Goal: Task Accomplishment & Management: Manage account settings

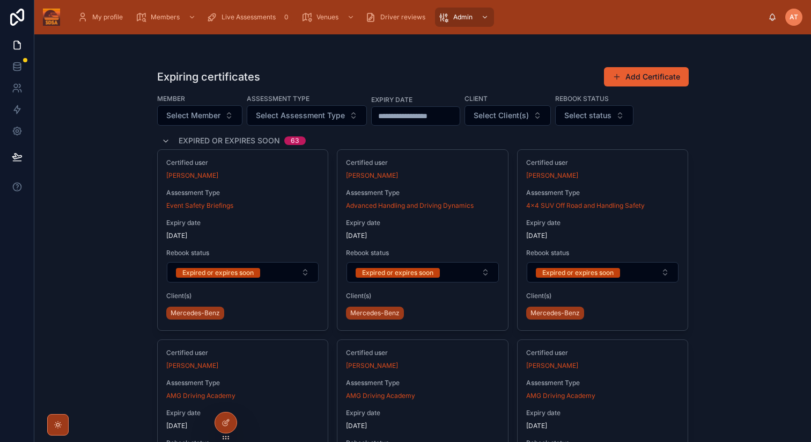
click at [84, 148] on div "Expiring certificates Add Certificate Member Select Member Assessment Type Sele…" at bounding box center [422, 237] width 777 height 407
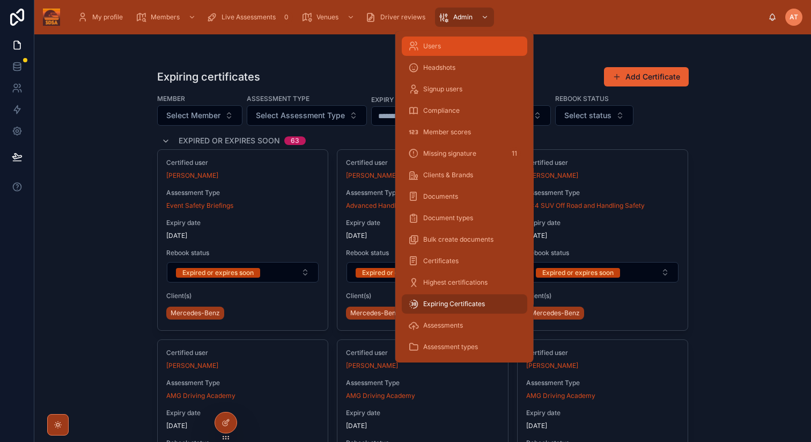
click at [446, 46] on div "Users" at bounding box center [464, 46] width 113 height 17
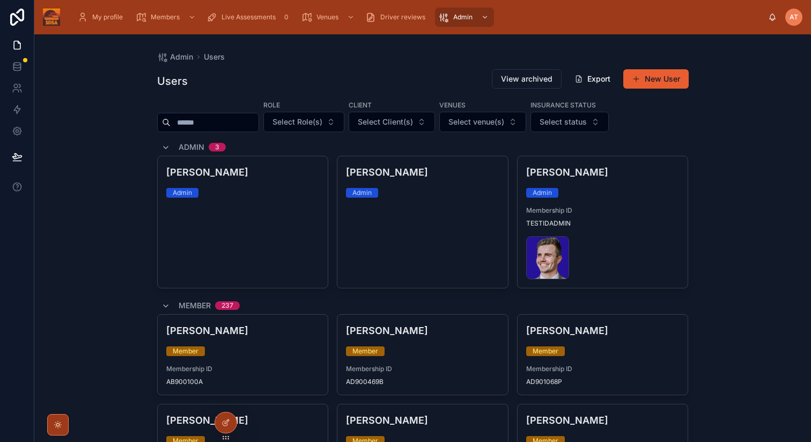
click at [210, 123] on input "text" at bounding box center [215, 122] width 88 height 15
type input "**"
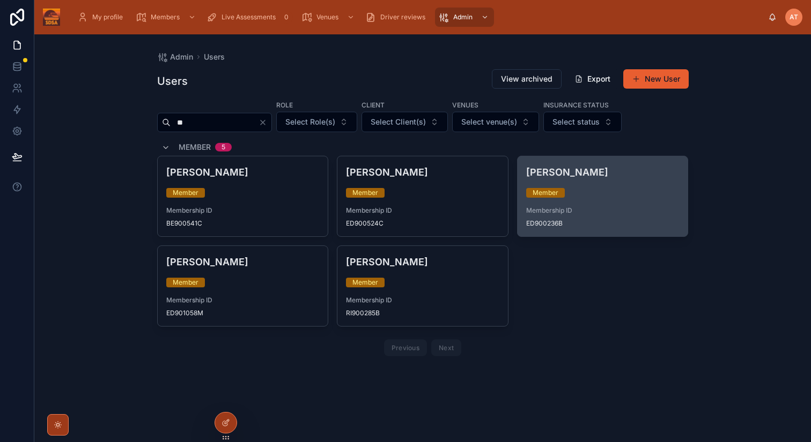
click at [606, 200] on div "Ed Redfern Member Membership ID ED900236B" at bounding box center [603, 196] width 171 height 80
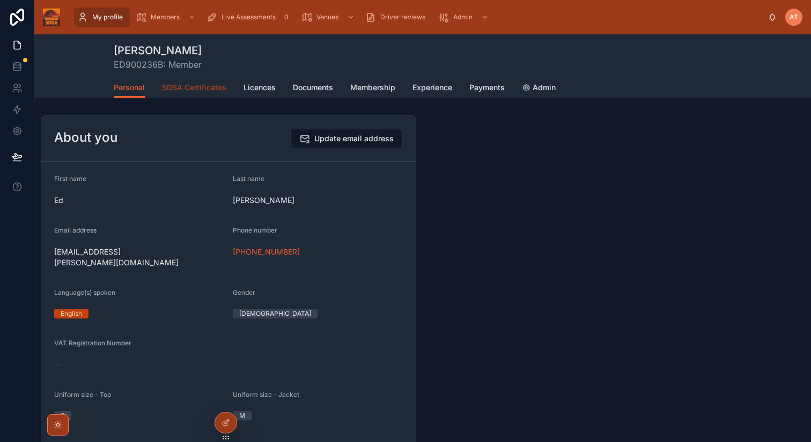
click at [189, 87] on span "SDSA Certificates" at bounding box center [194, 87] width 64 height 11
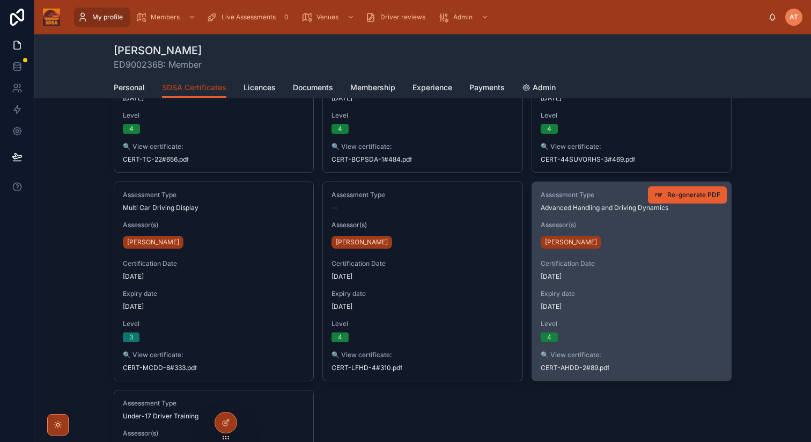
scroll to position [384, 0]
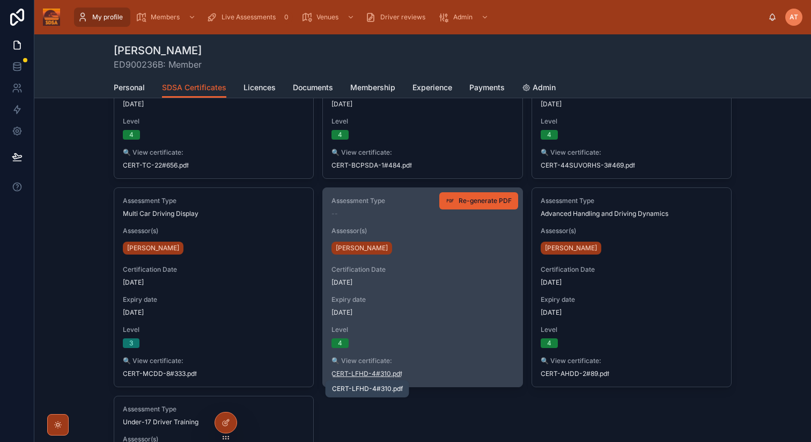
click at [371, 373] on span "CERT-LFHD-4#310" at bounding box center [362, 373] width 60 height 9
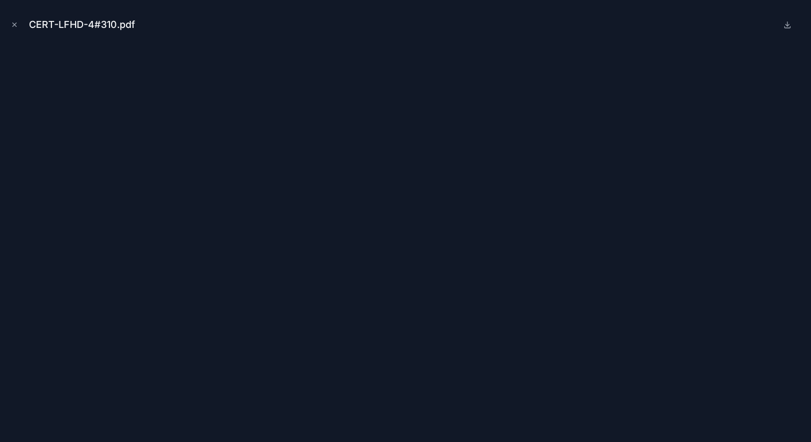
click at [15, 25] on icon "Close modal" at bounding box center [15, 25] width 4 height 4
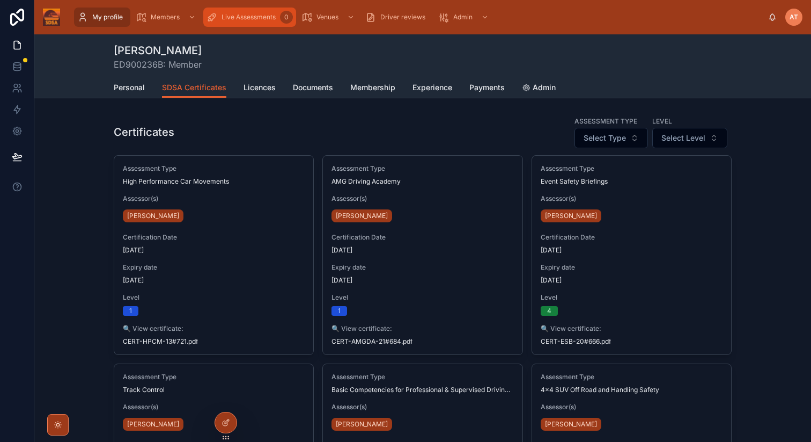
click at [240, 10] on div "Live Assessments 0" at bounding box center [250, 17] width 86 height 17
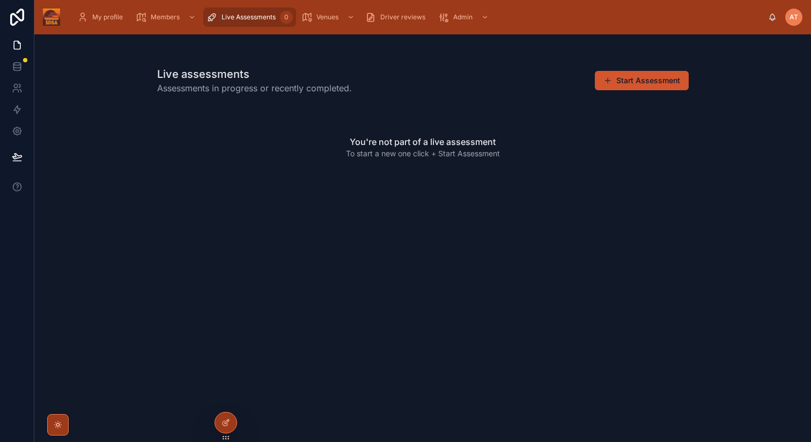
click at [634, 79] on button "Start Assessment" at bounding box center [642, 80] width 94 height 19
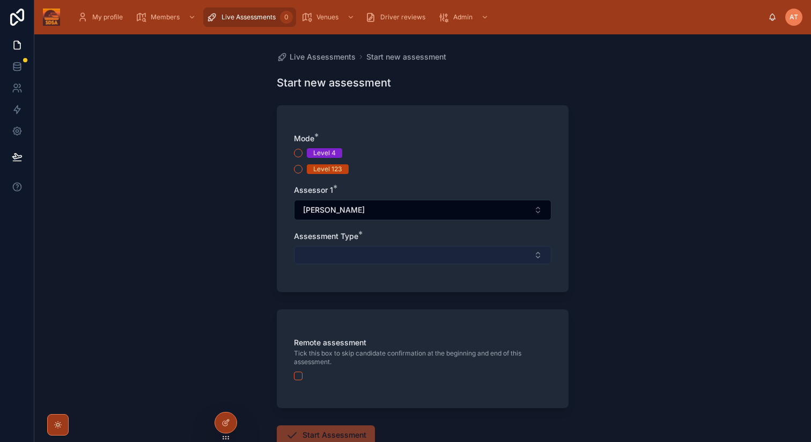
click at [446, 258] on button "Select Button" at bounding box center [423, 255] width 258 height 18
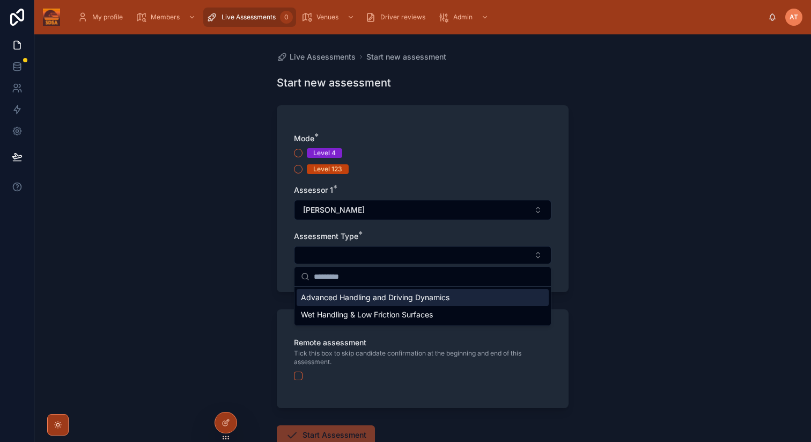
click at [653, 249] on div "Live Assessments Start new assessment Start new assessment Mode * Level 4 Level…" at bounding box center [422, 237] width 777 height 407
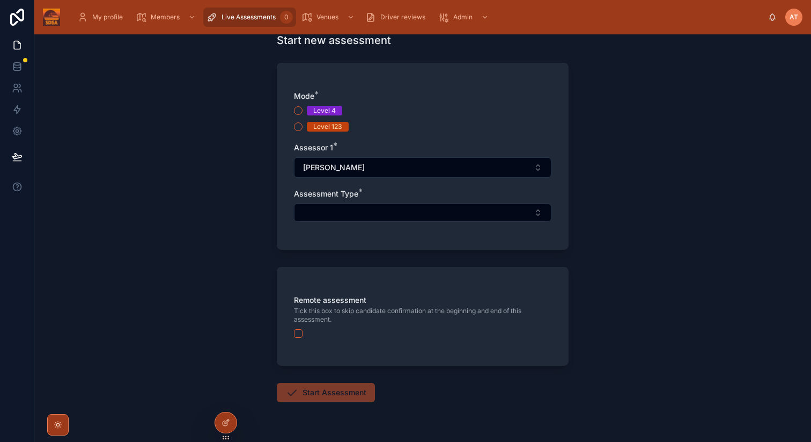
scroll to position [43, 0]
click at [299, 127] on button "Level 123" at bounding box center [298, 125] width 9 height 9
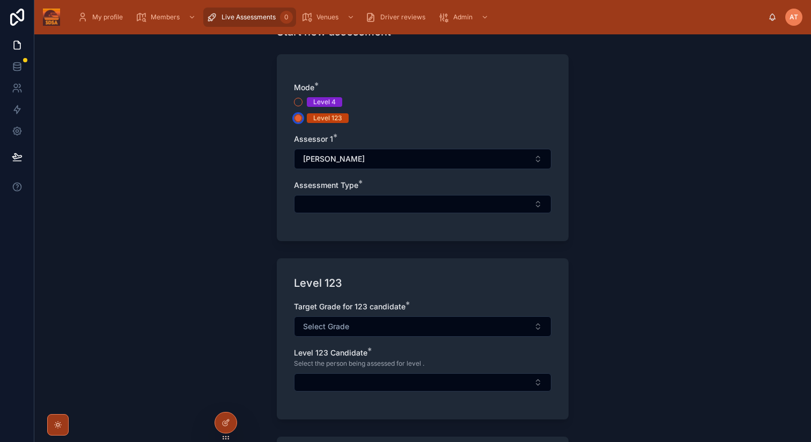
scroll to position [20, 0]
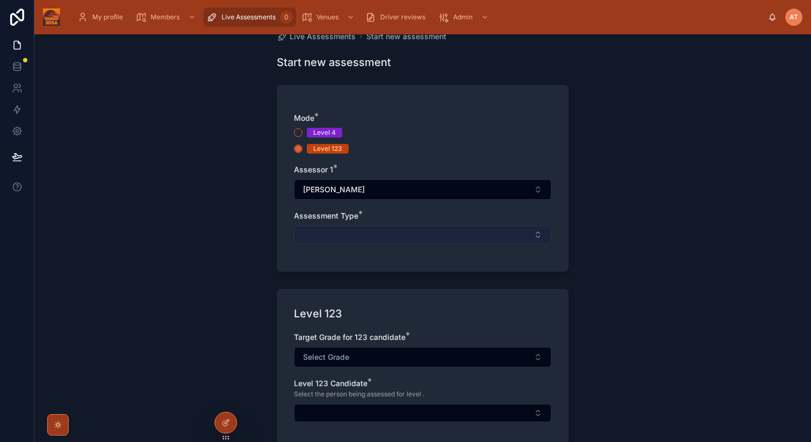
click at [351, 240] on button "Select Button" at bounding box center [423, 234] width 258 height 18
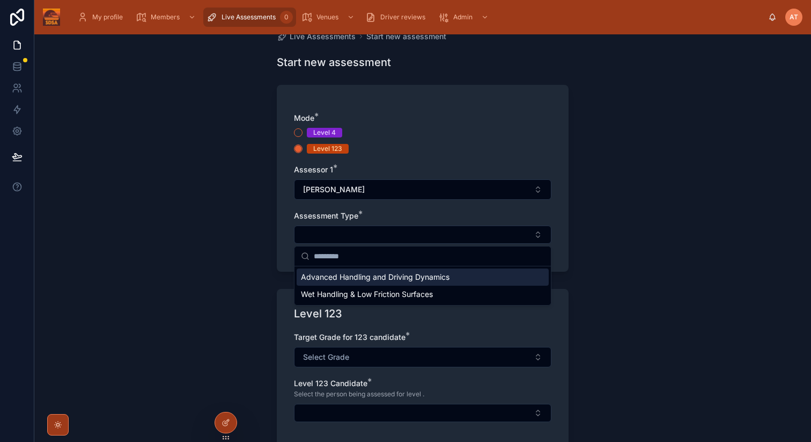
click at [363, 281] on span "Advanced Handling and Driving Dynamics" at bounding box center [375, 276] width 149 height 11
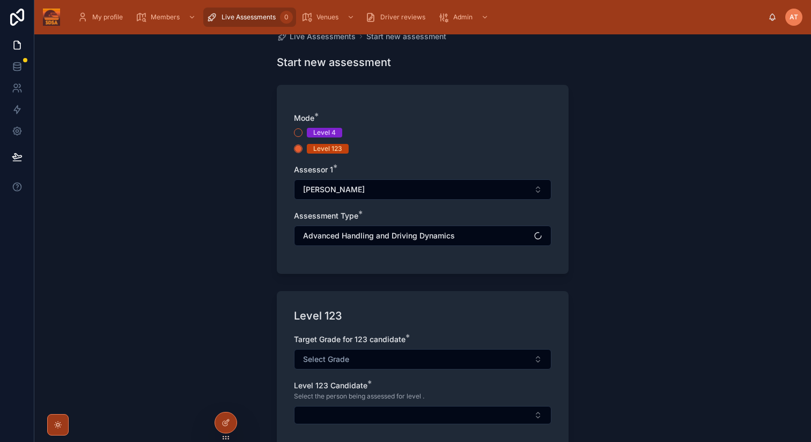
click at [652, 259] on div "Live Assessments Start new assessment Start new assessment Mode * Level 4 Level…" at bounding box center [422, 237] width 777 height 407
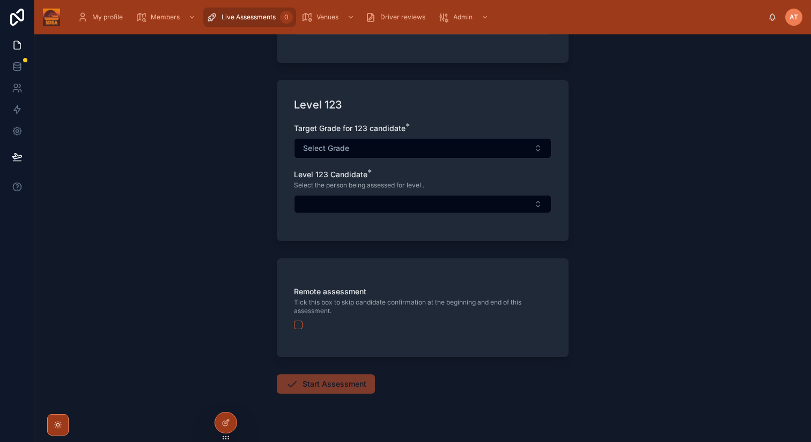
scroll to position [235, 0]
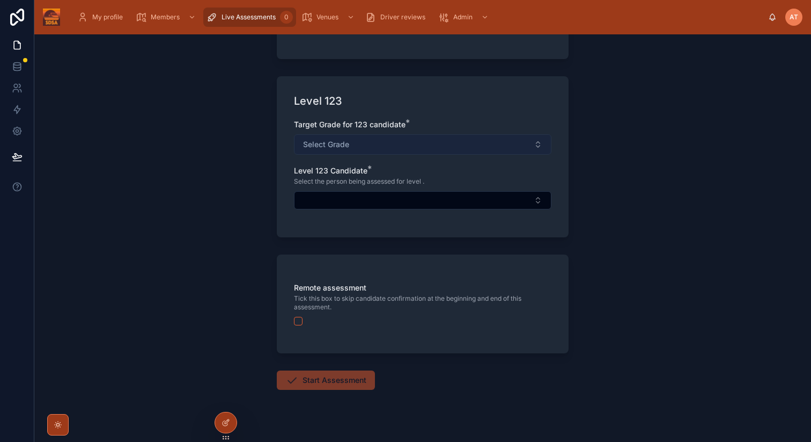
click at [364, 143] on button "Select Grade" at bounding box center [423, 144] width 258 height 20
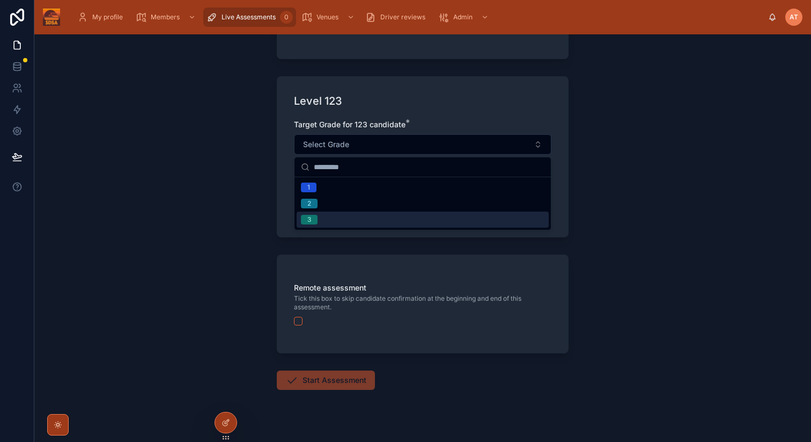
click at [623, 201] on div "Live Assessments Start new assessment Start new assessment Mode * Level 4 Level…" at bounding box center [422, 237] width 777 height 407
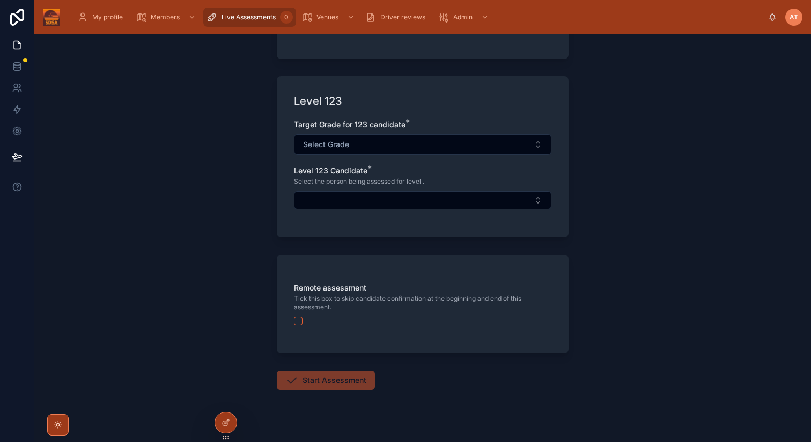
scroll to position [0, 0]
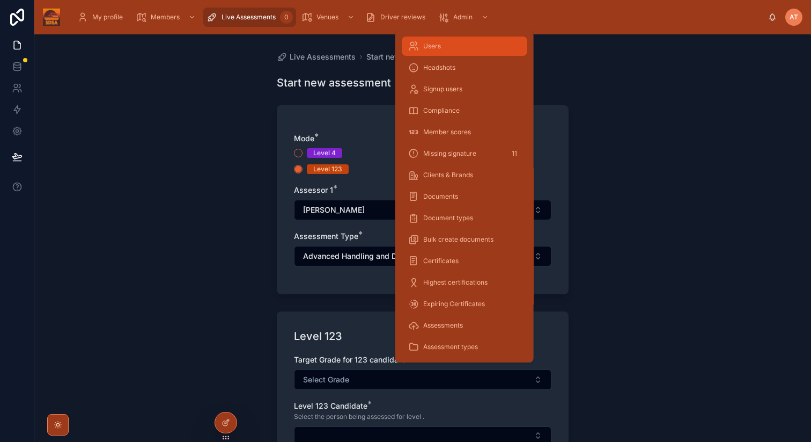
click at [436, 42] on span "Users" at bounding box center [432, 46] width 18 height 9
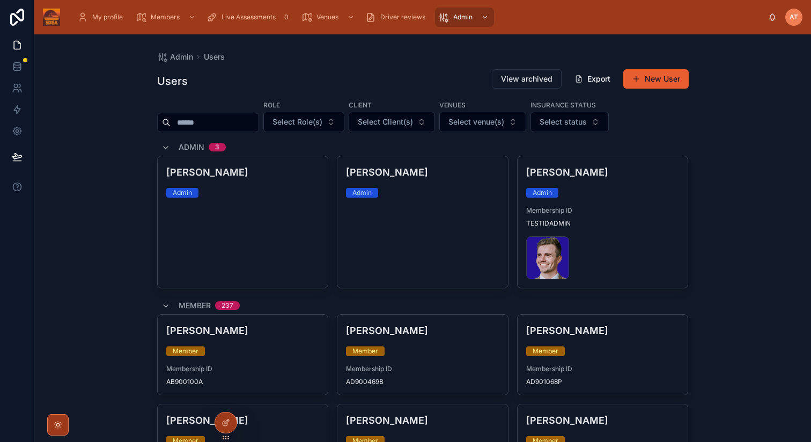
click at [215, 127] on input "text" at bounding box center [215, 122] width 88 height 15
type input "**"
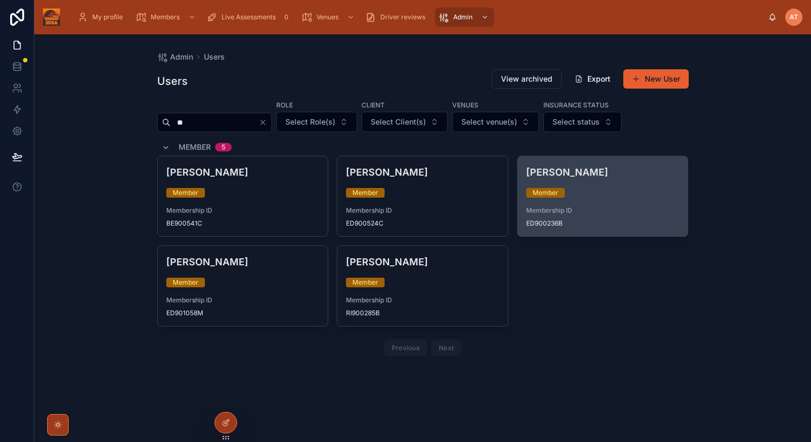
click at [593, 194] on div "Member" at bounding box center [602, 193] width 153 height 10
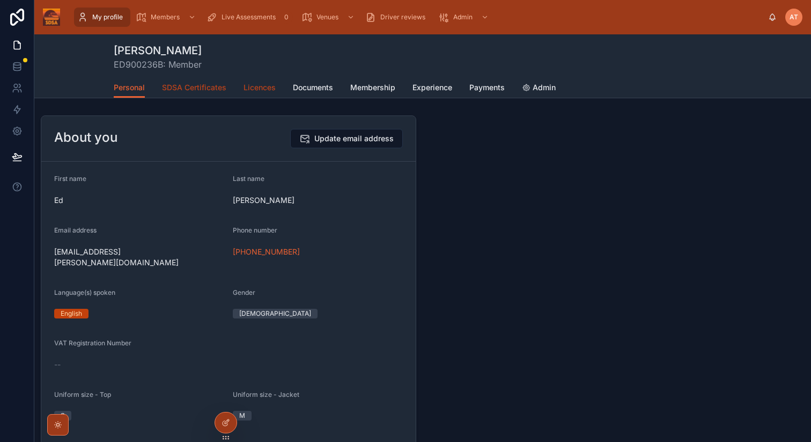
click at [206, 93] on link "SDSA Certificates" at bounding box center [194, 88] width 64 height 21
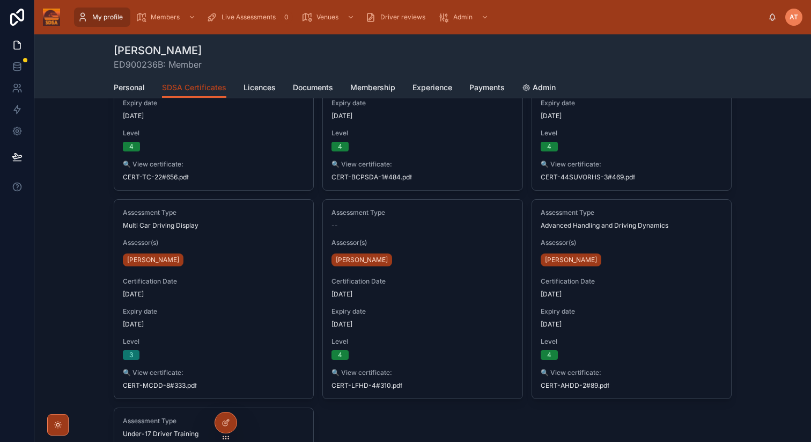
scroll to position [373, 0]
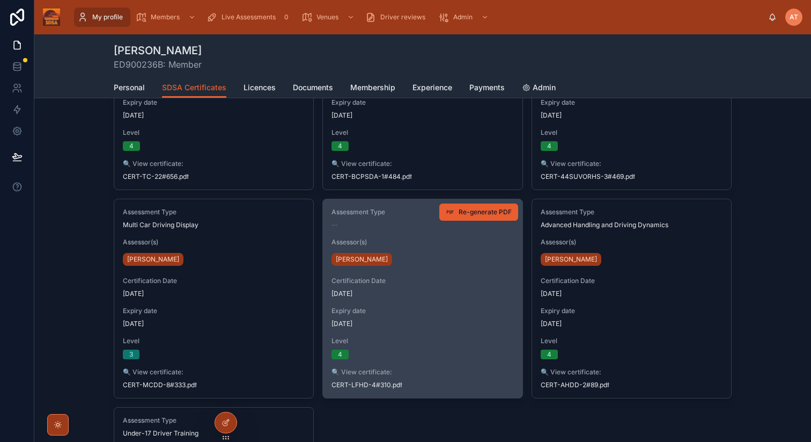
click at [436, 326] on span "17/03/2025" at bounding box center [423, 323] width 182 height 9
click at [462, 320] on span "17/03/2025" at bounding box center [423, 323] width 182 height 9
click at [424, 298] on div "Assessment Type -- Assessor(s) Dafydd Williams Certification Date 17/03/2022 Ex…" at bounding box center [422, 298] width 199 height 199
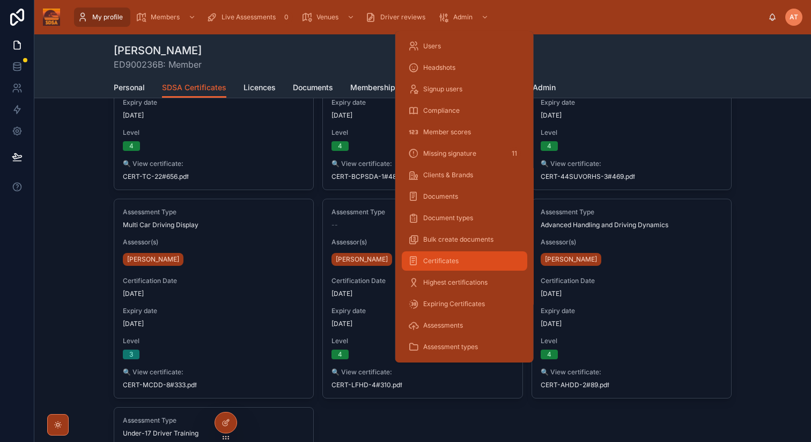
click at [448, 266] on div "Certificates" at bounding box center [464, 260] width 113 height 17
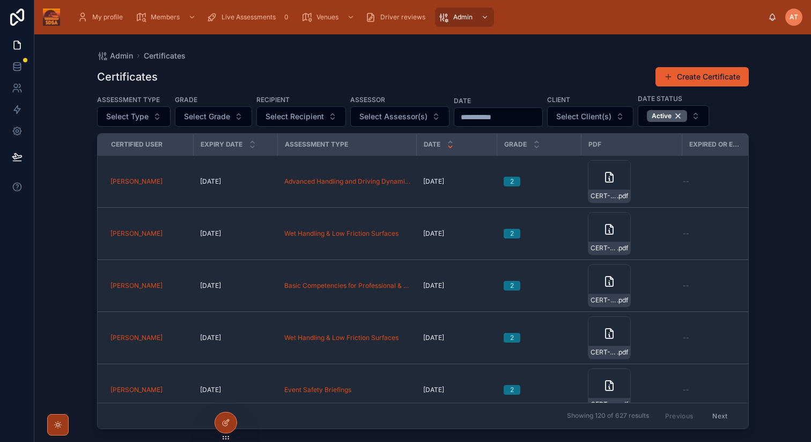
drag, startPoint x: 784, startPoint y: 88, endPoint x: 744, endPoint y: 87, distance: 40.8
click at [778, 88] on div "Admin Certificates Certificates Create Certificate Assessment Type Select Type …" at bounding box center [422, 237] width 777 height 407
click at [701, 76] on button "Create Certificate" at bounding box center [702, 76] width 93 height 19
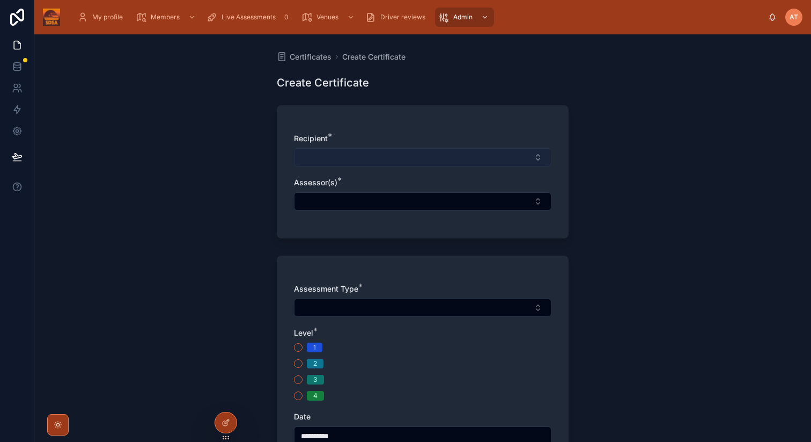
click at [346, 151] on button "Select Button" at bounding box center [423, 157] width 258 height 18
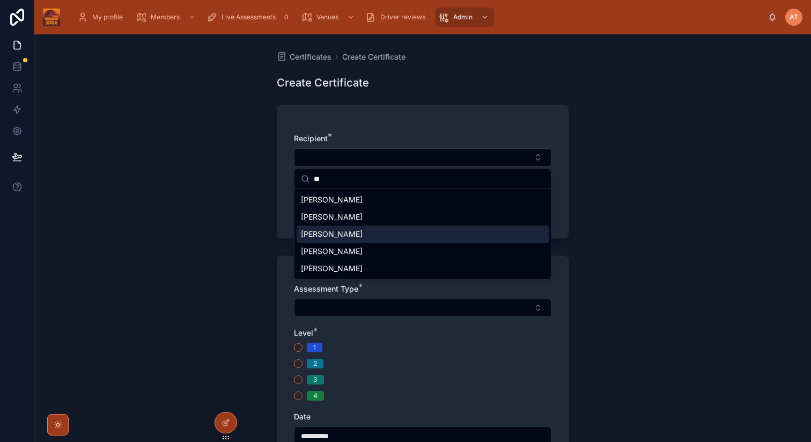
type input "**"
click at [325, 235] on span "[PERSON_NAME]" at bounding box center [332, 234] width 62 height 11
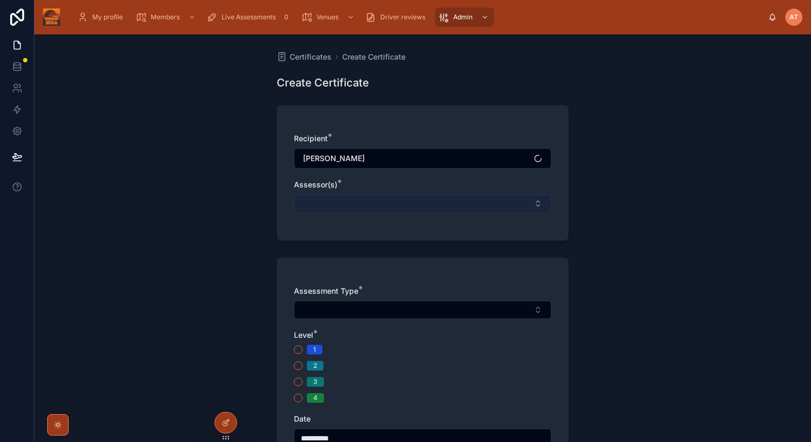
click at [349, 205] on button "Select Button" at bounding box center [423, 203] width 258 height 18
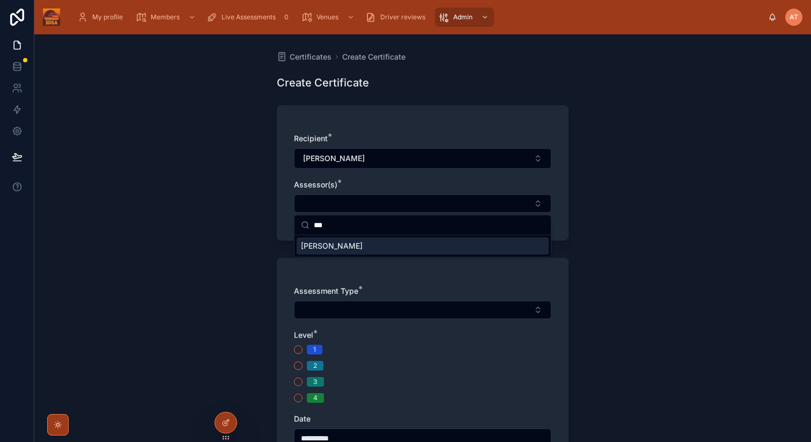
type input "***"
click at [335, 248] on span "[PERSON_NAME]" at bounding box center [332, 245] width 62 height 11
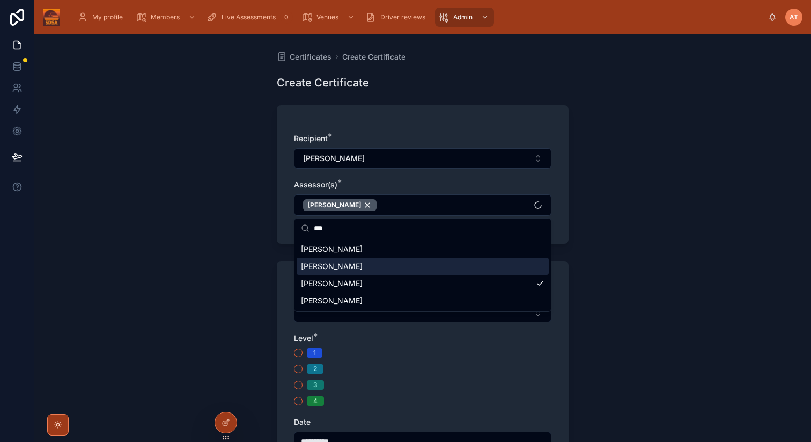
click at [598, 357] on div "**********" at bounding box center [422, 237] width 777 height 407
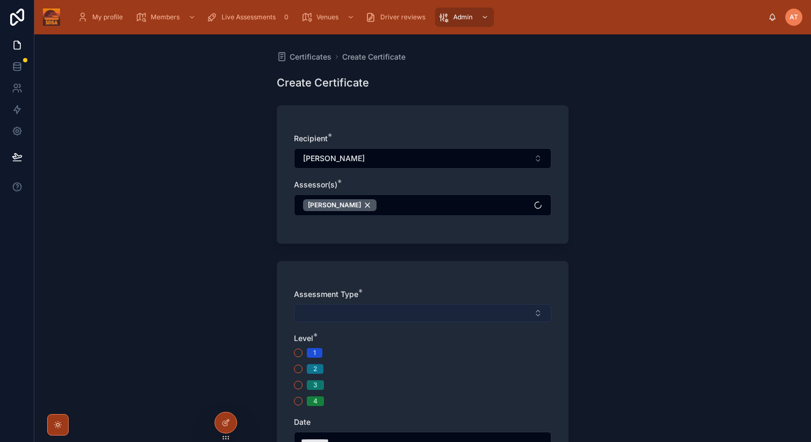
click at [362, 315] on button "Select Button" at bounding box center [423, 313] width 258 height 18
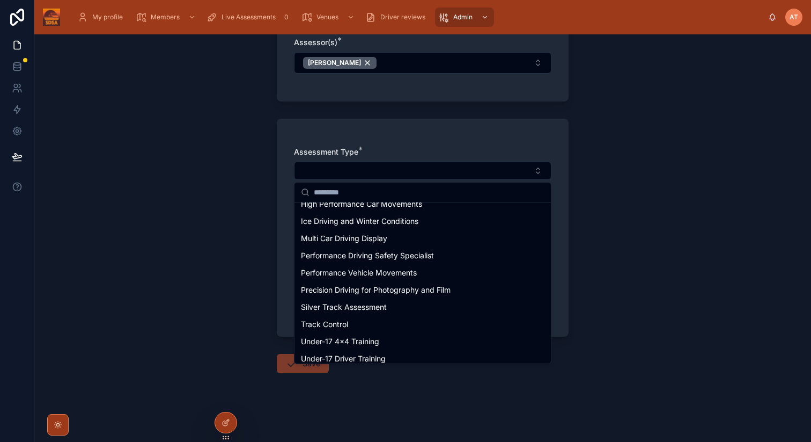
scroll to position [180, 0]
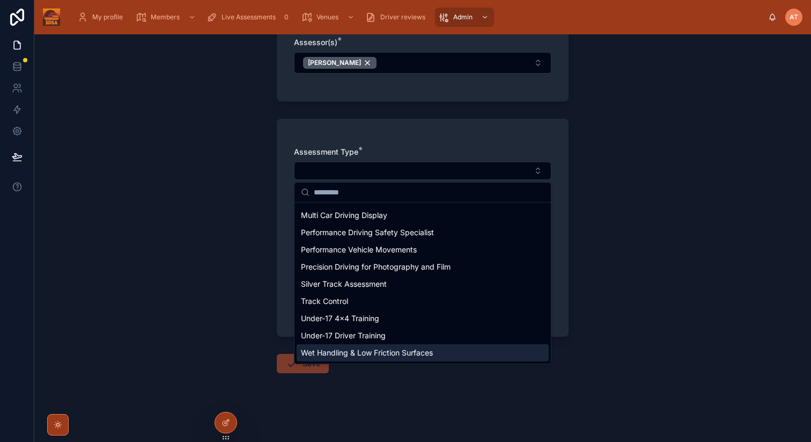
click at [390, 353] on span "Wet Handling & Low Friction Surfaces" at bounding box center [367, 352] width 132 height 11
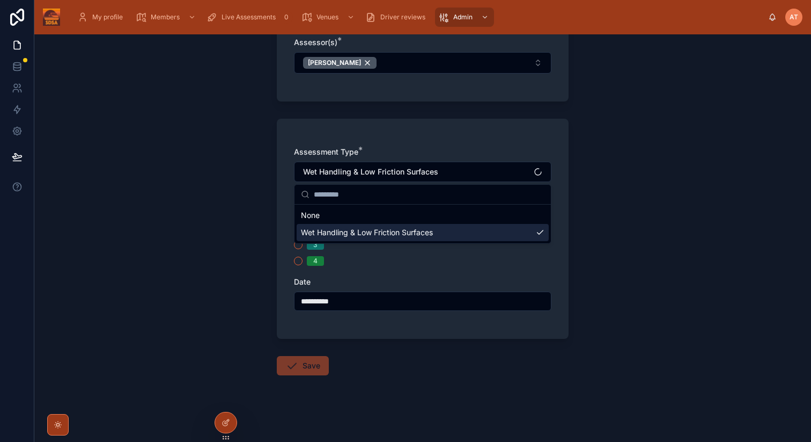
scroll to position [0, 0]
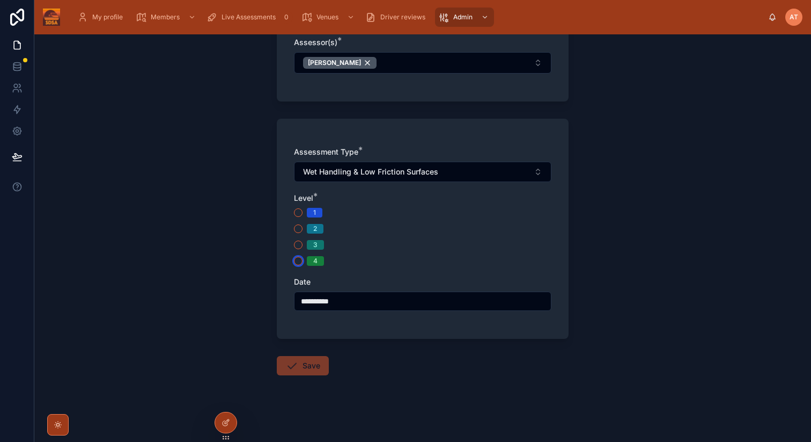
click at [300, 262] on button "4" at bounding box center [298, 260] width 9 height 9
click at [310, 300] on input "**********" at bounding box center [423, 300] width 256 height 15
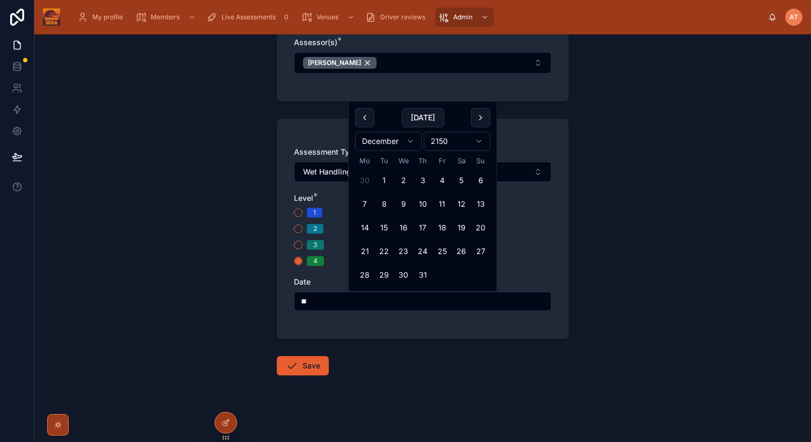
type input "*"
type input "**********"
click at [614, 255] on div "**********" at bounding box center [422, 237] width 777 height 407
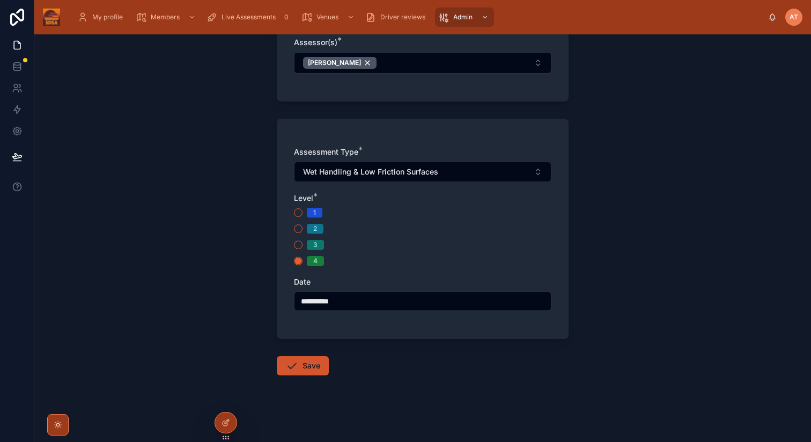
click at [303, 365] on button "Save" at bounding box center [303, 365] width 52 height 19
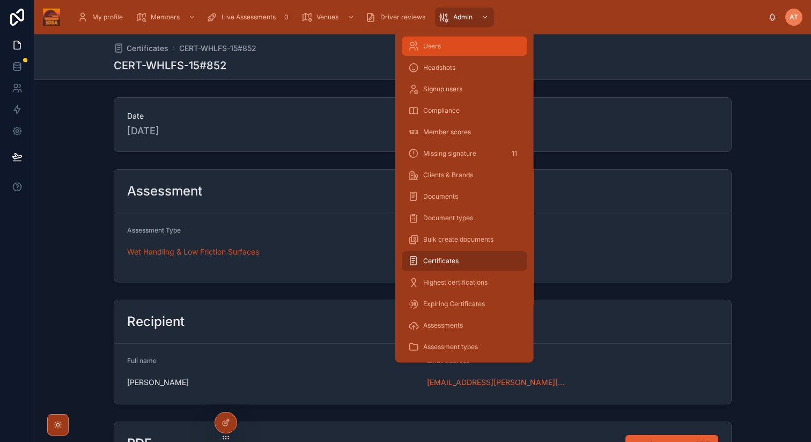
click at [435, 40] on div "Users" at bounding box center [464, 46] width 113 height 17
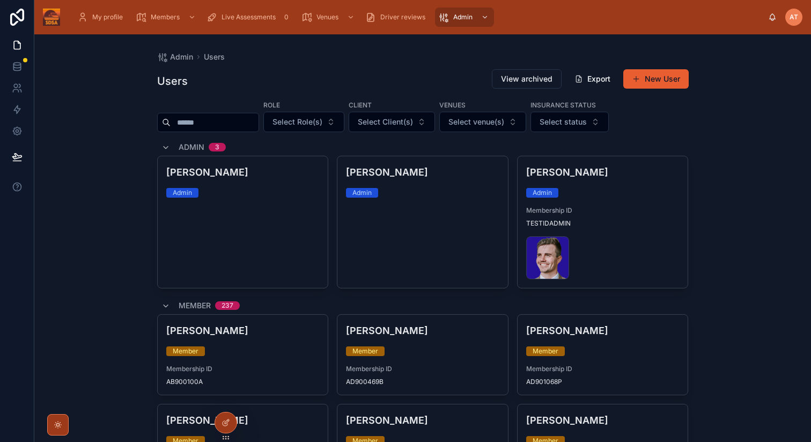
click at [207, 126] on input "text" at bounding box center [215, 122] width 88 height 15
type input "**"
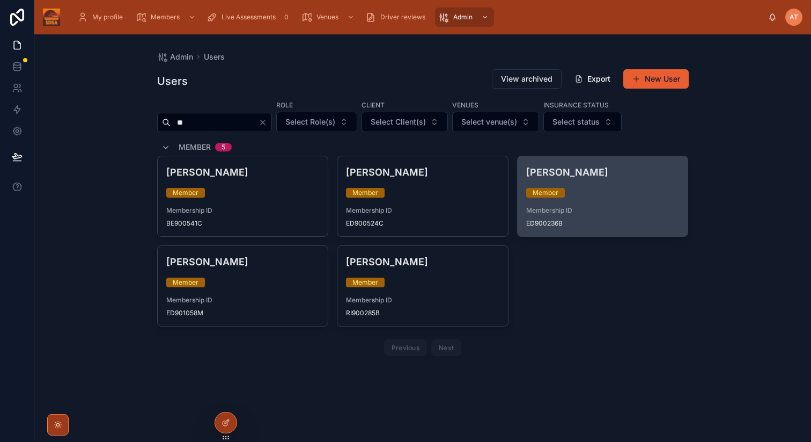
click at [586, 168] on h4 "[PERSON_NAME]" at bounding box center [602, 172] width 153 height 14
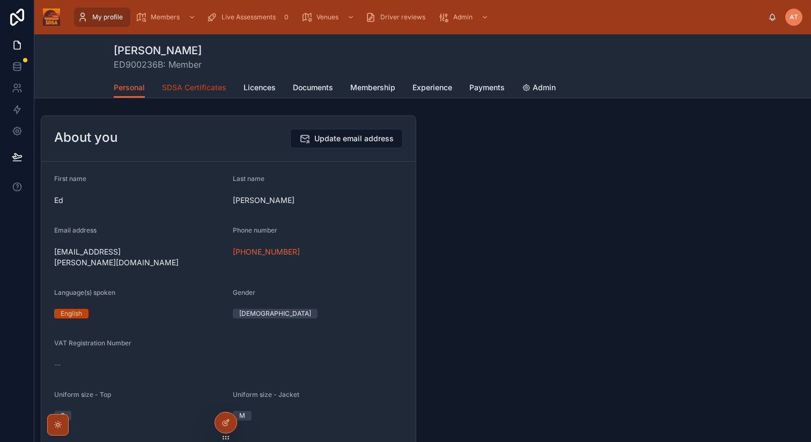
click at [183, 85] on span "SDSA Certificates" at bounding box center [194, 87] width 64 height 11
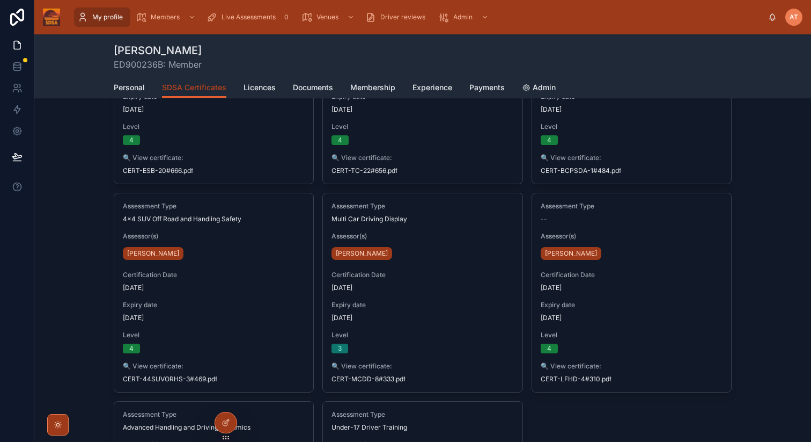
scroll to position [397, 0]
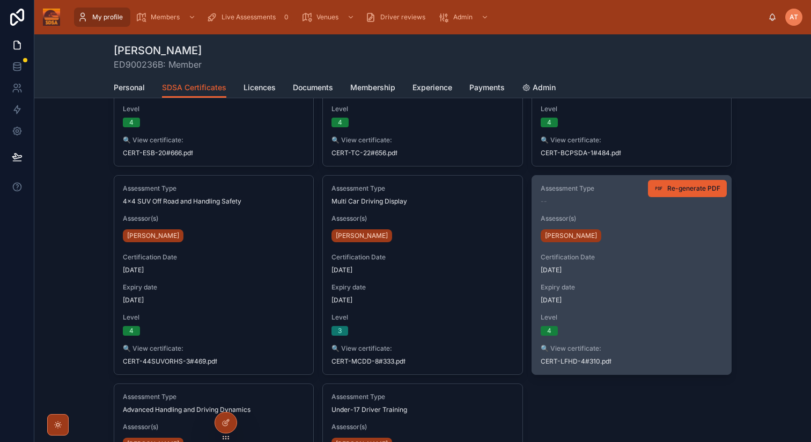
click at [636, 260] on span "Certification Date" at bounding box center [632, 257] width 182 height 9
click at [545, 202] on span "--" at bounding box center [544, 201] width 6 height 9
click at [664, 305] on div "Assessment Type -- Assessor(s) Dafydd Williams Certification Date 17/03/2022 Ex…" at bounding box center [631, 274] width 199 height 199
click at [652, 303] on span "17/03/2025" at bounding box center [632, 300] width 182 height 9
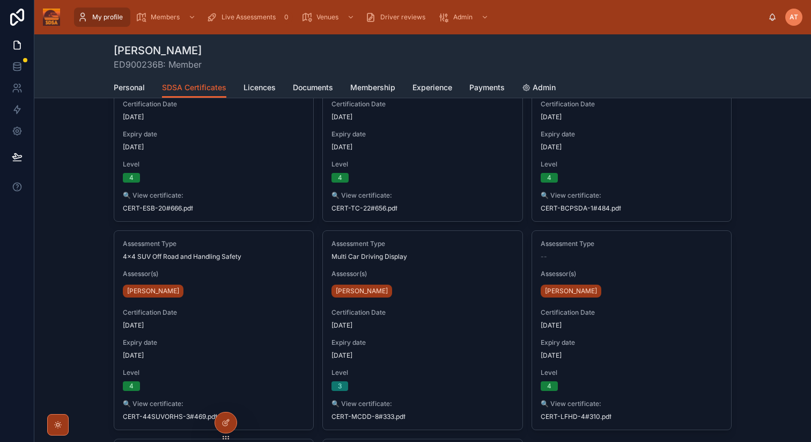
scroll to position [359, 0]
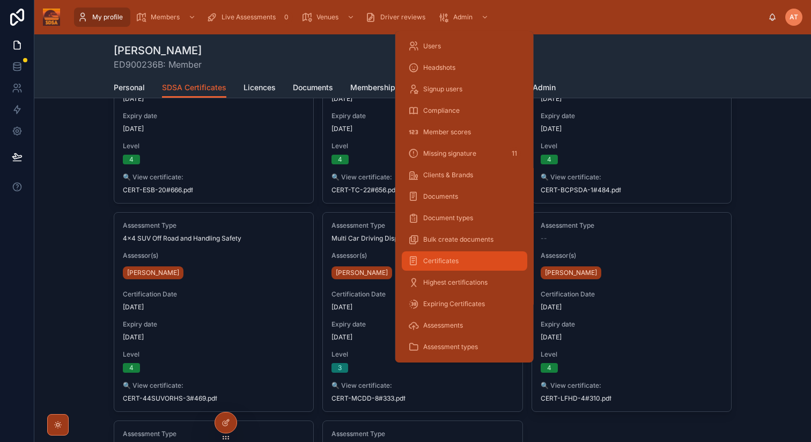
click at [441, 263] on span "Certificates" at bounding box center [440, 260] width 35 height 9
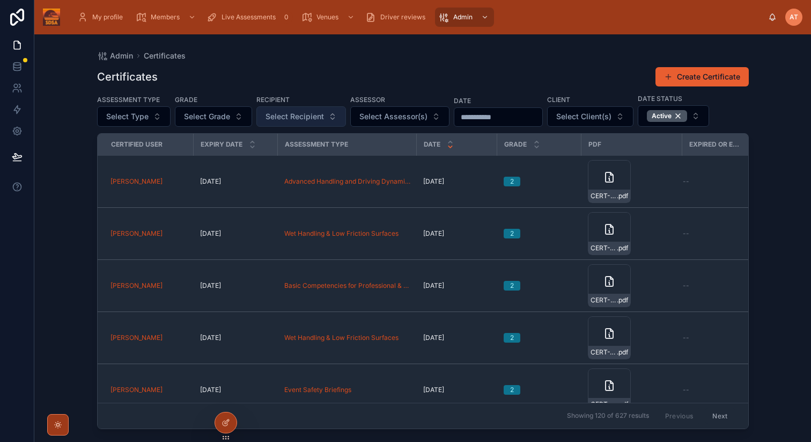
click at [325, 116] on button "Select Recipient" at bounding box center [301, 116] width 90 height 20
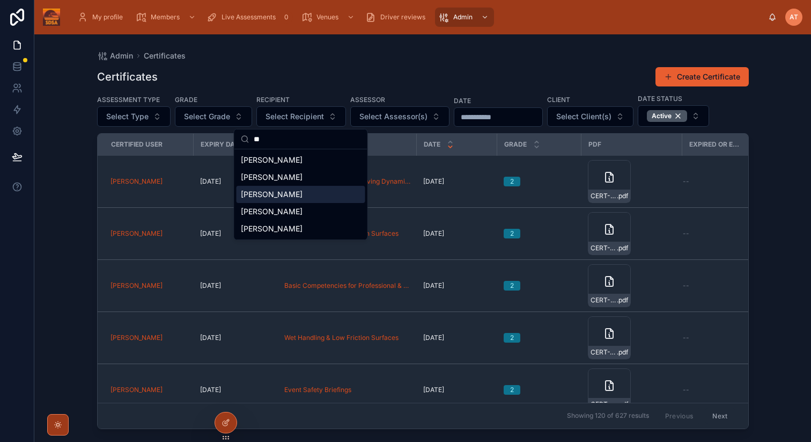
type input "**"
click at [269, 192] on span "[PERSON_NAME]" at bounding box center [272, 194] width 62 height 11
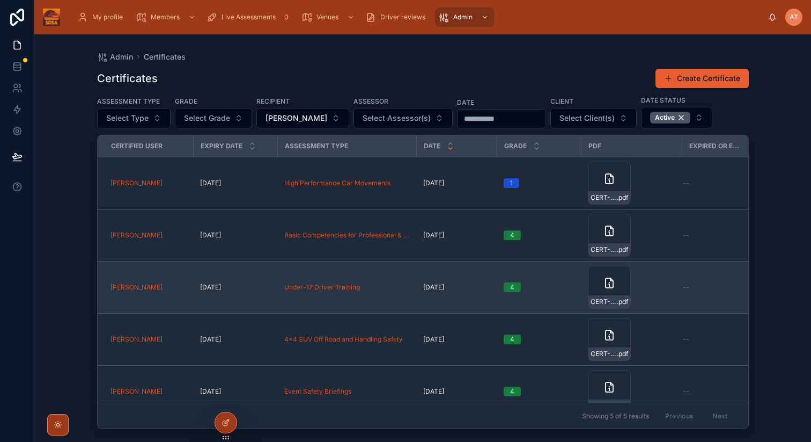
scroll to position [14, 0]
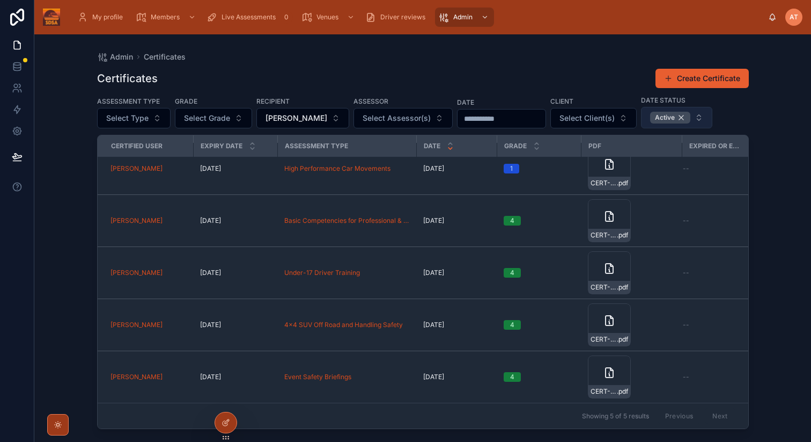
click at [668, 116] on div "Active" at bounding box center [670, 118] width 40 height 12
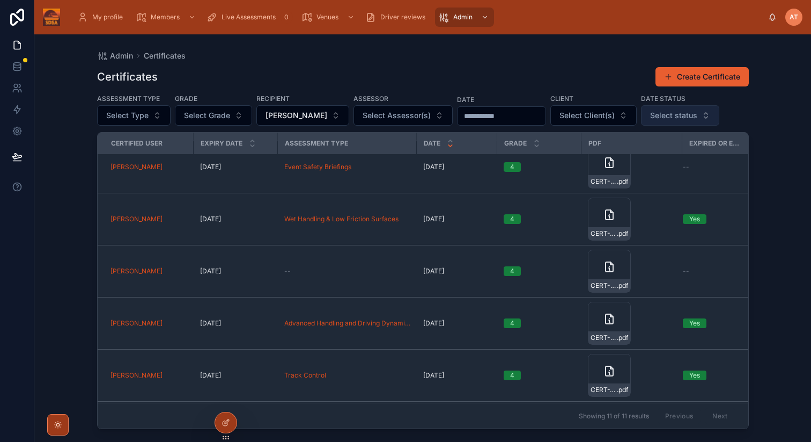
scroll to position [212, 0]
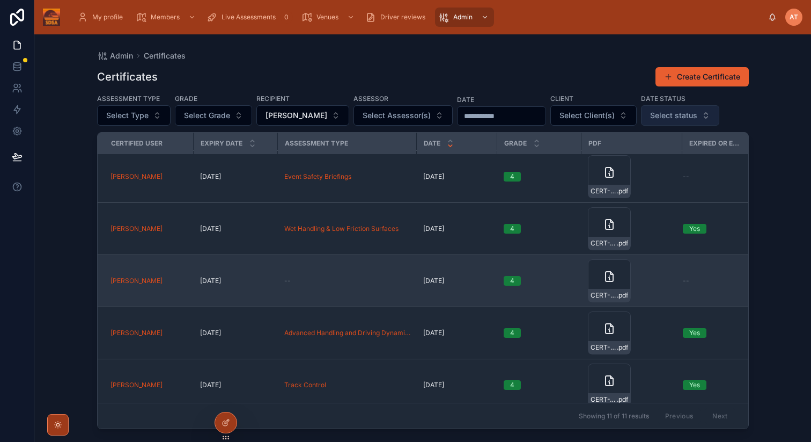
click at [296, 271] on td "--" at bounding box center [347, 281] width 139 height 52
click at [348, 282] on div "--" at bounding box center [347, 280] width 126 height 9
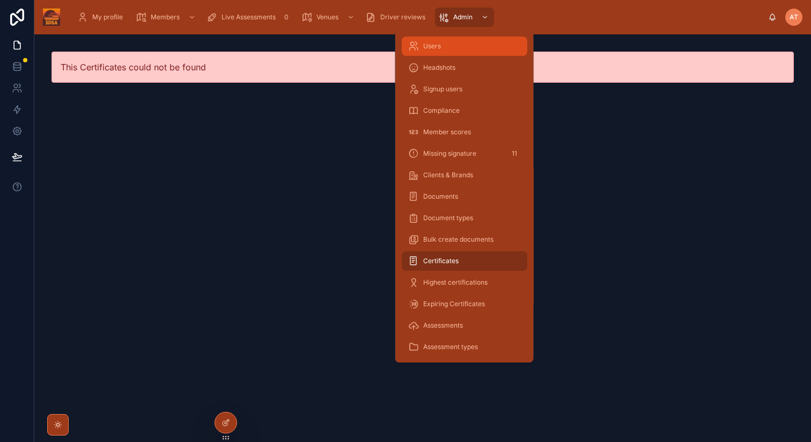
click at [431, 46] on span "Users" at bounding box center [432, 46] width 18 height 9
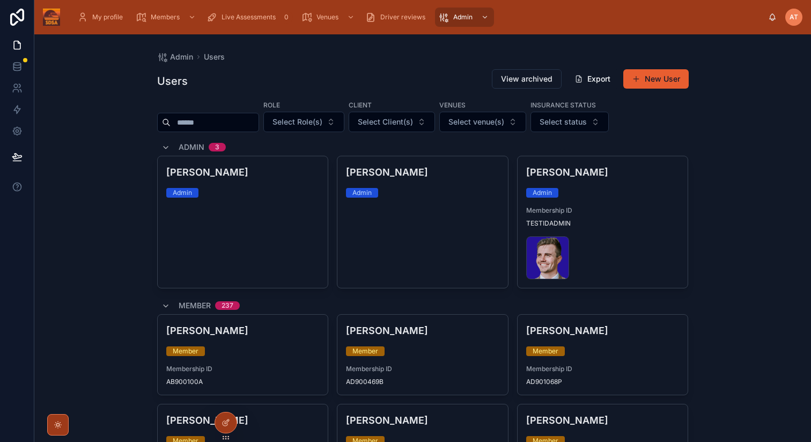
click at [195, 120] on input "text" at bounding box center [215, 122] width 88 height 15
type input "******"
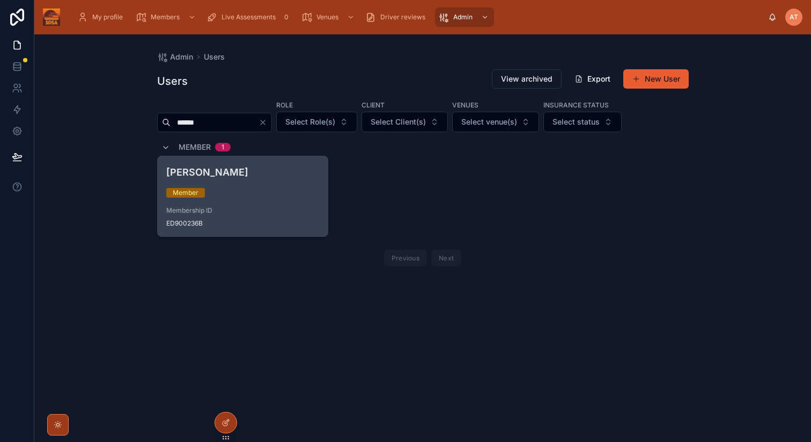
click at [225, 185] on div "Ed Redfern Member Membership ID ED900236B" at bounding box center [243, 196] width 171 height 80
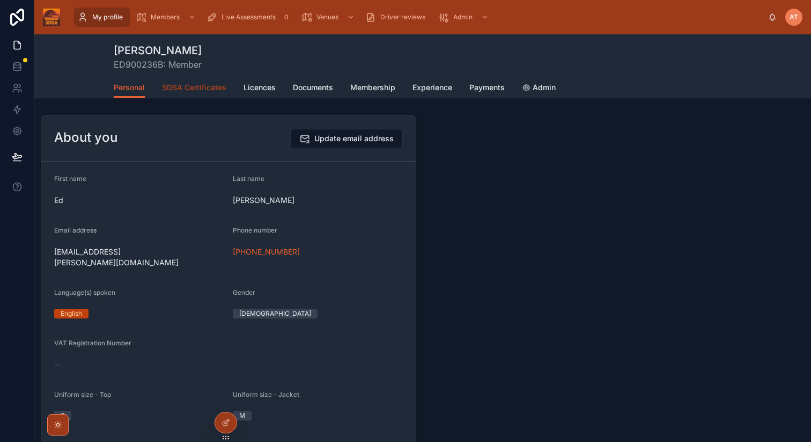
click at [204, 84] on span "SDSA Certificates" at bounding box center [194, 87] width 64 height 11
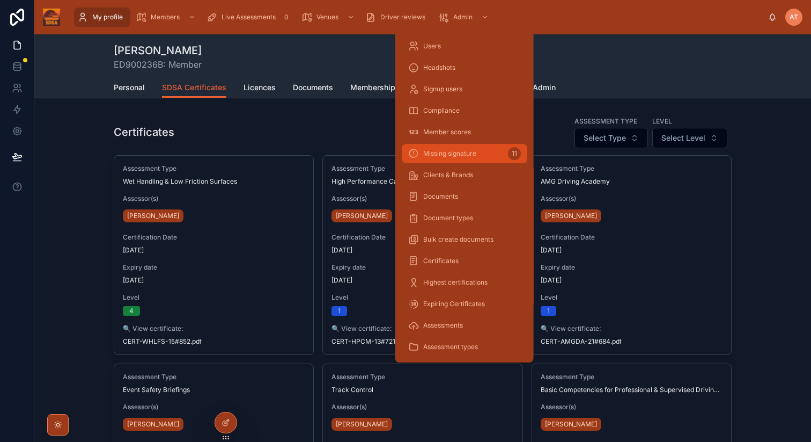
click at [443, 159] on div "Missing signature 11" at bounding box center [464, 153] width 113 height 17
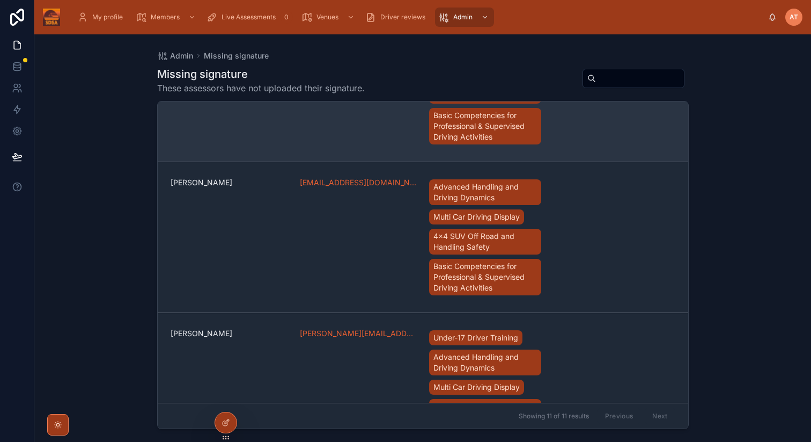
scroll to position [193, 0]
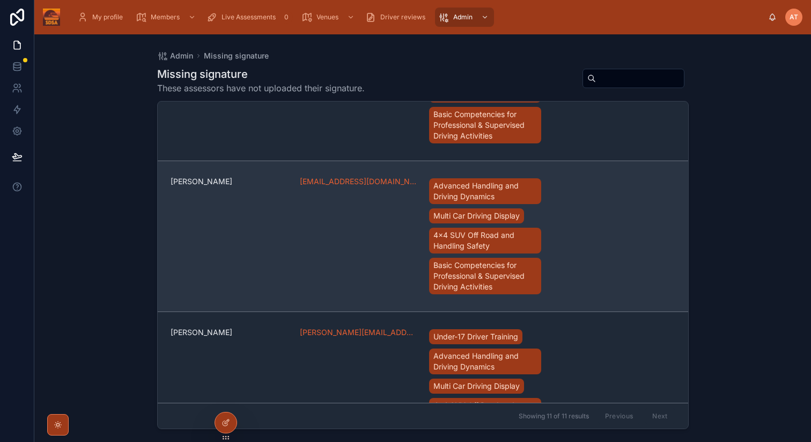
click at [210, 184] on span "[PERSON_NAME]" at bounding box center [229, 181] width 116 height 11
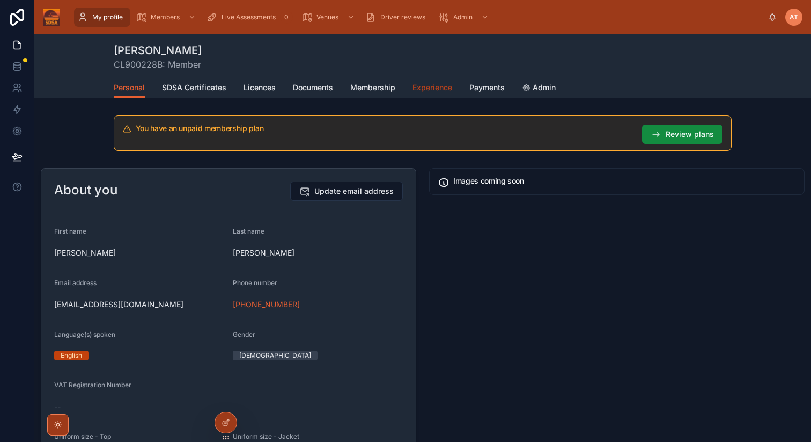
click at [429, 87] on span "Experience" at bounding box center [433, 87] width 40 height 11
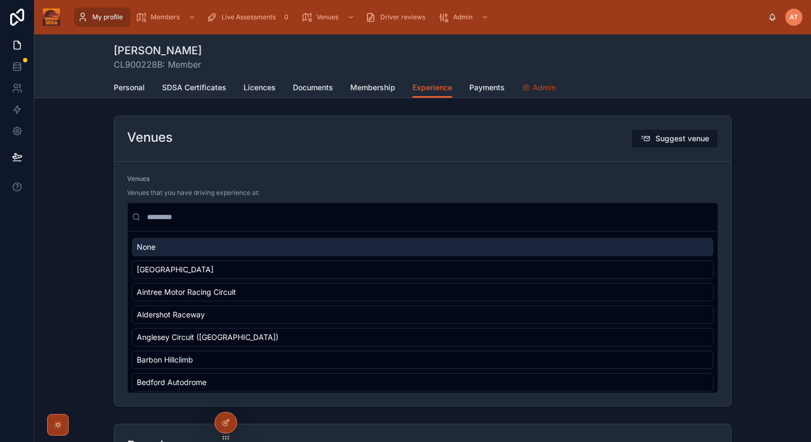
click at [545, 82] on link "Admin" at bounding box center [539, 88] width 34 height 21
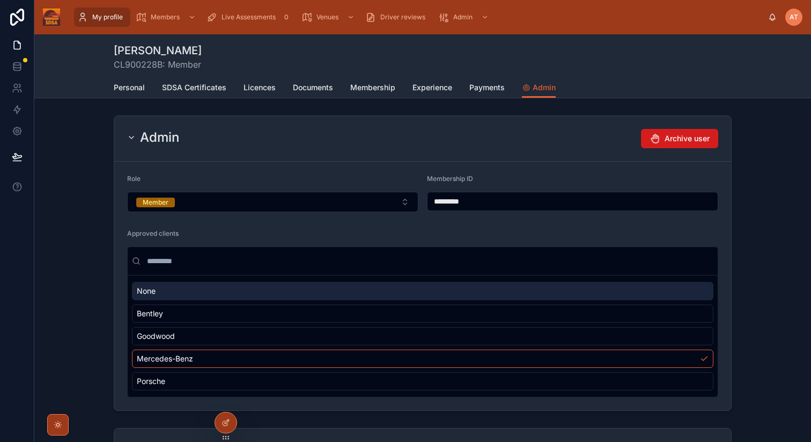
click at [660, 143] on button "Archive user" at bounding box center [679, 138] width 77 height 19
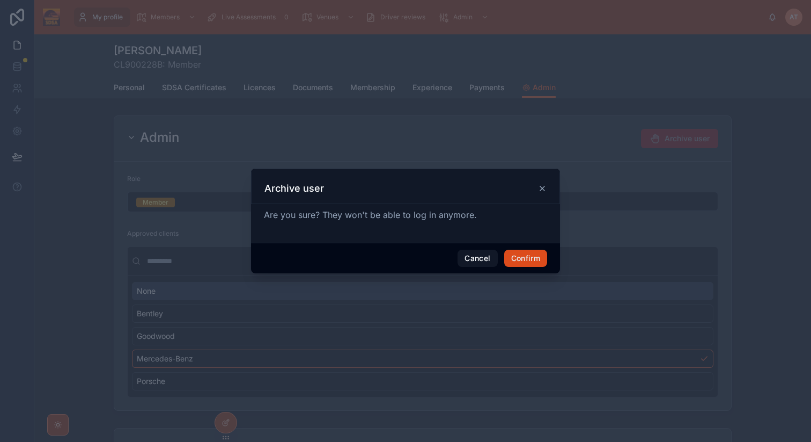
click at [530, 262] on button "Confirm" at bounding box center [525, 257] width 43 height 17
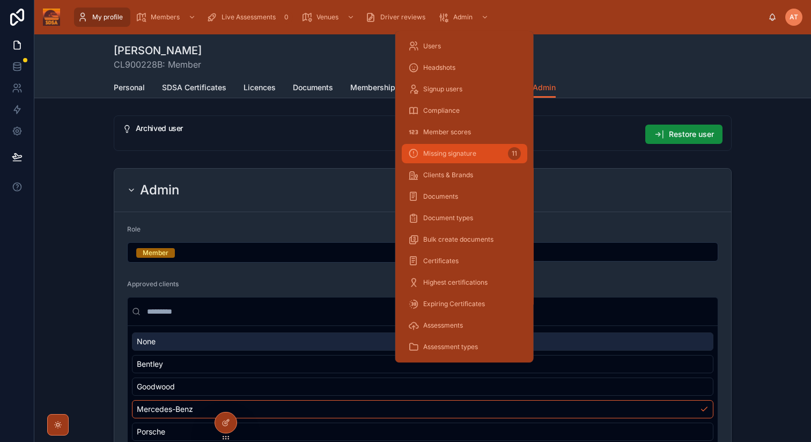
click at [451, 150] on span "Missing signature" at bounding box center [449, 153] width 53 height 9
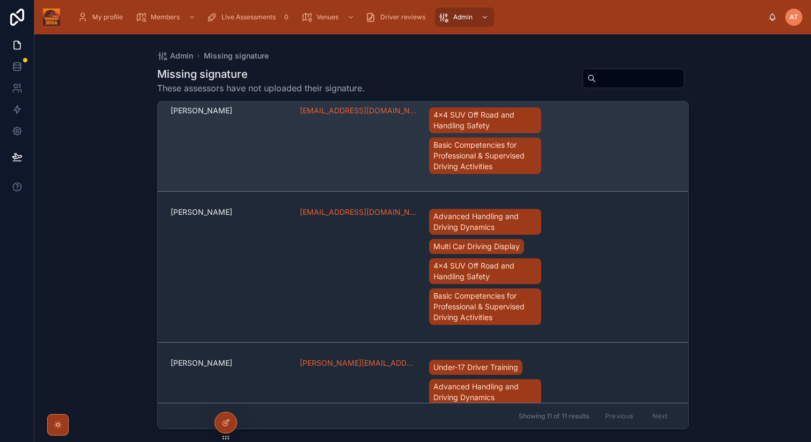
scroll to position [163, 0]
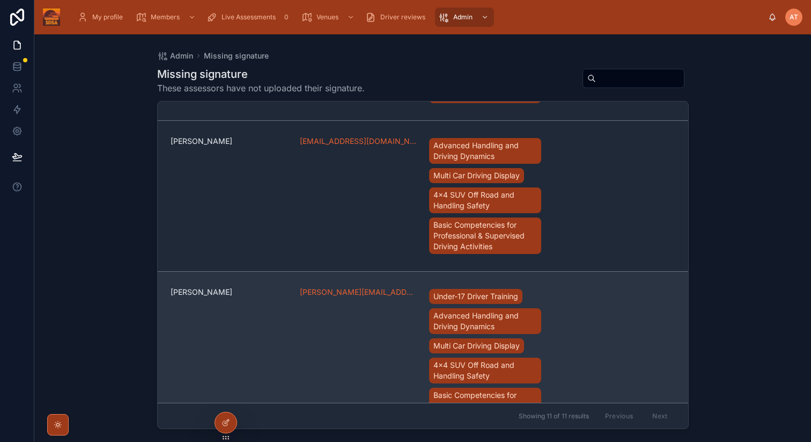
scroll to position [251, 0]
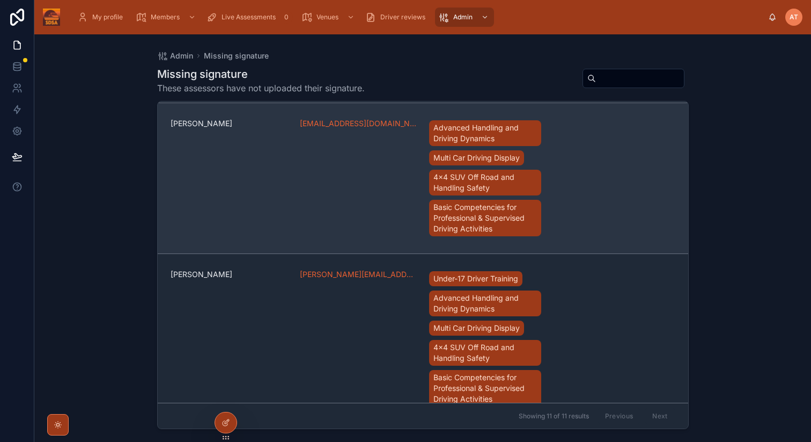
click at [217, 136] on div "[PERSON_NAME]" at bounding box center [229, 178] width 116 height 120
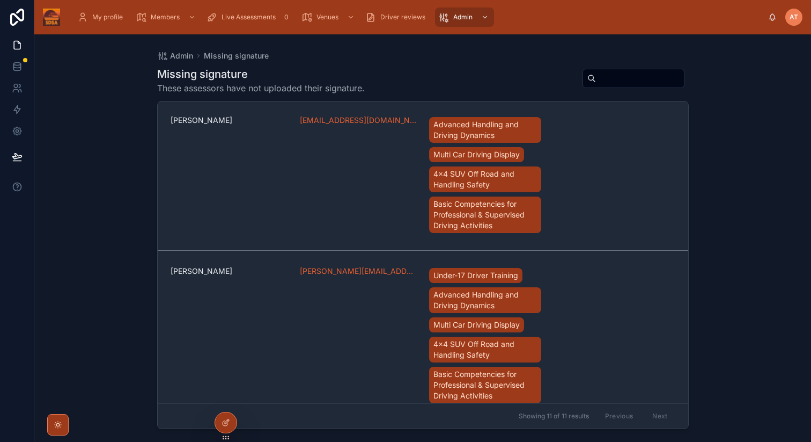
scroll to position [252, 0]
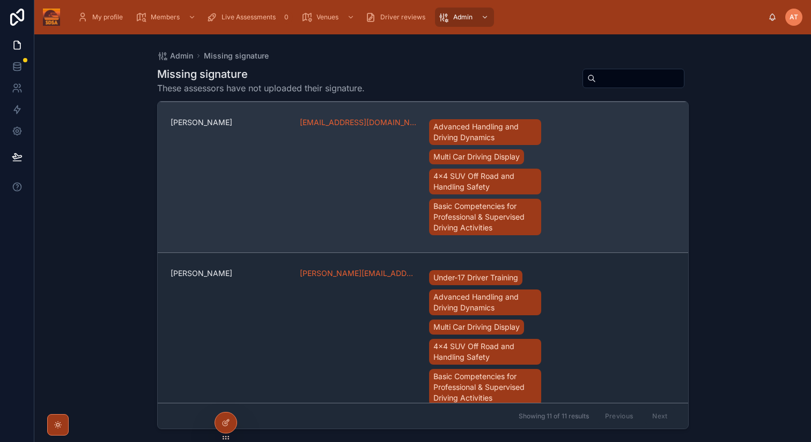
click at [344, 179] on div "[EMAIL_ADDRESS][DOMAIN_NAME]" at bounding box center [358, 177] width 116 height 120
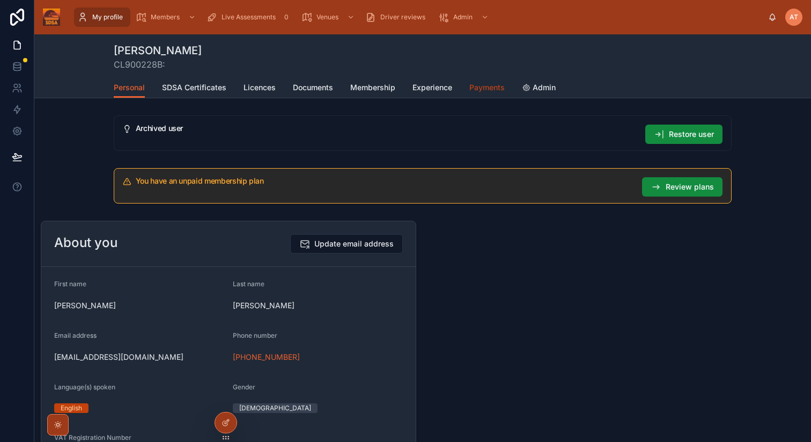
click at [492, 89] on span "Payments" at bounding box center [486, 87] width 35 height 11
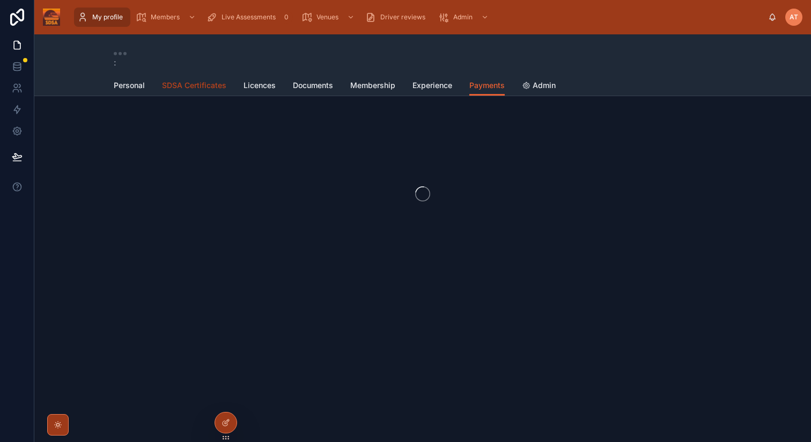
click at [194, 89] on span "SDSA Certificates" at bounding box center [194, 85] width 64 height 11
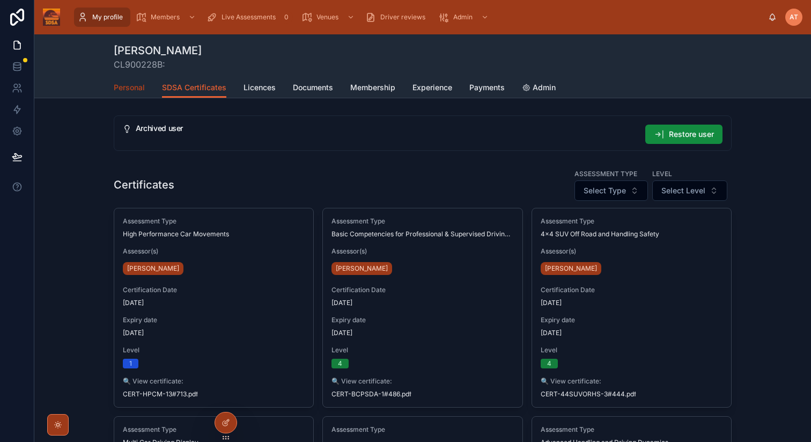
click at [130, 84] on span "Personal" at bounding box center [129, 87] width 31 height 11
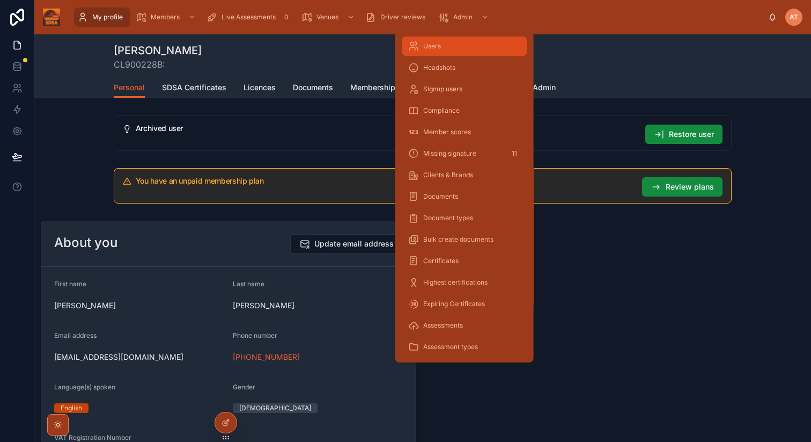
click at [439, 46] on span "Users" at bounding box center [432, 46] width 18 height 9
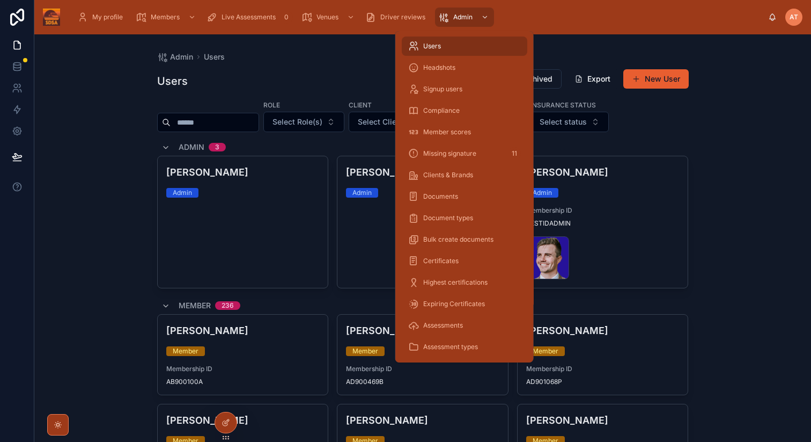
click at [736, 238] on div "Admin Users Users View archived Export New User Role Select Role(s) Client Sele…" at bounding box center [422, 237] width 777 height 407
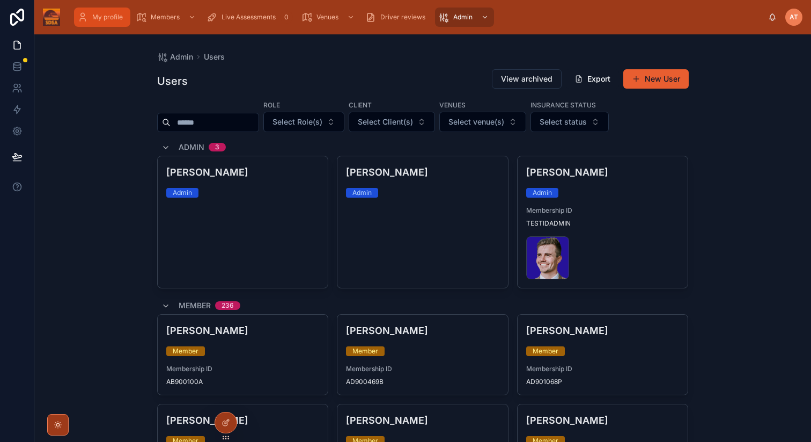
click at [108, 23] on div "My profile" at bounding box center [102, 17] width 50 height 17
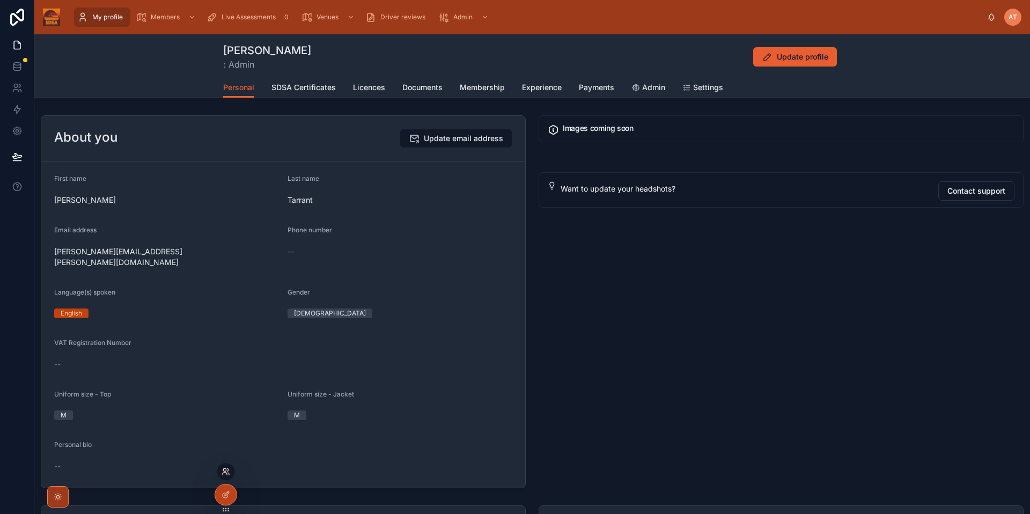
click at [228, 441] on icon at bounding box center [227, 469] width 1 height 3
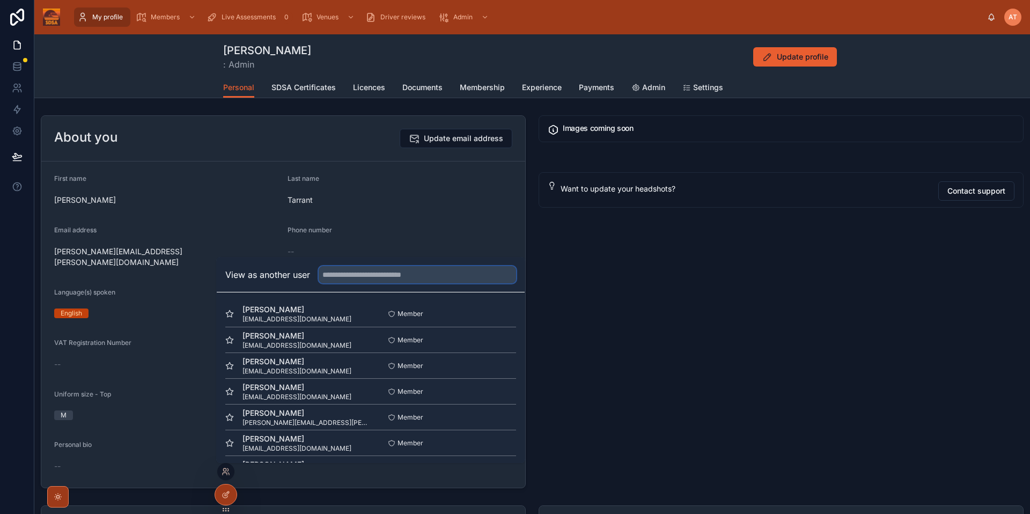
click at [363, 280] on input "text" at bounding box center [417, 274] width 197 height 17
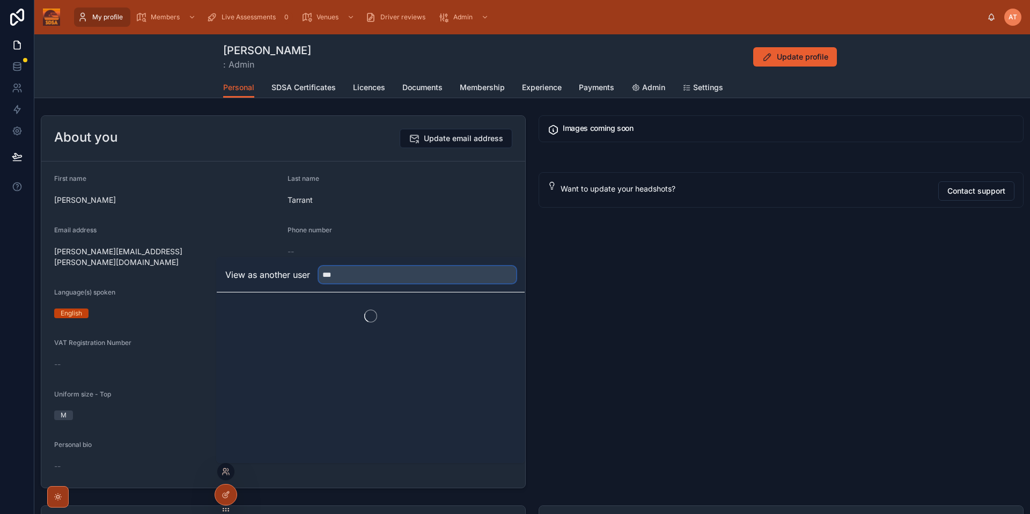
type input "****"
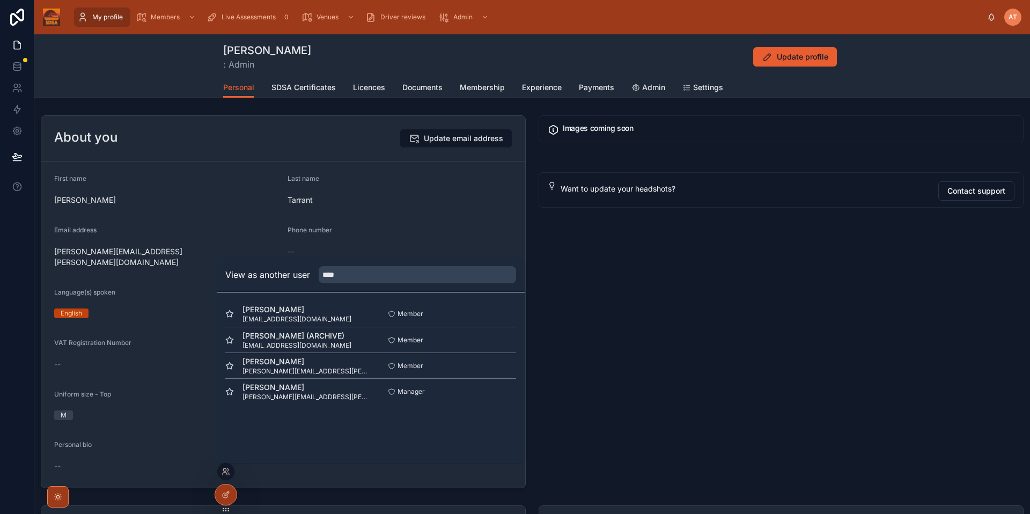
click at [590, 377] on div "Images coming soon Want to update your headshots? Contact support" at bounding box center [781, 301] width 498 height 381
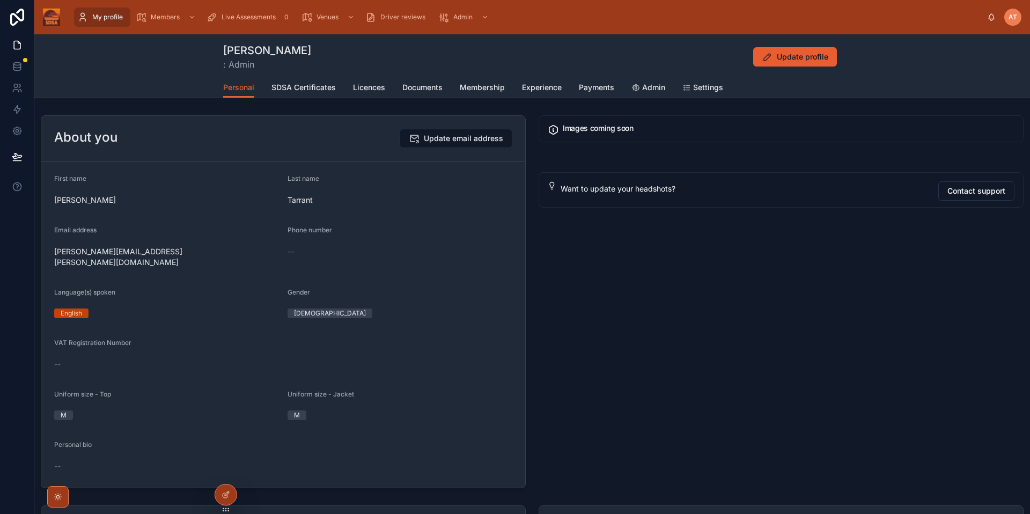
click at [575, 224] on div "Images coming soon Want to update your headshots? Contact support" at bounding box center [781, 301] width 498 height 381
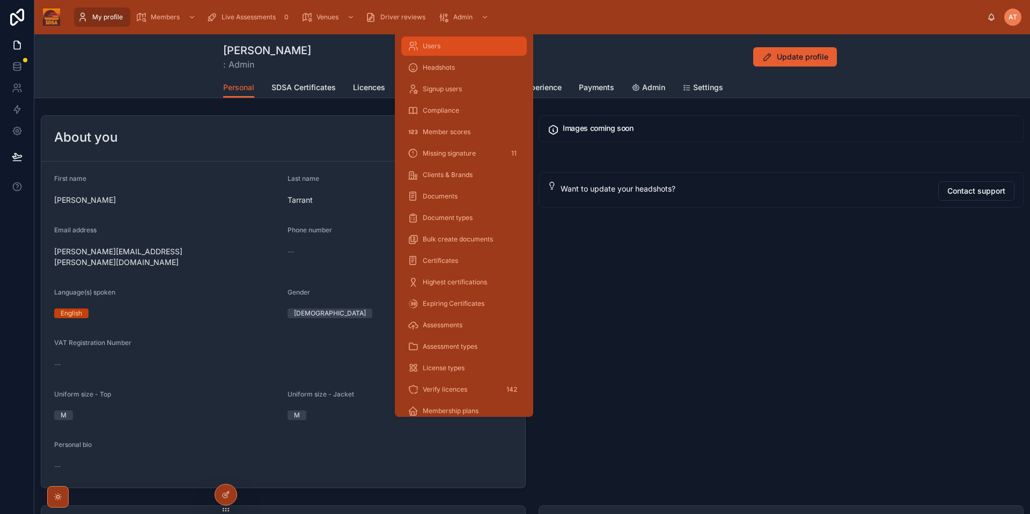
click at [441, 47] on span "Users" at bounding box center [432, 46] width 18 height 9
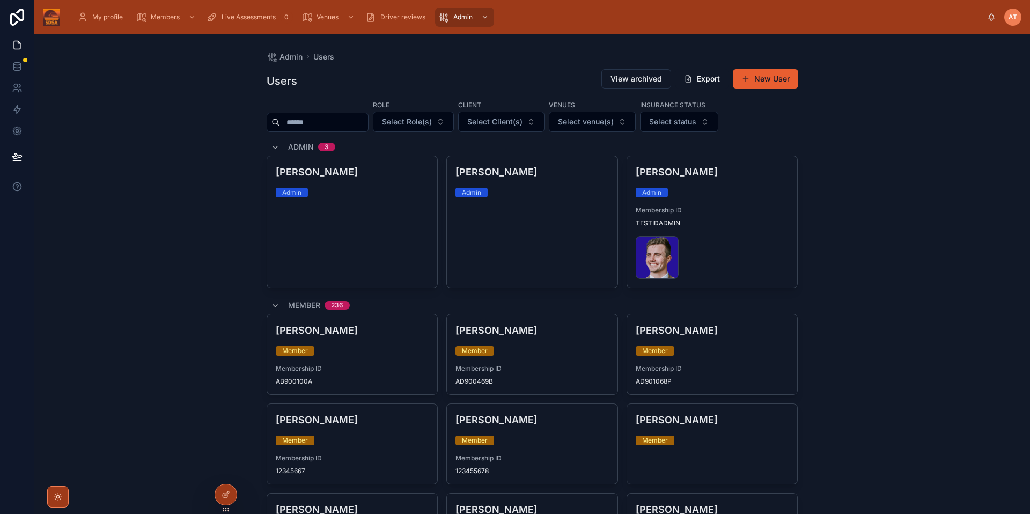
click at [811, 132] on div "Admin Users Users View archived Export New User Role Select Role(s) Client Sele…" at bounding box center [532, 274] width 996 height 480
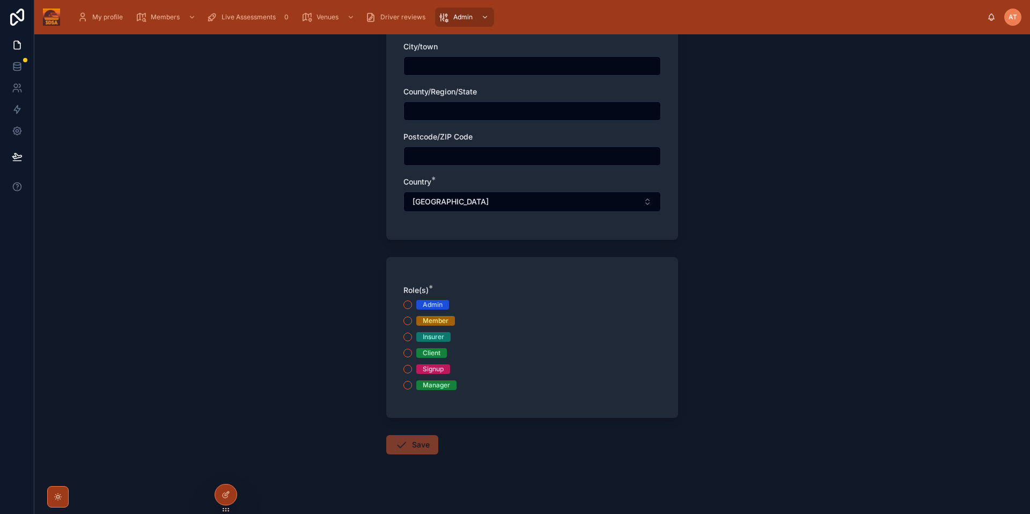
scroll to position [395, 0]
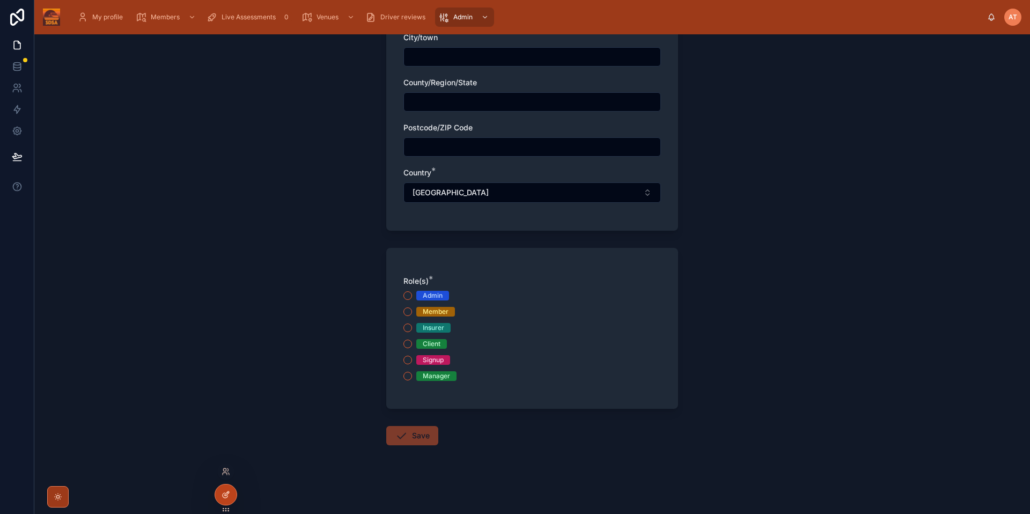
click at [230, 441] on div at bounding box center [225, 495] width 21 height 20
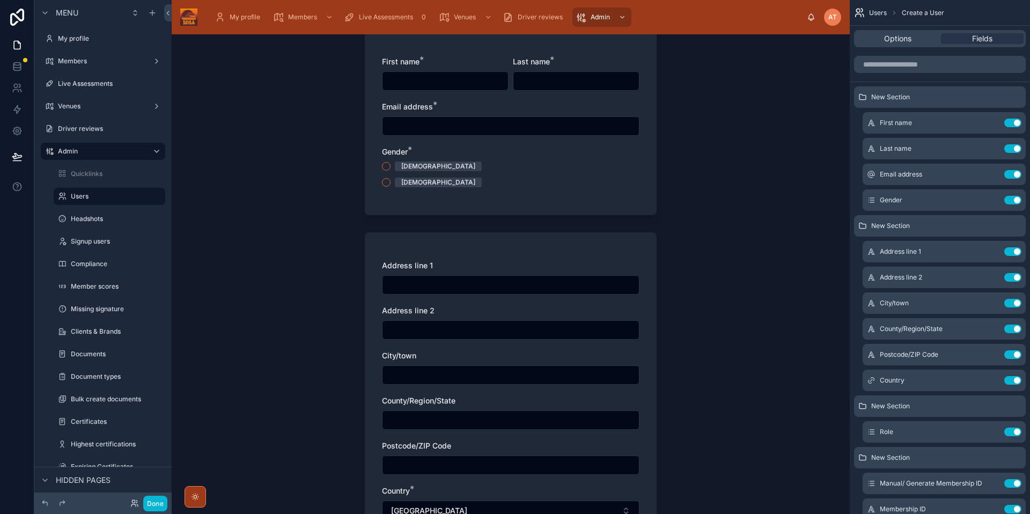
scroll to position [0, 0]
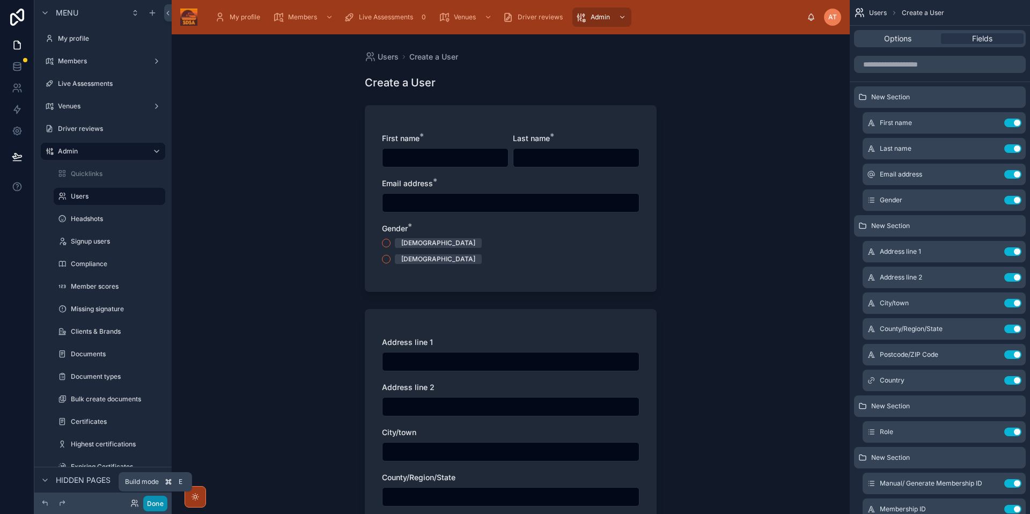
click at [152, 441] on button "Done" at bounding box center [155, 504] width 24 height 16
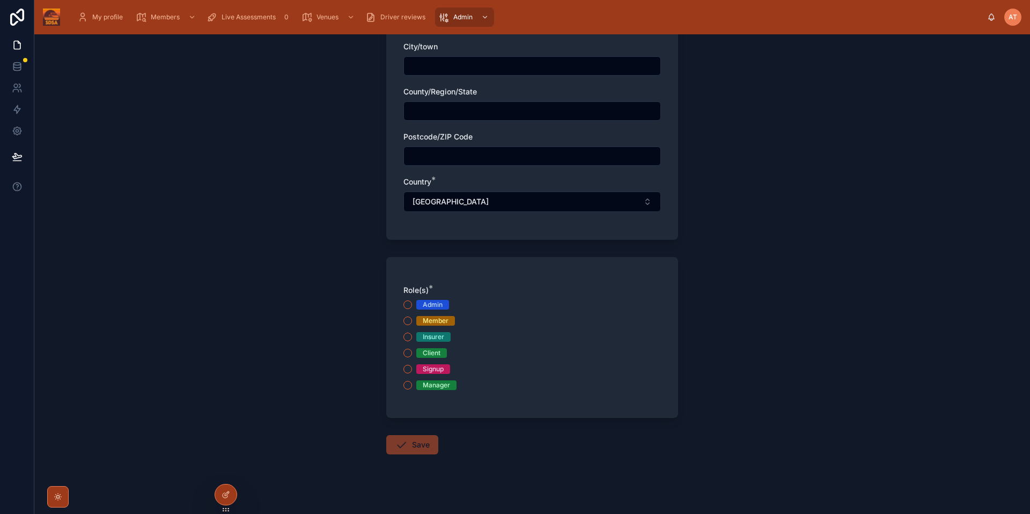
scroll to position [395, 0]
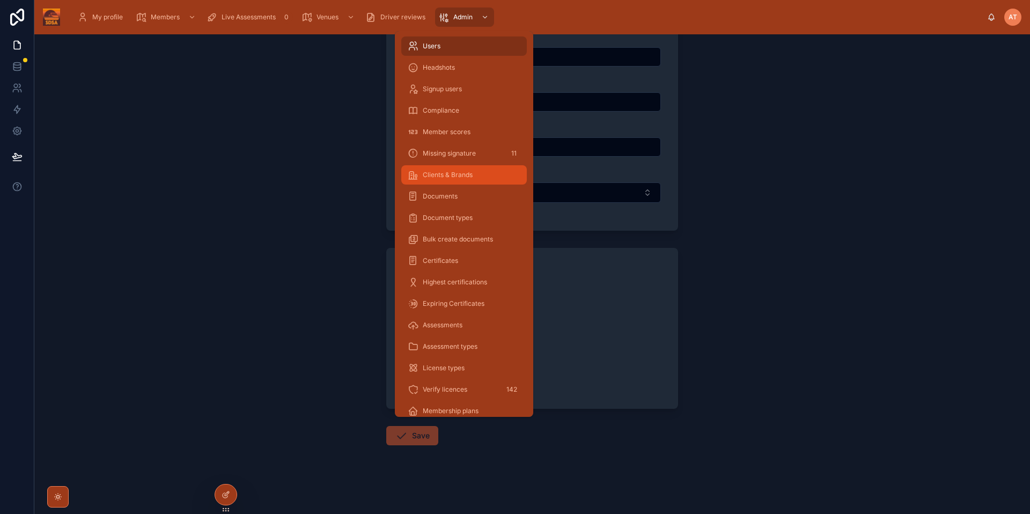
click at [454, 173] on span "Clients & Brands" at bounding box center [448, 175] width 50 height 9
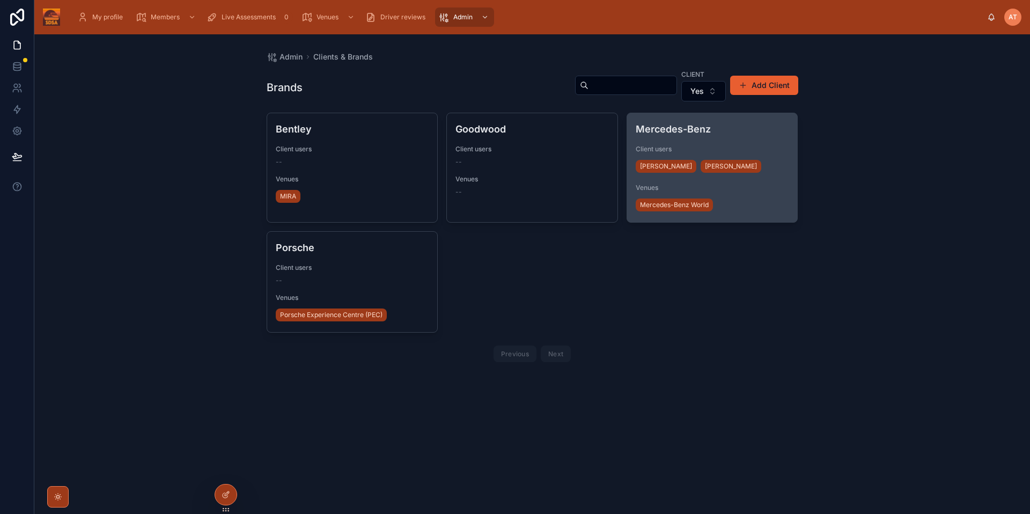
click at [746, 150] on span "Client users" at bounding box center [712, 149] width 153 height 9
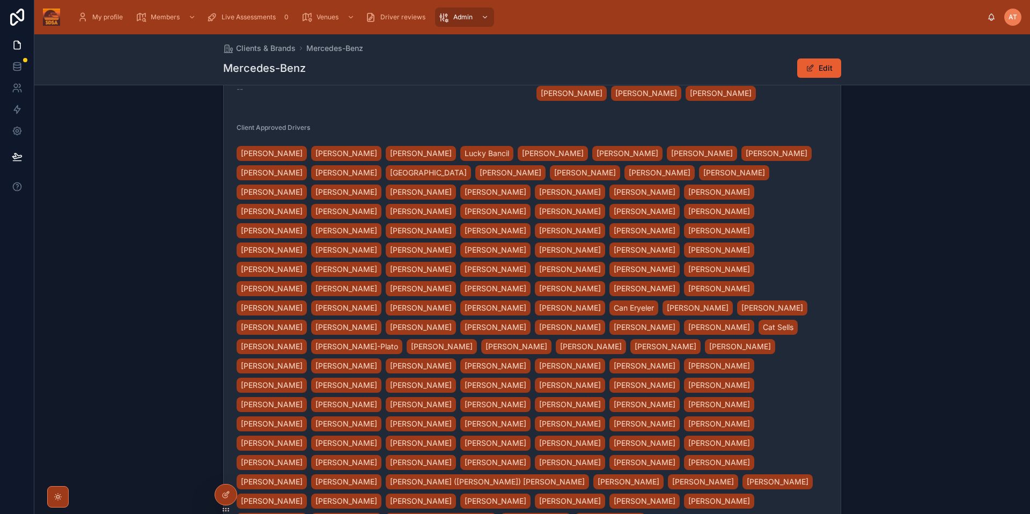
scroll to position [369, 0]
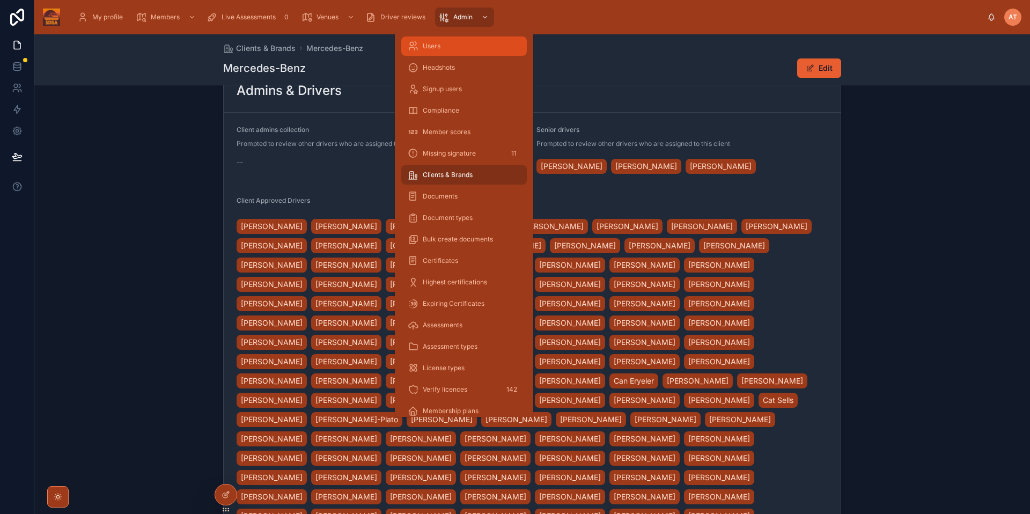
click at [435, 46] on span "Users" at bounding box center [432, 46] width 18 height 9
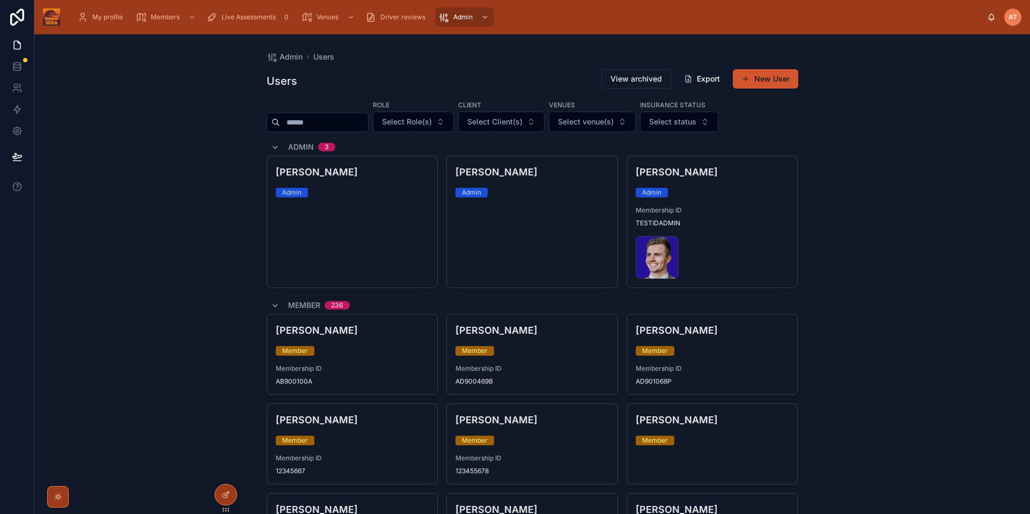
click at [775, 77] on button "New User" at bounding box center [765, 78] width 65 height 19
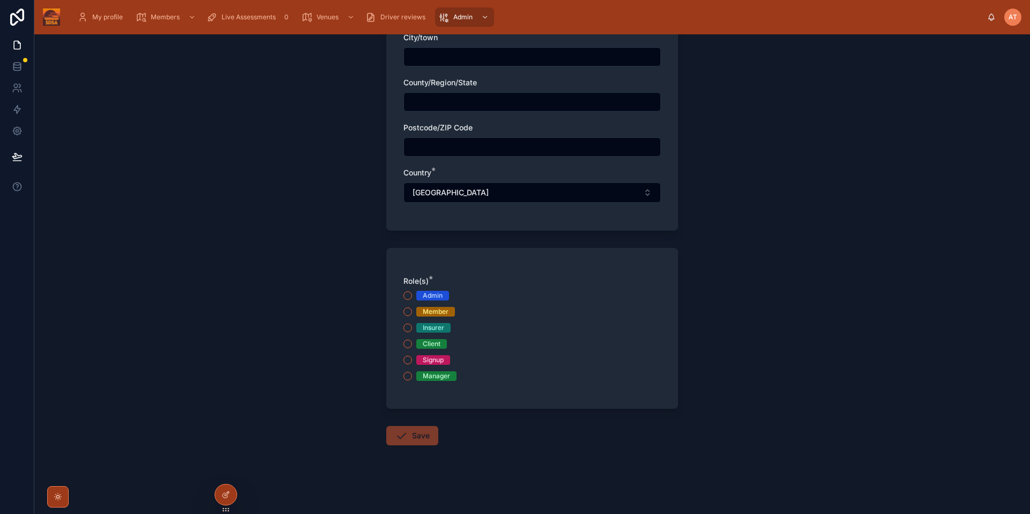
scroll to position [395, 0]
click at [227, 441] on icon at bounding box center [227, 469] width 1 height 3
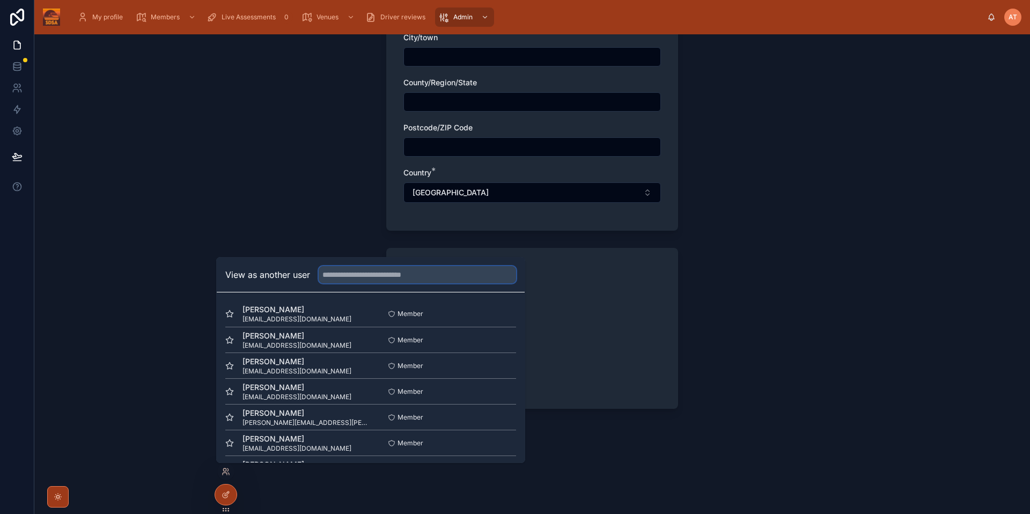
click at [359, 271] on input "text" at bounding box center [417, 274] width 197 height 17
type input "******"
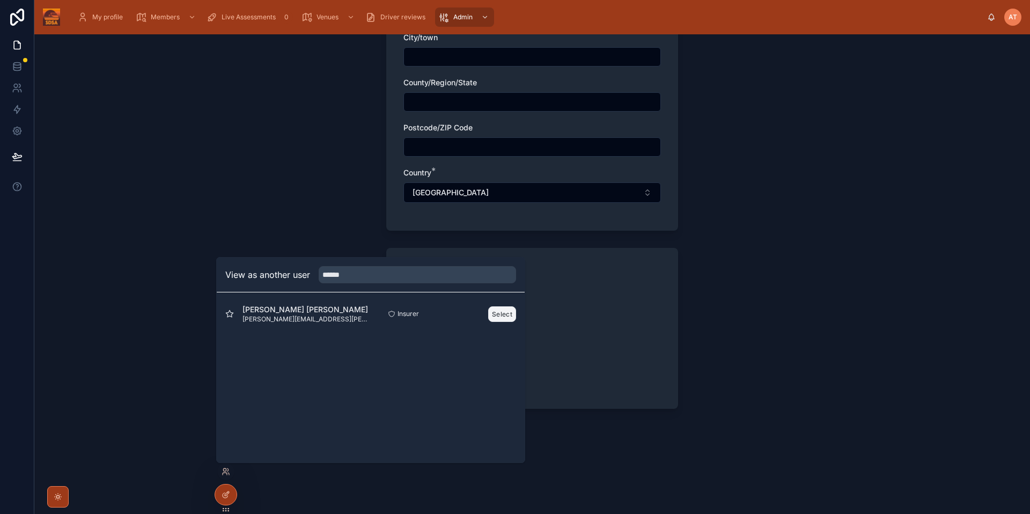
click at [502, 314] on button "Select" at bounding box center [502, 314] width 28 height 16
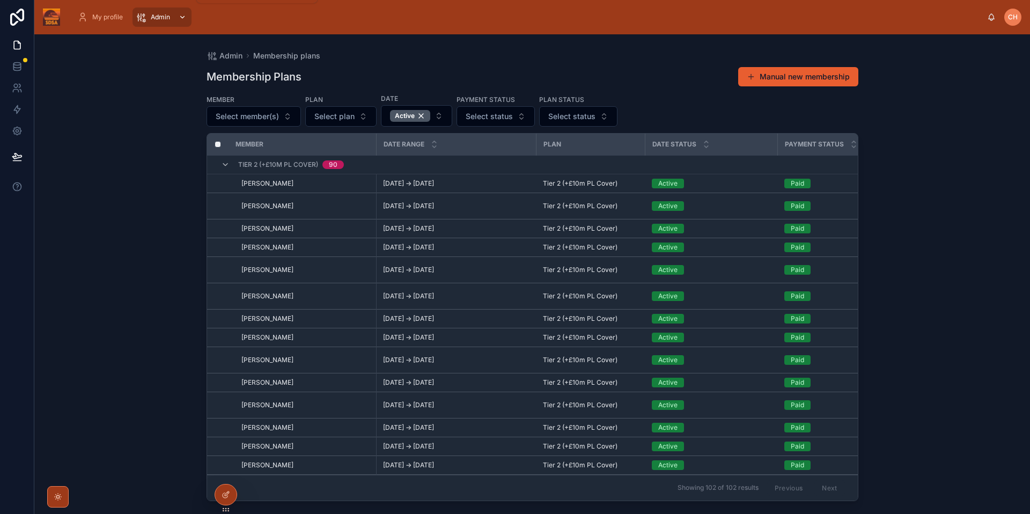
click at [166, 18] on span "Admin" at bounding box center [160, 17] width 19 height 9
click at [918, 219] on div "Admin Membership plans Membership Plans Manual new membership Member Select mem…" at bounding box center [532, 274] width 996 height 480
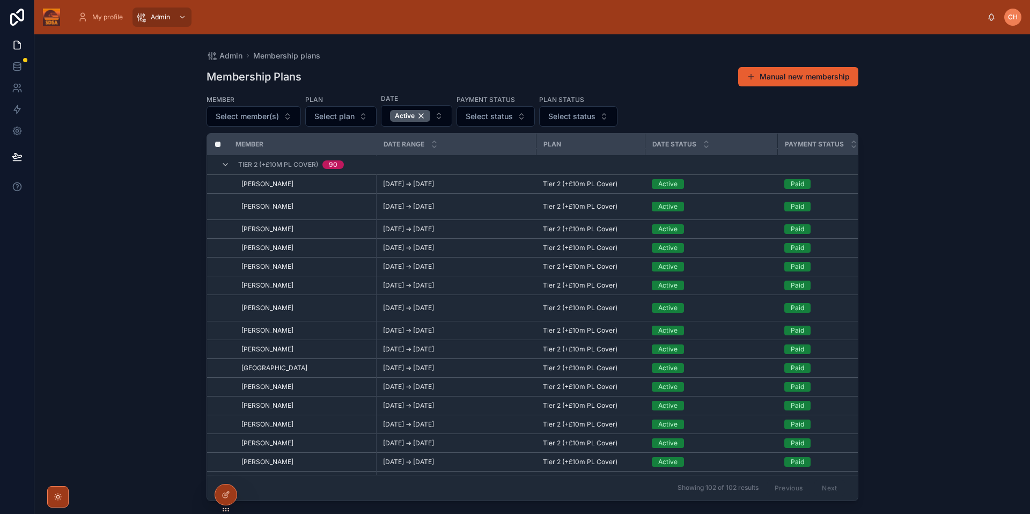
scroll to position [183, 0]
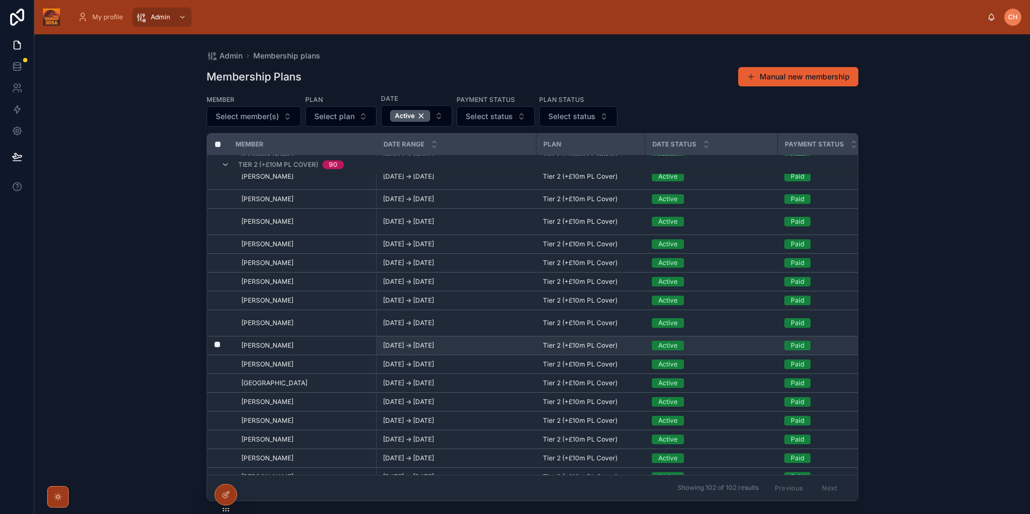
click at [271, 341] on span "[PERSON_NAME]" at bounding box center [267, 345] width 52 height 9
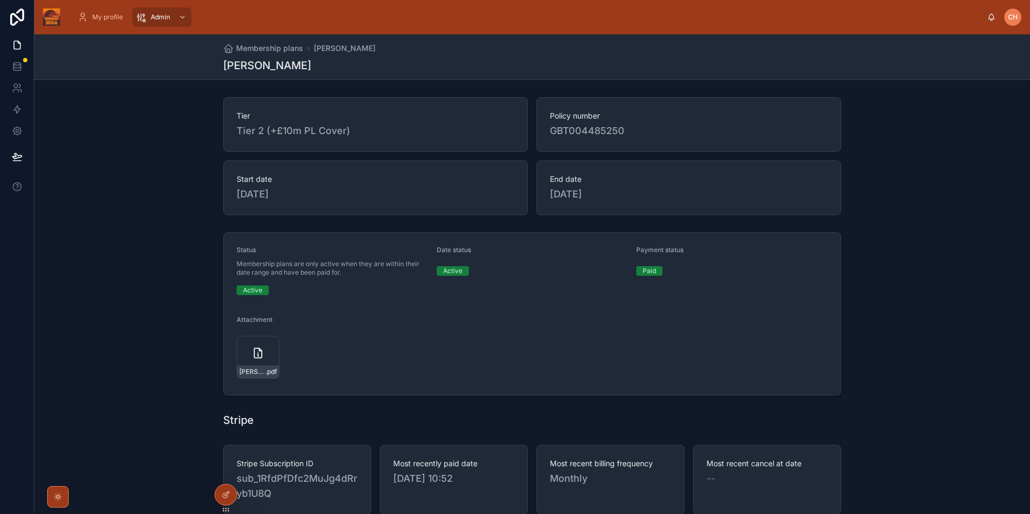
scroll to position [346, 0]
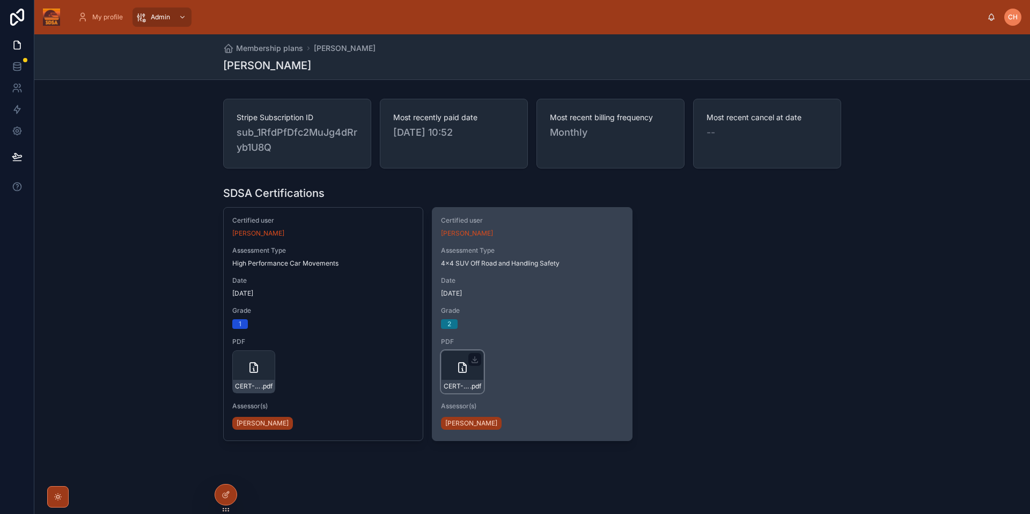
click at [463, 356] on div "CERT-44SUVORHS-3#424 .pdf" at bounding box center [462, 371] width 43 height 43
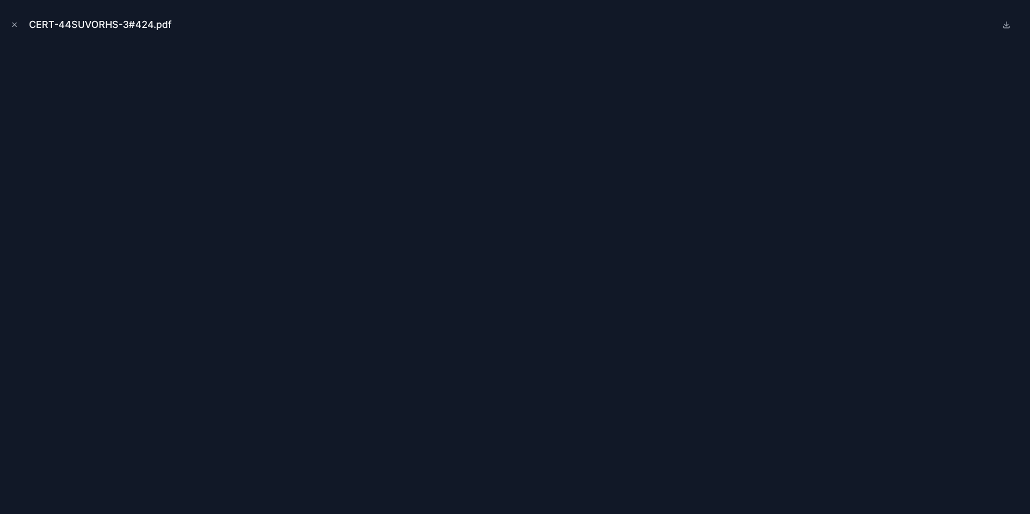
click at [15, 25] on icon "Close modal" at bounding box center [15, 25] width 8 height 8
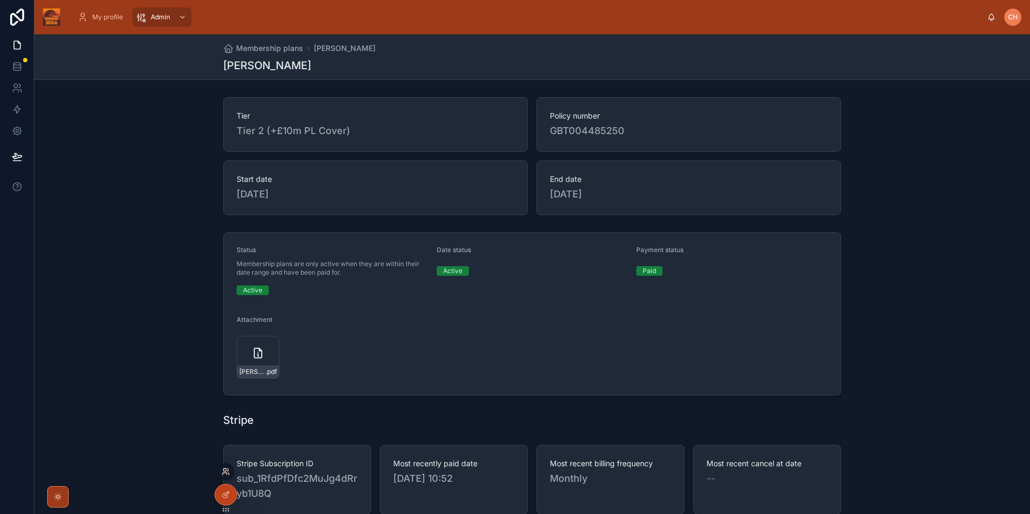
click at [227, 471] on icon at bounding box center [226, 471] width 9 height 9
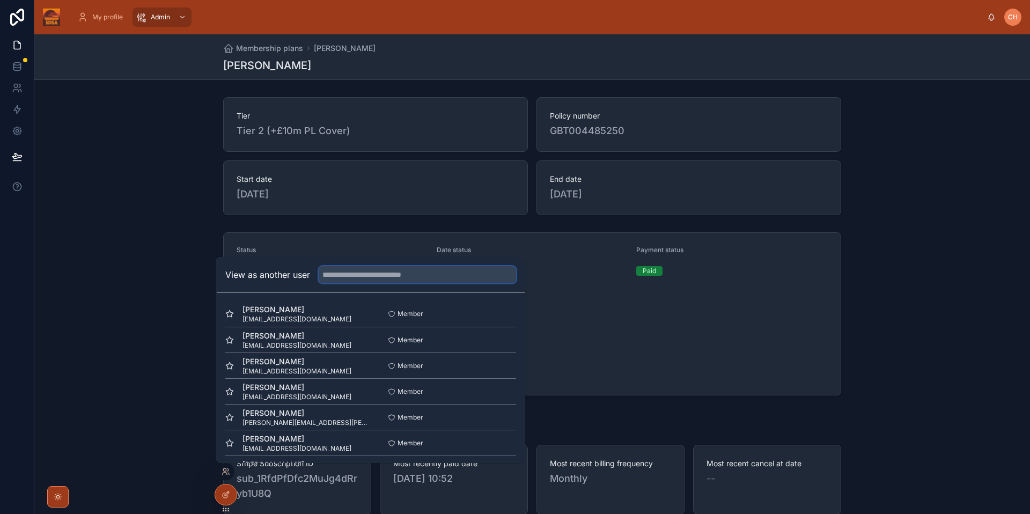
click at [362, 276] on input "text" at bounding box center [417, 274] width 197 height 17
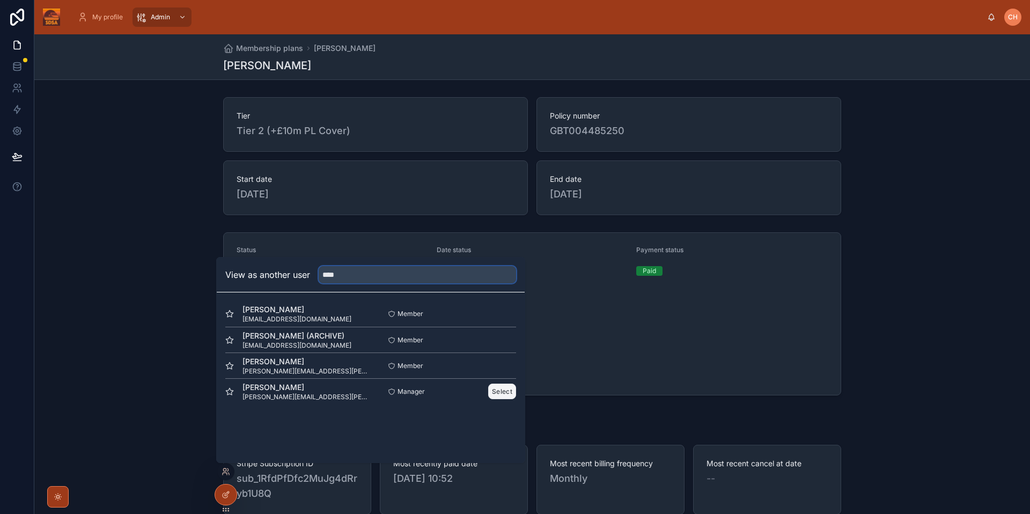
type input "****"
click at [495, 393] on button "Select" at bounding box center [502, 392] width 28 height 16
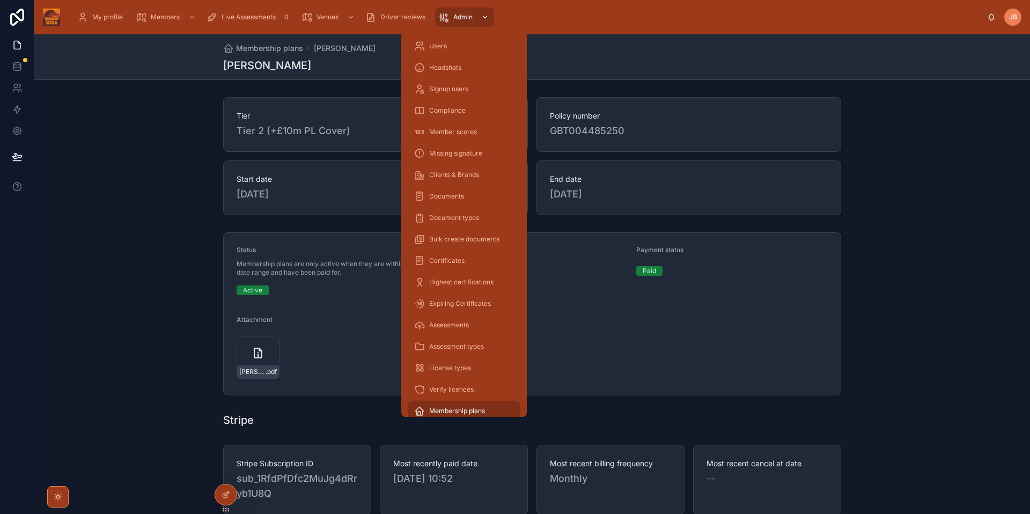
click at [475, 21] on div "Admin" at bounding box center [464, 17] width 53 height 17
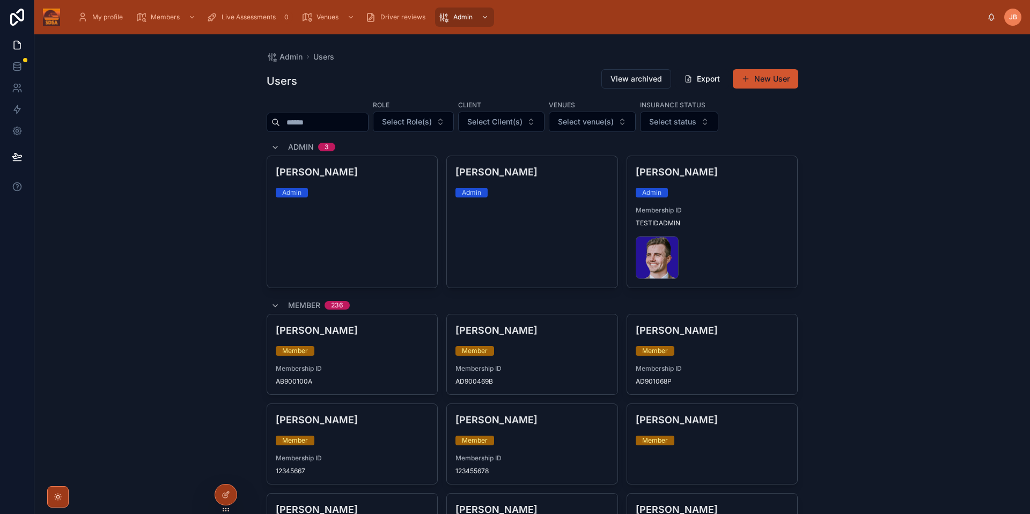
click at [767, 85] on button "New User" at bounding box center [765, 78] width 65 height 19
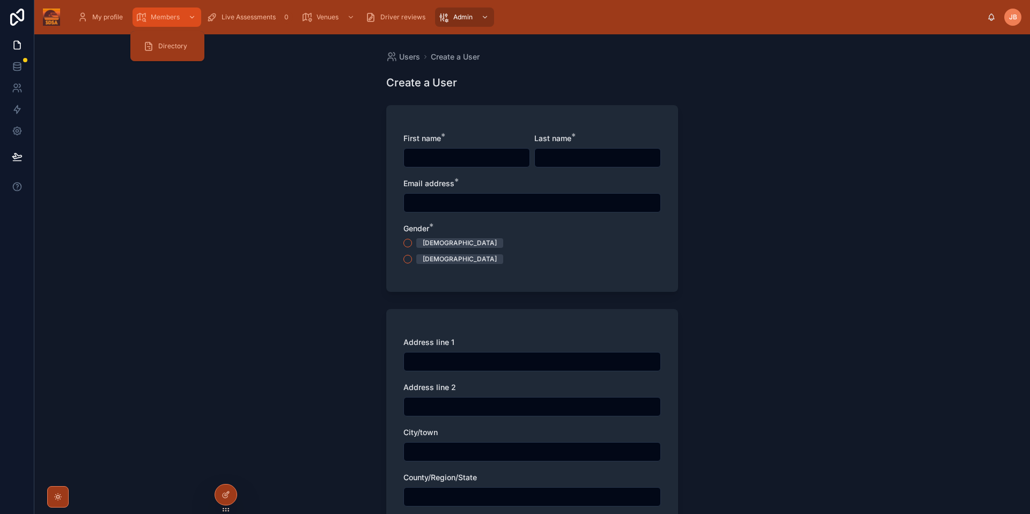
click at [169, 16] on span "Members" at bounding box center [165, 17] width 29 height 9
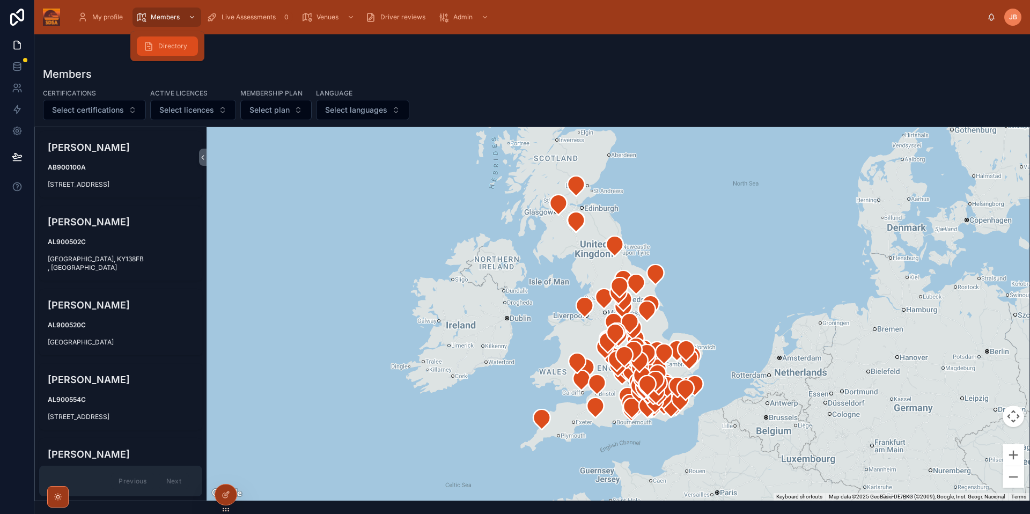
click at [164, 50] on span "Directory" at bounding box center [172, 46] width 29 height 9
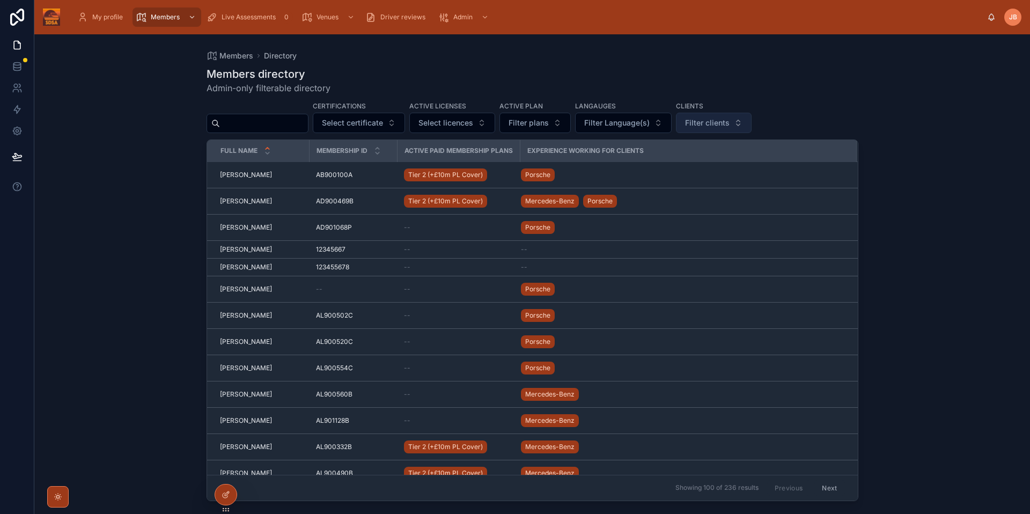
click at [718, 128] on span "Filter clients" at bounding box center [707, 123] width 45 height 11
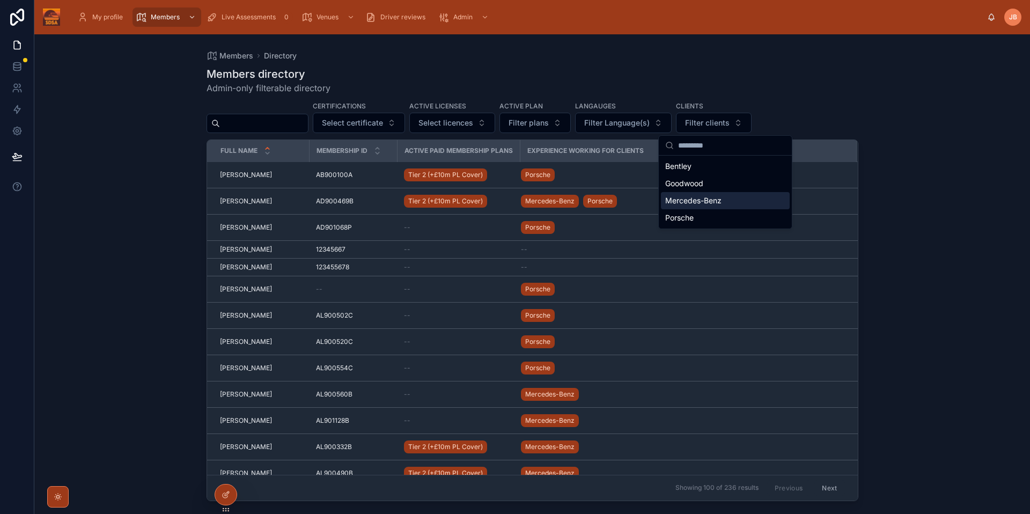
click at [704, 207] on div "Mercedes-Benz" at bounding box center [725, 200] width 129 height 17
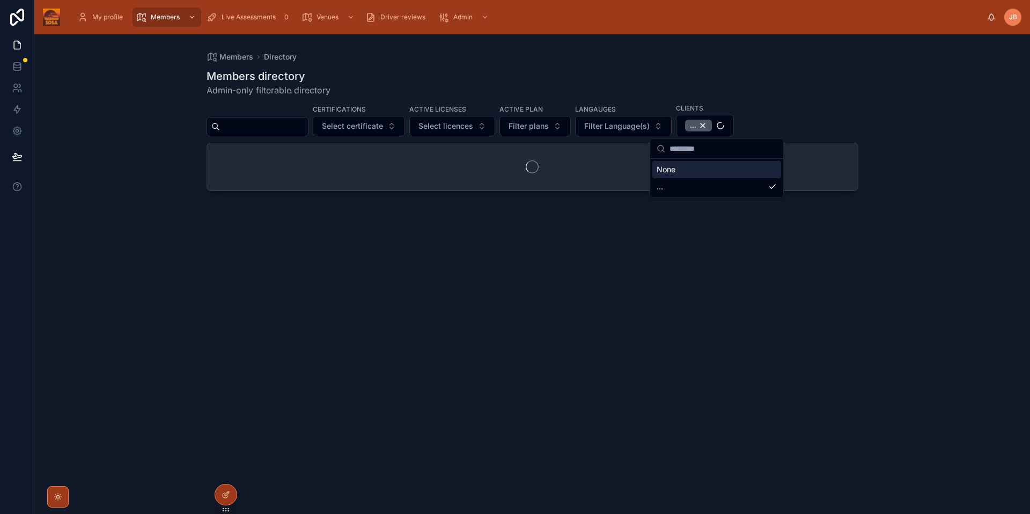
click at [898, 180] on div "Members Directory Members directory Admin-only filterable directory Certificati…" at bounding box center [532, 274] width 996 height 480
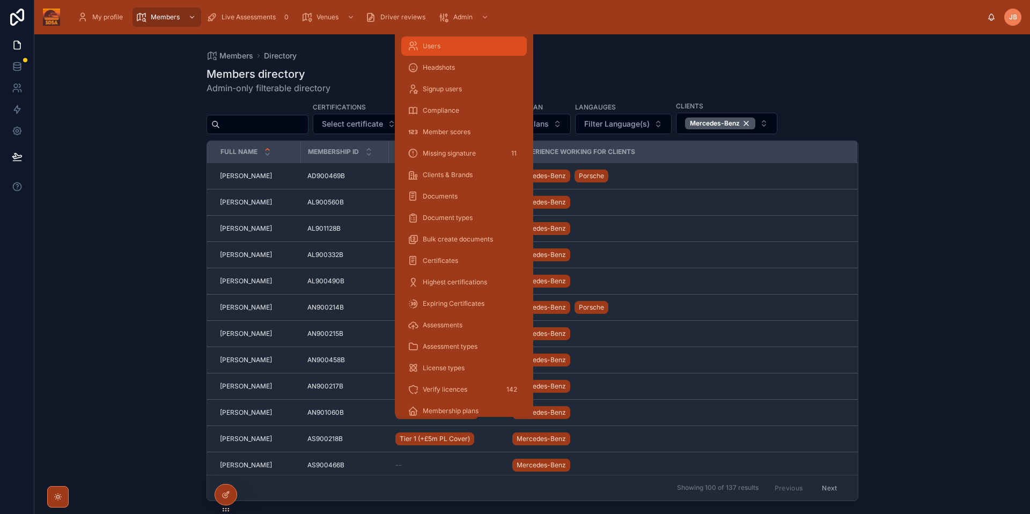
click at [438, 45] on span "Users" at bounding box center [432, 46] width 18 height 9
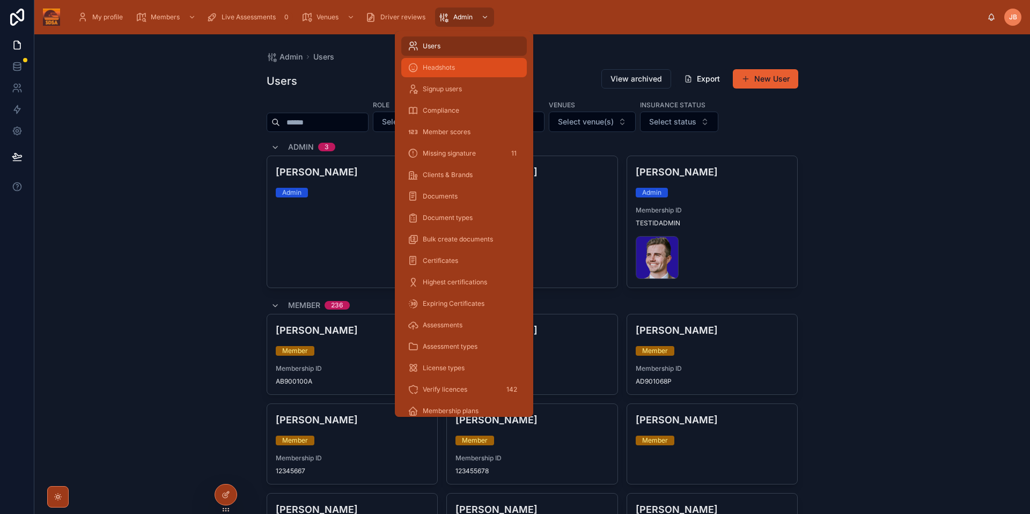
click at [441, 69] on span "Headshots" at bounding box center [439, 67] width 32 height 9
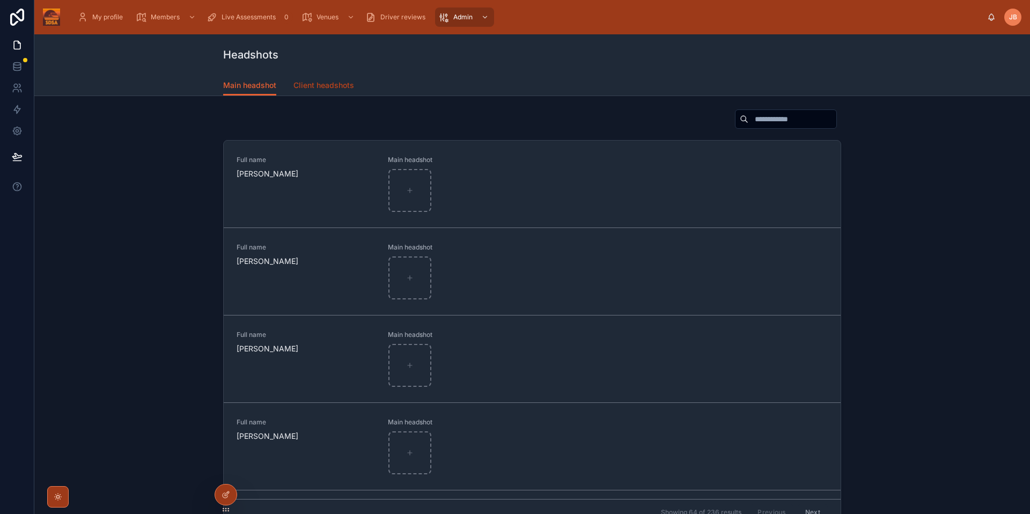
click at [307, 85] on span "Client headshots" at bounding box center [323, 85] width 61 height 11
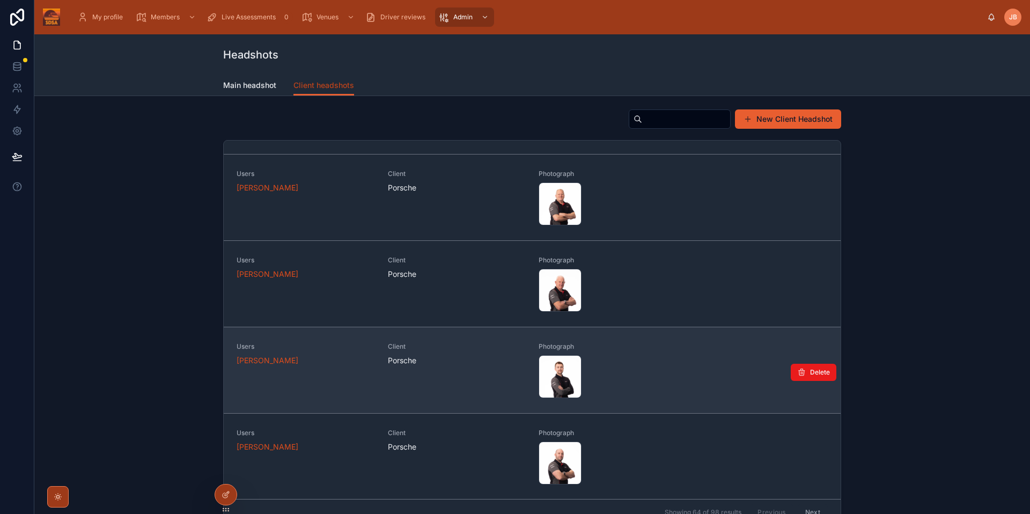
scroll to position [526, 0]
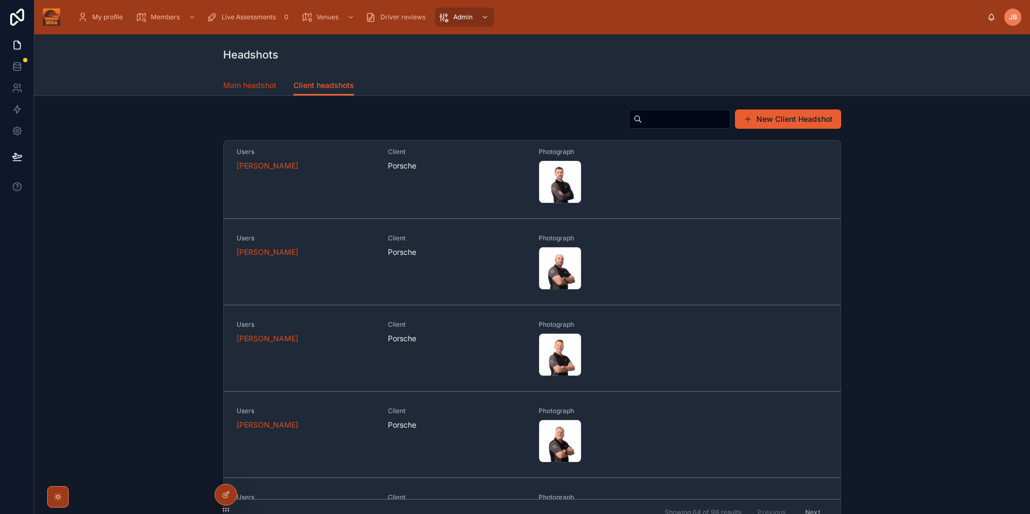
click at [260, 82] on span "Main headshot" at bounding box center [249, 85] width 53 height 11
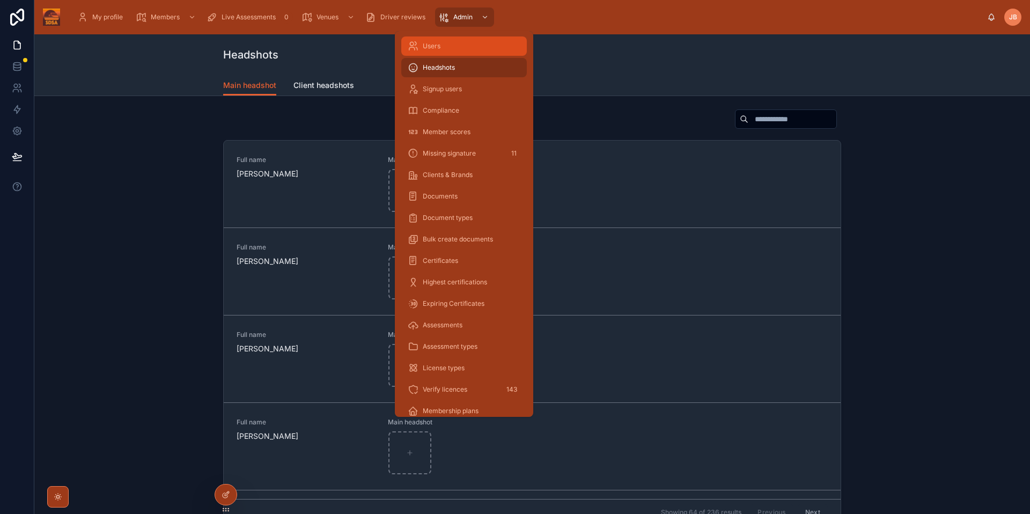
click at [430, 53] on div "Users" at bounding box center [464, 46] width 113 height 17
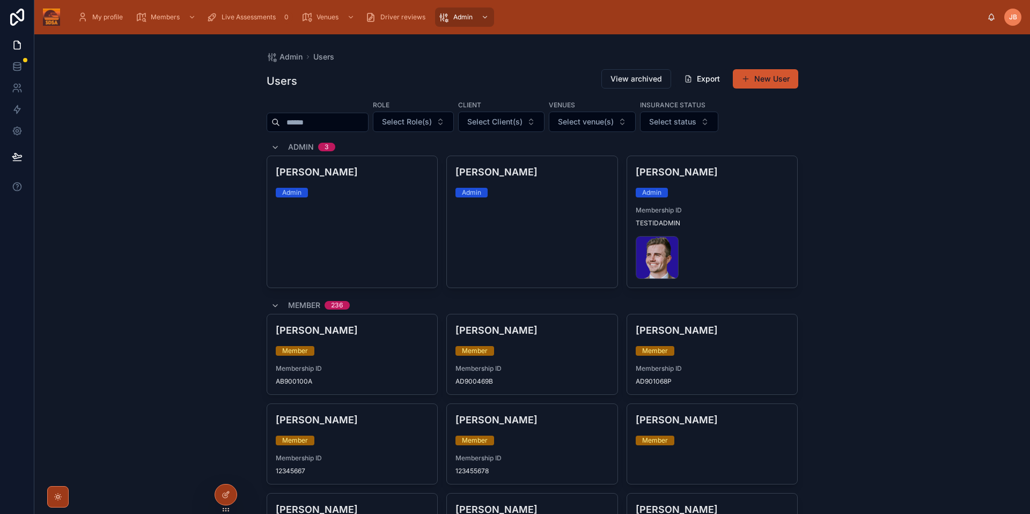
click at [758, 88] on button "New User" at bounding box center [765, 78] width 65 height 19
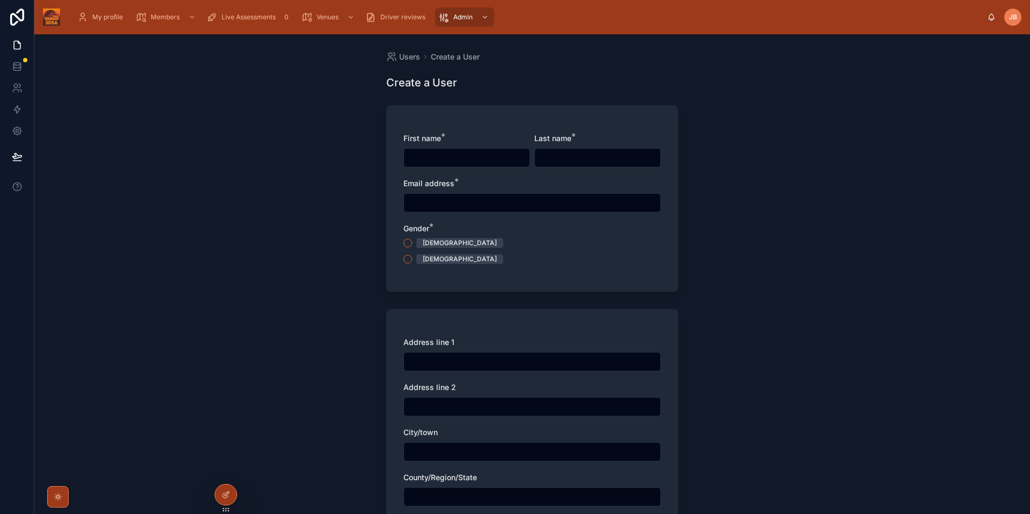
scroll to position [395, 0]
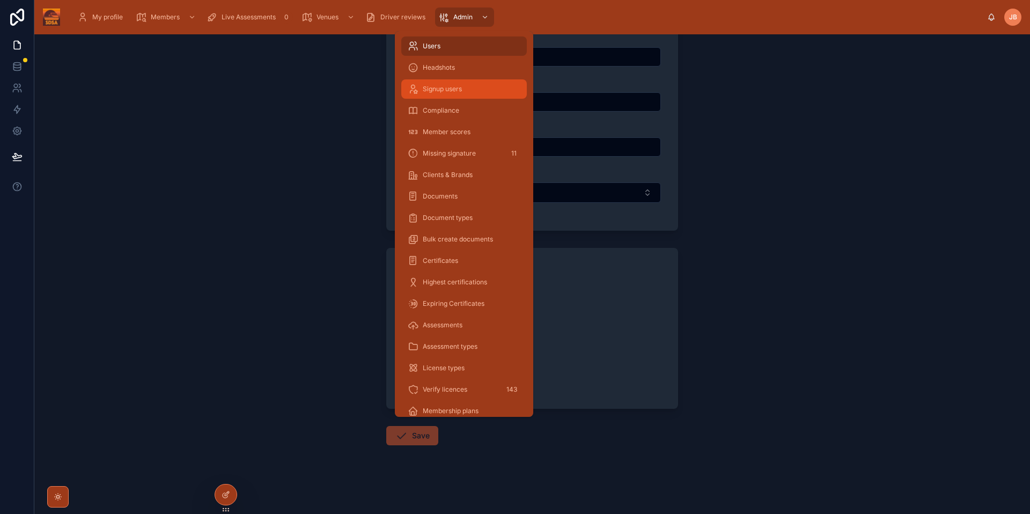
click at [457, 91] on span "Signup users" at bounding box center [442, 89] width 39 height 9
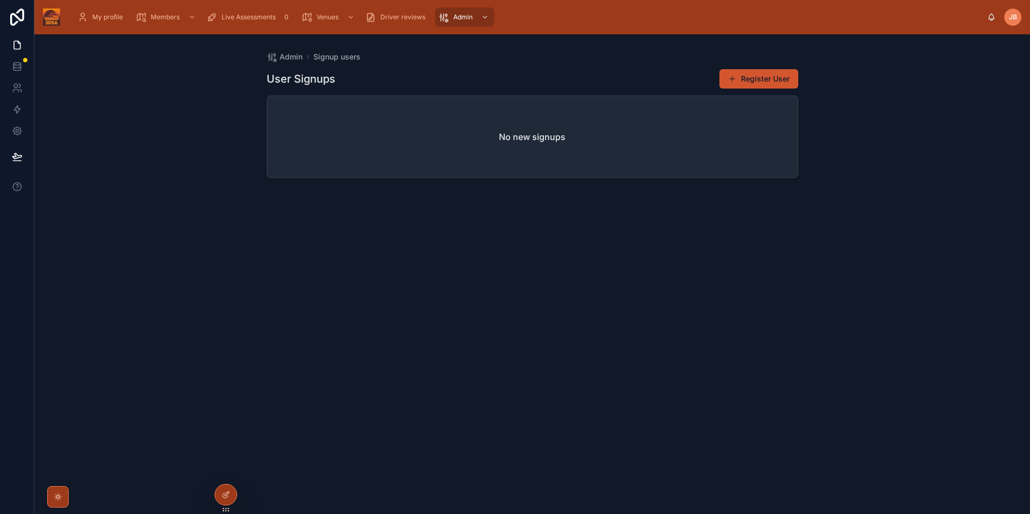
click at [776, 82] on button "Register User" at bounding box center [759, 78] width 79 height 19
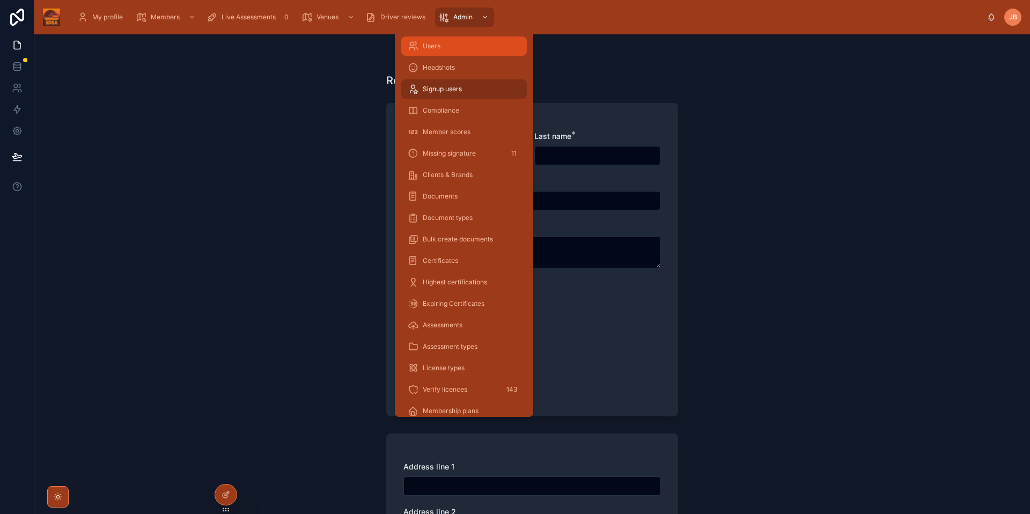
click at [437, 45] on span "Users" at bounding box center [432, 46] width 18 height 9
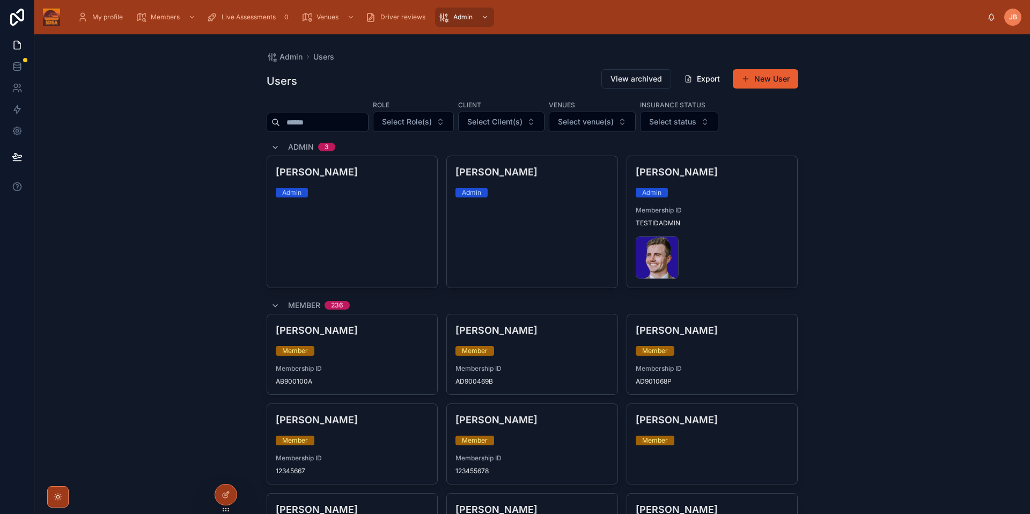
click at [309, 126] on input "text" at bounding box center [324, 122] width 88 height 15
type input "****"
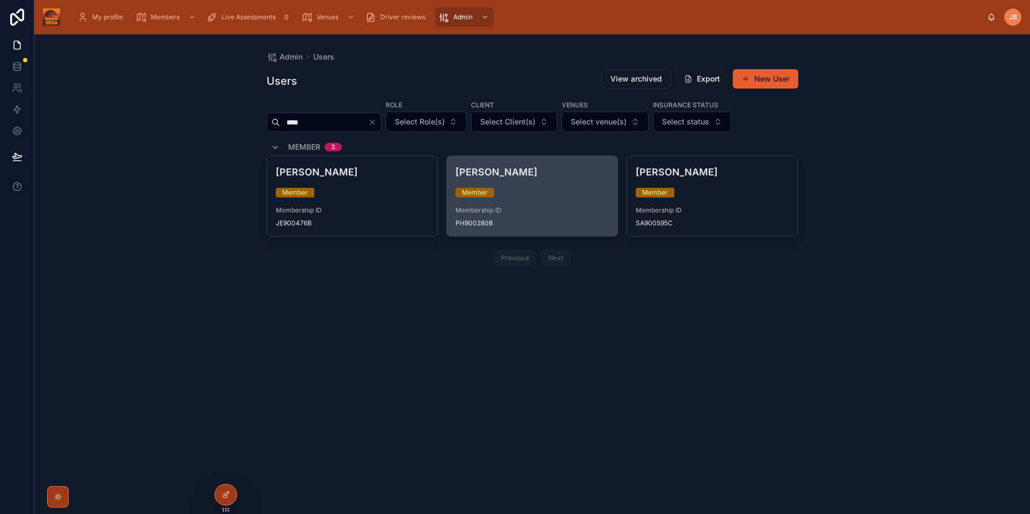
click at [568, 193] on div "Member" at bounding box center [532, 193] width 153 height 10
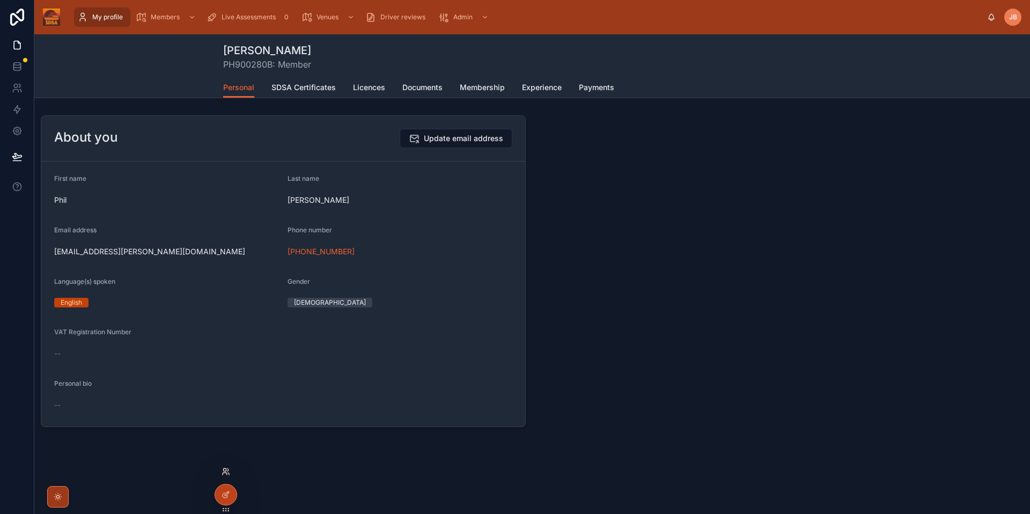
click at [227, 471] on icon at bounding box center [226, 471] width 9 height 9
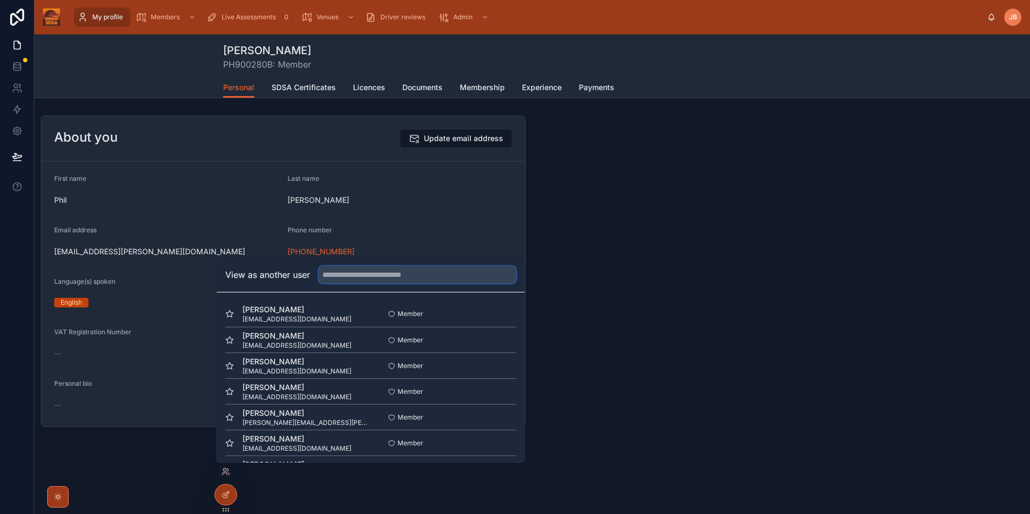
click at [362, 278] on input "text" at bounding box center [417, 274] width 197 height 17
type input "****"
click at [386, 275] on input "****" at bounding box center [417, 274] width 197 height 17
click at [502, 442] on button "Select" at bounding box center [502, 442] width 28 height 16
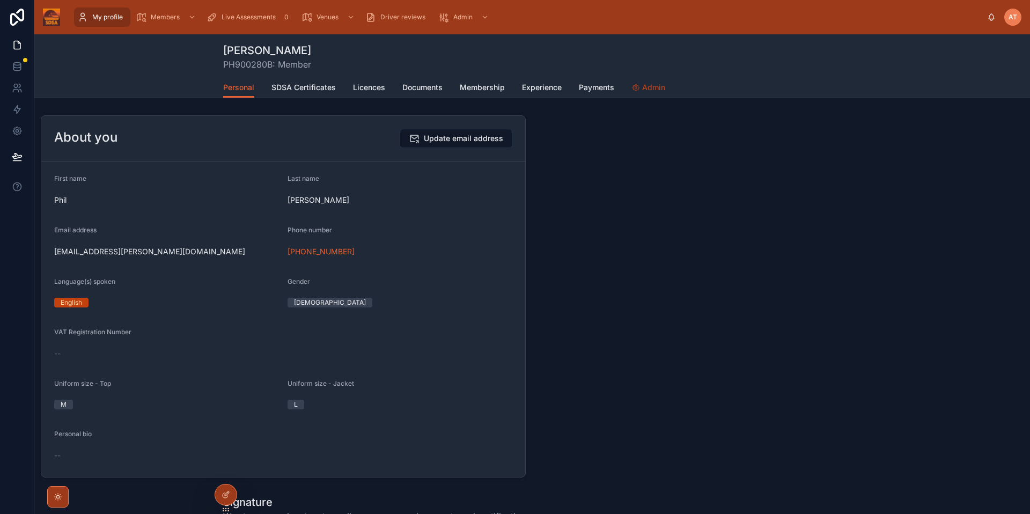
click at [659, 91] on span "Admin" at bounding box center [653, 87] width 23 height 11
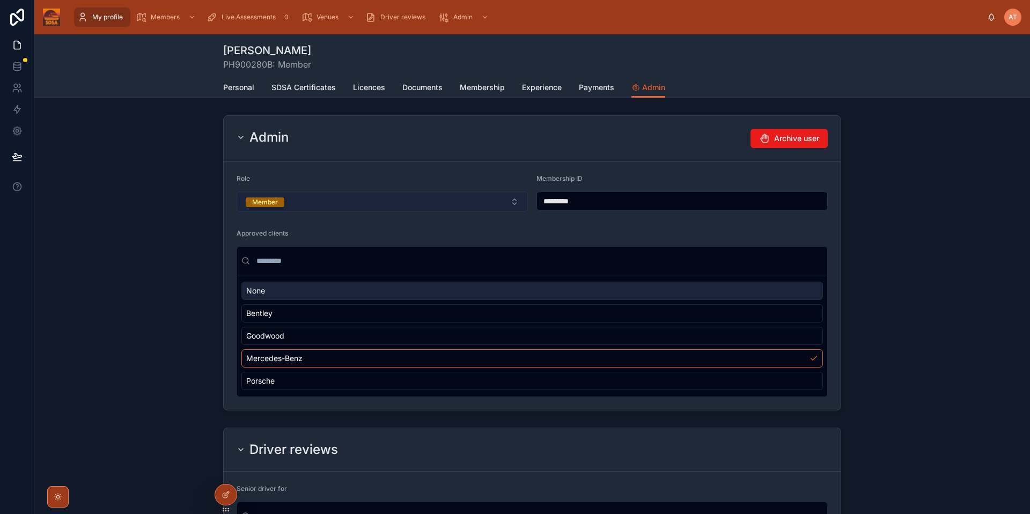
click at [504, 197] on button "Member" at bounding box center [382, 202] width 291 height 20
click at [293, 203] on button "Member" at bounding box center [382, 202] width 291 height 20
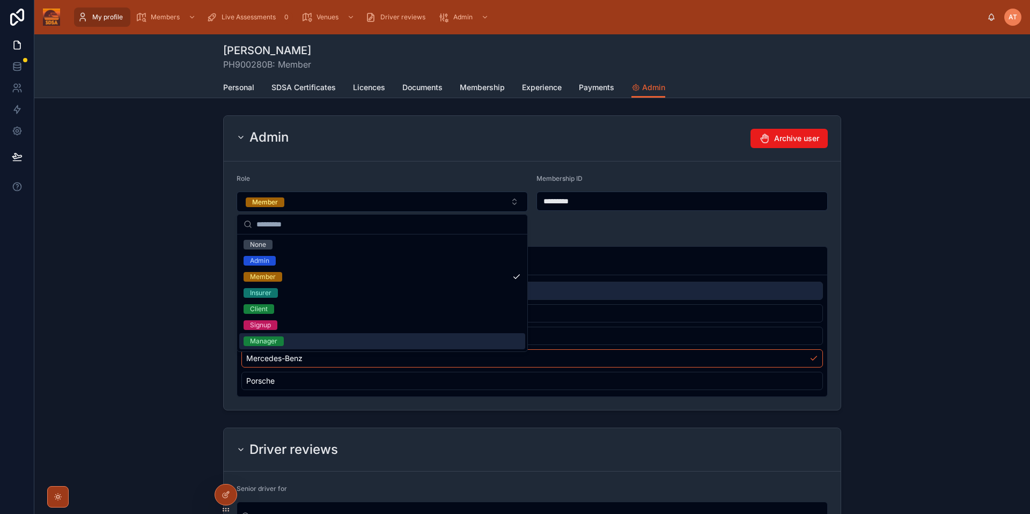
click at [267, 343] on div "Manager" at bounding box center [263, 341] width 27 height 10
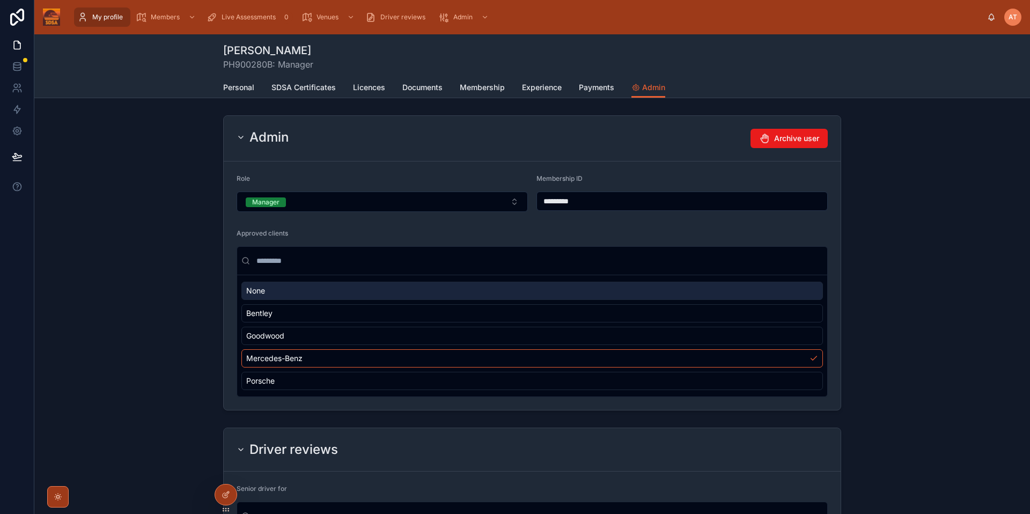
click at [923, 255] on div "Admin Archive user Role Manager Membership ID ********* Approved clients None B…" at bounding box center [532, 263] width 996 height 304
click at [241, 88] on span "Personal" at bounding box center [238, 87] width 31 height 11
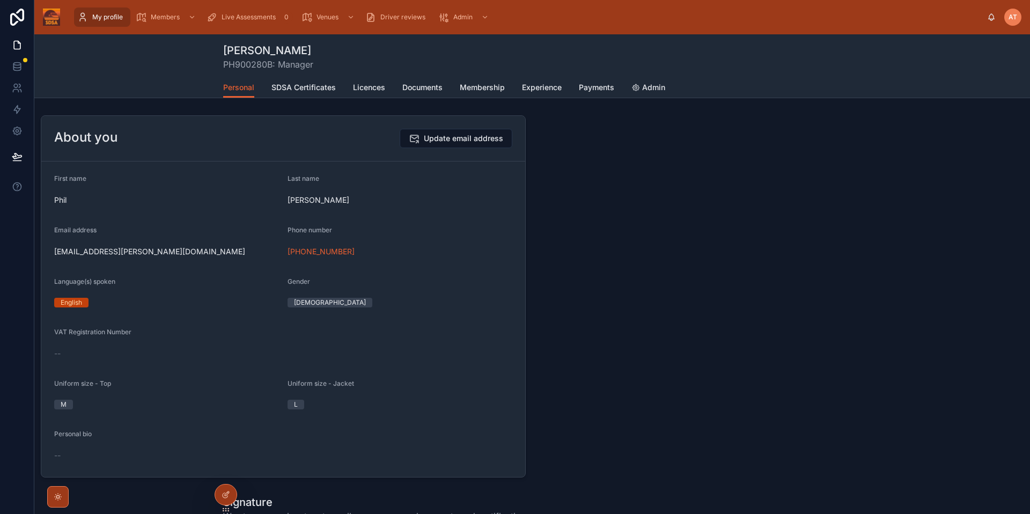
click at [1011, 22] on div "AT" at bounding box center [1012, 17] width 17 height 17
click at [757, 202] on div "About you Update email address First name Phil Last name Gardner Email address …" at bounding box center [532, 365] width 996 height 509
click at [162, 46] on span "Directory" at bounding box center [172, 46] width 29 height 9
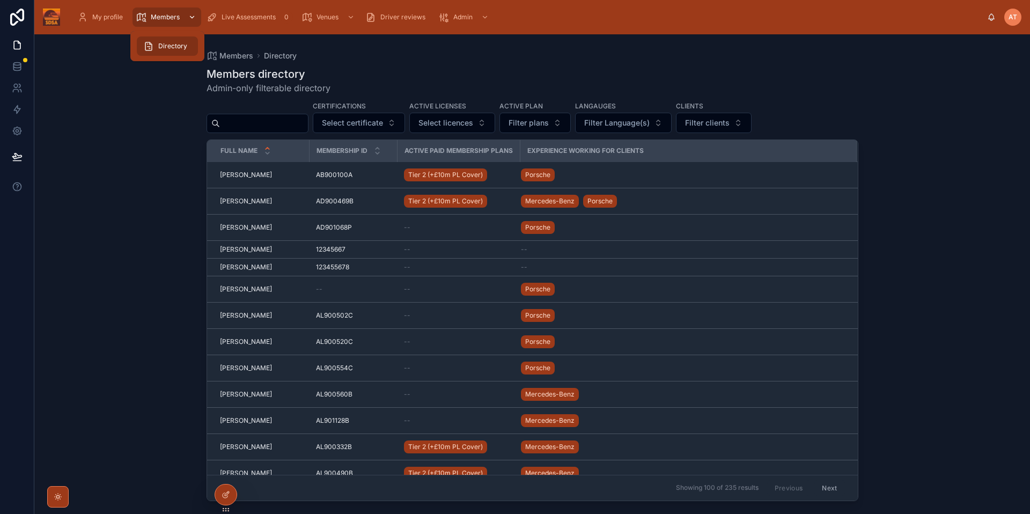
click at [162, 23] on div "Members" at bounding box center [167, 17] width 62 height 17
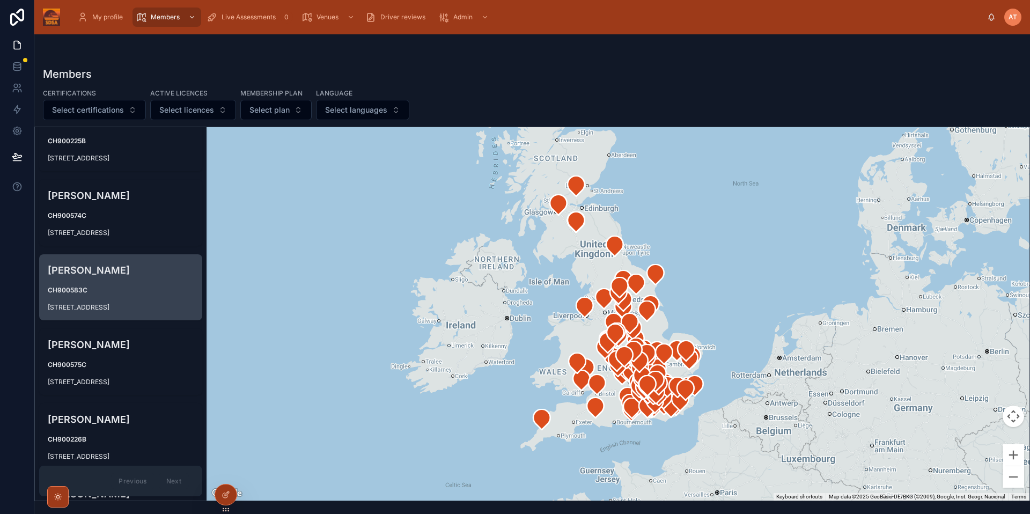
scroll to position [2662, 0]
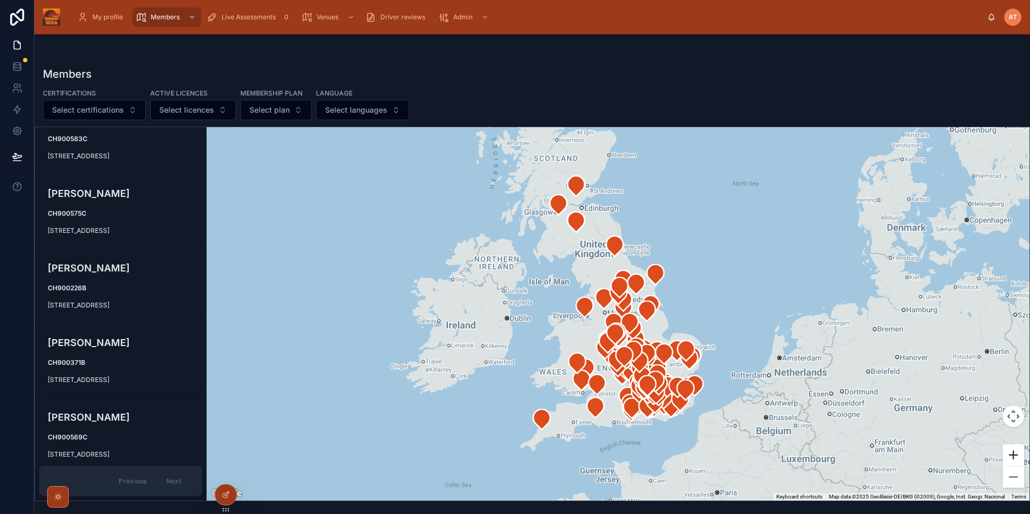
click at [1014, 453] on button "Zoom in" at bounding box center [1013, 454] width 21 height 21
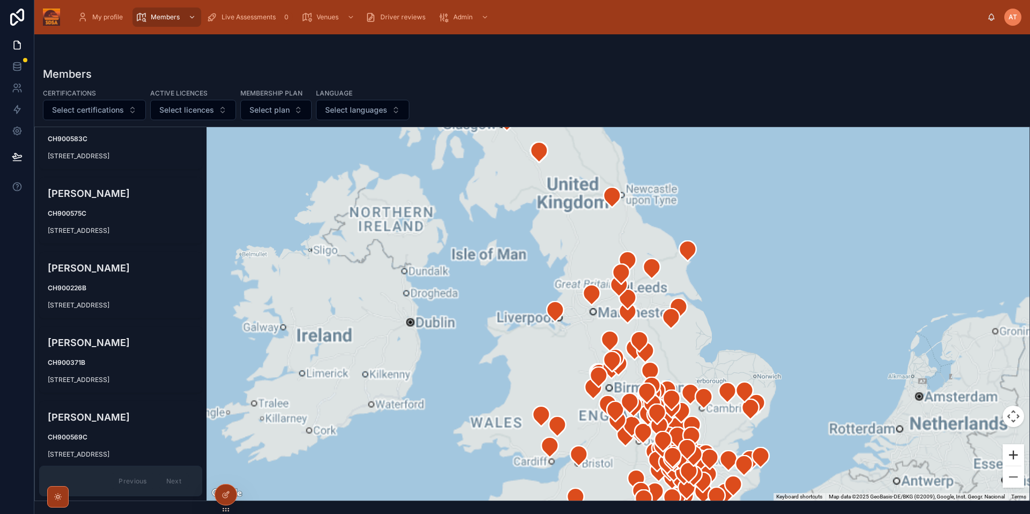
click at [1014, 453] on button "Zoom in" at bounding box center [1013, 454] width 21 height 21
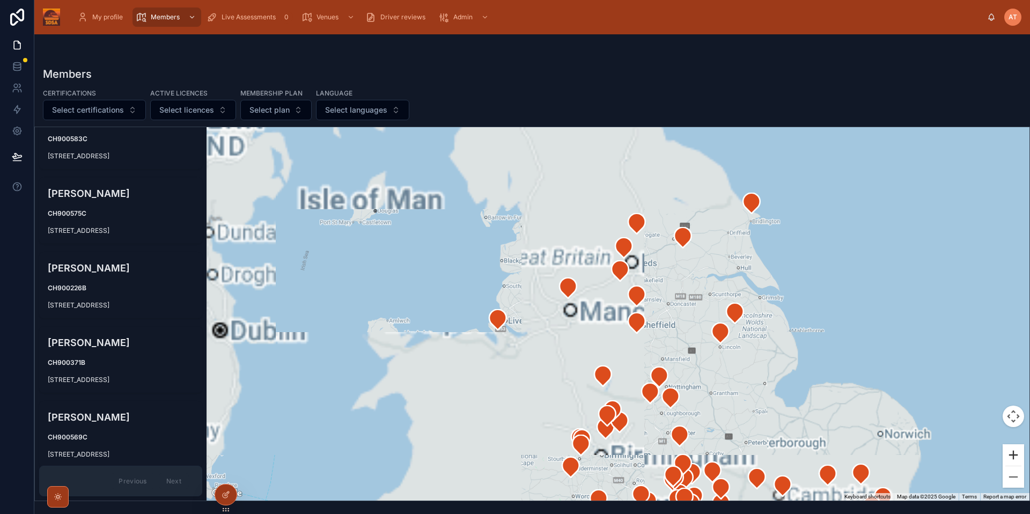
click at [1014, 453] on button "Zoom in" at bounding box center [1013, 454] width 21 height 21
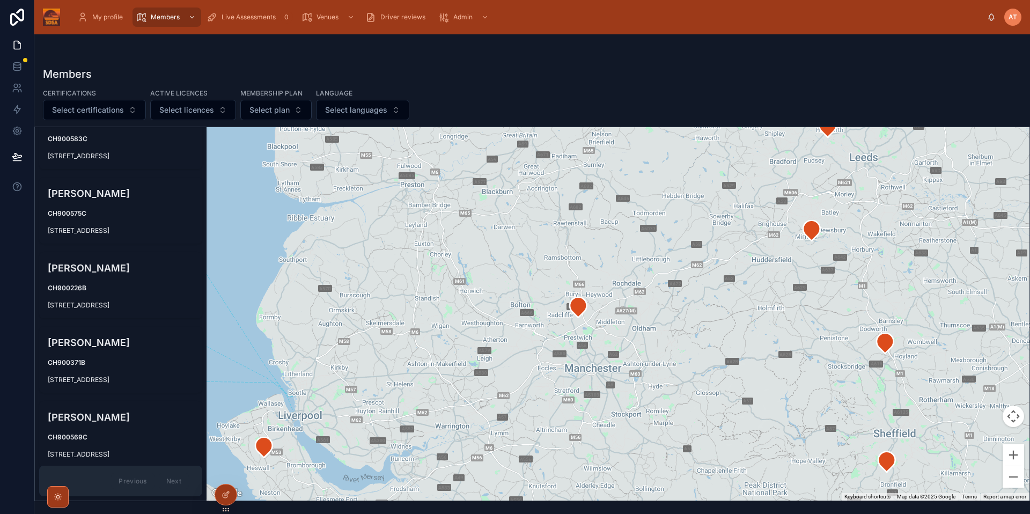
drag, startPoint x: 414, startPoint y: 353, endPoint x: 603, endPoint y: 422, distance: 200.6
click at [603, 422] on div at bounding box center [618, 313] width 823 height 373
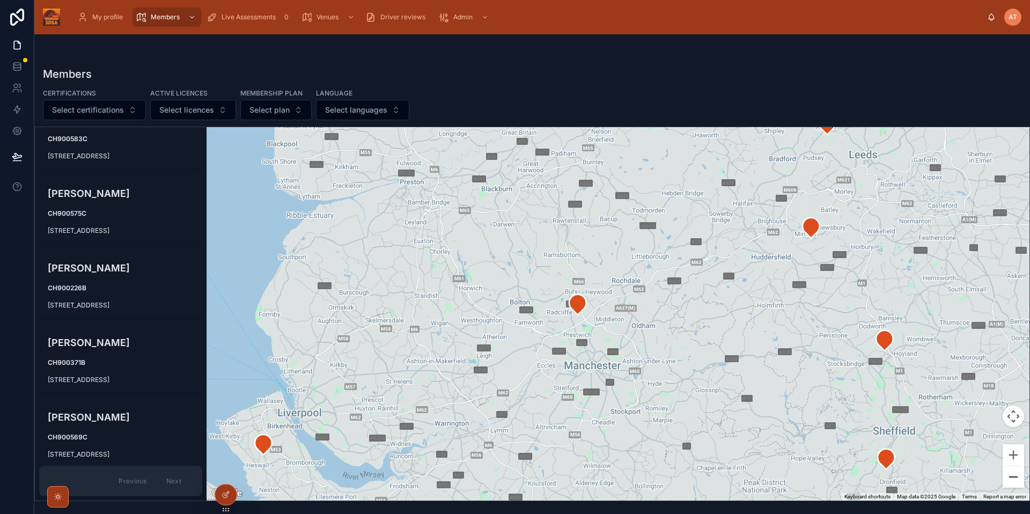
click at [1015, 481] on button "Zoom out" at bounding box center [1013, 476] width 21 height 21
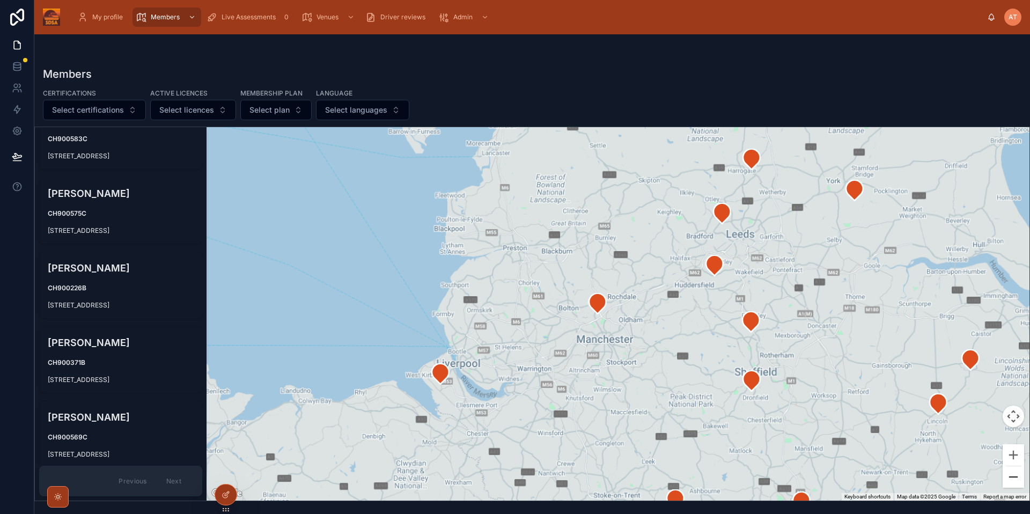
click at [1015, 481] on button "Zoom out" at bounding box center [1013, 476] width 21 height 21
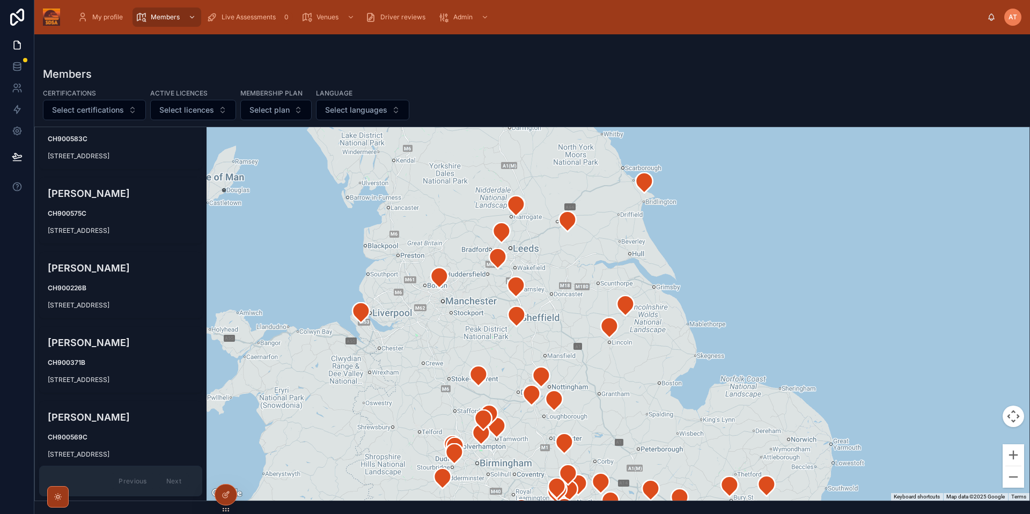
drag, startPoint x: 828, startPoint y: 397, endPoint x: 658, endPoint y: 371, distance: 172.0
click at [658, 371] on div at bounding box center [618, 313] width 823 height 373
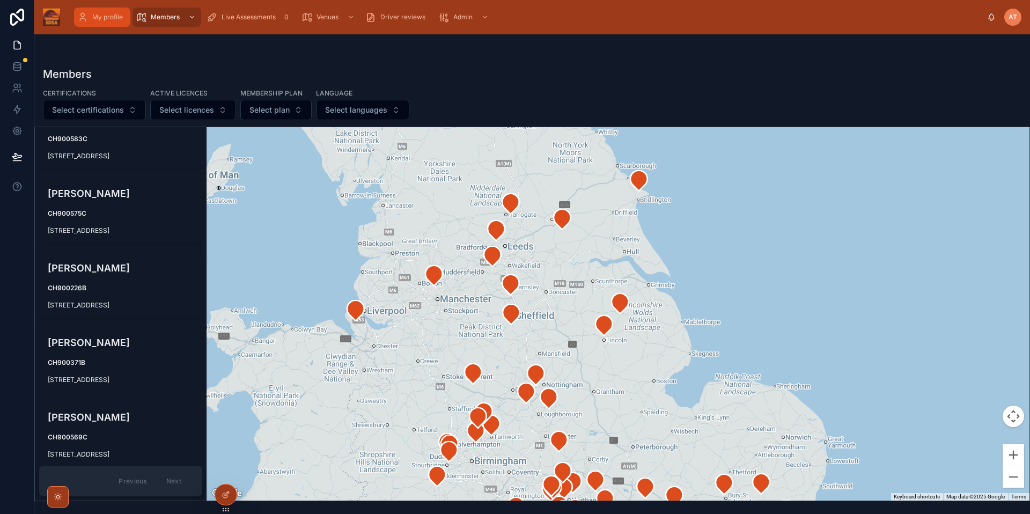
click at [115, 21] on div "My profile" at bounding box center [102, 17] width 50 height 17
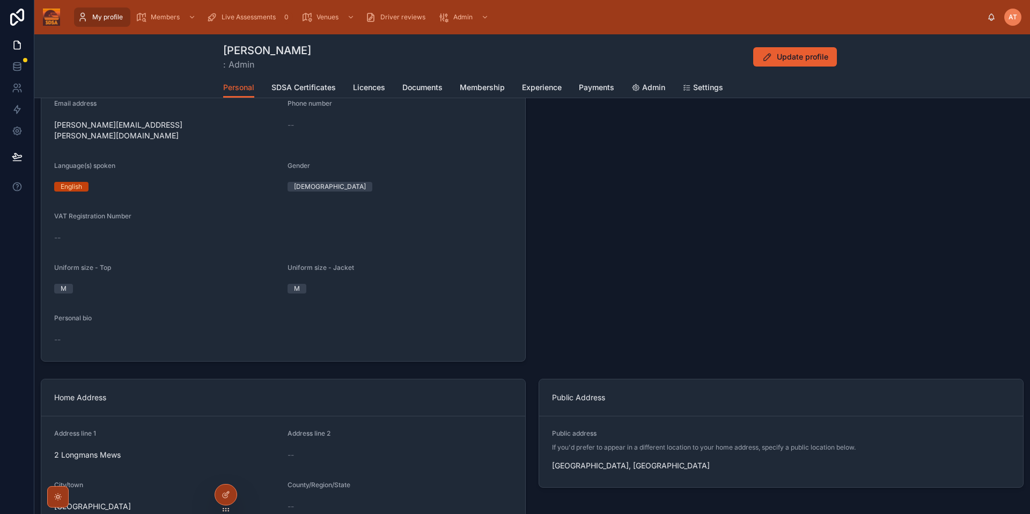
scroll to position [24, 0]
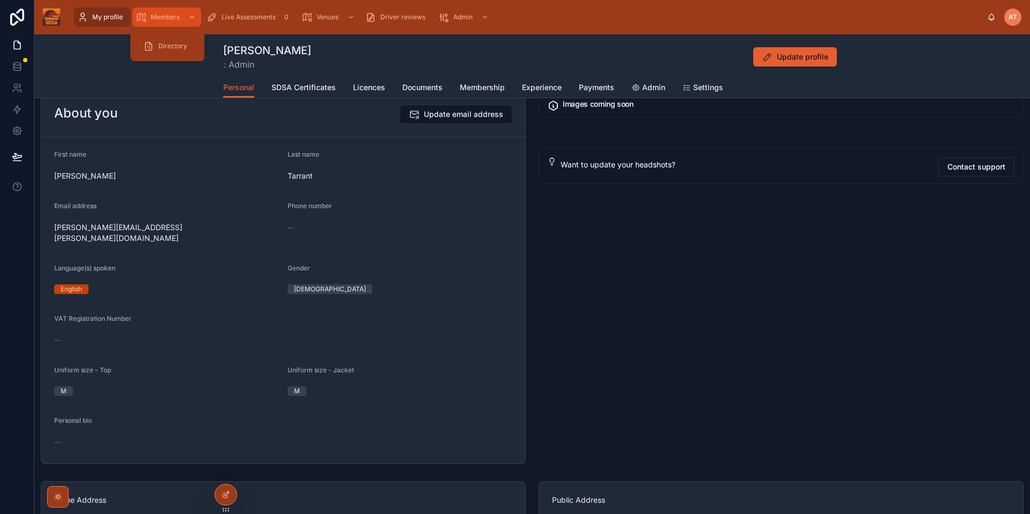
click at [162, 17] on span "Members" at bounding box center [165, 17] width 29 height 9
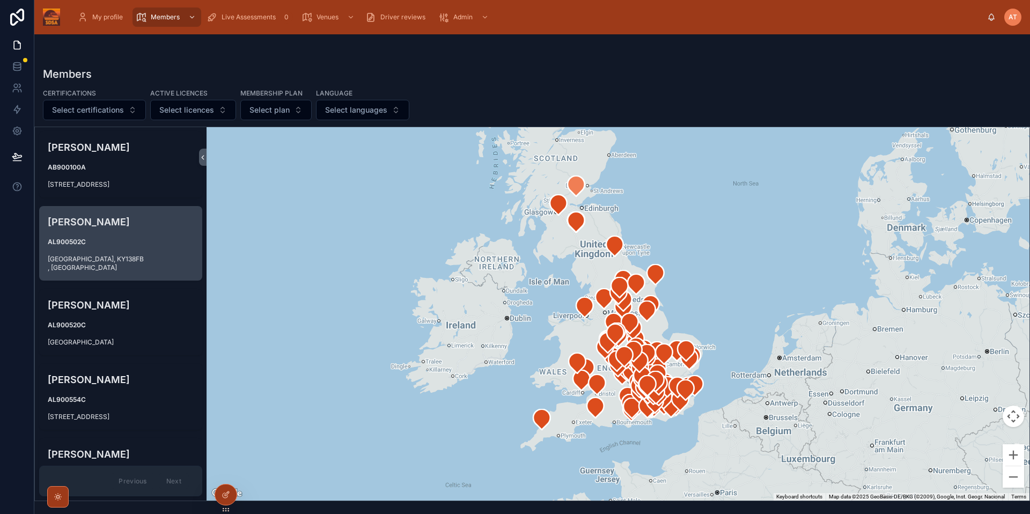
click at [90, 239] on span "AL900502C" at bounding box center [121, 242] width 146 height 9
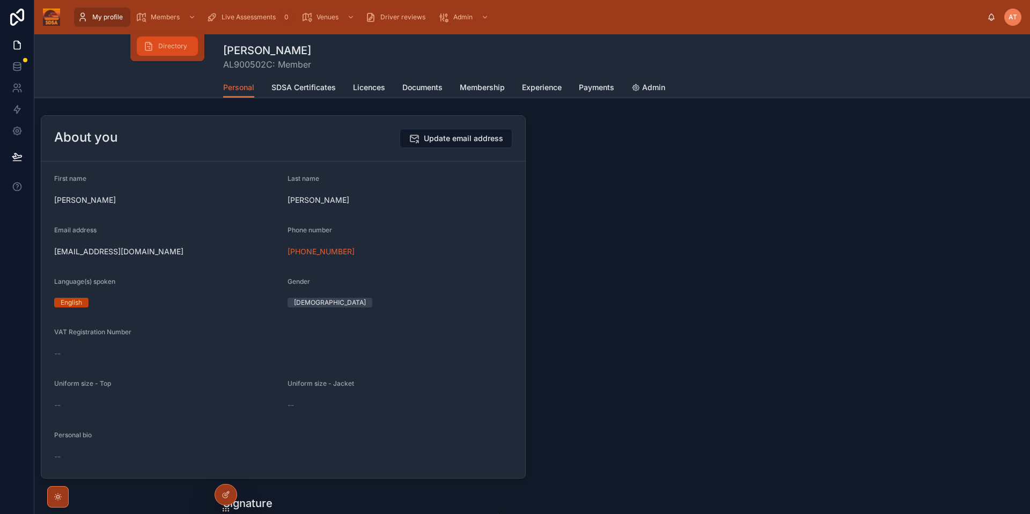
drag, startPoint x: 171, startPoint y: 46, endPoint x: 166, endPoint y: 56, distance: 11.5
click at [171, 46] on span "Directory" at bounding box center [172, 46] width 29 height 9
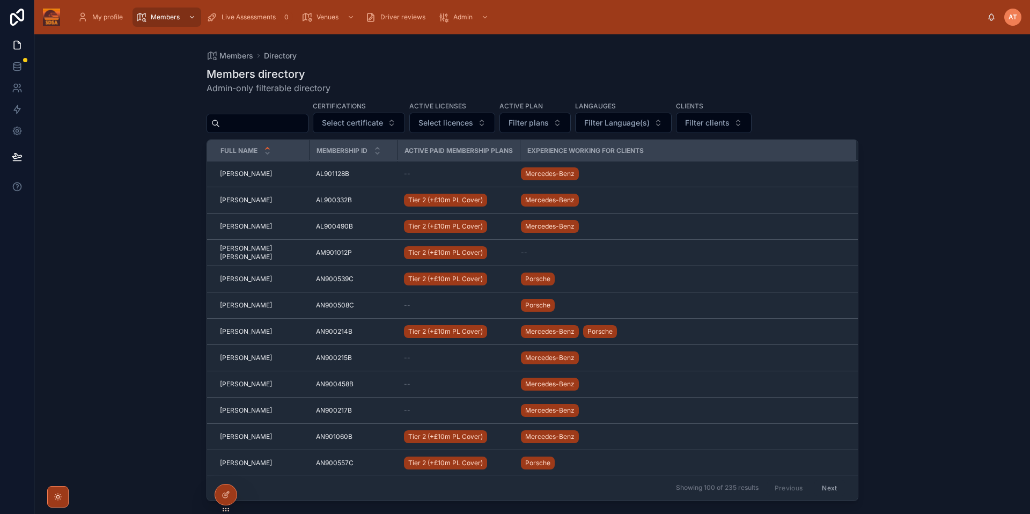
scroll to position [263, 0]
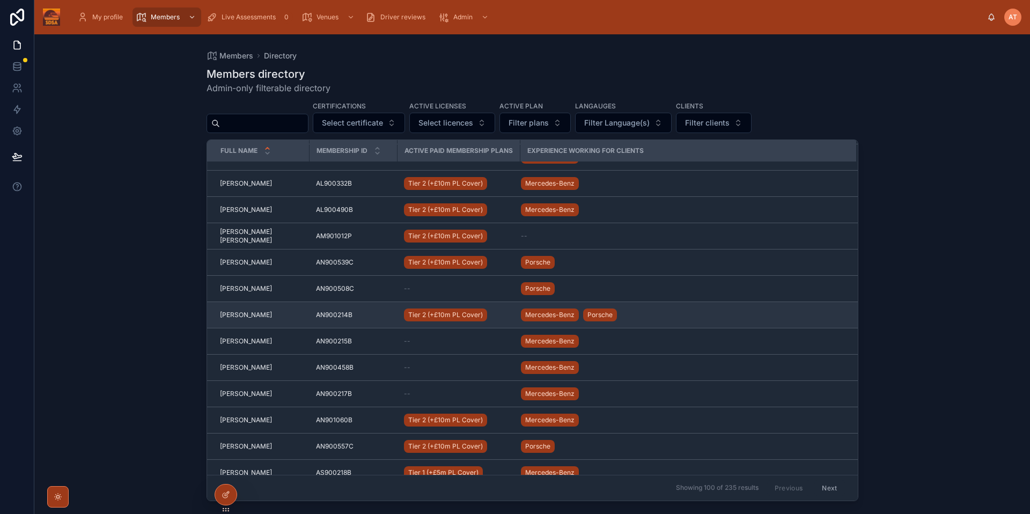
click at [248, 315] on span "[PERSON_NAME]" at bounding box center [246, 315] width 52 height 9
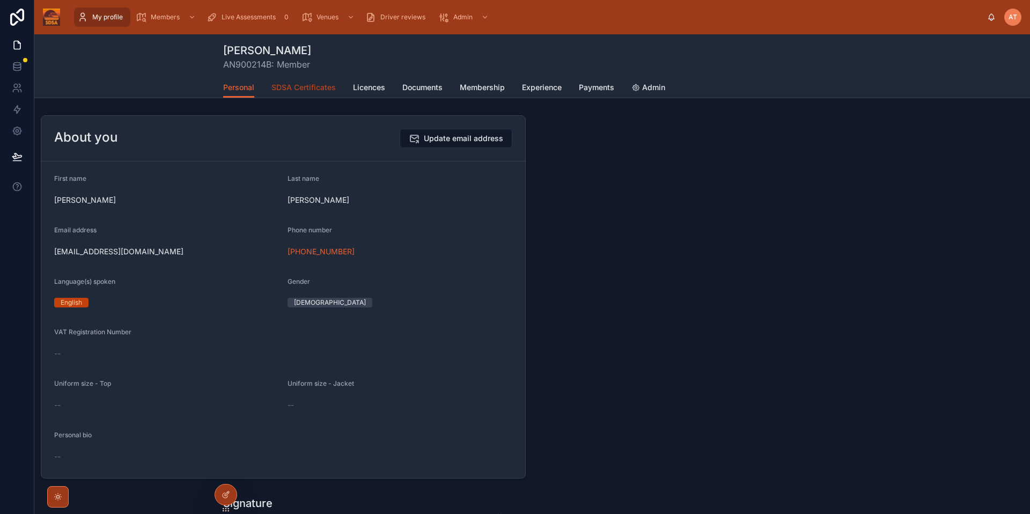
click at [294, 93] on link "SDSA Certificates" at bounding box center [303, 88] width 64 height 21
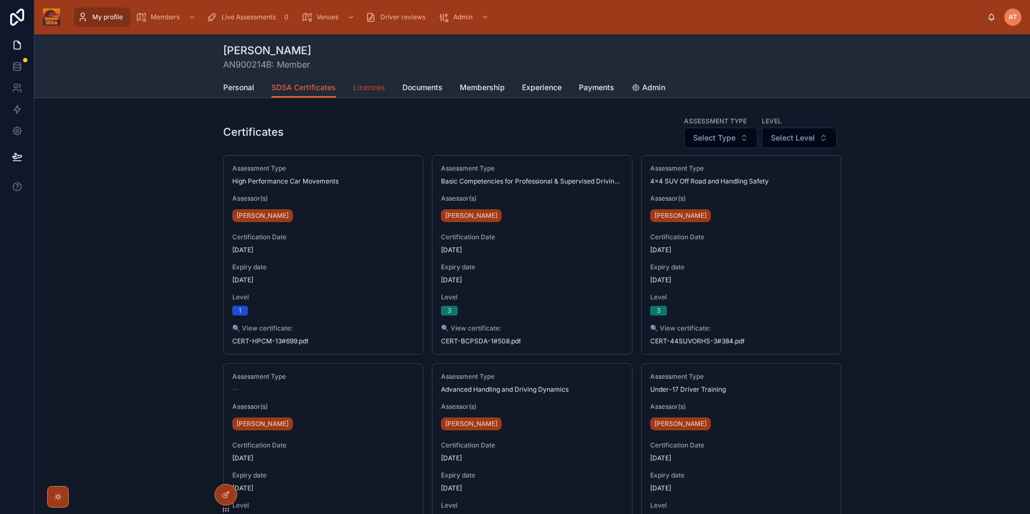
click at [358, 93] on link "Licences" at bounding box center [369, 88] width 32 height 21
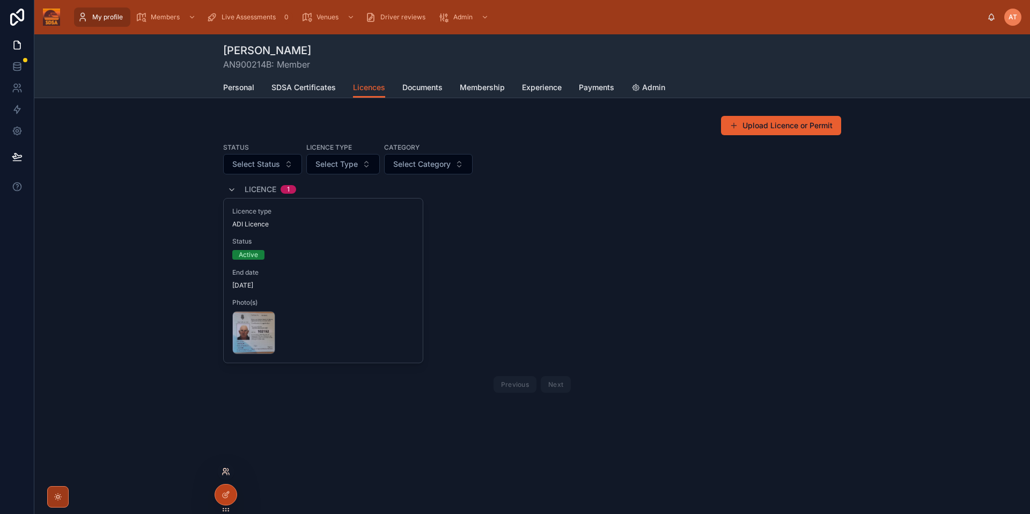
click at [224, 474] on icon at bounding box center [226, 471] width 9 height 9
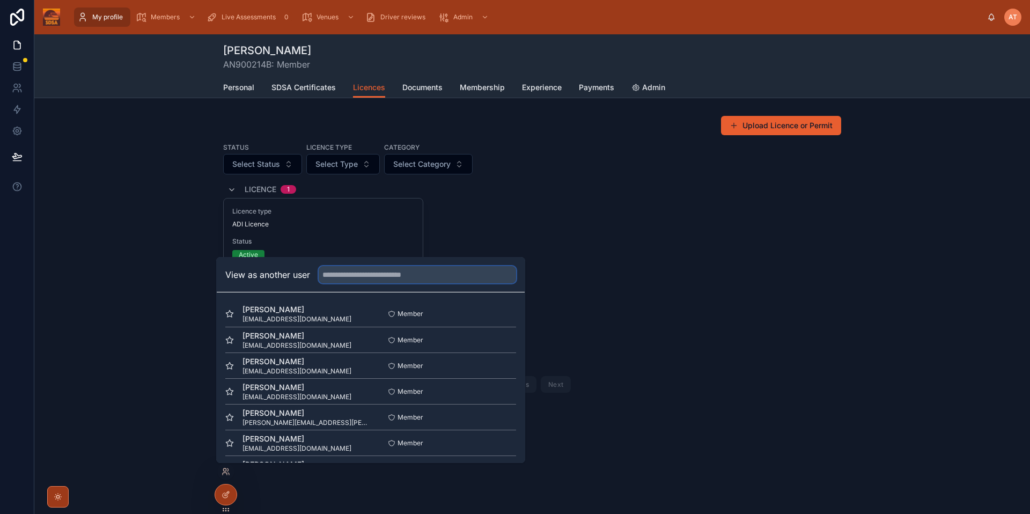
click at [369, 278] on input "text" at bounding box center [417, 274] width 197 height 17
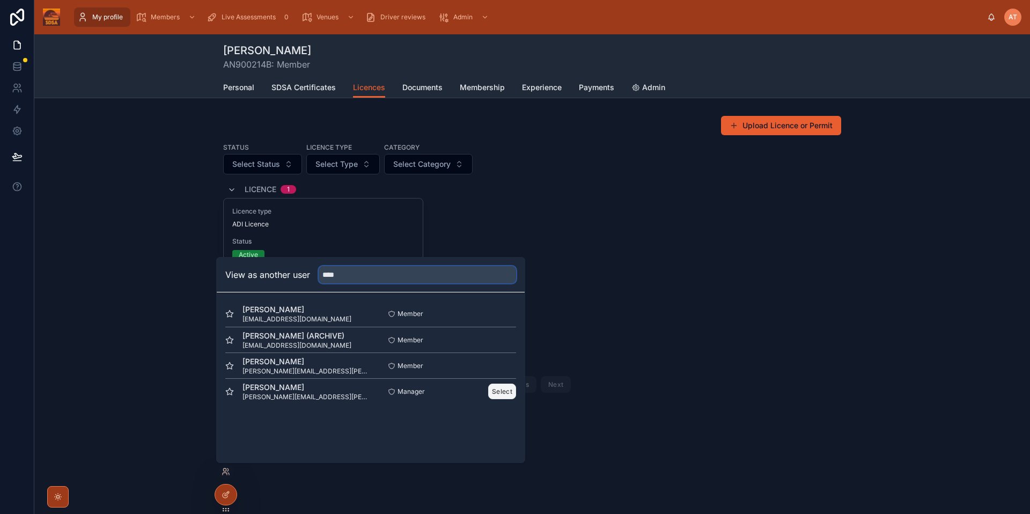
type input "****"
click at [509, 394] on button "Select" at bounding box center [502, 392] width 28 height 16
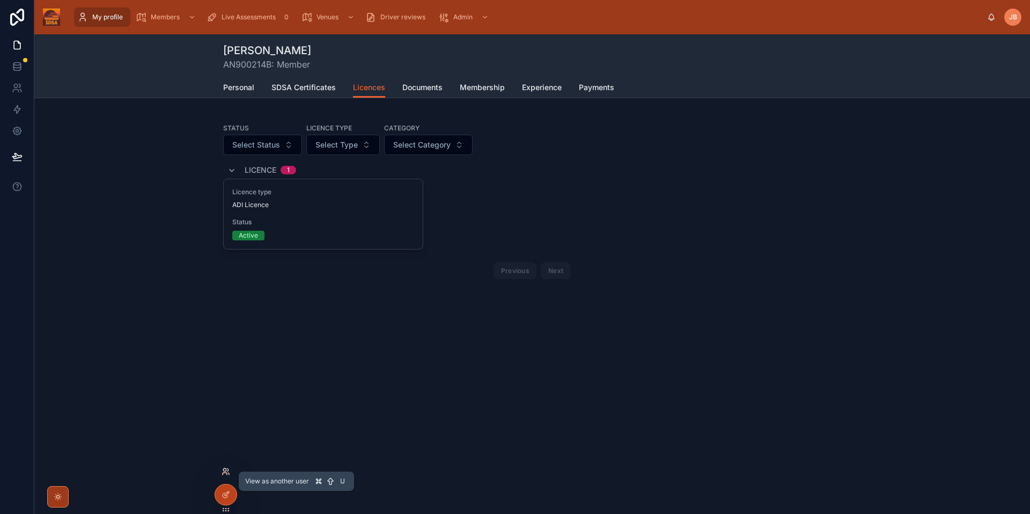
click at [228, 473] on icon at bounding box center [228, 474] width 1 height 2
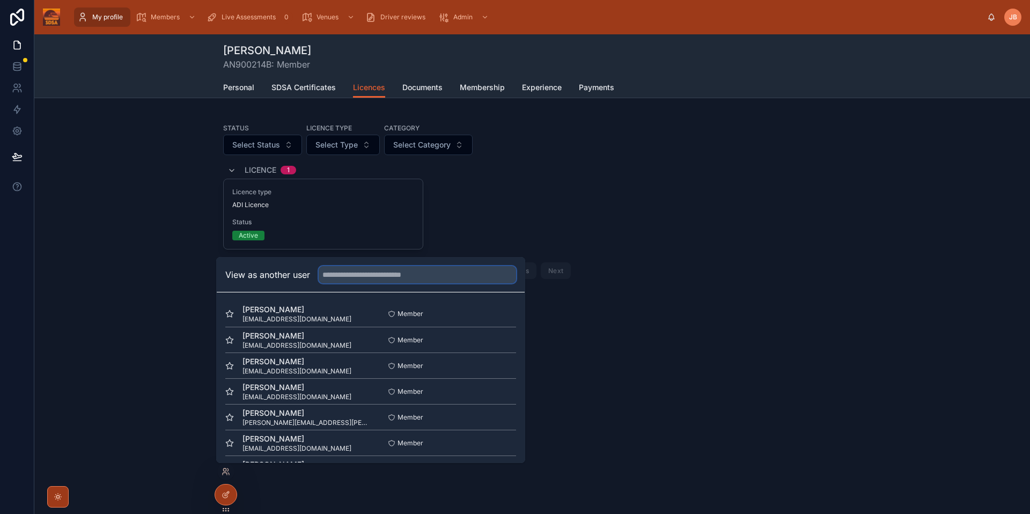
click at [352, 280] on input "text" at bounding box center [417, 274] width 197 height 17
type input "****"
click at [502, 442] on button "Select" at bounding box center [502, 442] width 28 height 16
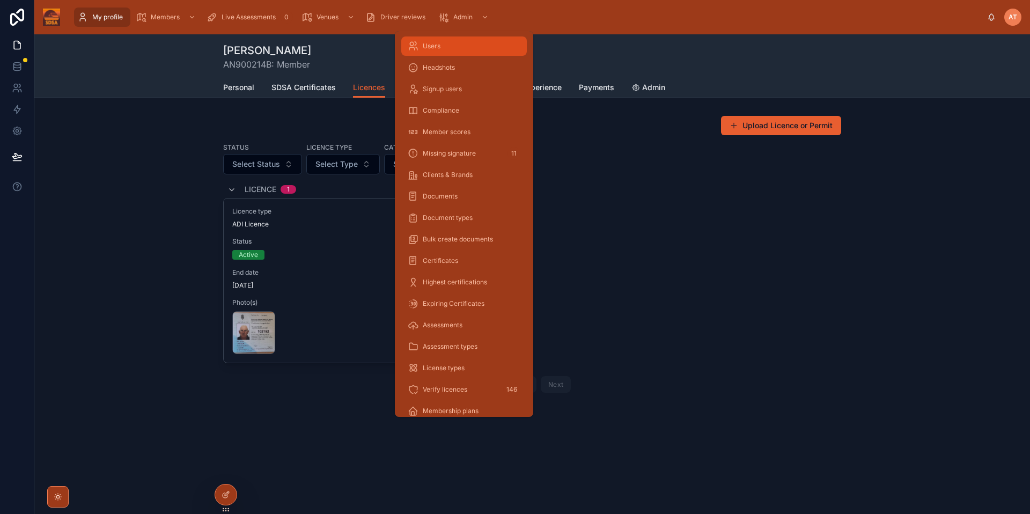
click at [451, 46] on div "Users" at bounding box center [464, 46] width 113 height 17
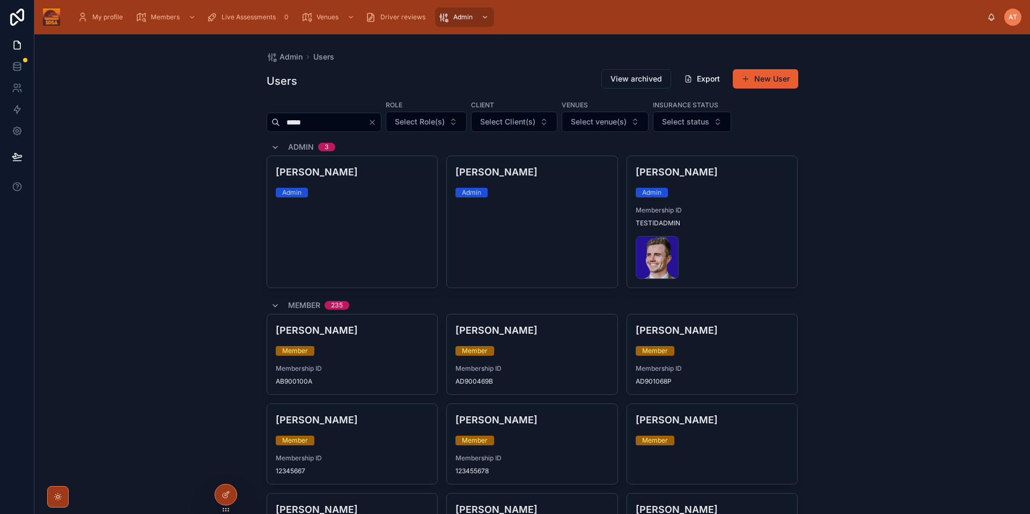
type input "*****"
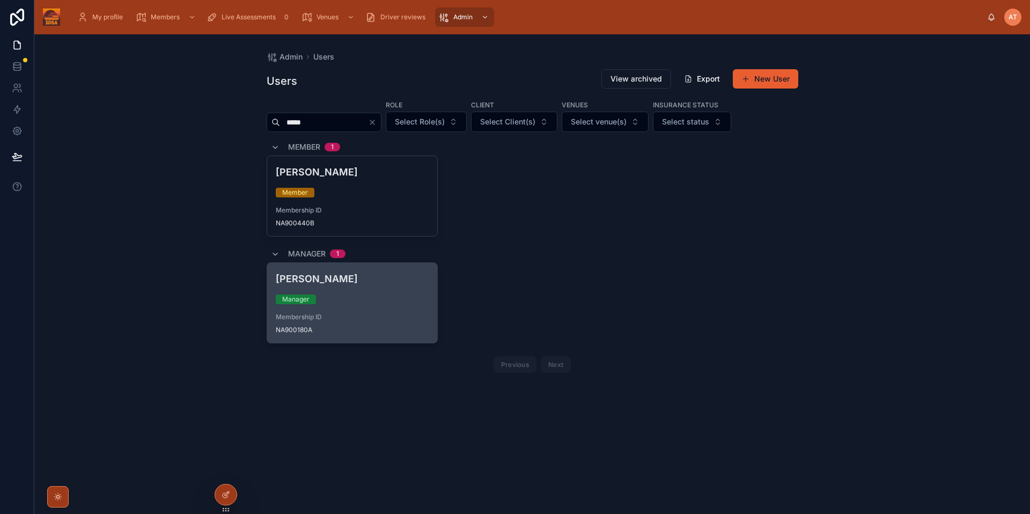
click at [386, 318] on span "Membership ID" at bounding box center [352, 317] width 153 height 9
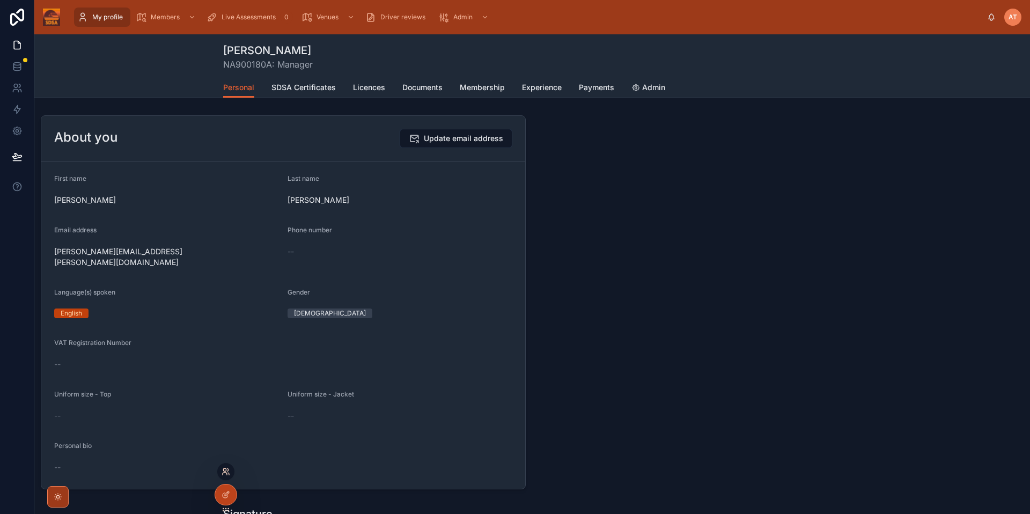
click at [224, 469] on icon at bounding box center [226, 471] width 9 height 9
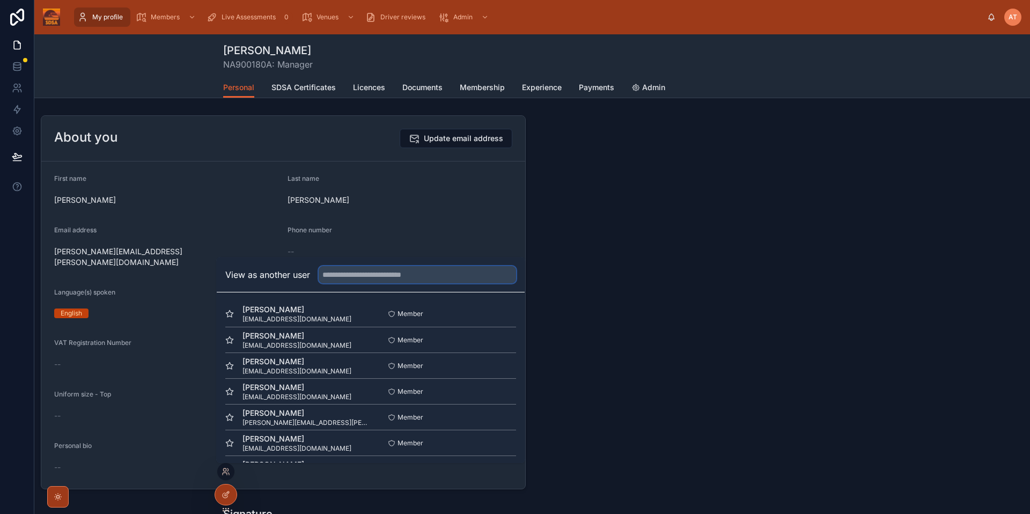
click at [346, 276] on input "text" at bounding box center [417, 274] width 197 height 17
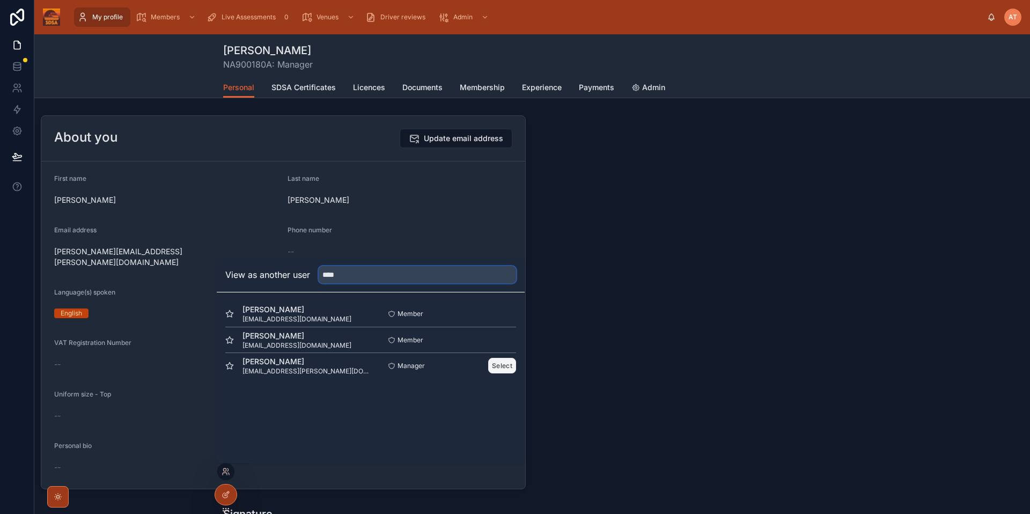
type input "****"
click at [513, 364] on button "Select" at bounding box center [502, 366] width 28 height 16
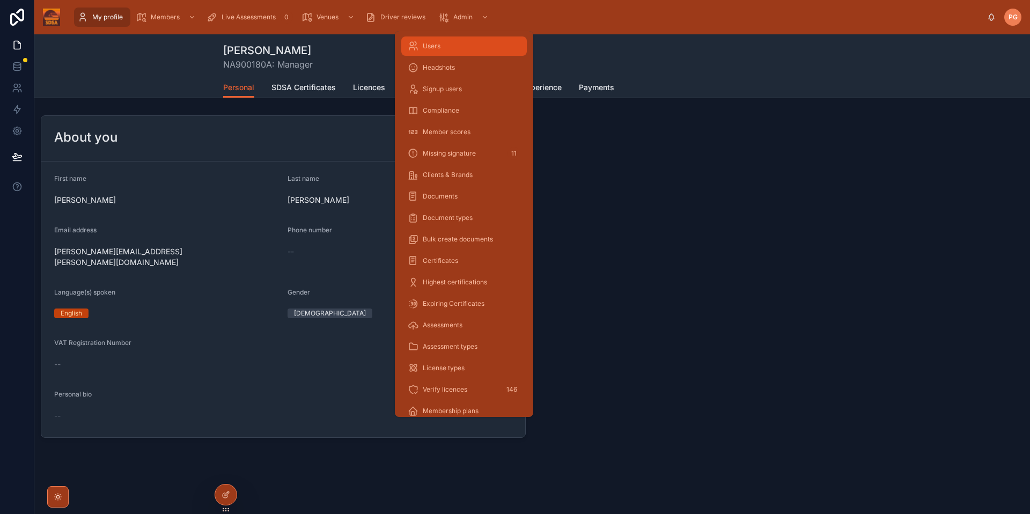
click at [441, 41] on div "Users" at bounding box center [464, 46] width 113 height 17
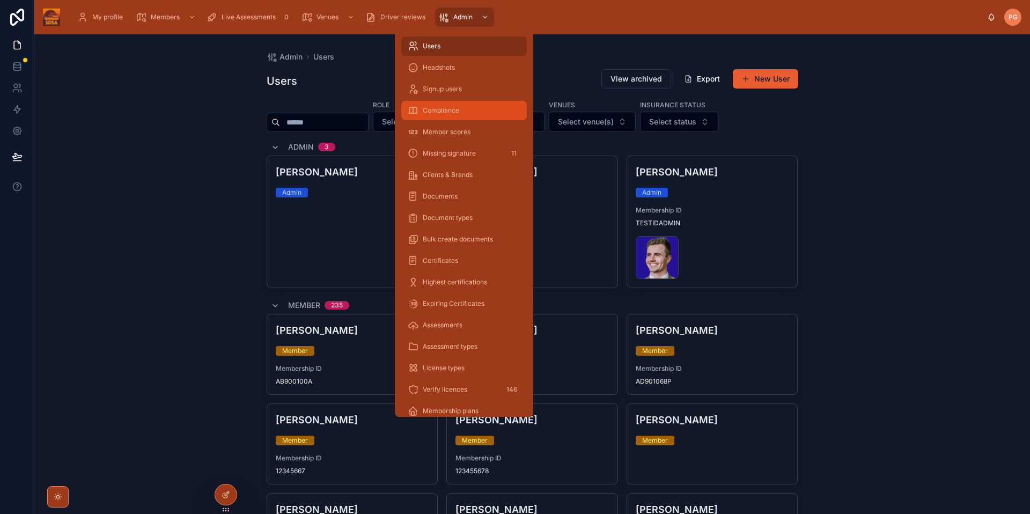
click at [318, 124] on input "text" at bounding box center [324, 122] width 88 height 15
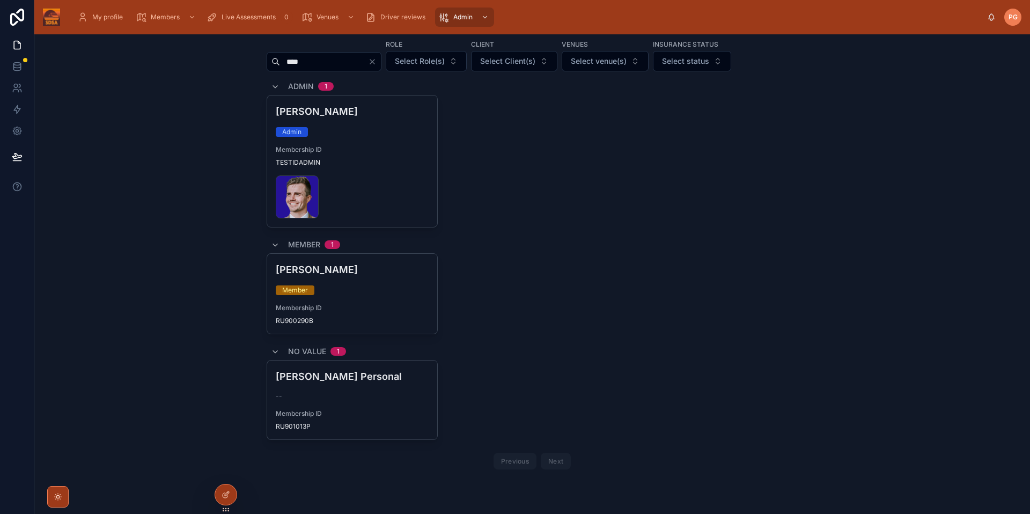
scroll to position [68, 0]
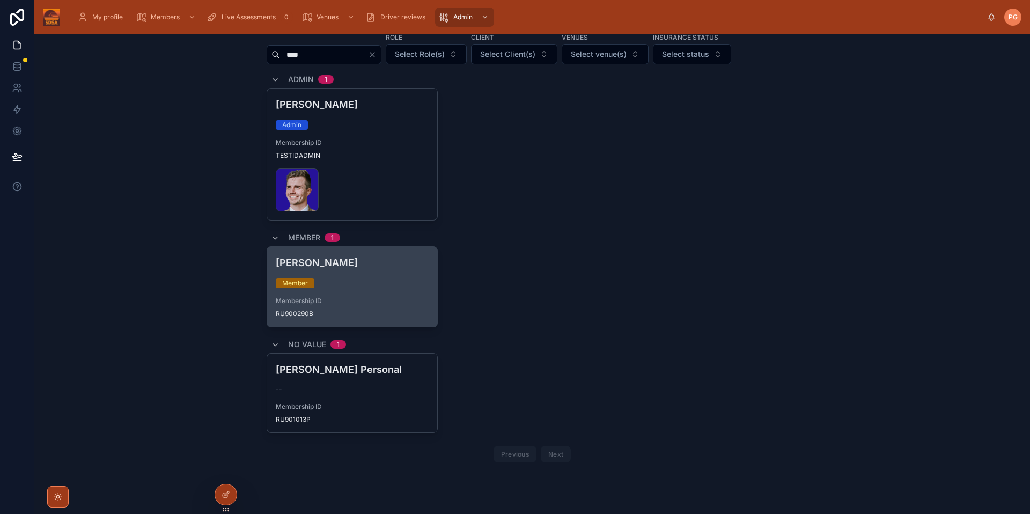
type input "****"
click at [380, 279] on div "Member" at bounding box center [352, 283] width 153 height 10
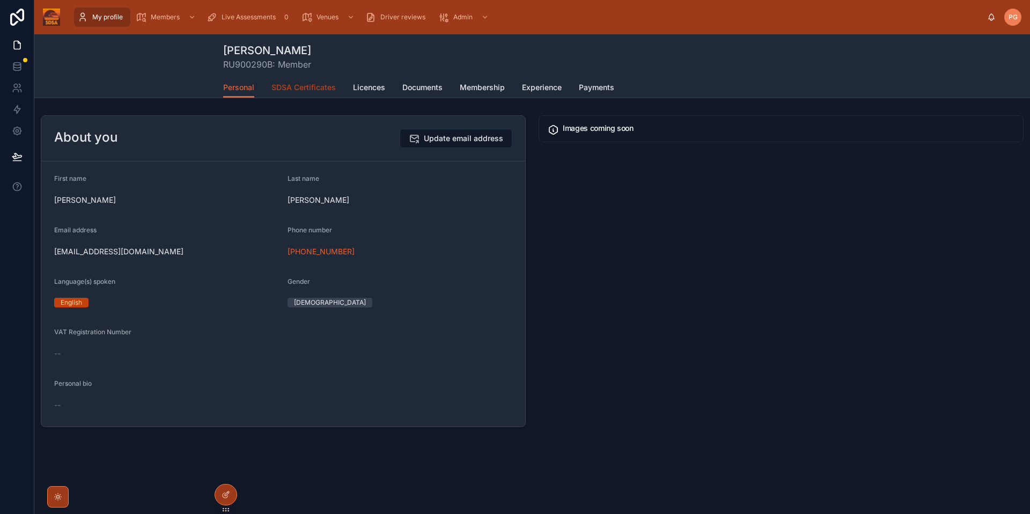
click at [316, 84] on span "SDSA Certificates" at bounding box center [303, 87] width 64 height 11
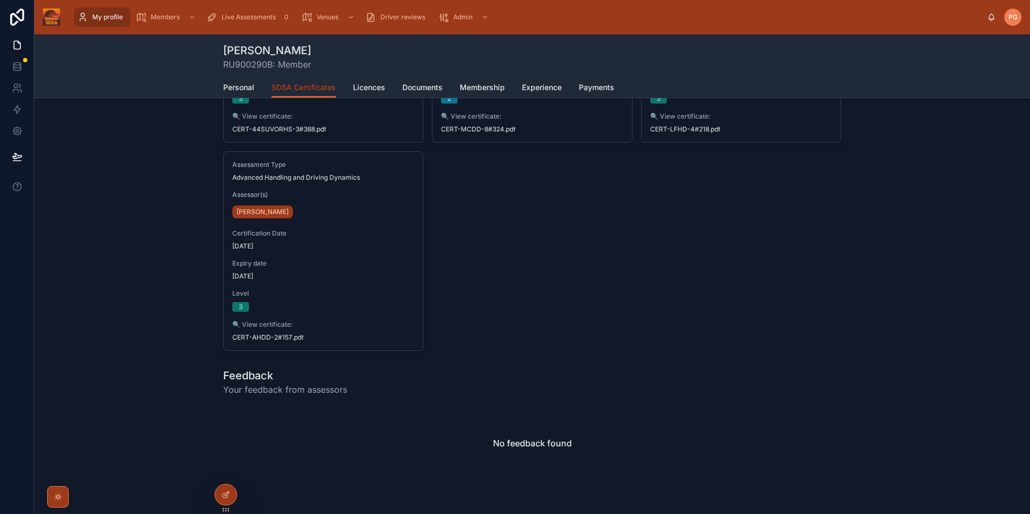
scroll to position [432, 0]
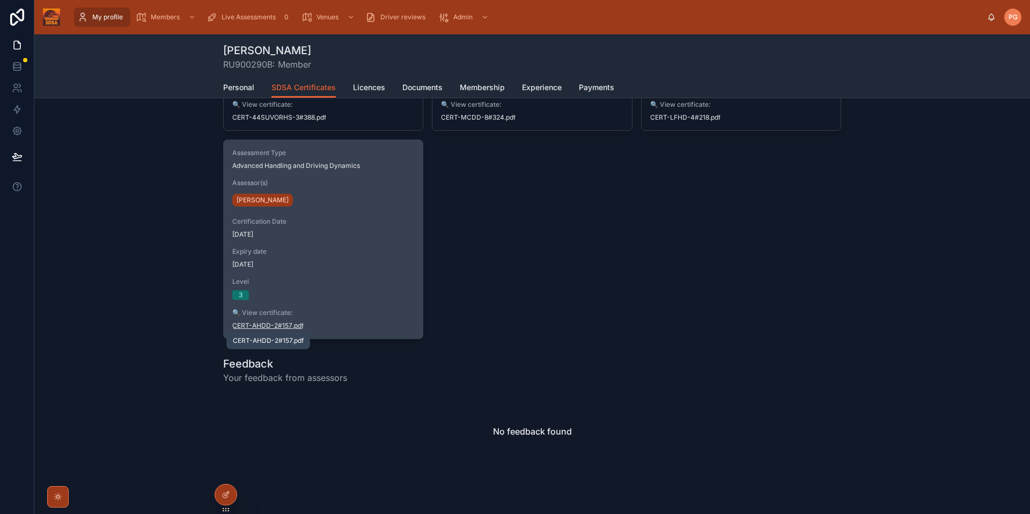
click at [265, 325] on span "CERT-AHDD-2#157" at bounding box center [262, 325] width 60 height 9
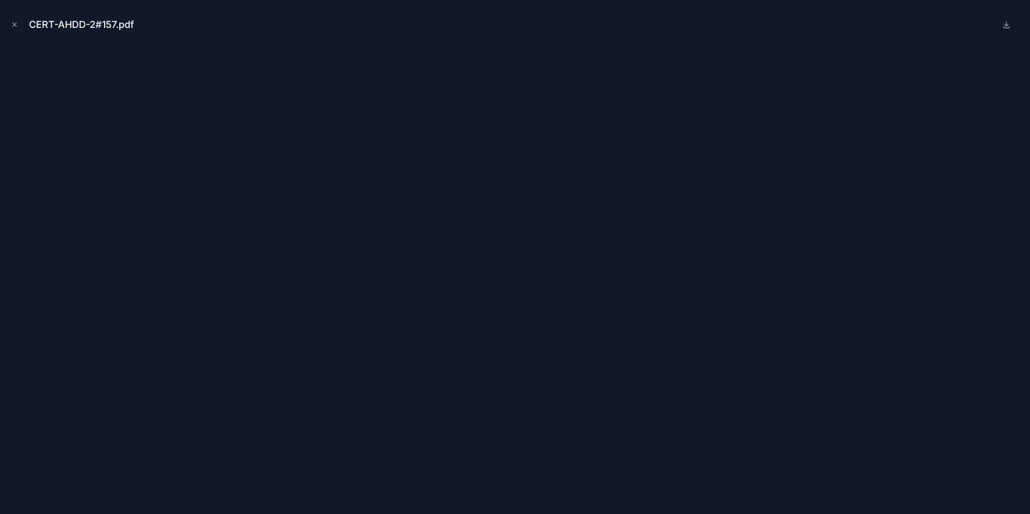
click at [13, 25] on icon "Close modal" at bounding box center [15, 25] width 4 height 4
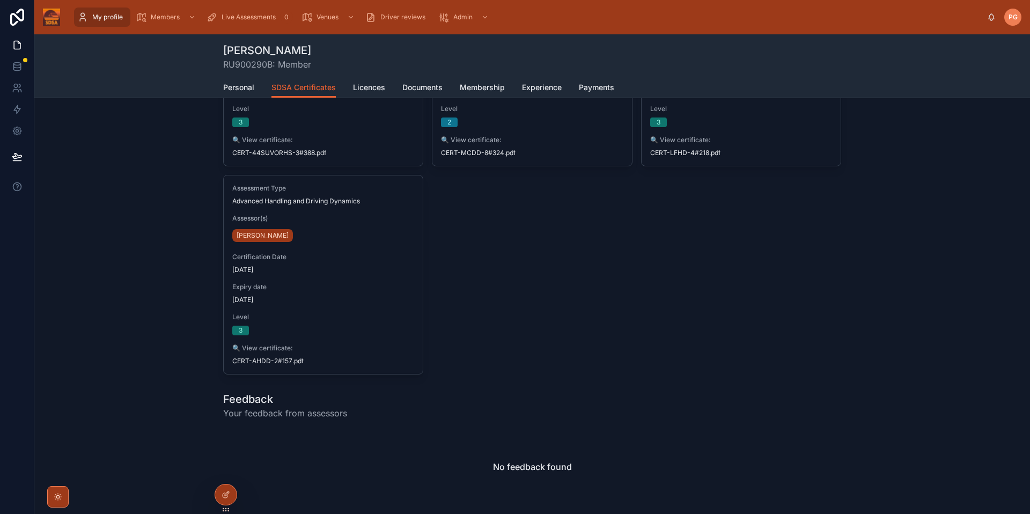
scroll to position [395, 0]
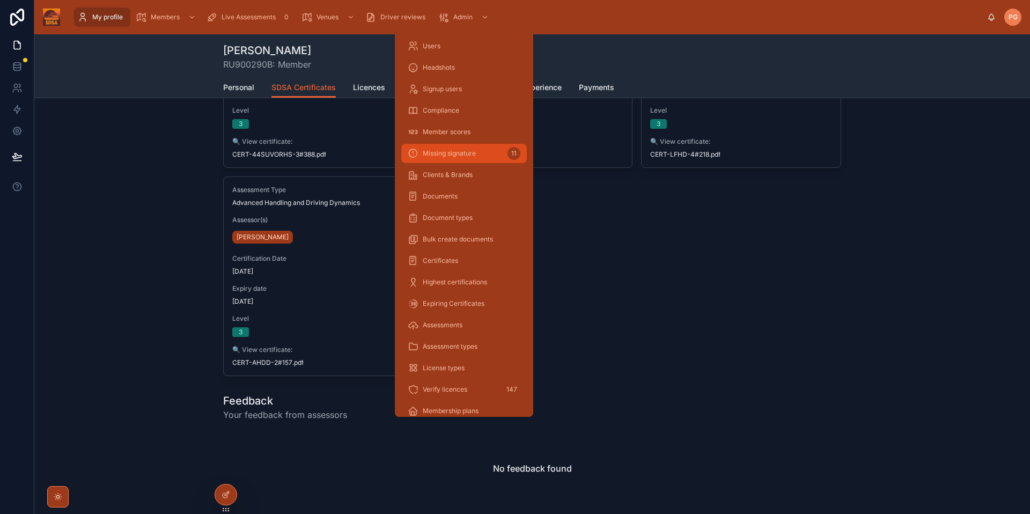
click at [461, 152] on span "Missing signature" at bounding box center [449, 153] width 53 height 9
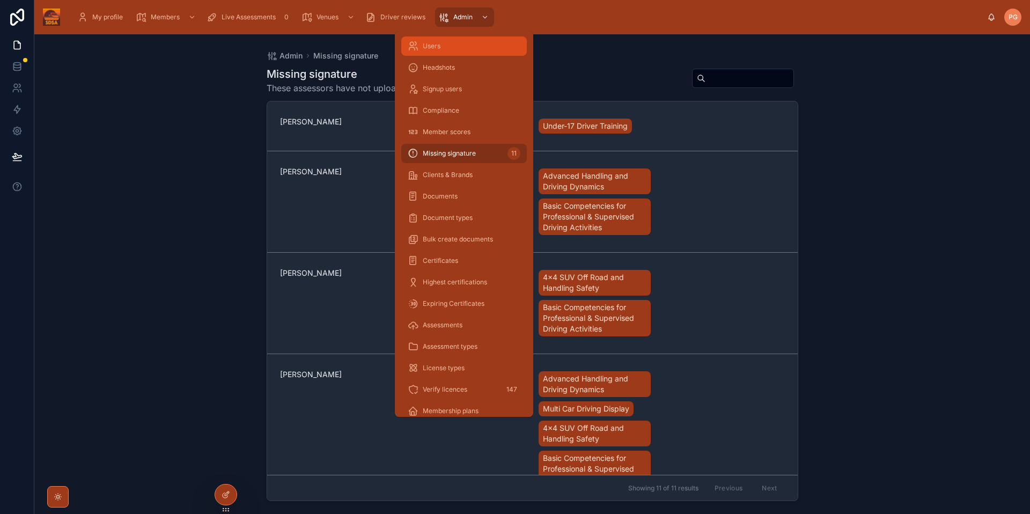
click at [431, 48] on span "Users" at bounding box center [432, 46] width 18 height 9
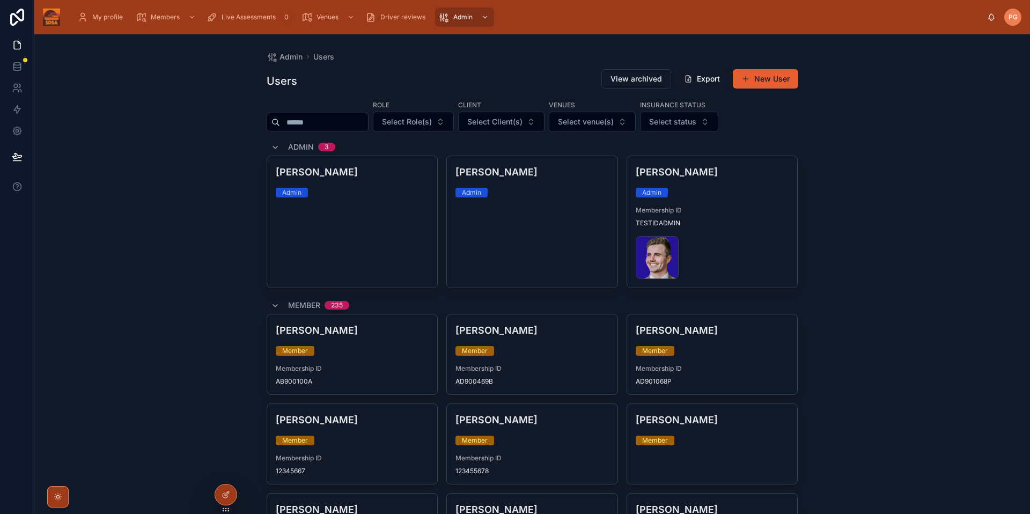
drag, startPoint x: 99, startPoint y: 177, endPoint x: 209, endPoint y: 163, distance: 110.3
click at [99, 177] on div "Admin Users Users View archived Export New User Role Select Role(s) Client Sele…" at bounding box center [532, 274] width 996 height 480
click at [298, 122] on input "text" at bounding box center [324, 122] width 88 height 15
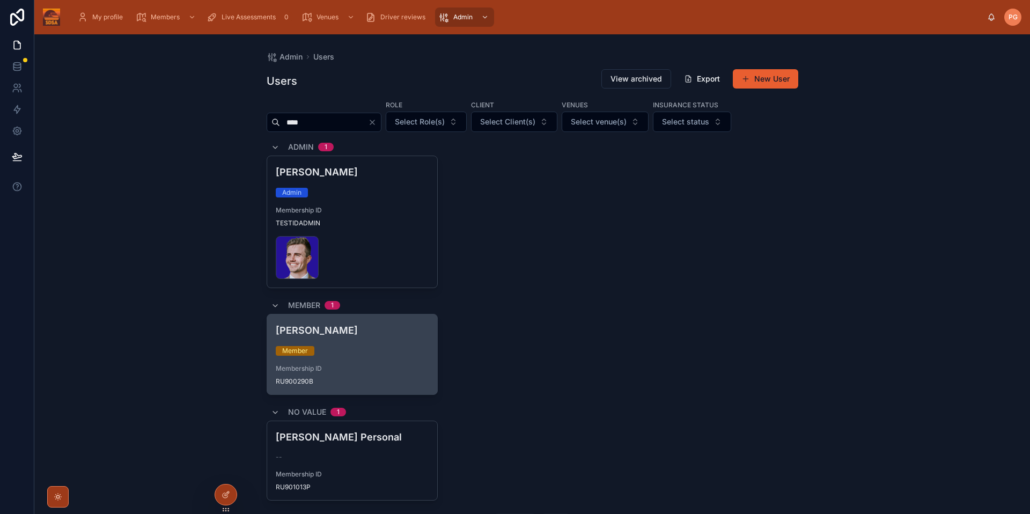
type input "****"
click at [386, 363] on div "[PERSON_NAME] Member Membership ID RU900290B" at bounding box center [352, 354] width 171 height 80
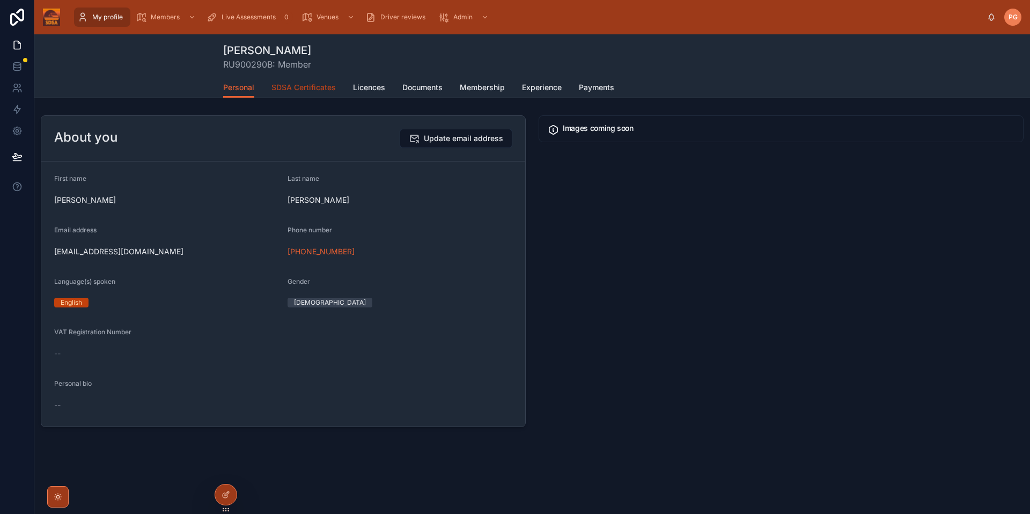
click at [289, 89] on span "SDSA Certificates" at bounding box center [303, 87] width 64 height 11
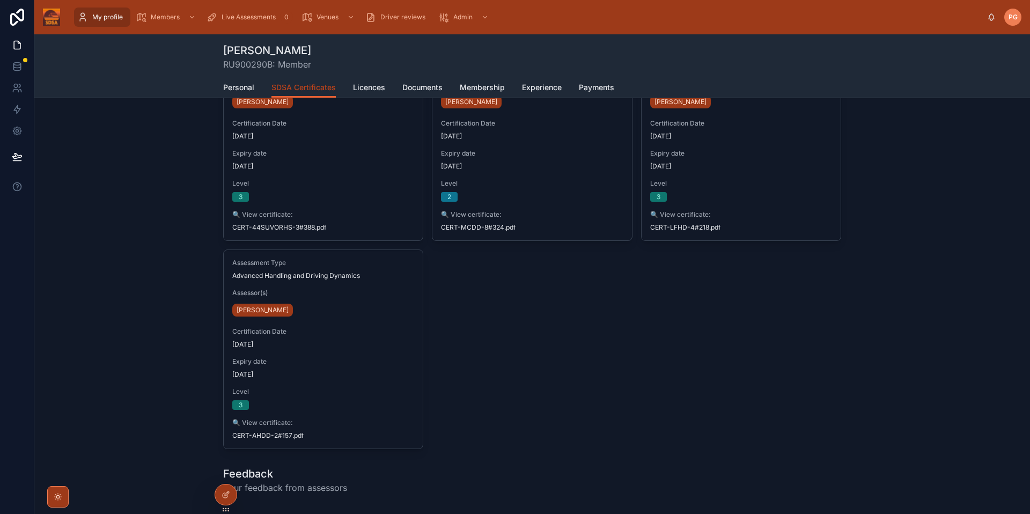
scroll to position [389, 0]
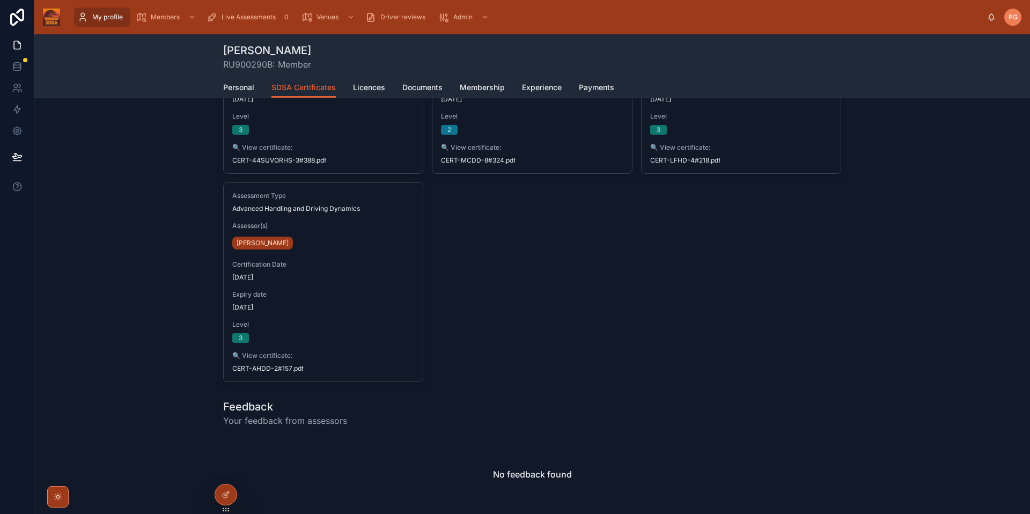
click at [830, 244] on div "Assessment Type High Performance Car Movements Assessor(s) [PERSON_NAME] Certif…" at bounding box center [532, 74] width 618 height 616
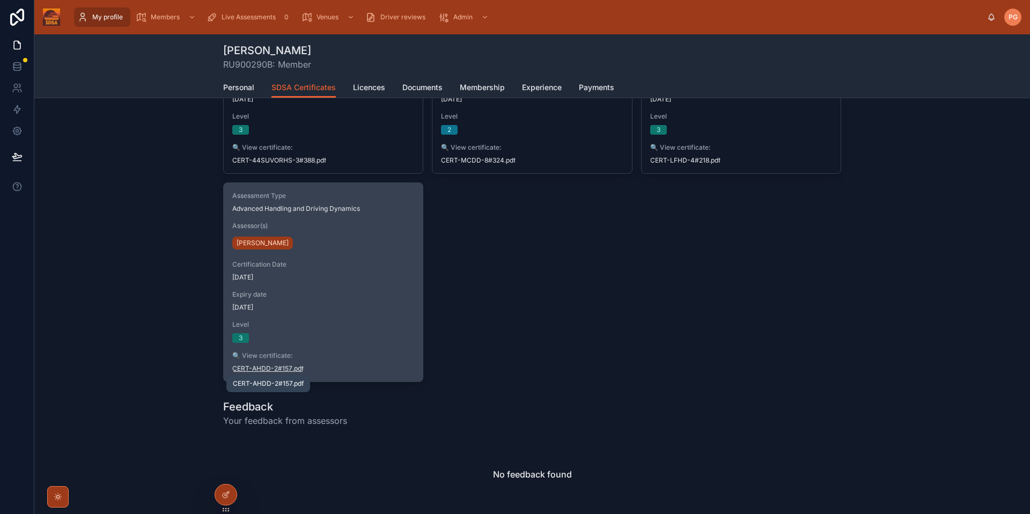
click at [287, 366] on span "CERT-AHDD-2#157" at bounding box center [262, 368] width 60 height 9
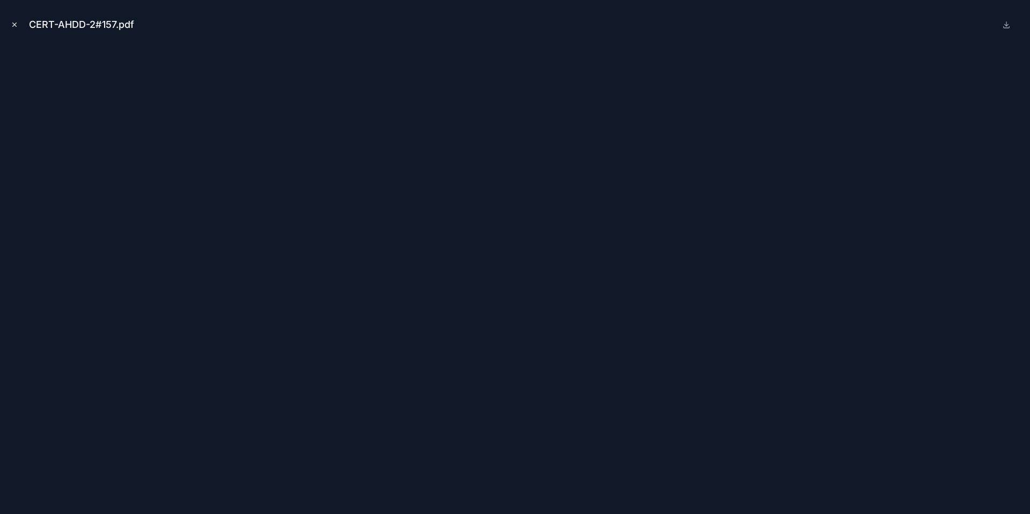
click at [16, 25] on icon "Close modal" at bounding box center [15, 25] width 4 height 4
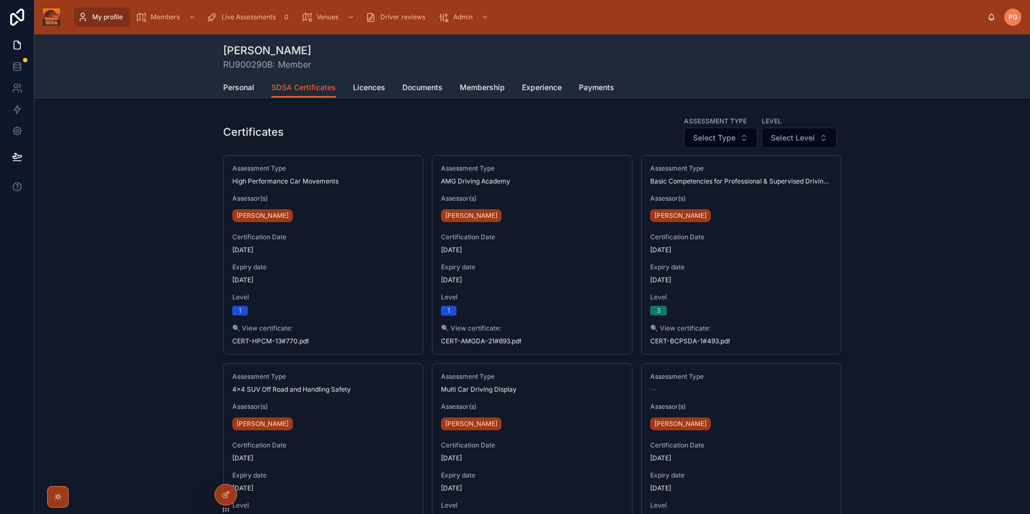
click at [902, 231] on div "Certificates Assessment Type Select Type Level Select Level Assessment Type Hig…" at bounding box center [532, 443] width 996 height 664
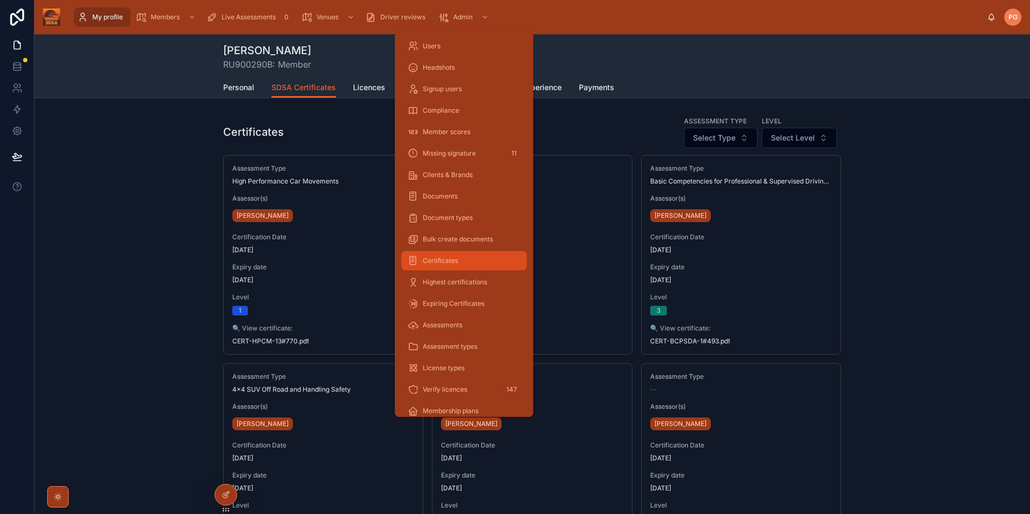
click at [445, 262] on span "Certificates" at bounding box center [440, 260] width 35 height 9
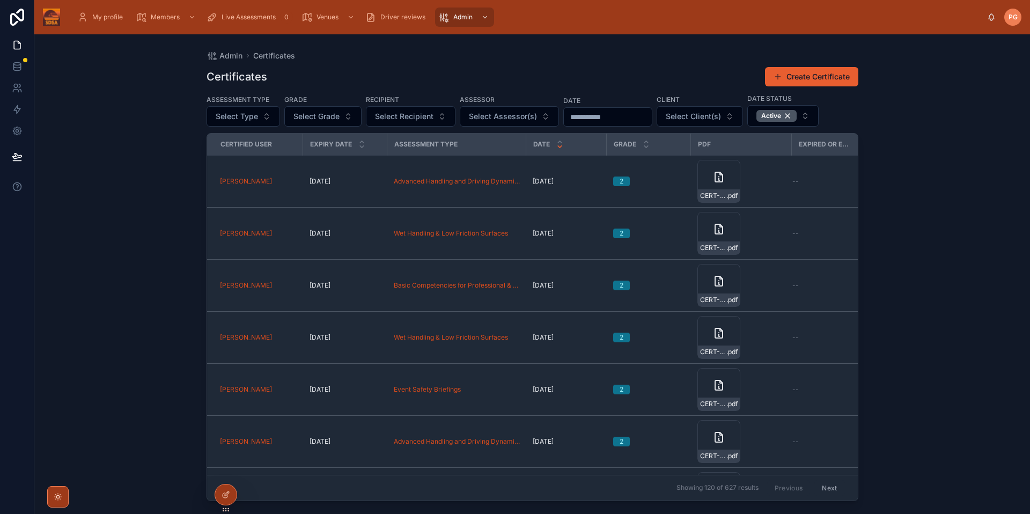
click at [965, 254] on div "Admin Certificates Certificates Create Certificate Assessment Type Select Type …" at bounding box center [532, 274] width 996 height 480
click at [405, 116] on span "Select Recipient" at bounding box center [404, 116] width 58 height 11
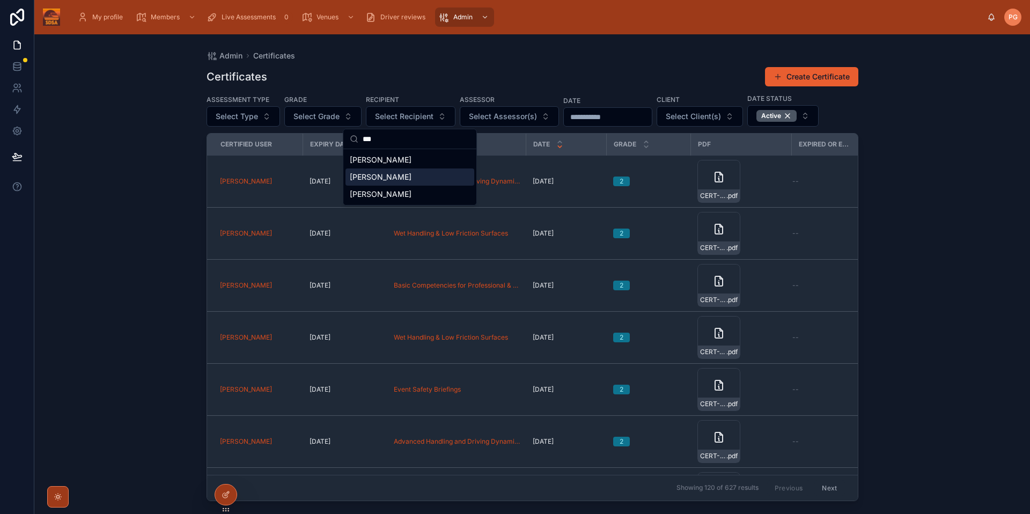
type input "***"
click at [398, 179] on div "[PERSON_NAME]" at bounding box center [410, 176] width 129 height 17
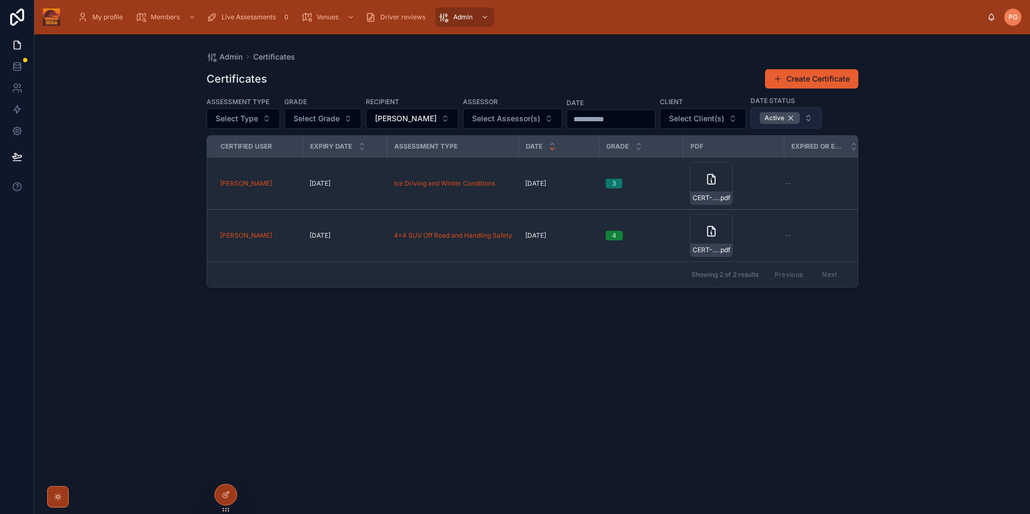
click at [787, 119] on div "Active" at bounding box center [780, 118] width 40 height 12
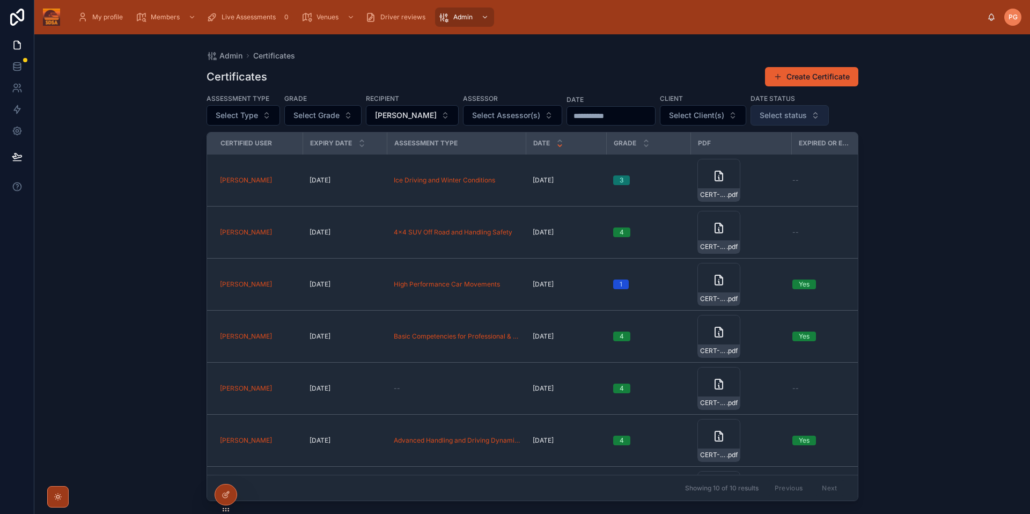
click at [800, 111] on span "Select status" at bounding box center [783, 115] width 47 height 11
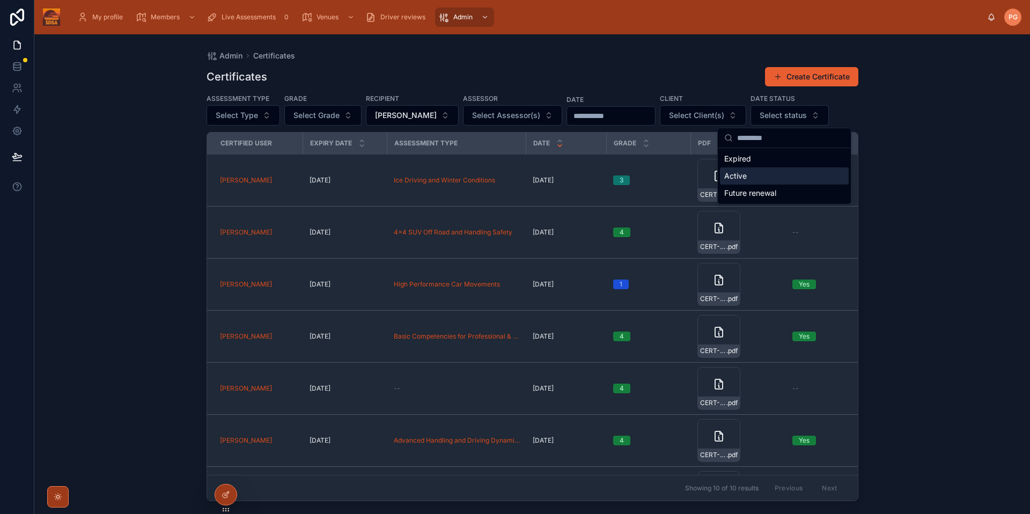
click at [745, 176] on div "Active" at bounding box center [784, 175] width 129 height 17
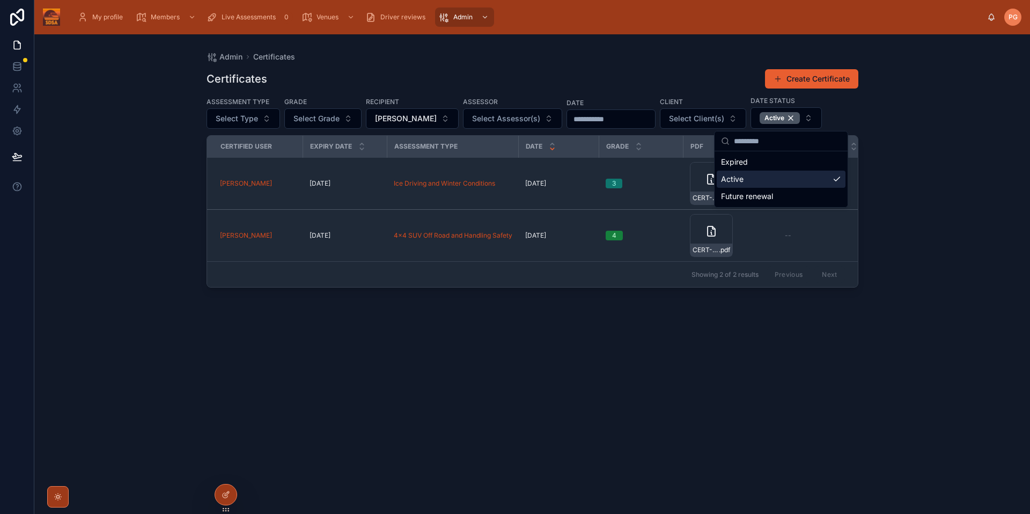
click at [945, 177] on div "Admin Certificates Certificates Create Certificate Assessment Type Select Type …" at bounding box center [532, 274] width 996 height 480
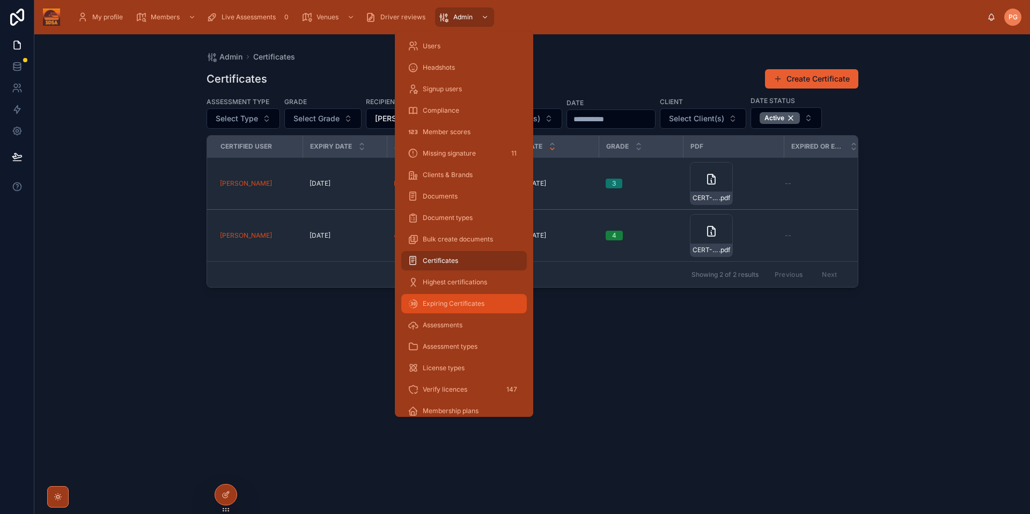
click at [461, 304] on span "Expiring Certificates" at bounding box center [454, 303] width 62 height 9
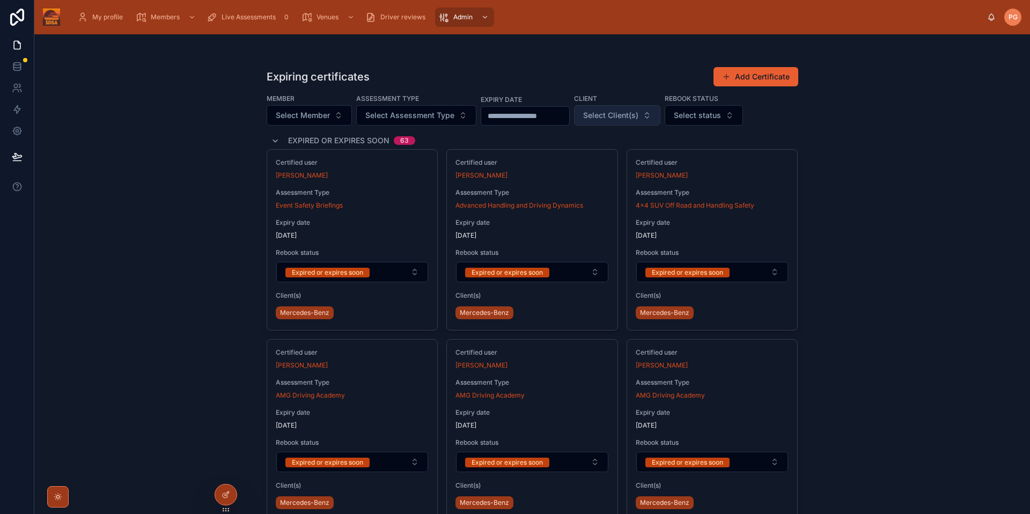
click at [635, 122] on button "Select Client(s)" at bounding box center [617, 115] width 86 height 20
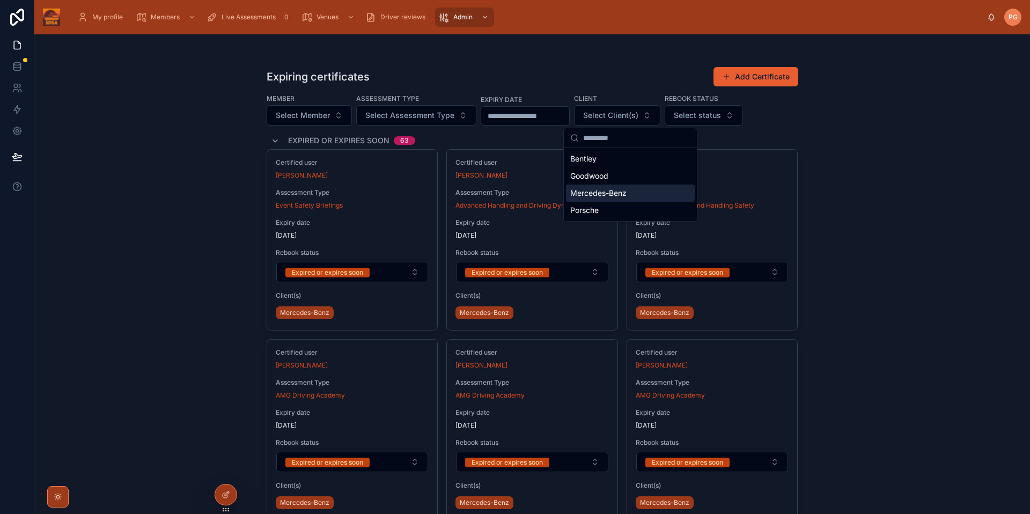
click at [600, 193] on span "Mercedes-Benz" at bounding box center [598, 193] width 56 height 11
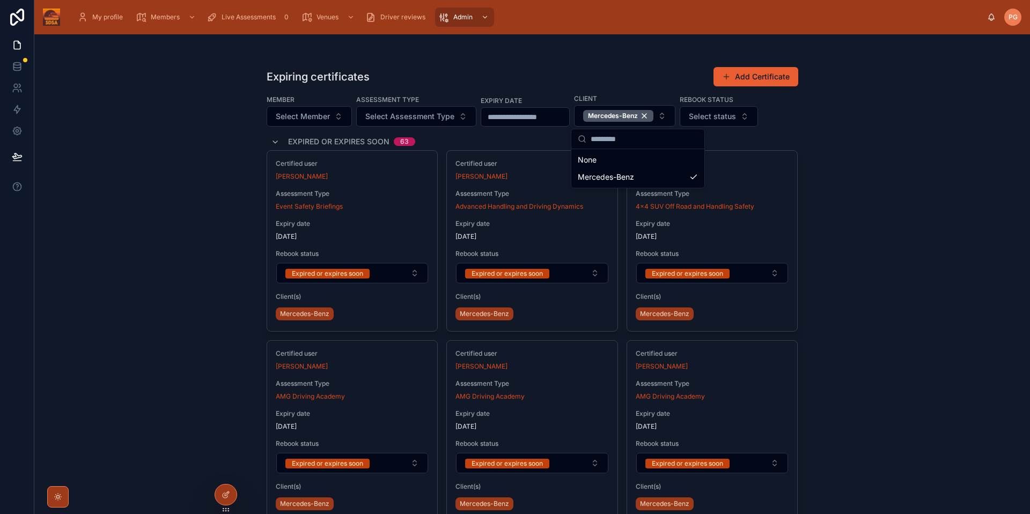
click at [882, 205] on div "Expiring certificates Add Certificate Member Select Member Assessment Type Sele…" at bounding box center [532, 274] width 996 height 480
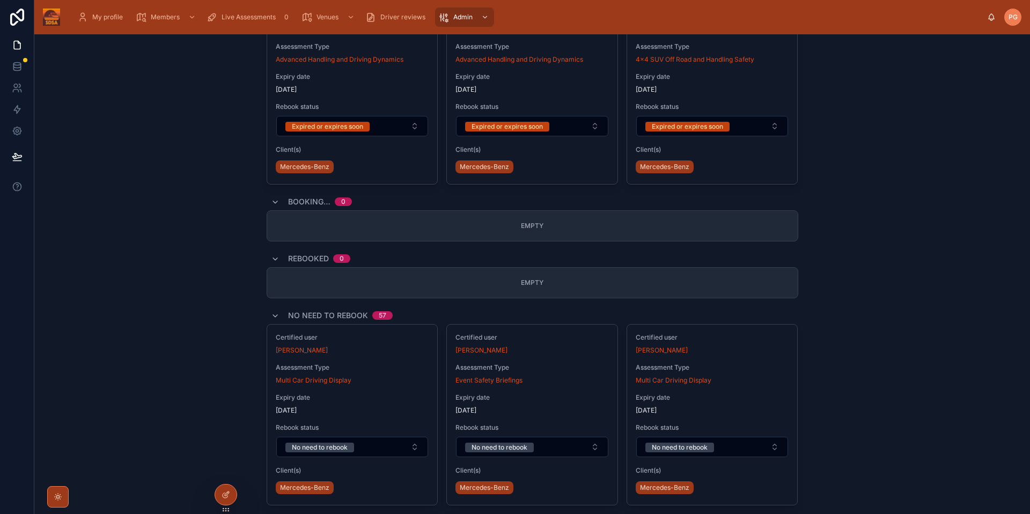
scroll to position [3947, 0]
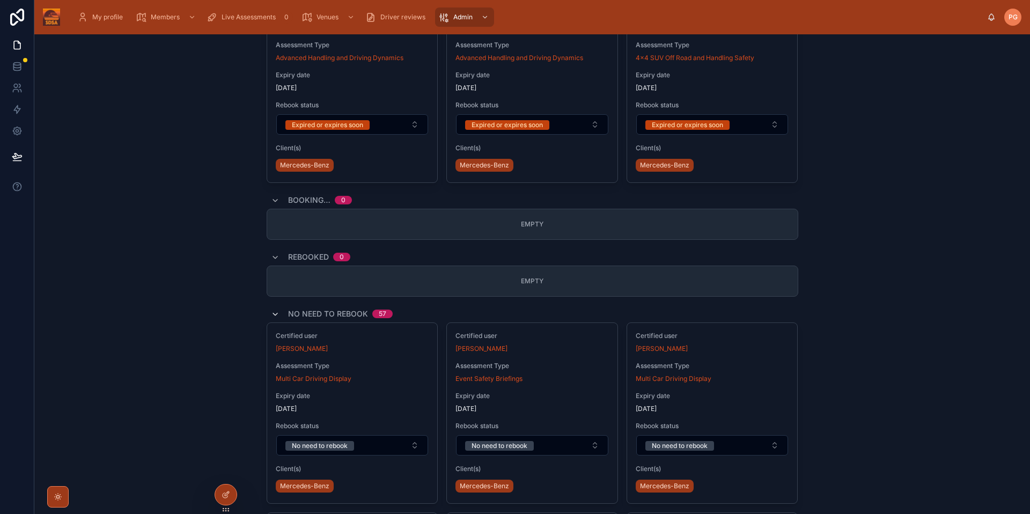
click at [276, 313] on icon at bounding box center [275, 314] width 9 height 9
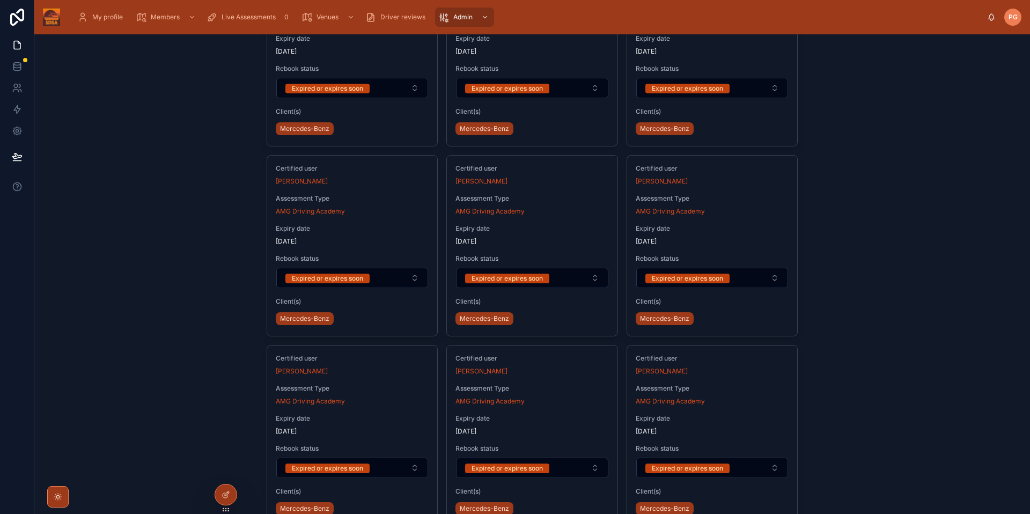
scroll to position [165, 0]
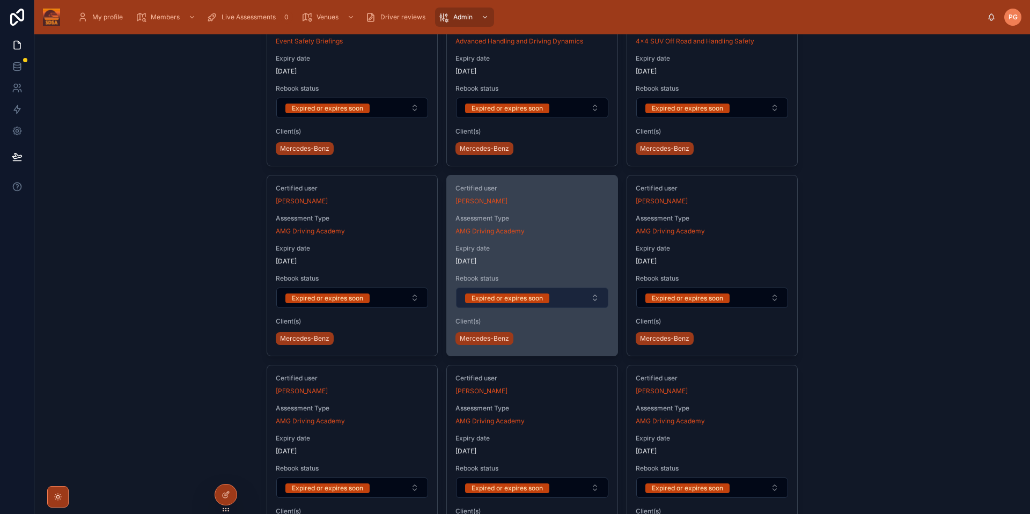
click at [590, 297] on button "Expired or expires soon" at bounding box center [532, 298] width 152 height 20
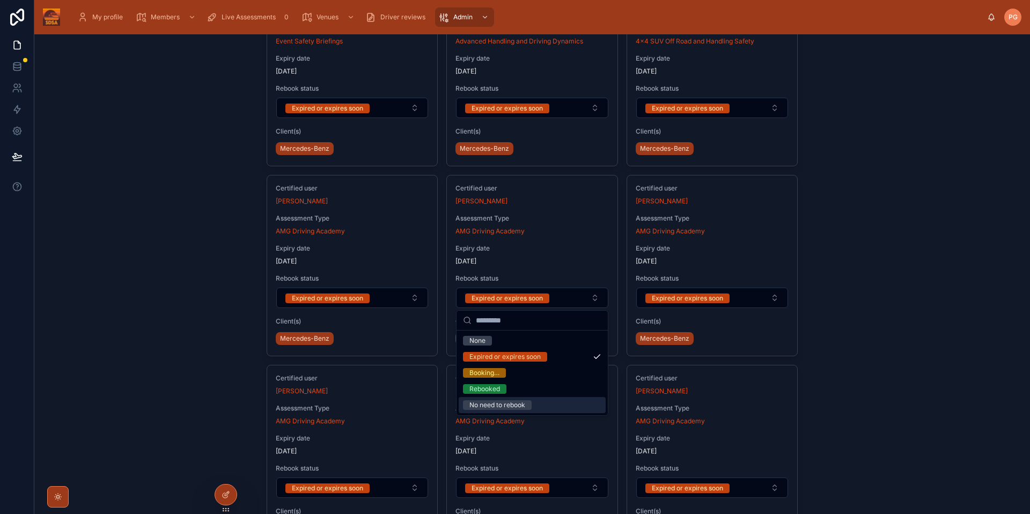
click at [878, 377] on div "Expiring certificates Add Certificate Member Select Member Assessment Type Sele…" at bounding box center [532, 274] width 996 height 480
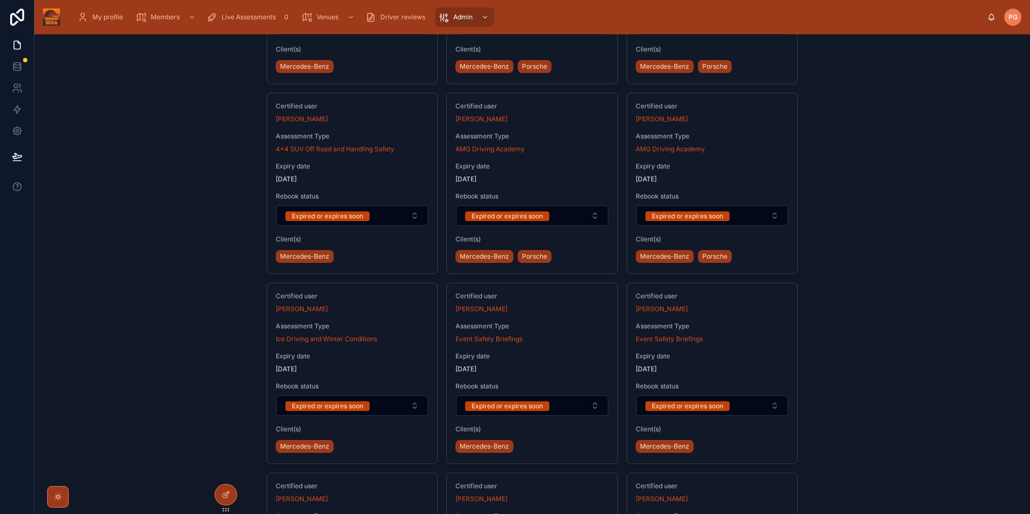
scroll to position [1381, 0]
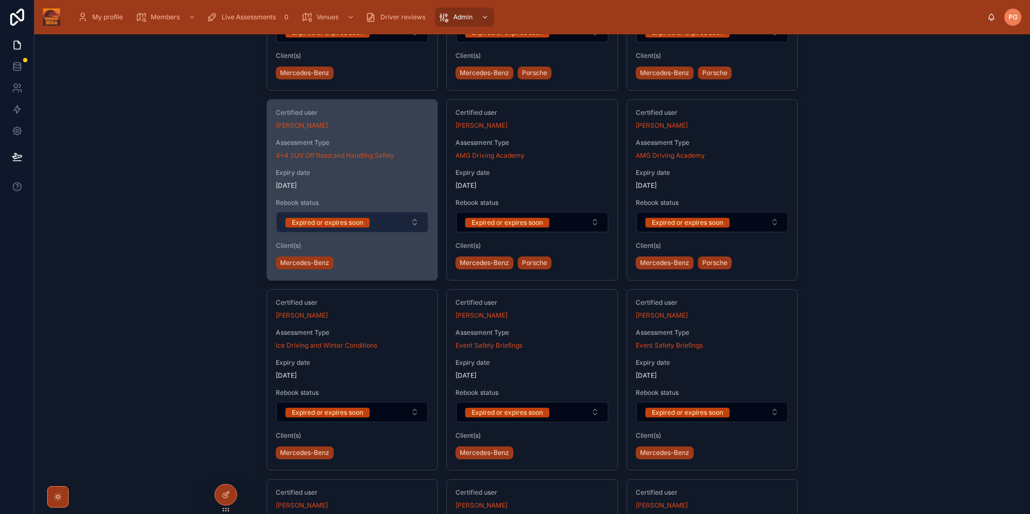
click at [416, 222] on button "Expired or expires soon" at bounding box center [352, 222] width 152 height 20
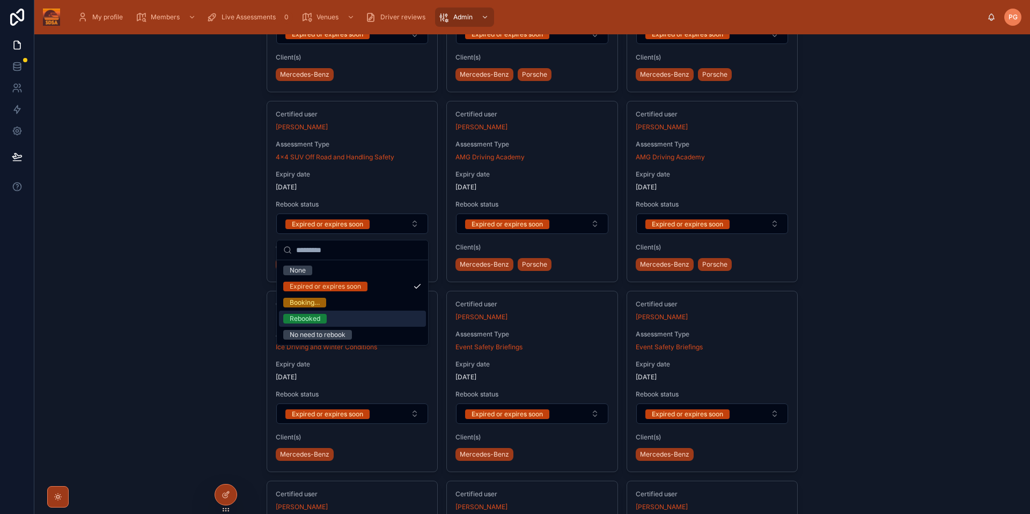
scroll to position [1375, 0]
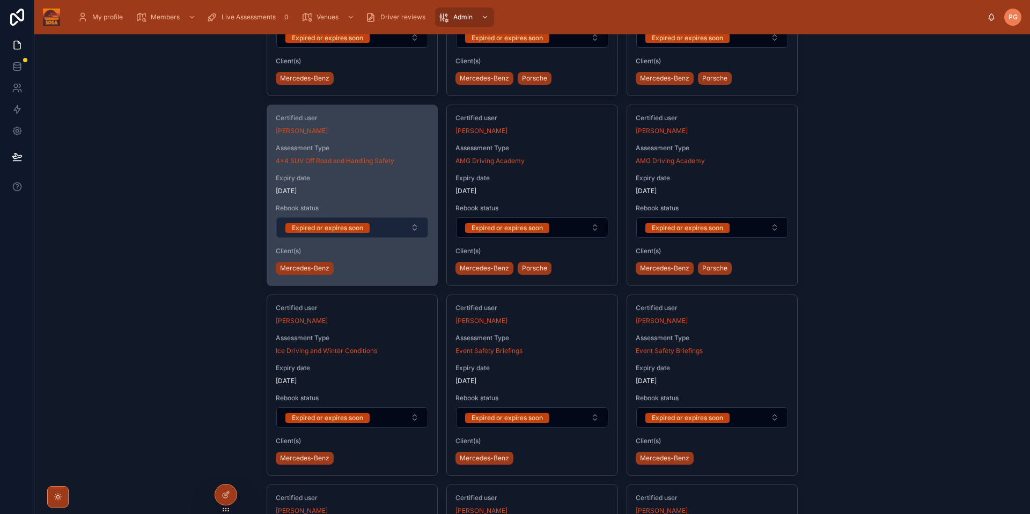
click at [413, 231] on button "Expired or expires soon" at bounding box center [352, 227] width 152 height 20
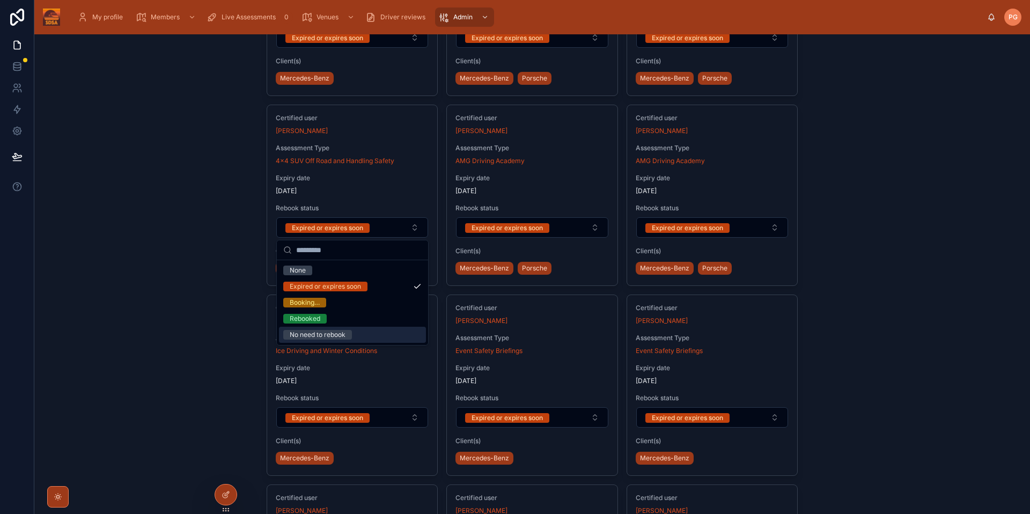
click at [855, 224] on div "Expiring certificates Add Certificate Member Select Member Assessment Type Sele…" at bounding box center [532, 274] width 996 height 480
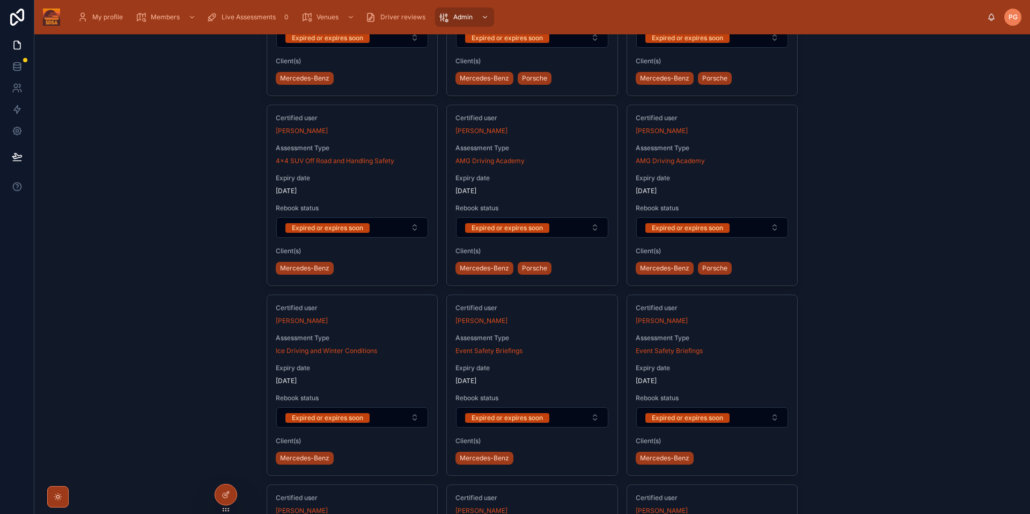
scroll to position [0, 0]
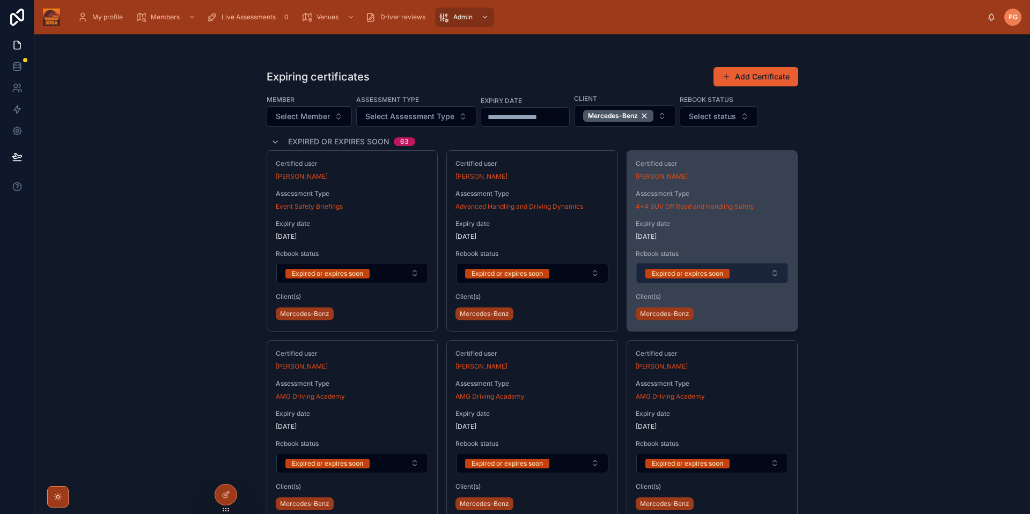
click at [766, 277] on button "Expired or expires soon" at bounding box center [712, 273] width 152 height 20
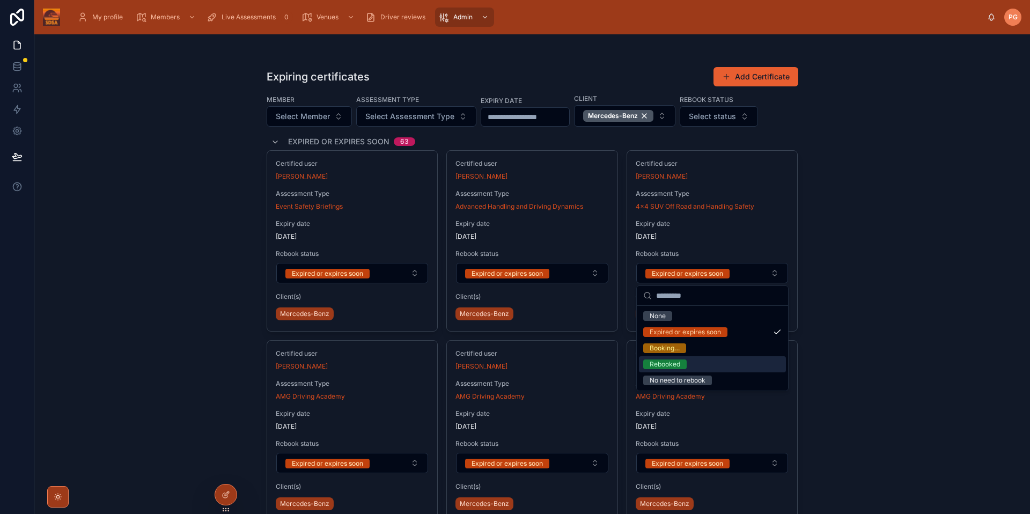
click at [874, 312] on div "Expiring certificates Add Certificate Member Select Member Assessment Type Sele…" at bounding box center [532, 274] width 996 height 480
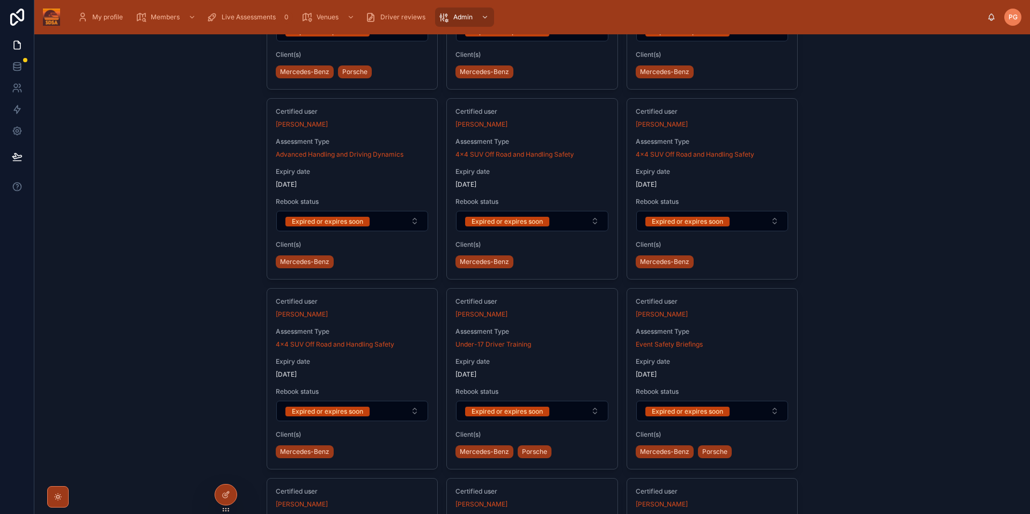
scroll to position [890, 0]
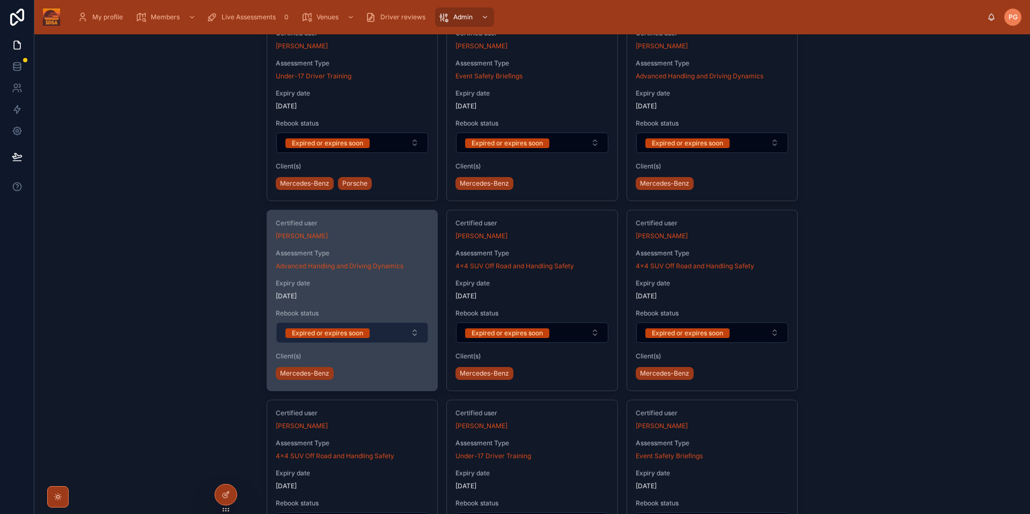
click at [412, 336] on button "Expired or expires soon" at bounding box center [352, 332] width 152 height 20
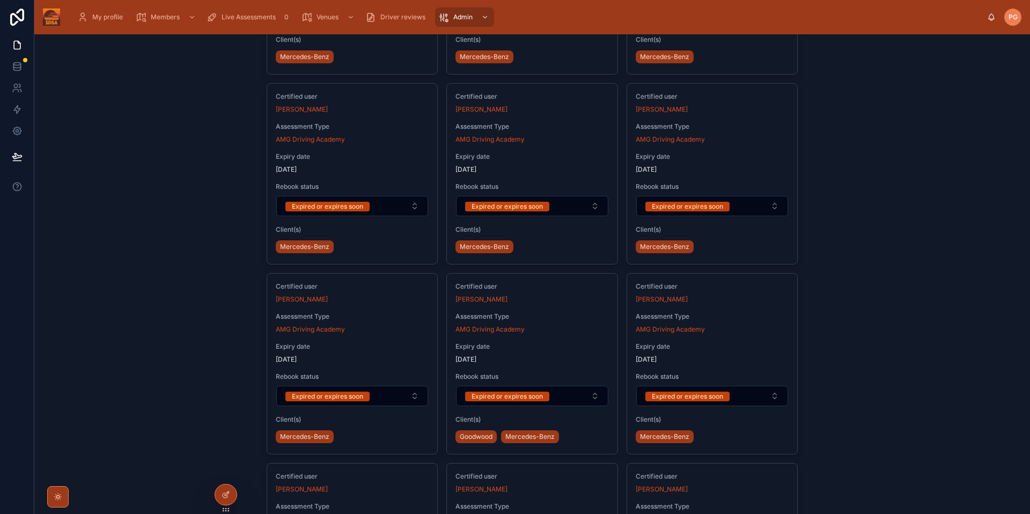
scroll to position [0, 0]
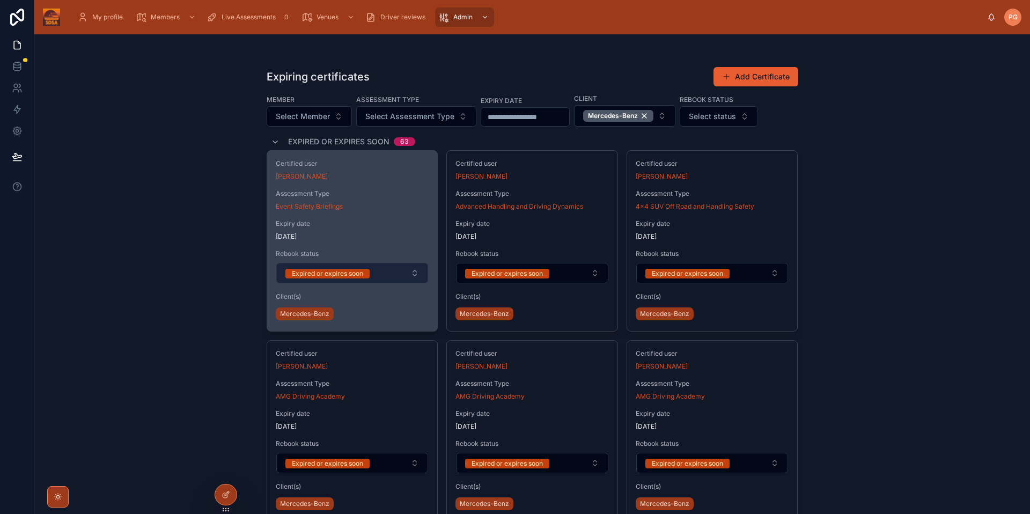
click at [414, 278] on button "Expired or expires soon" at bounding box center [352, 273] width 152 height 20
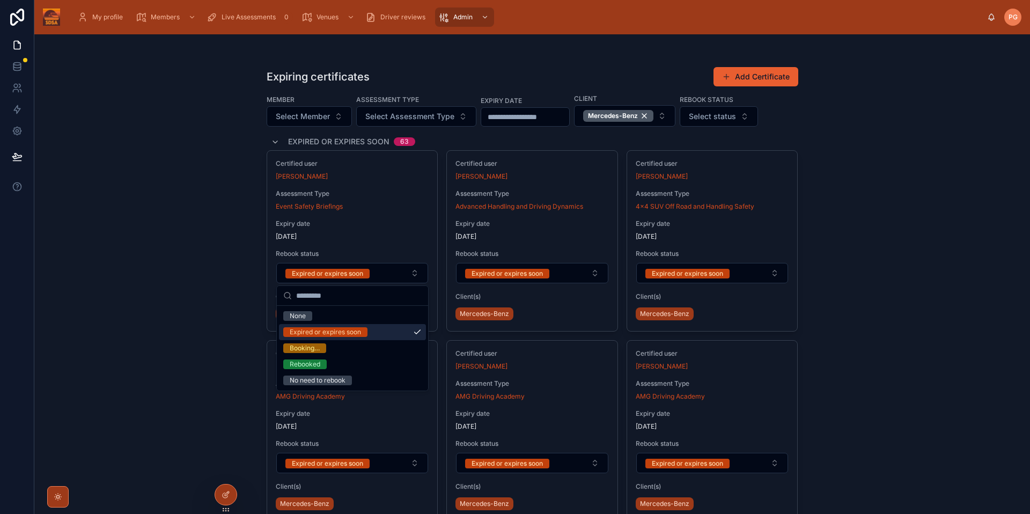
click at [984, 282] on div "Expiring certificates Add Certificate Member Select Member Assessment Type Sele…" at bounding box center [532, 274] width 996 height 480
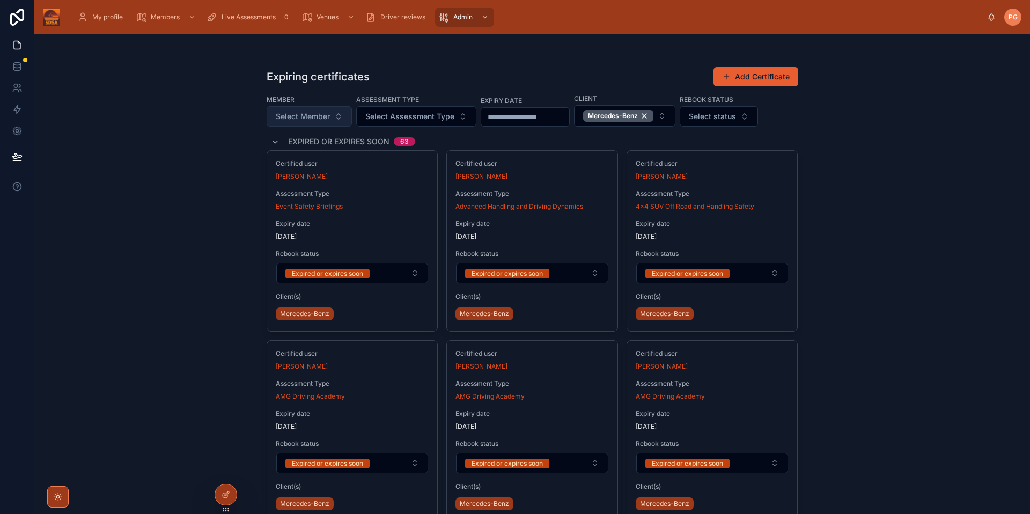
click at [319, 115] on span "Select Member" at bounding box center [303, 116] width 54 height 11
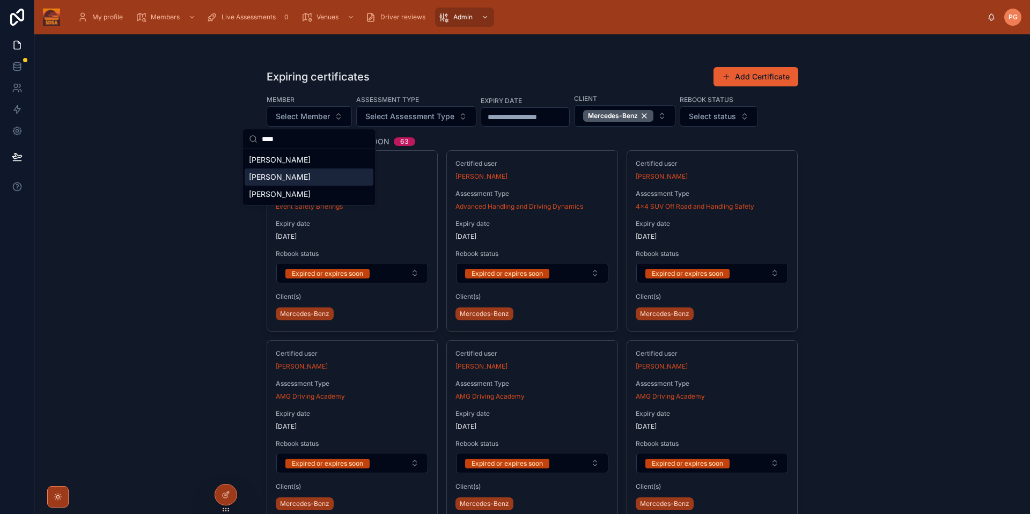
type input "****"
click at [897, 336] on div "Expiring certificates Add Certificate Member Select Member Assessment Type Sele…" at bounding box center [532, 274] width 996 height 480
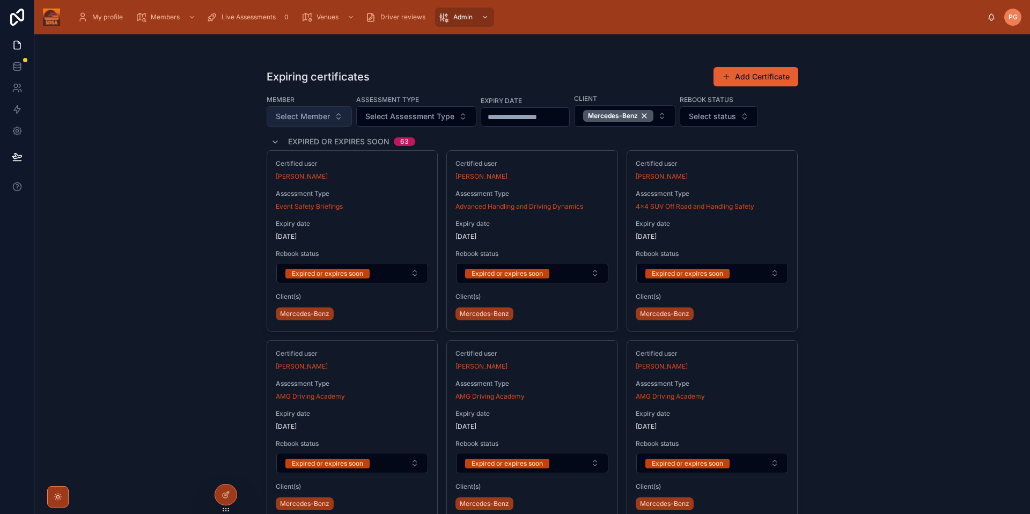
click at [305, 112] on span "Select Member" at bounding box center [303, 116] width 54 height 11
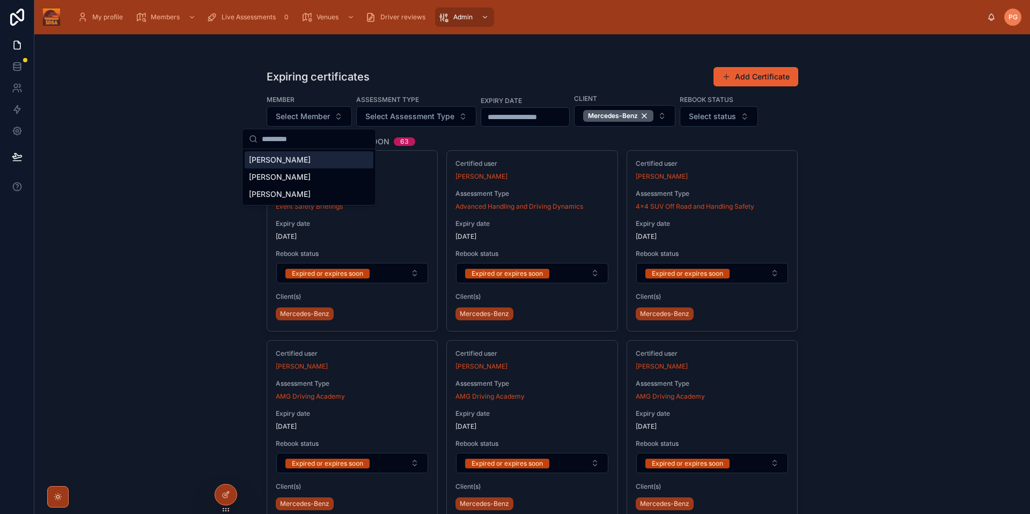
click at [274, 160] on span "[PERSON_NAME]" at bounding box center [280, 160] width 62 height 11
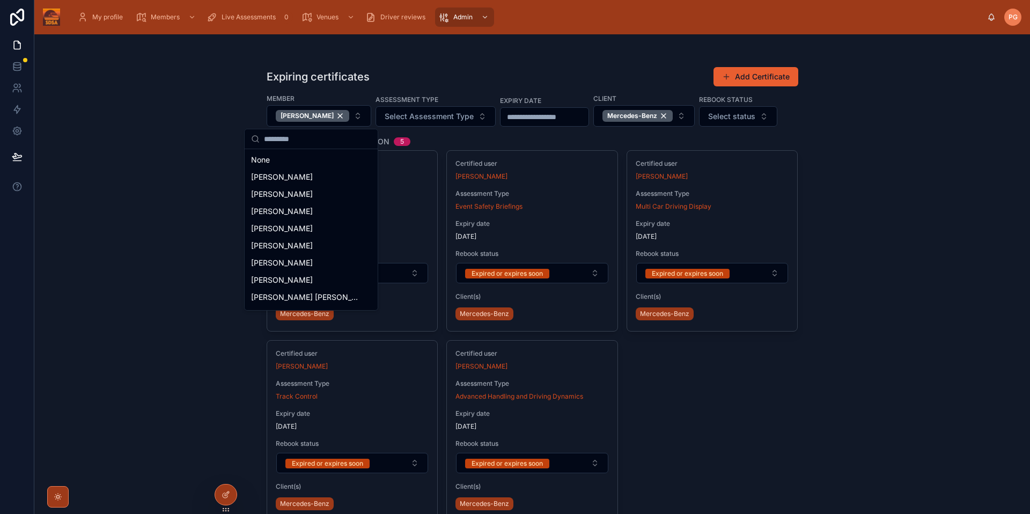
click at [936, 191] on div "Expiring certificates Add Certificate Member [PERSON_NAME] Assessment Type Sele…" at bounding box center [532, 274] width 996 height 480
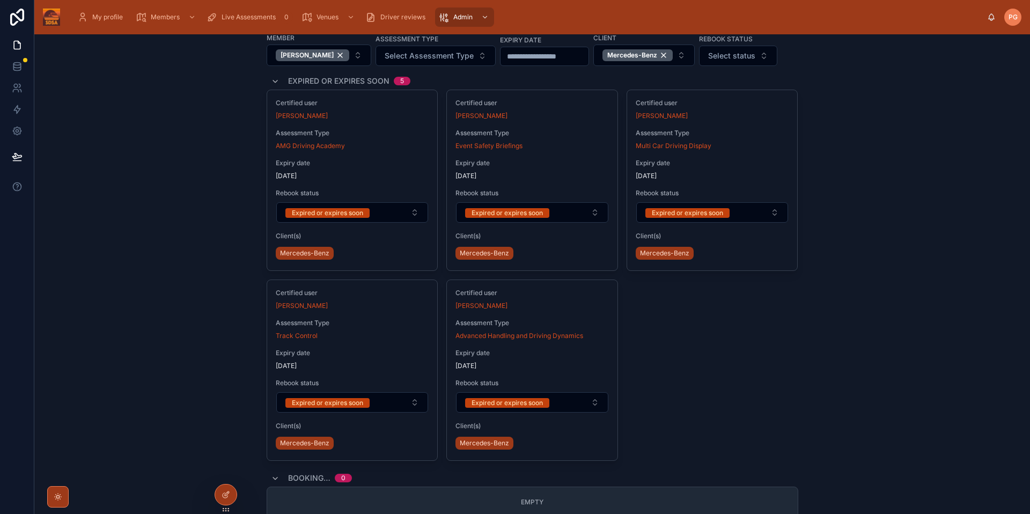
scroll to position [61, 0]
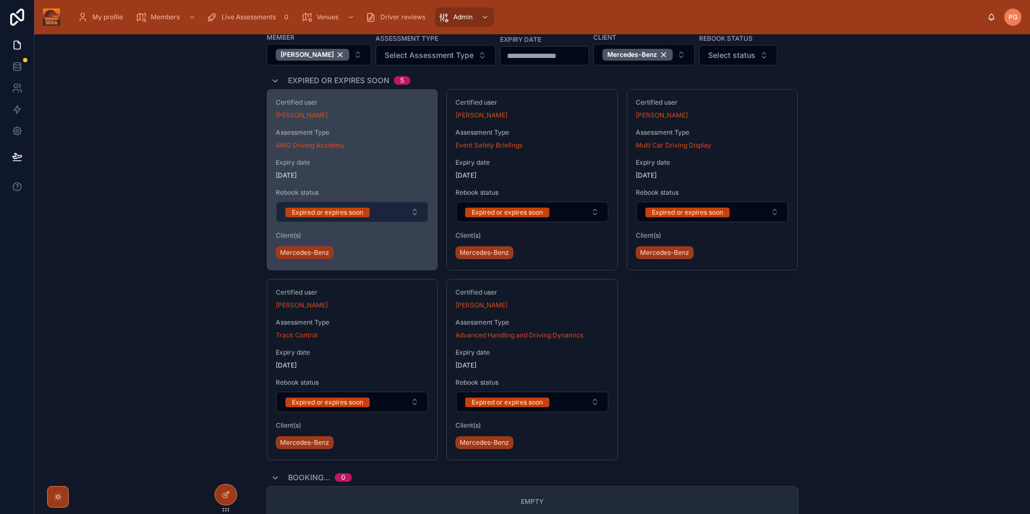
click at [416, 213] on button "Expired or expires soon" at bounding box center [352, 212] width 152 height 20
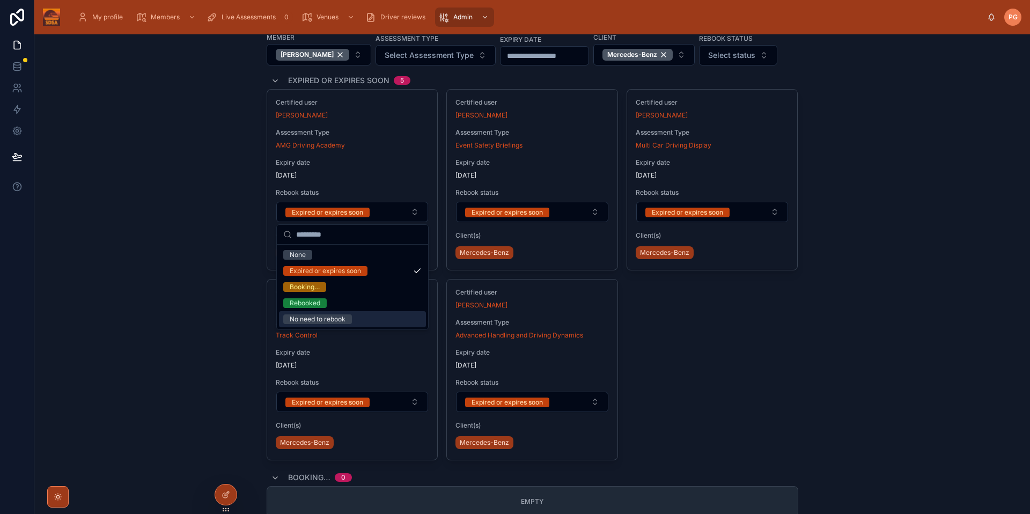
click at [337, 320] on div "No need to rebook" at bounding box center [318, 319] width 56 height 10
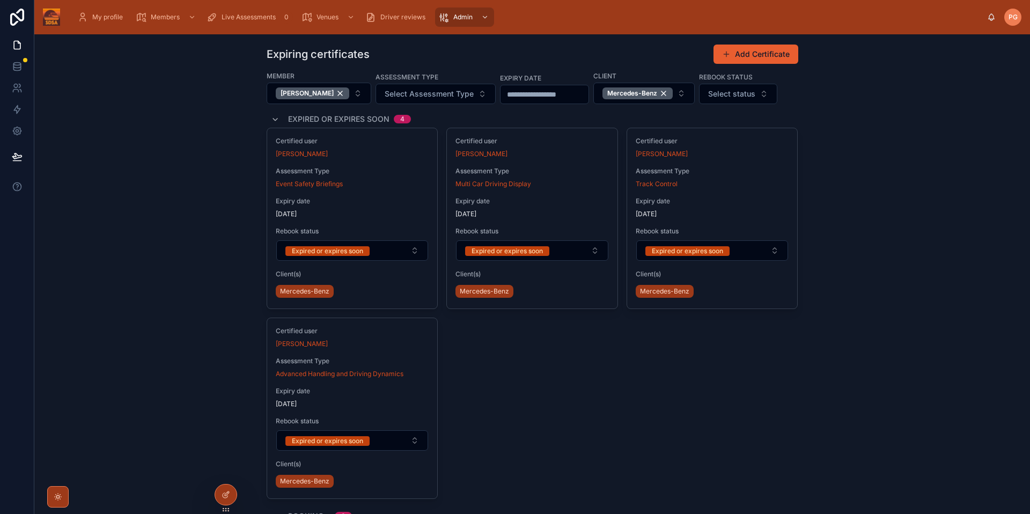
scroll to position [0, 0]
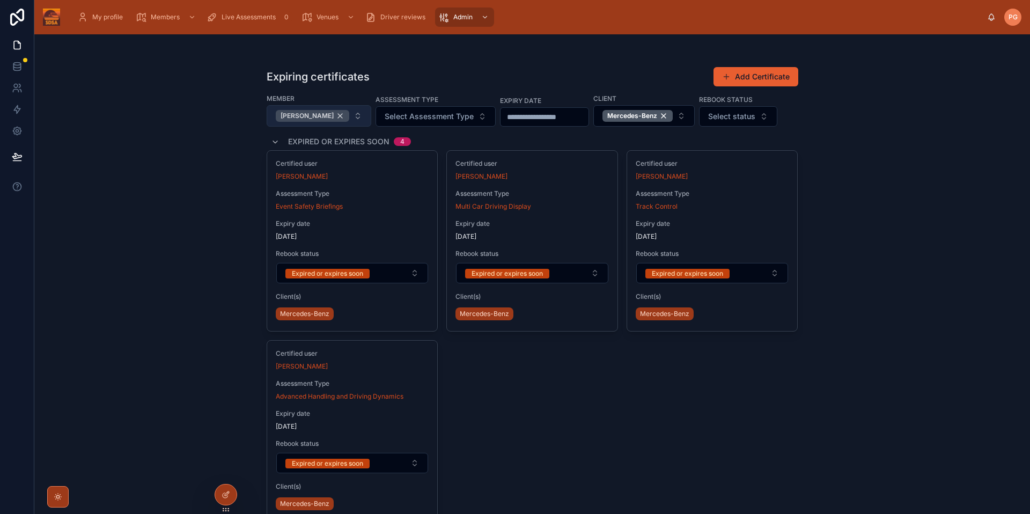
click at [327, 117] on div "[PERSON_NAME]" at bounding box center [313, 116] width 74 height 12
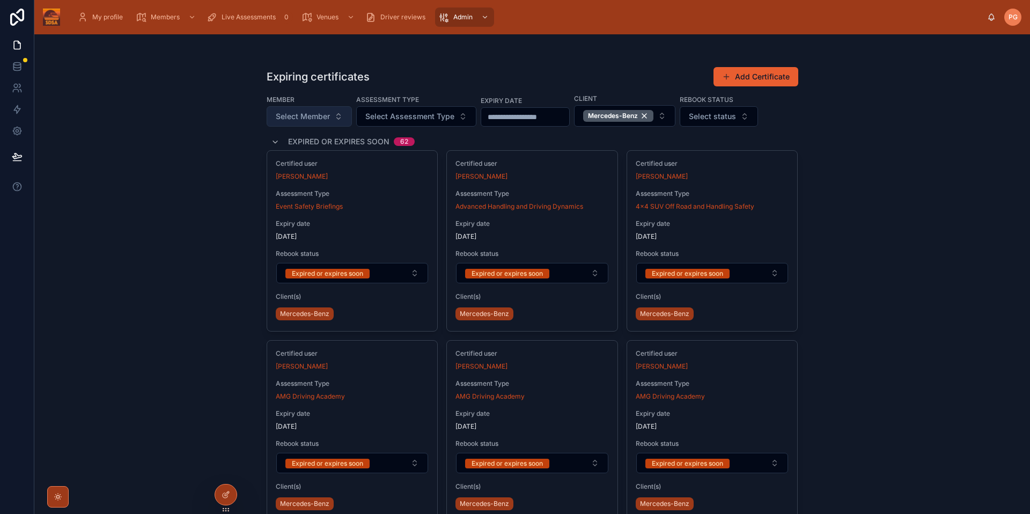
click at [312, 118] on span "Select Member" at bounding box center [303, 116] width 54 height 11
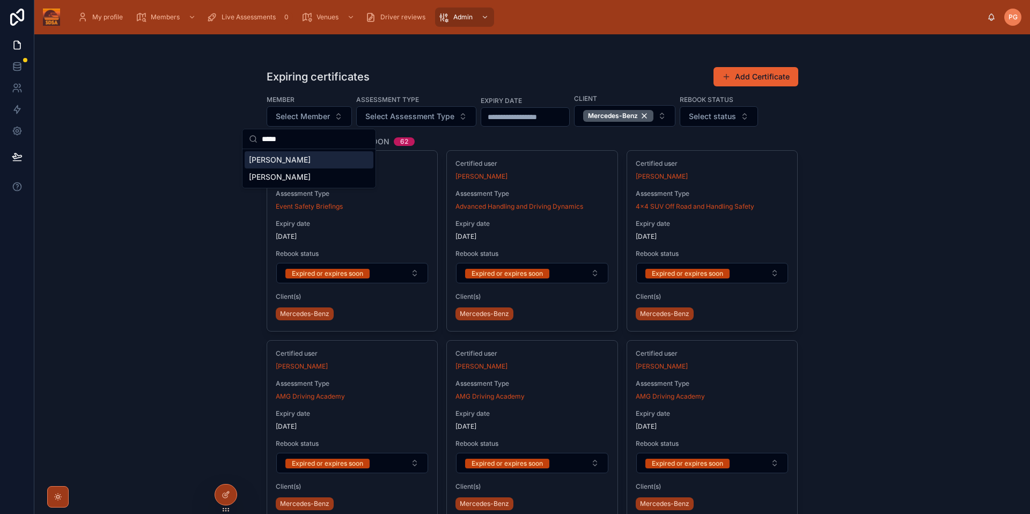
type input "*****"
click at [267, 163] on span "[PERSON_NAME]" at bounding box center [280, 160] width 62 height 11
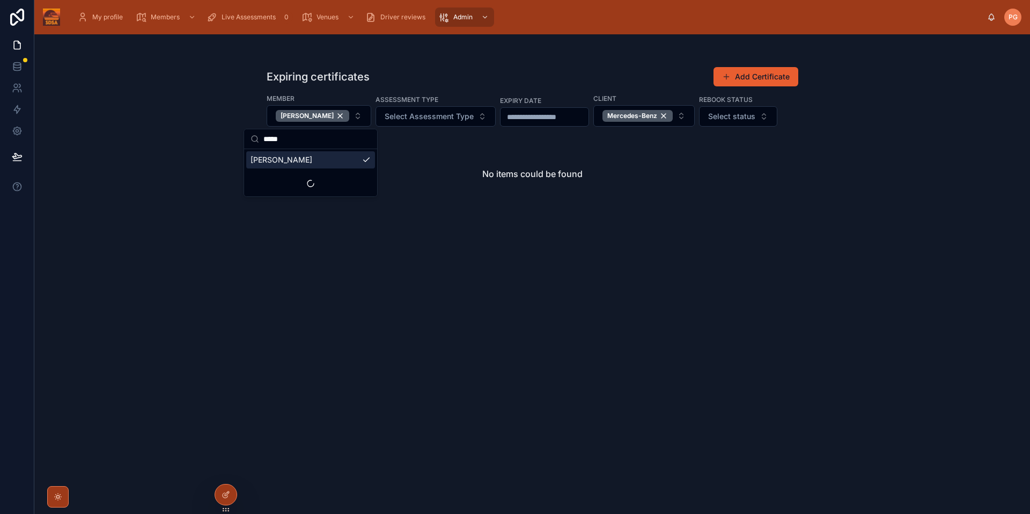
click at [862, 192] on div "Expiring certificates Add Certificate Member [PERSON_NAME] Assessment Type Sele…" at bounding box center [532, 274] width 996 height 480
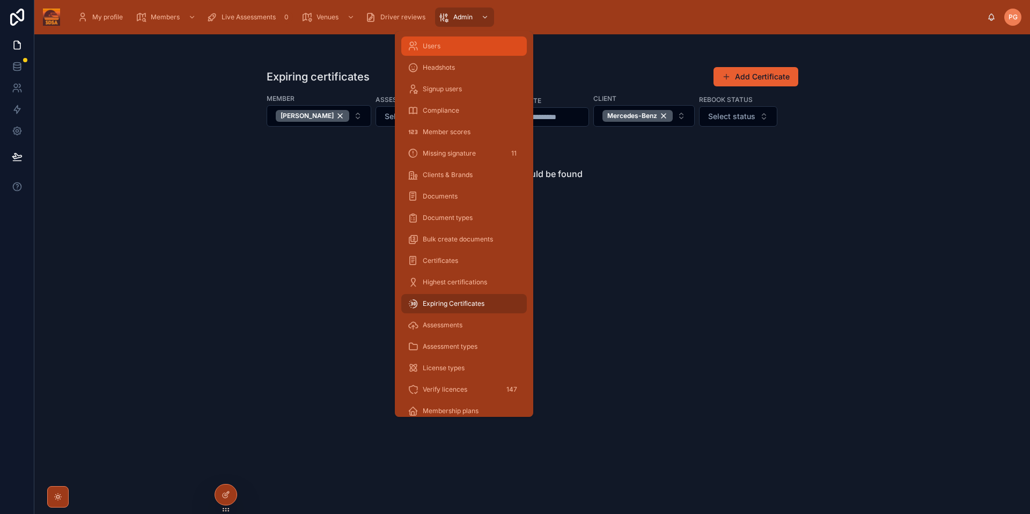
click at [439, 47] on span "Users" at bounding box center [432, 46] width 18 height 9
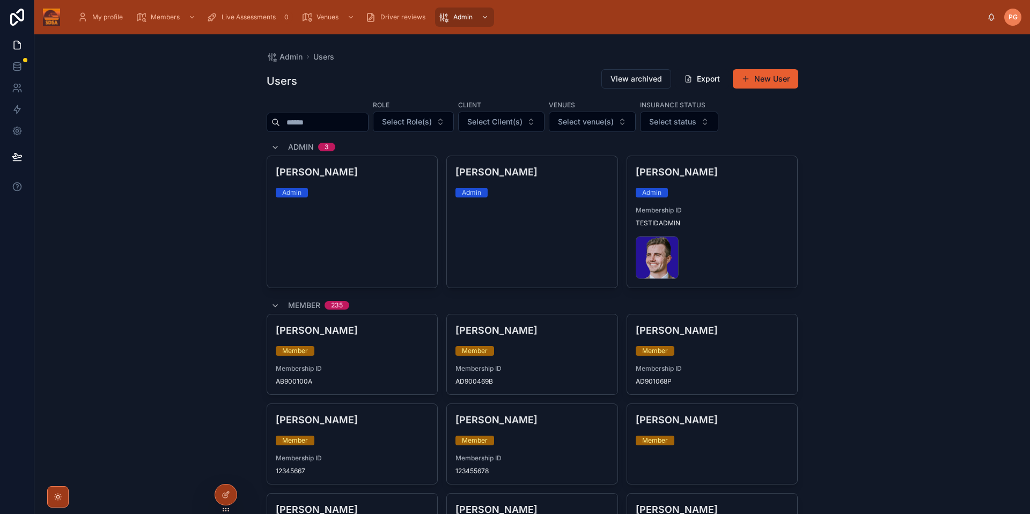
click at [317, 117] on input "text" at bounding box center [324, 122] width 88 height 15
type input "****"
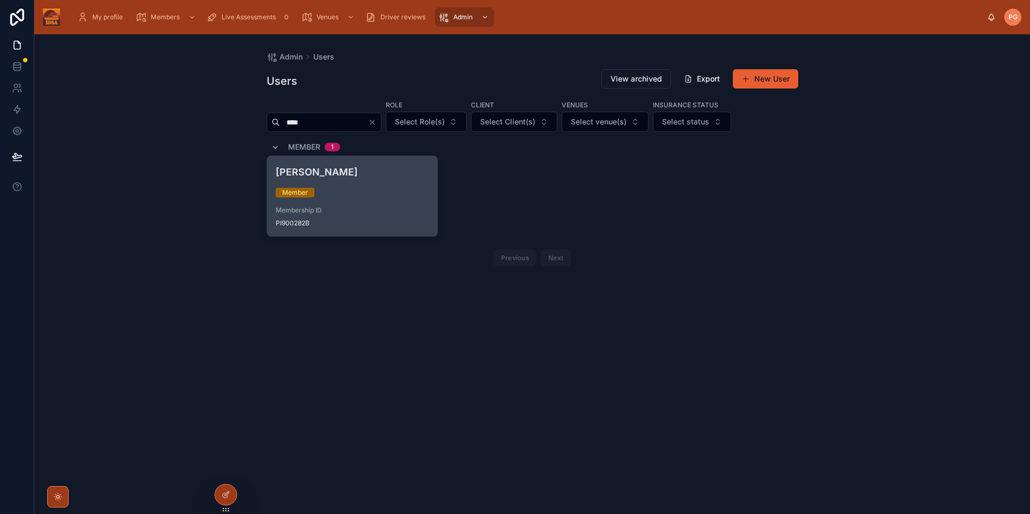
click at [372, 195] on div "Member" at bounding box center [352, 193] width 153 height 10
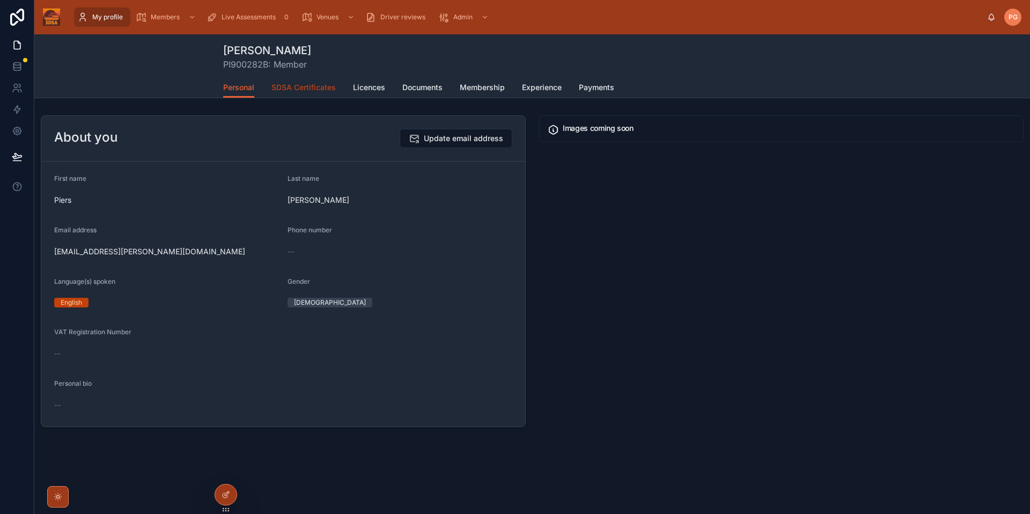
click at [302, 86] on span "SDSA Certificates" at bounding box center [303, 87] width 64 height 11
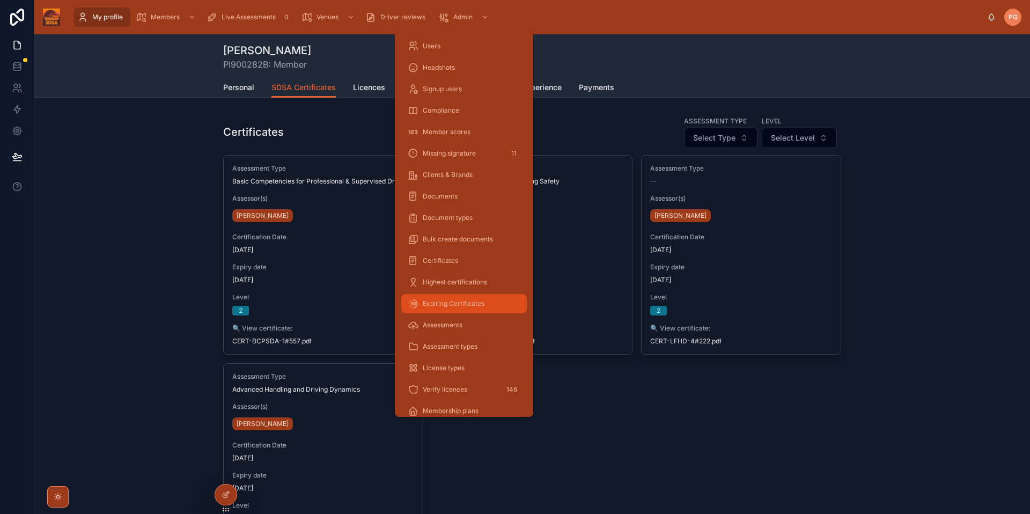
click at [457, 298] on div "Expiring Certificates" at bounding box center [464, 303] width 113 height 17
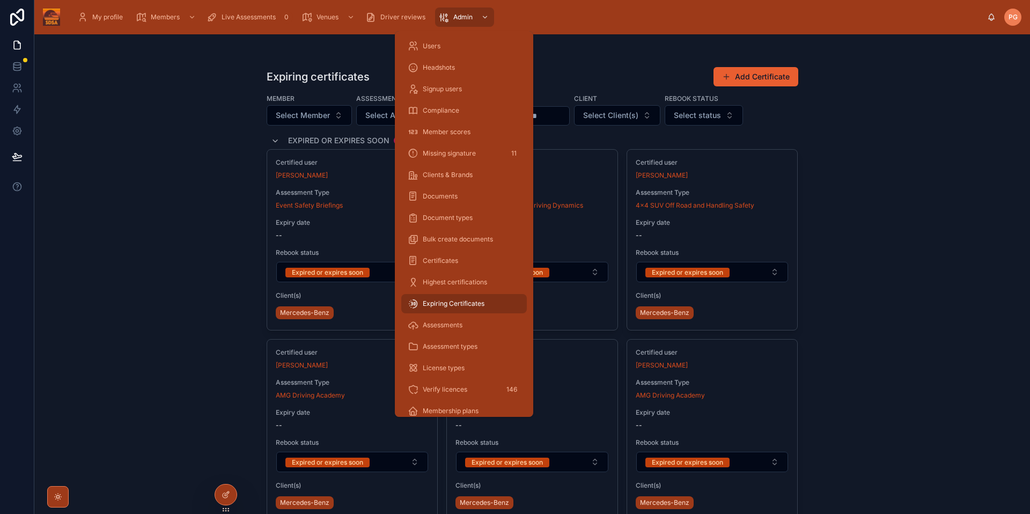
click at [926, 300] on div "Expiring certificates Add Certificate Member Select Member Assessment Type Sele…" at bounding box center [532, 274] width 996 height 480
click at [435, 261] on span "Certificates" at bounding box center [440, 260] width 35 height 9
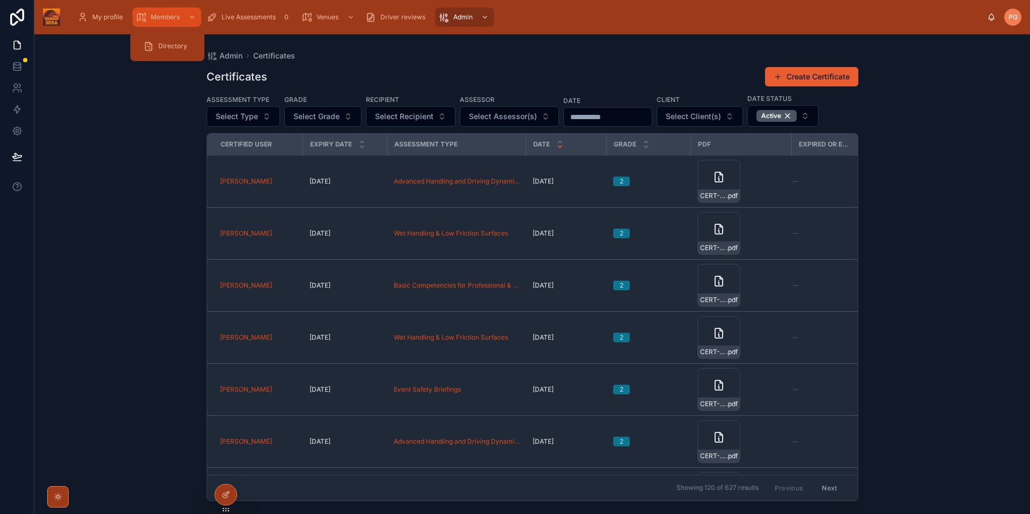
click at [160, 16] on span "Members" at bounding box center [165, 17] width 29 height 9
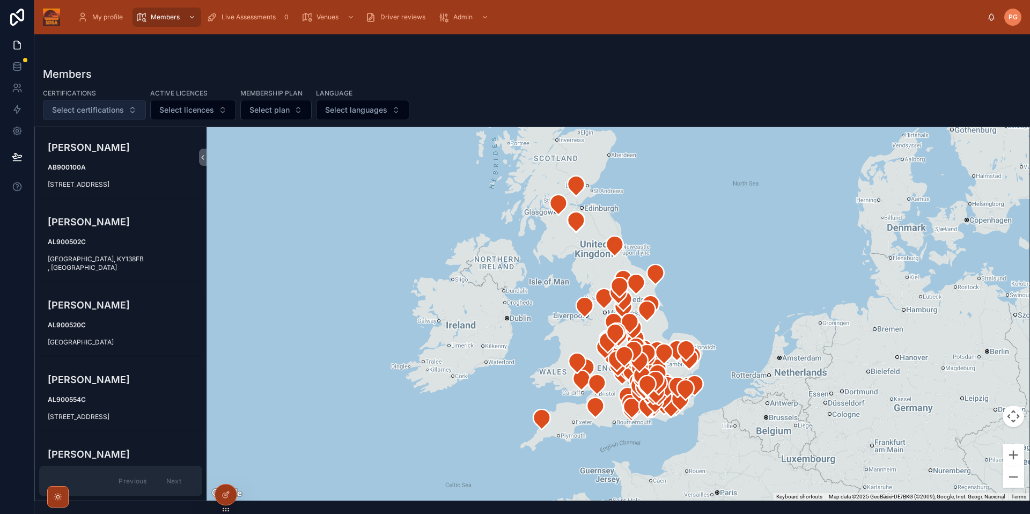
click at [129, 109] on button "Select certifications" at bounding box center [94, 110] width 103 height 20
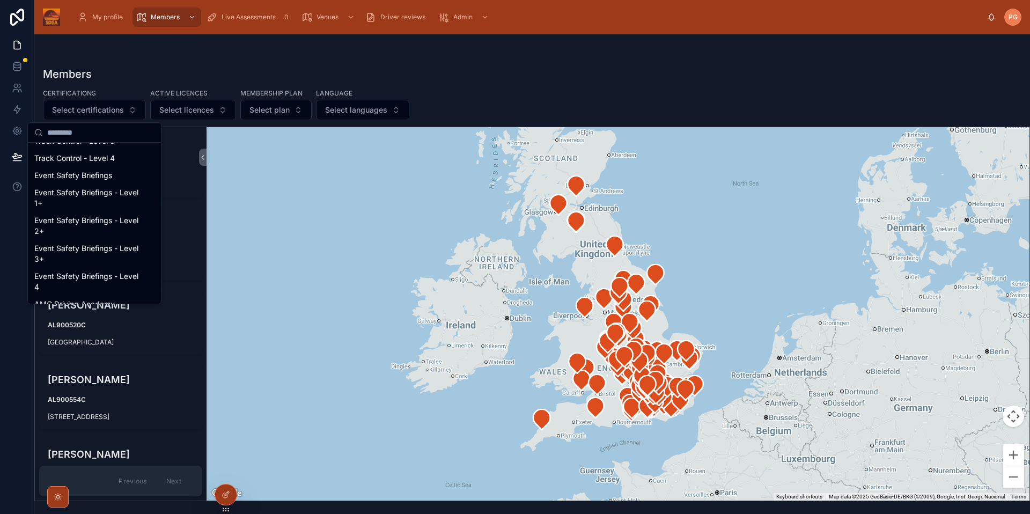
scroll to position [1196, 0]
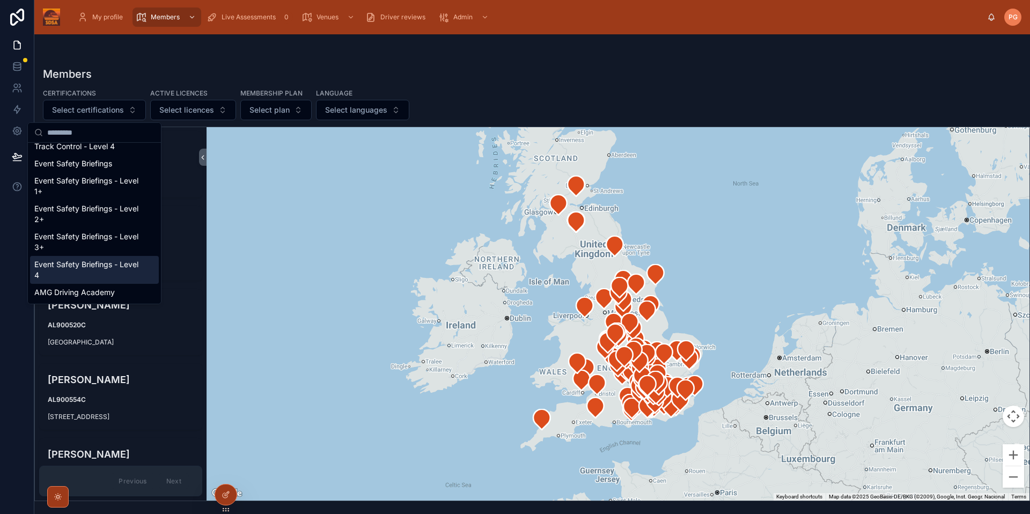
click at [72, 269] on div "Event Safety Briefings - Level 4" at bounding box center [94, 270] width 129 height 28
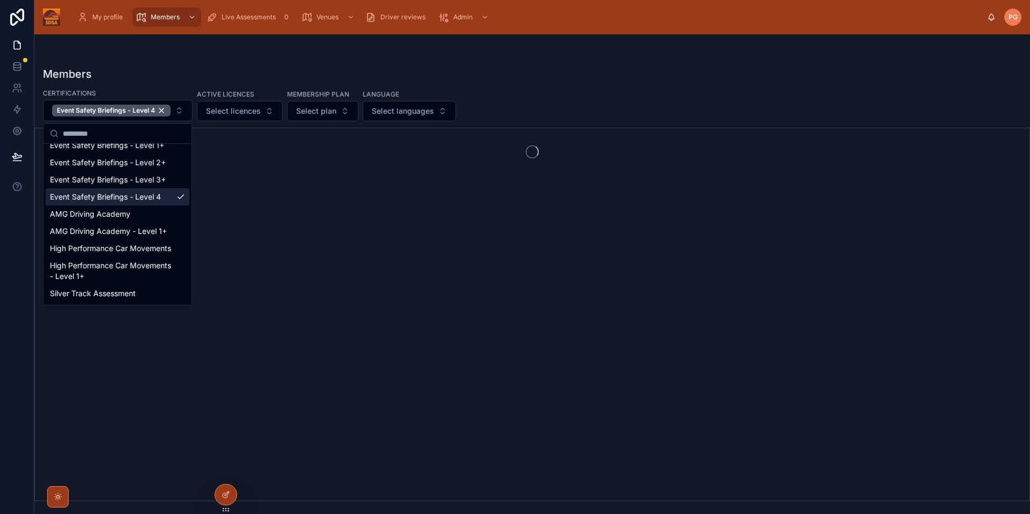
scroll to position [1170, 0]
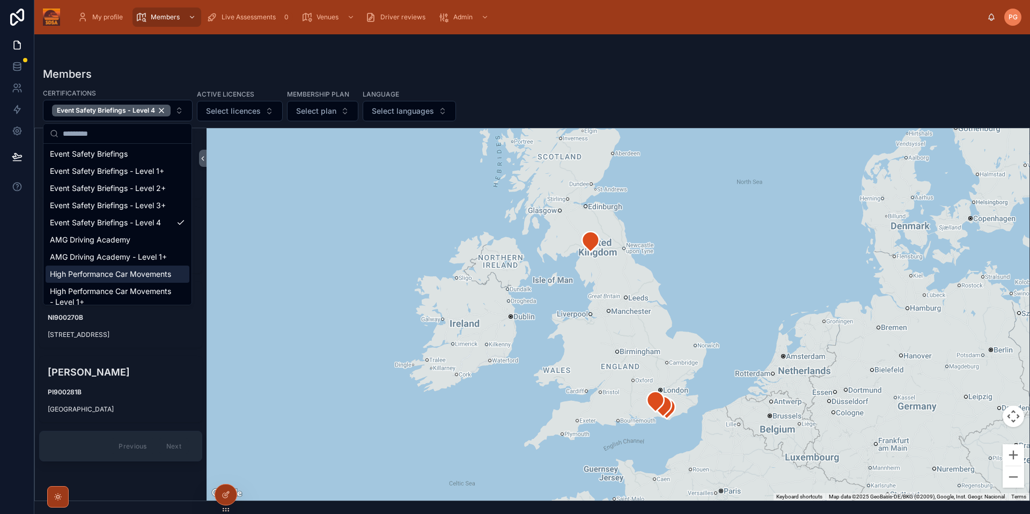
click at [545, 77] on div "Members" at bounding box center [532, 74] width 979 height 15
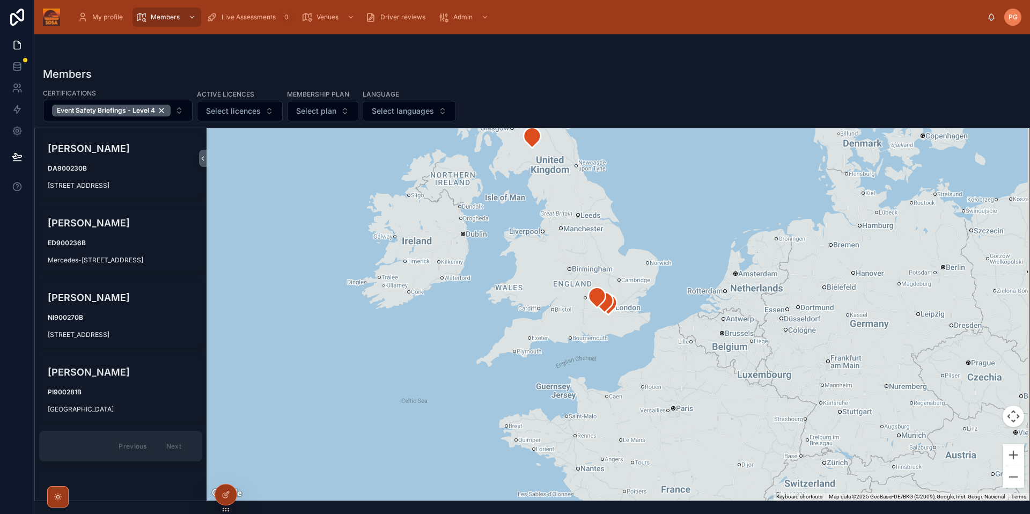
drag, startPoint x: 659, startPoint y: 359, endPoint x: 604, endPoint y: 267, distance: 108.0
click at [604, 267] on div at bounding box center [618, 314] width 823 height 372
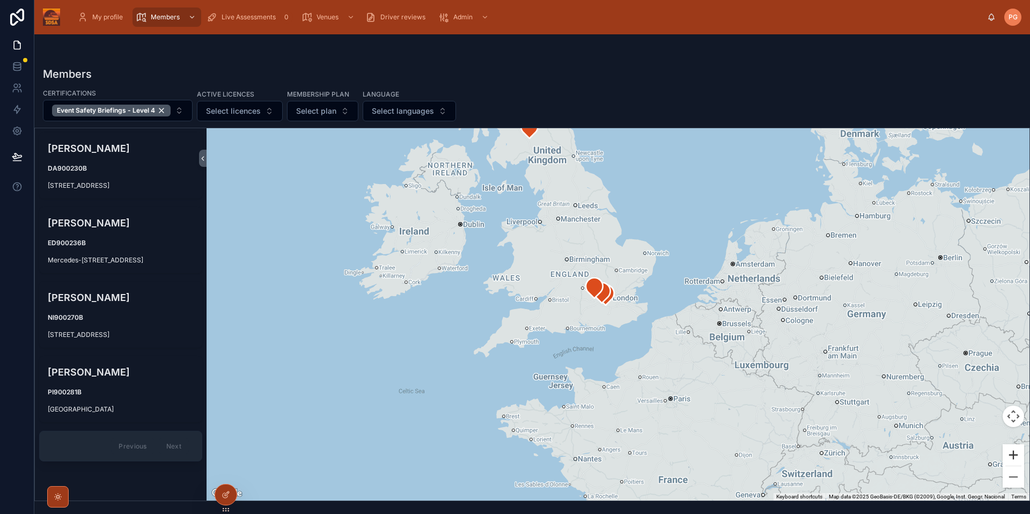
click at [1014, 453] on button "Zoom in" at bounding box center [1013, 454] width 21 height 21
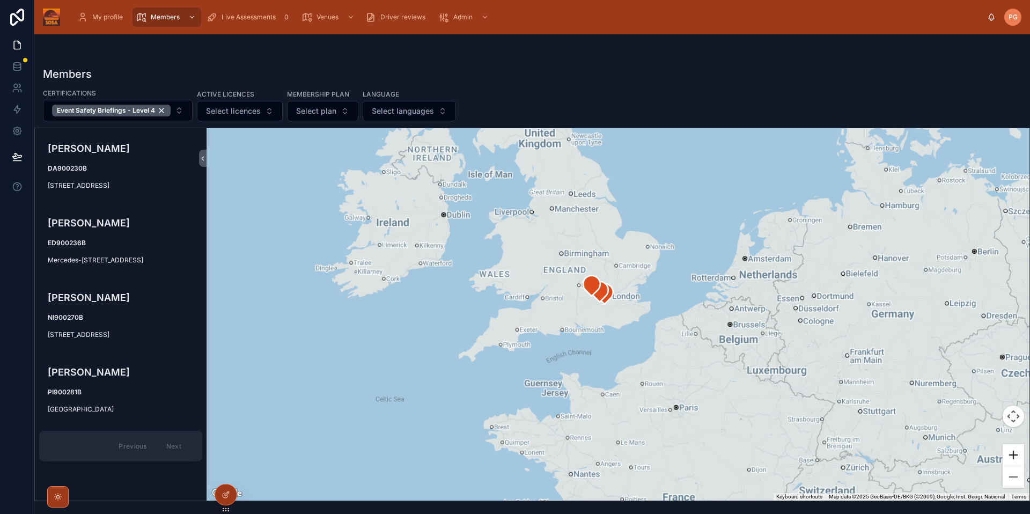
click at [1014, 453] on button "Zoom in" at bounding box center [1013, 454] width 21 height 21
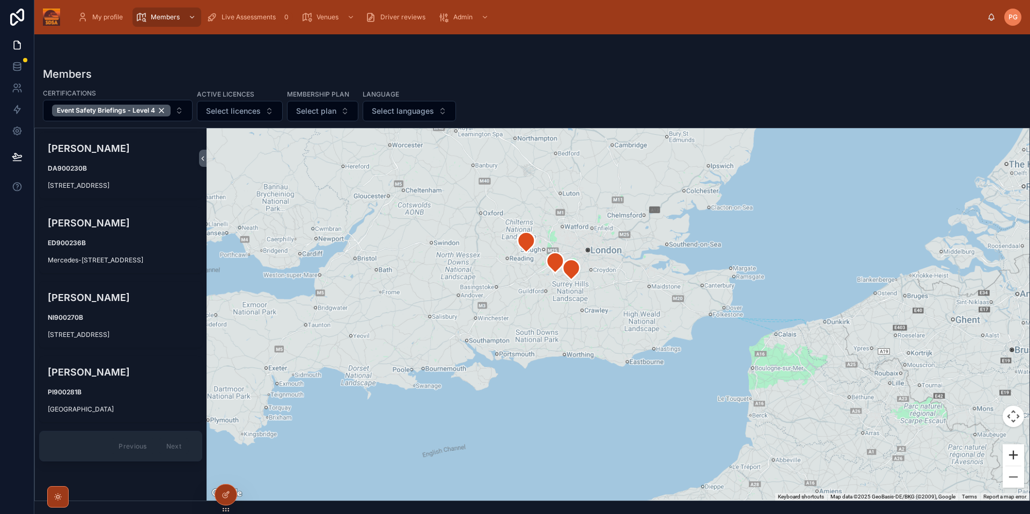
click at [1014, 453] on button "Zoom in" at bounding box center [1013, 454] width 21 height 21
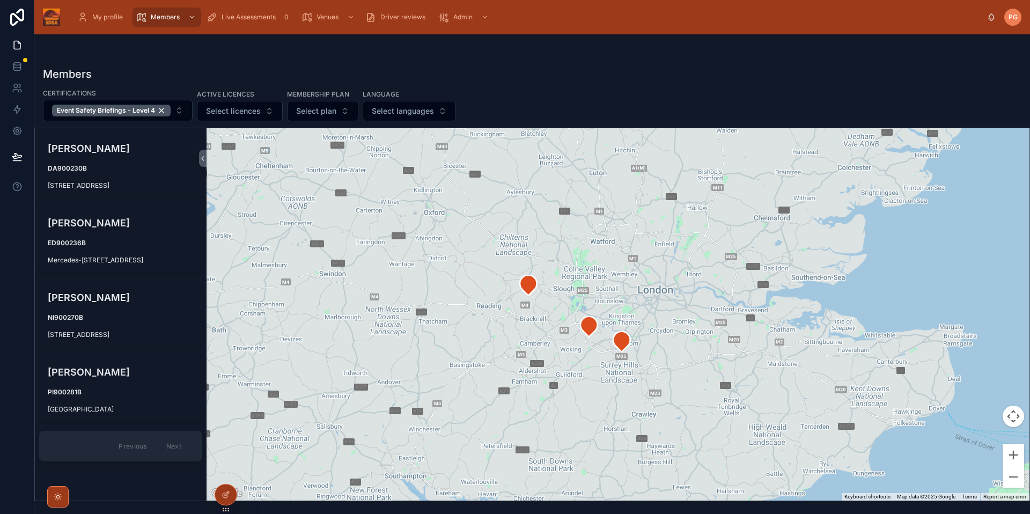
drag, startPoint x: 566, startPoint y: 331, endPoint x: 670, endPoint y: 441, distance: 151.5
click at [670, 441] on div at bounding box center [618, 314] width 823 height 372
click at [1011, 477] on button "Zoom out" at bounding box center [1013, 476] width 21 height 21
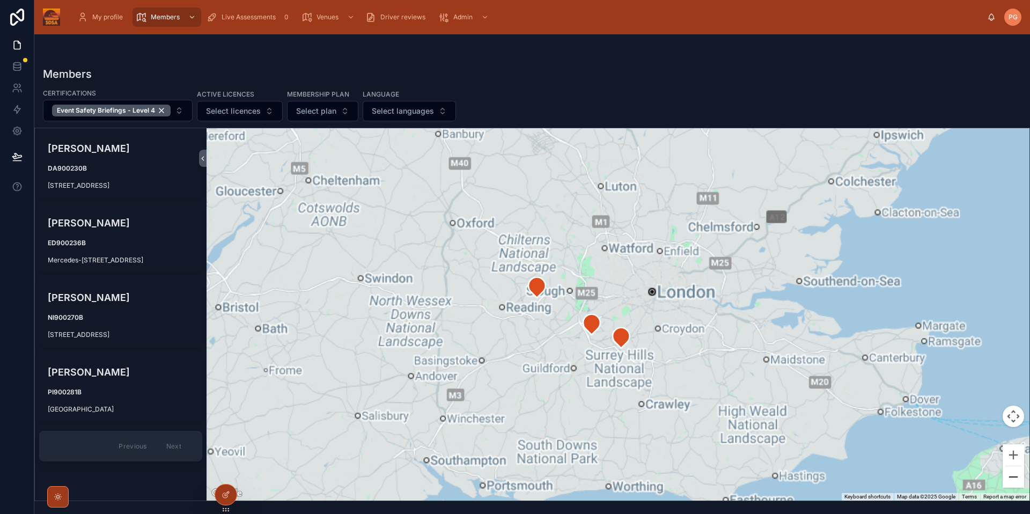
click at [1011, 477] on button "Zoom out" at bounding box center [1013, 476] width 21 height 21
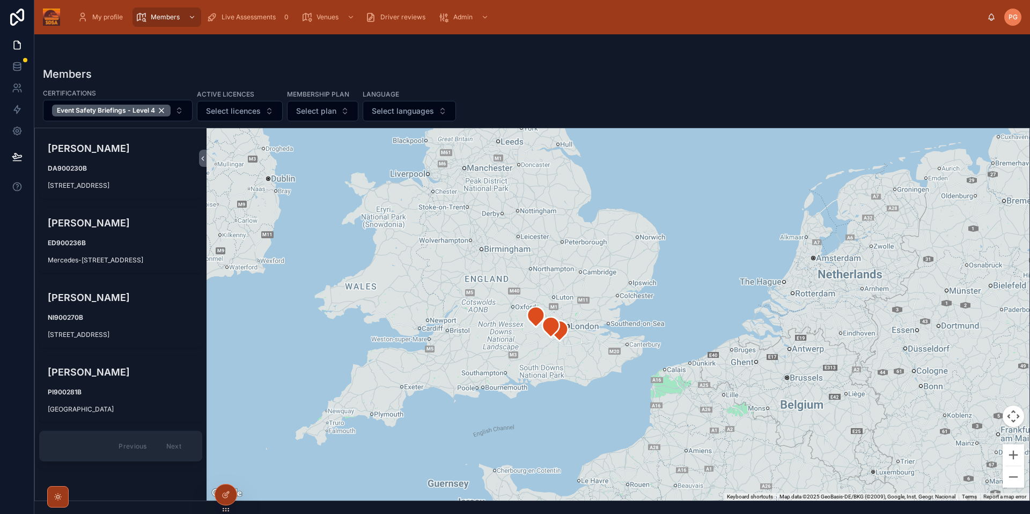
drag, startPoint x: 745, startPoint y: 259, endPoint x: 686, endPoint y: 279, distance: 62.8
click at [686, 279] on div at bounding box center [618, 314] width 823 height 372
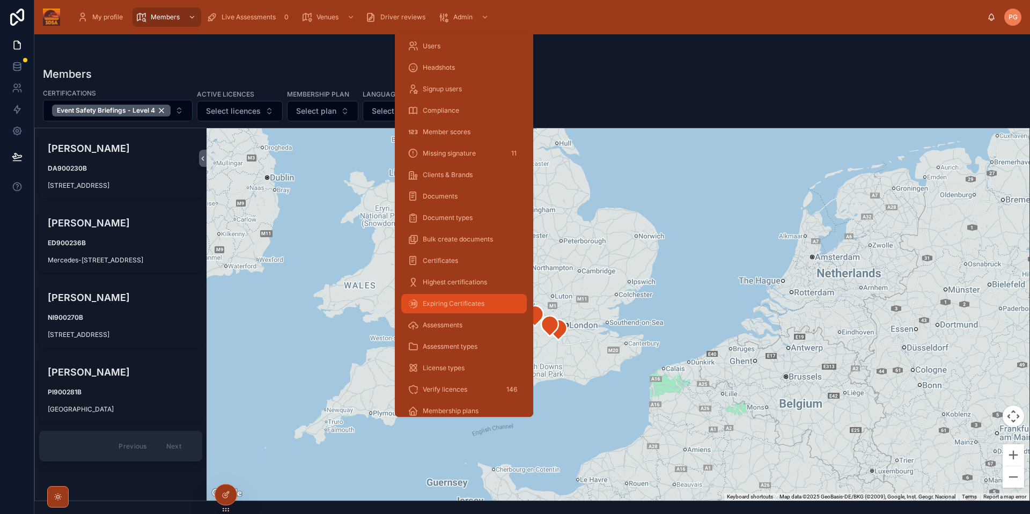
click at [456, 301] on span "Expiring Certificates" at bounding box center [454, 303] width 62 height 9
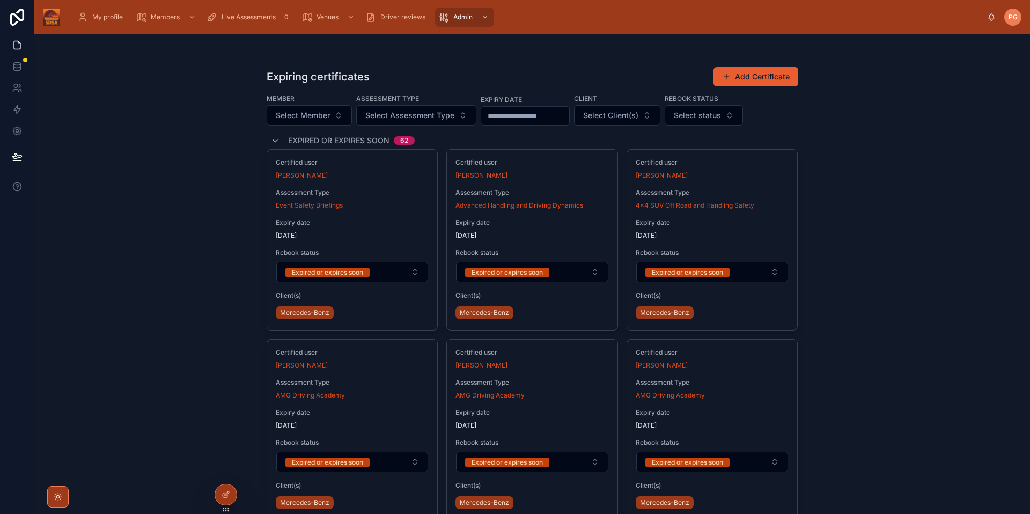
click at [901, 113] on div "Expiring certificates Add Certificate Member Select Member Assessment Type Sele…" at bounding box center [532, 274] width 996 height 480
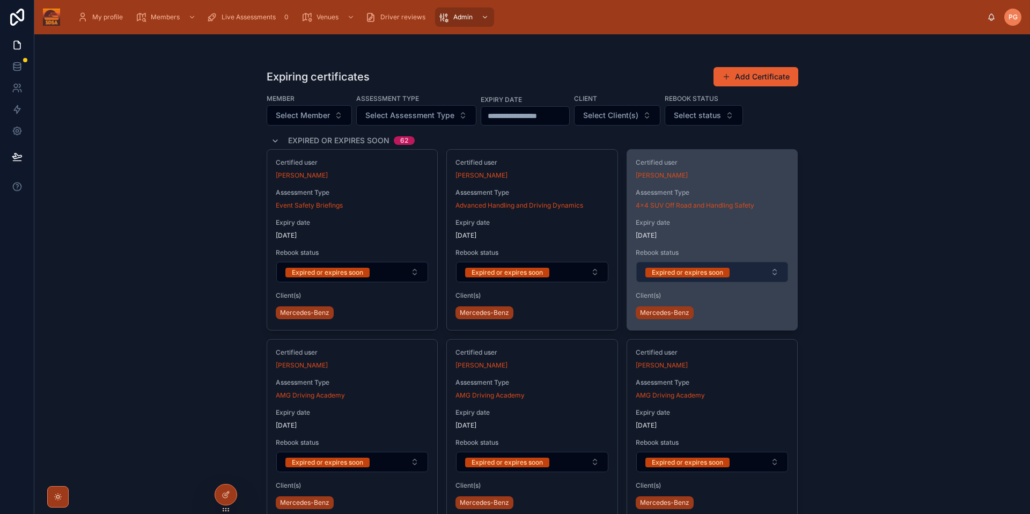
click at [765, 277] on button "Expired or expires soon" at bounding box center [712, 272] width 152 height 20
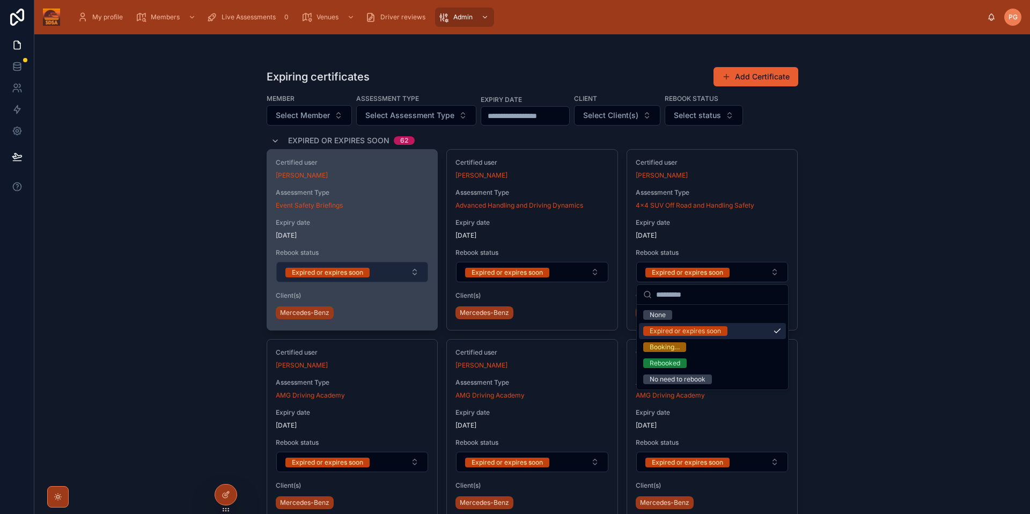
click at [415, 274] on button "Expired or expires soon" at bounding box center [352, 272] width 152 height 20
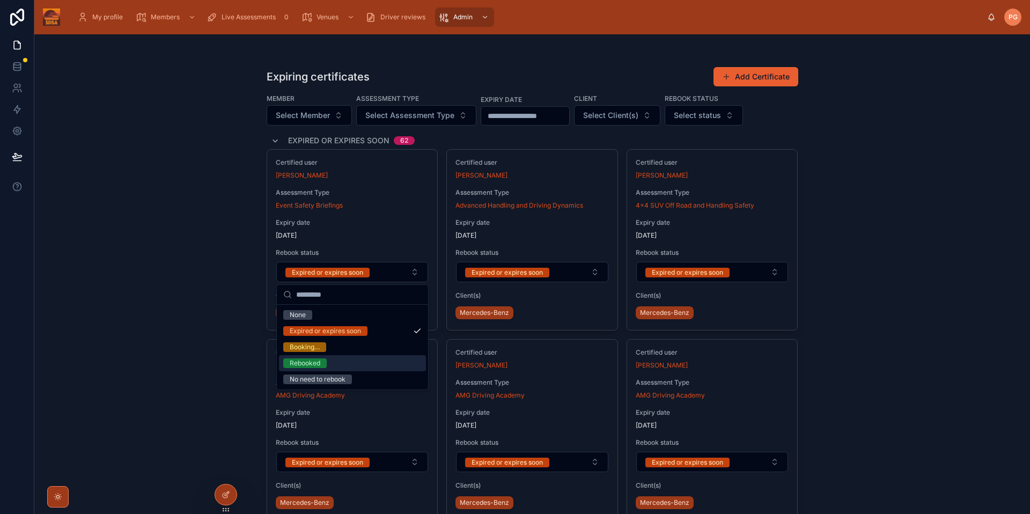
click at [313, 362] on div "Rebooked" at bounding box center [305, 363] width 31 height 10
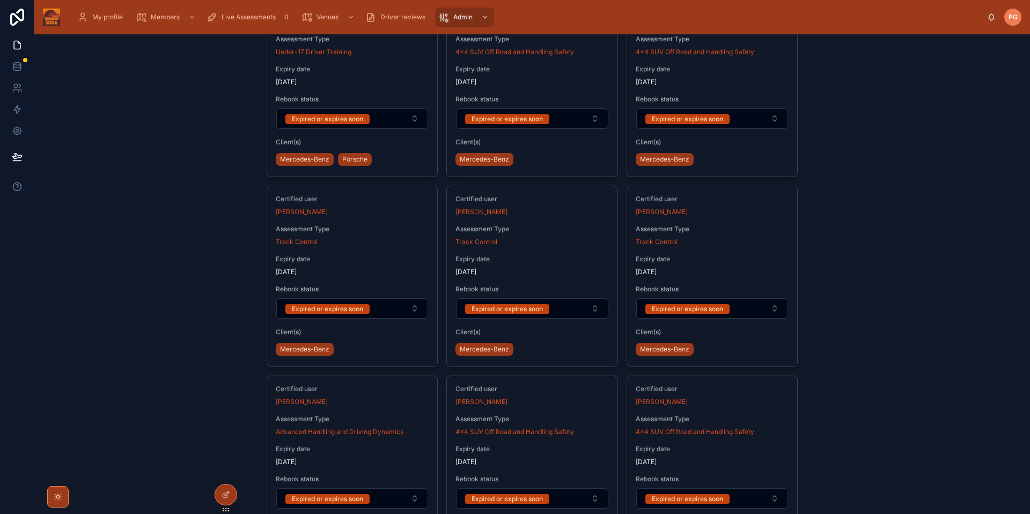
scroll to position [3980, 0]
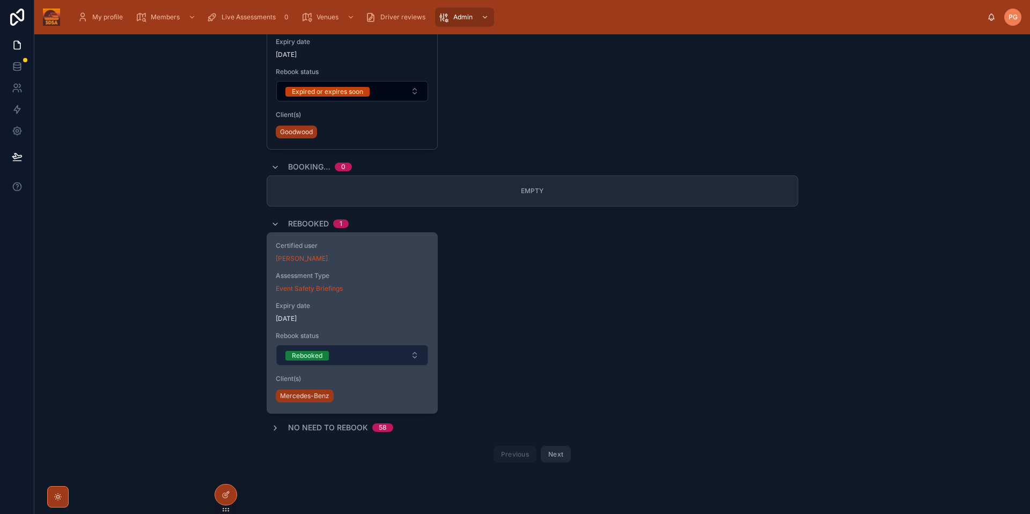
click at [397, 359] on button "Rebooked" at bounding box center [352, 355] width 152 height 20
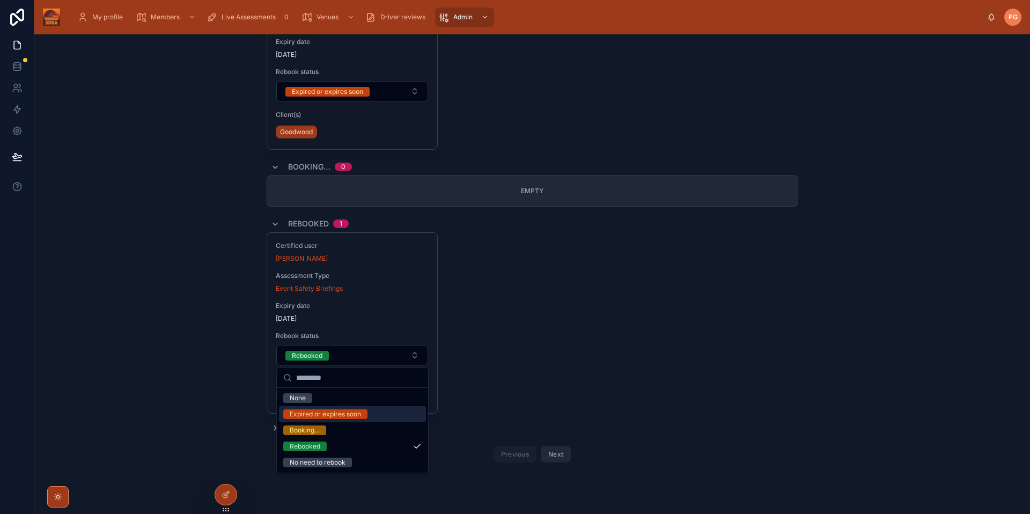
click at [319, 414] on div "Expired or expires soon" at bounding box center [325, 414] width 71 height 10
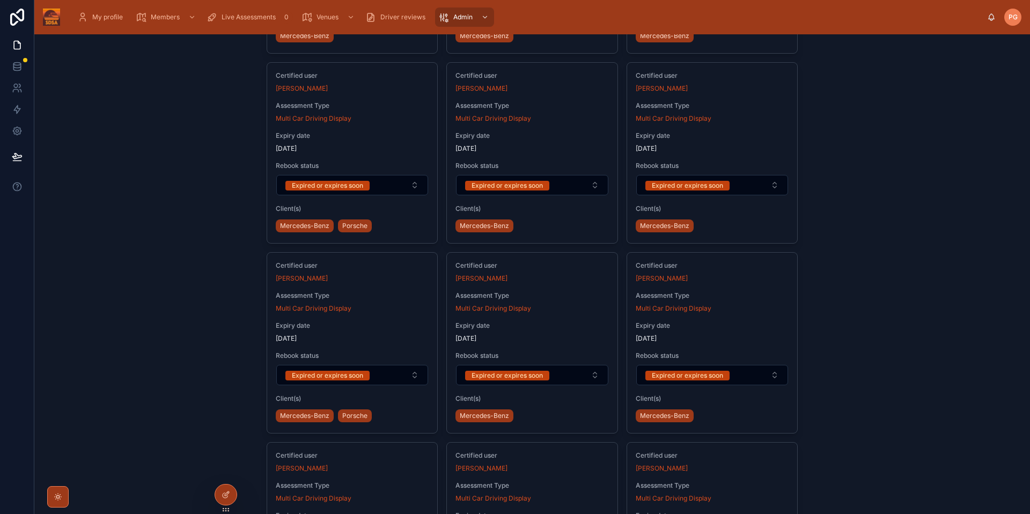
scroll to position [0, 0]
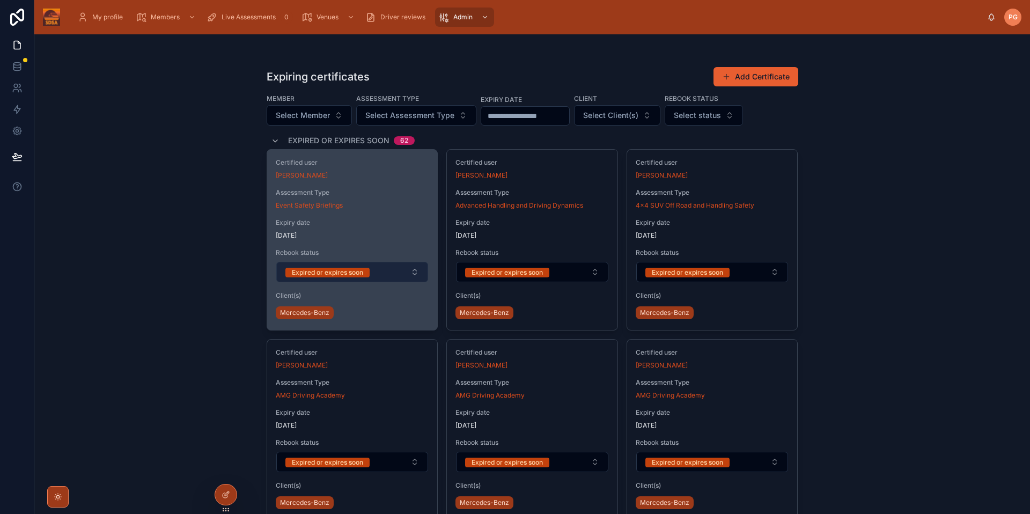
click at [412, 270] on button "Expired or expires soon" at bounding box center [352, 272] width 152 height 20
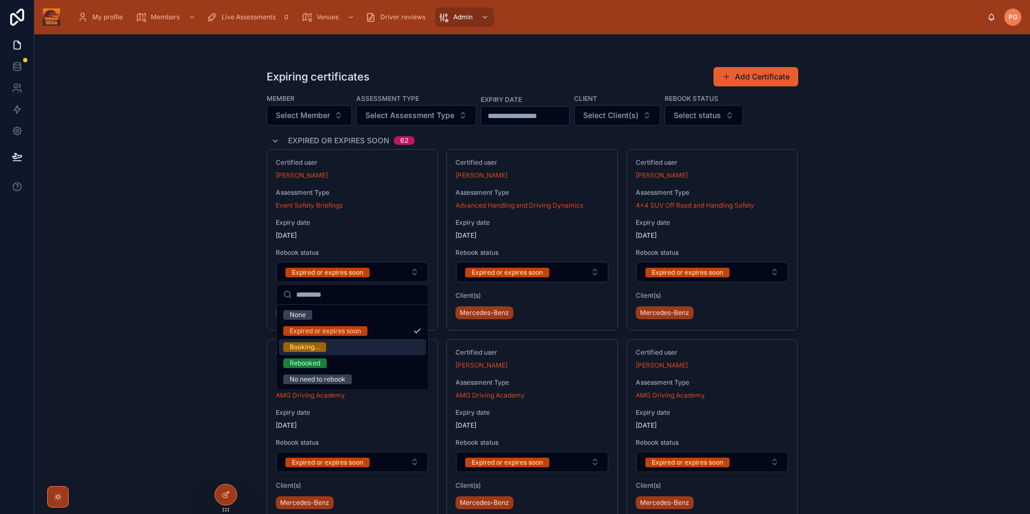
click at [173, 262] on div "Expiring certificates Add Certificate Member Select Member Assessment Type Sele…" at bounding box center [532, 274] width 996 height 480
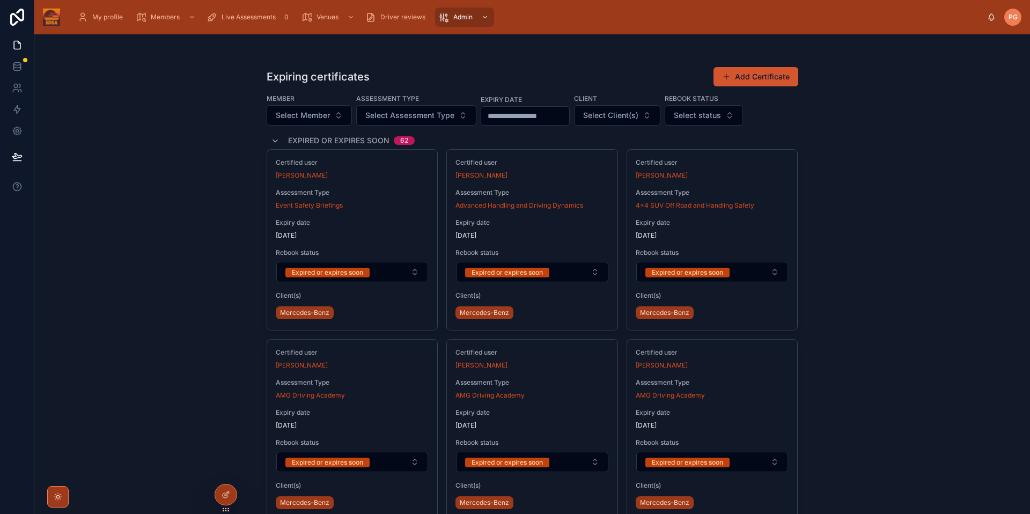
click at [755, 76] on button "Add Certificate" at bounding box center [756, 76] width 85 height 19
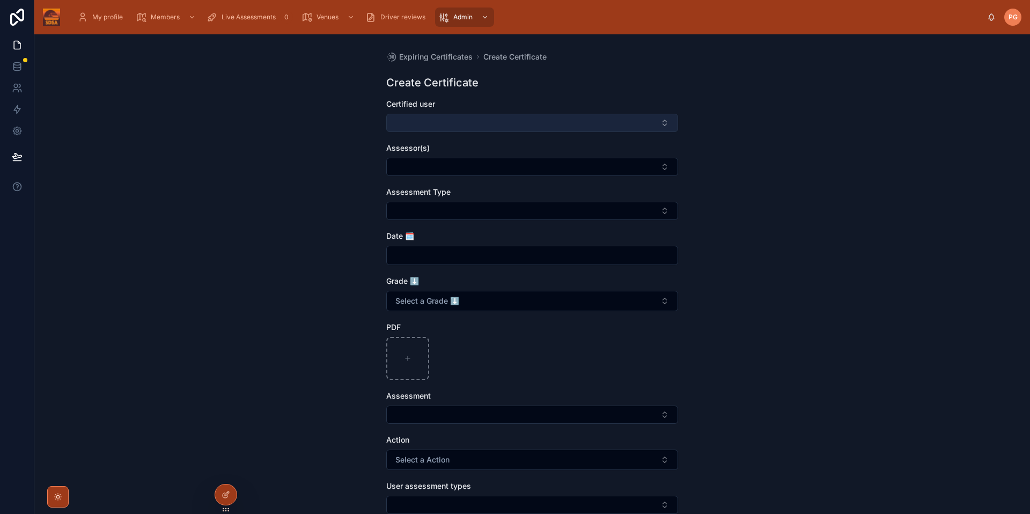
click at [441, 126] on button "Select Button" at bounding box center [532, 123] width 292 height 18
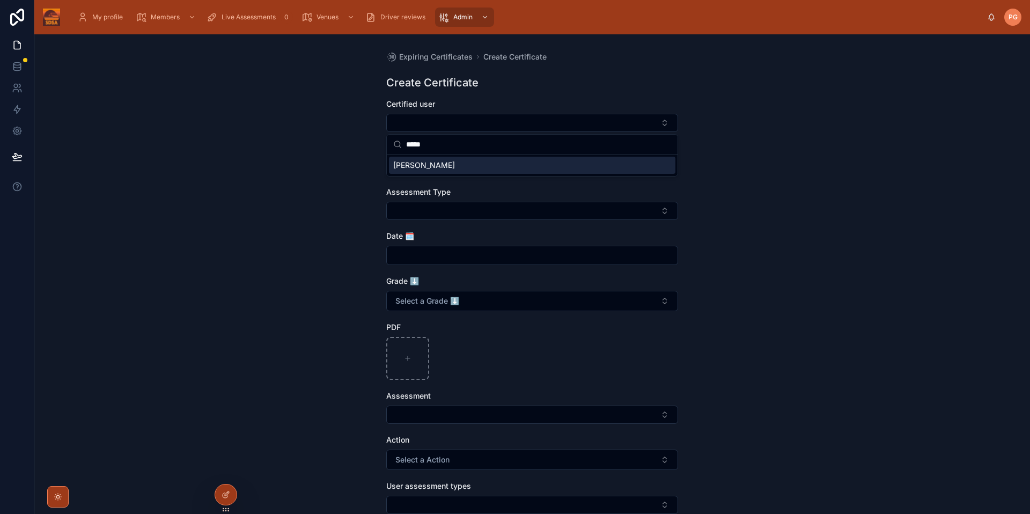
type input "*****"
click at [420, 170] on span "[PERSON_NAME]" at bounding box center [424, 165] width 62 height 11
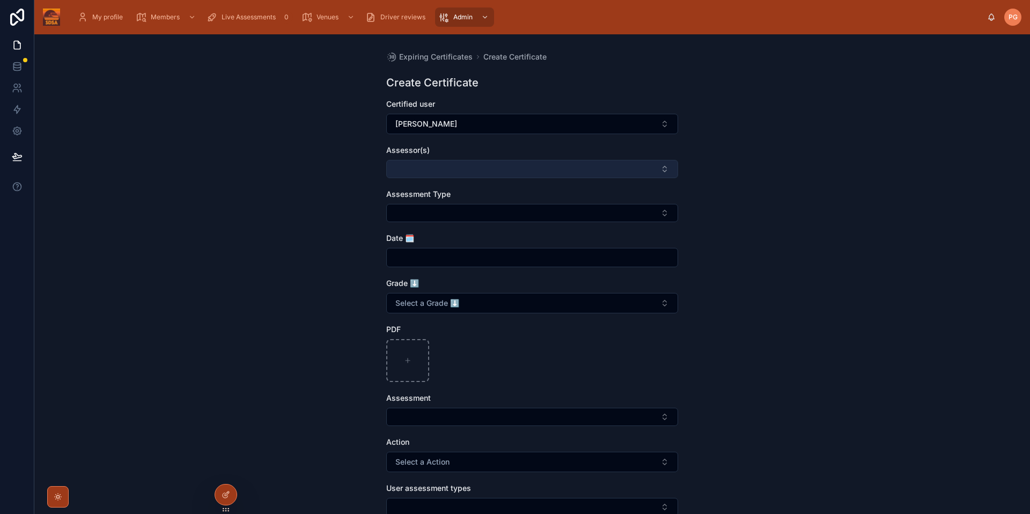
click at [416, 165] on button "Select Button" at bounding box center [532, 169] width 292 height 18
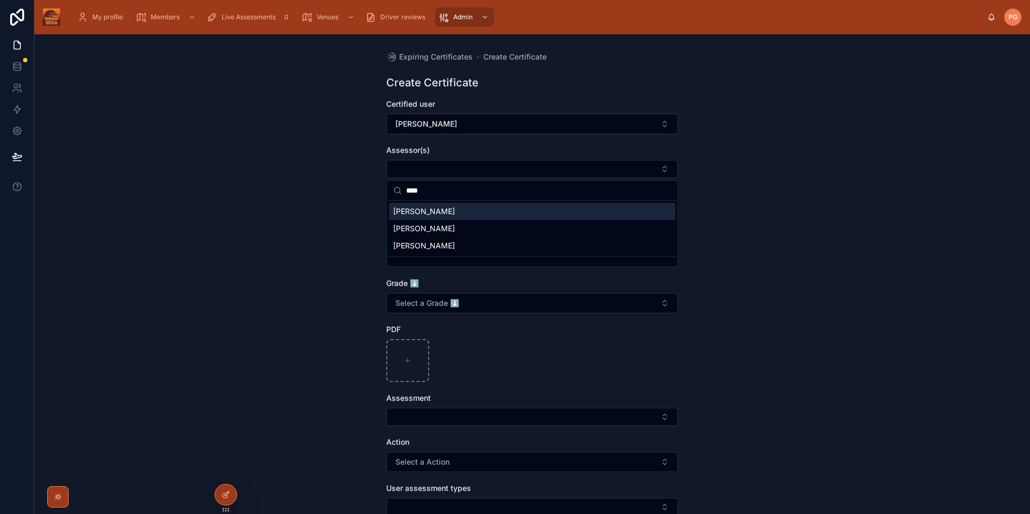
type input "****"
click at [455, 206] on div "[PERSON_NAME]" at bounding box center [532, 211] width 287 height 17
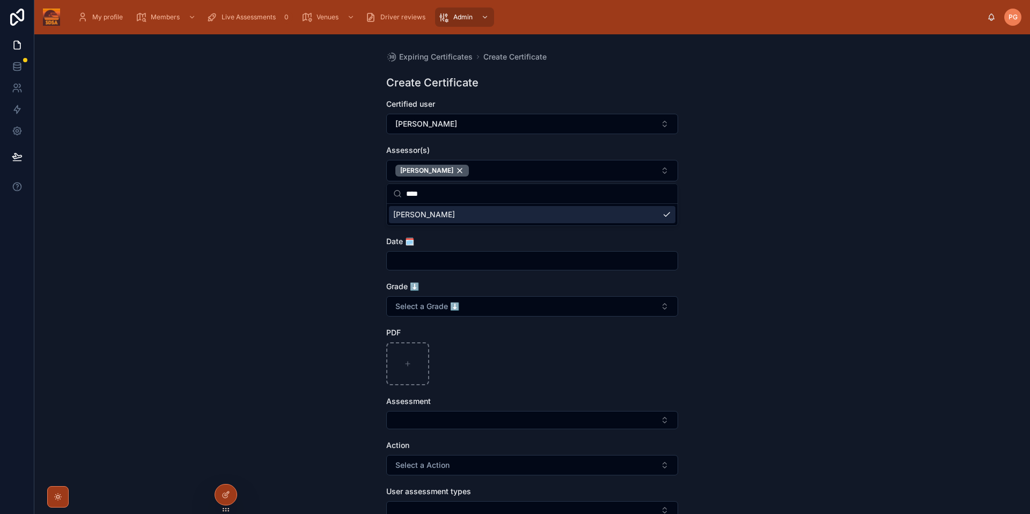
click at [749, 227] on div "Expiring Certificates Create Certificate Create Certificate Certified user [PER…" at bounding box center [532, 274] width 996 height 480
click at [427, 220] on button "Select Button" at bounding box center [532, 216] width 292 height 18
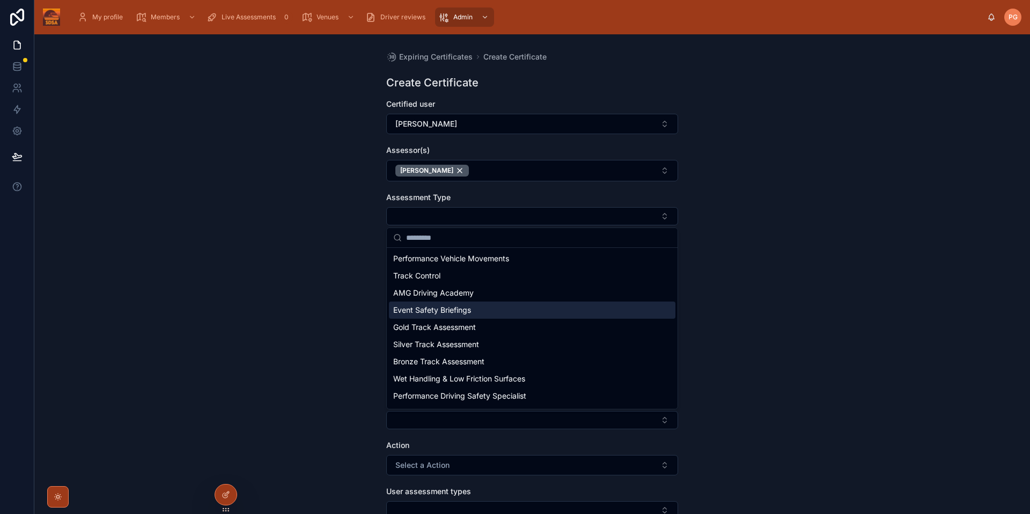
click at [445, 312] on span "Event Safety Briefings" at bounding box center [432, 310] width 78 height 11
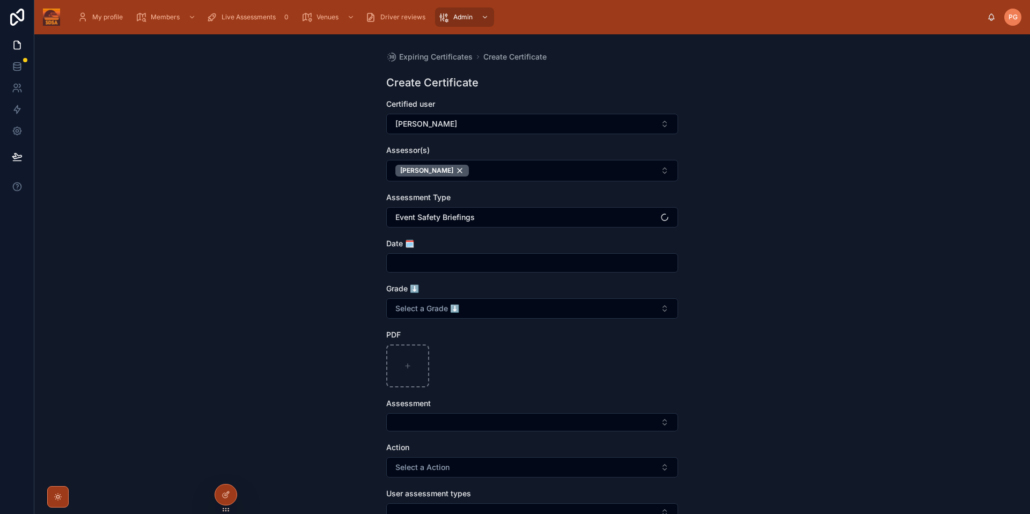
click at [812, 272] on div "Expiring Certificates Create Certificate Create Certificate Certified user [PER…" at bounding box center [532, 274] width 996 height 480
click at [468, 307] on button "Select a Grade ⬇️" at bounding box center [532, 308] width 292 height 20
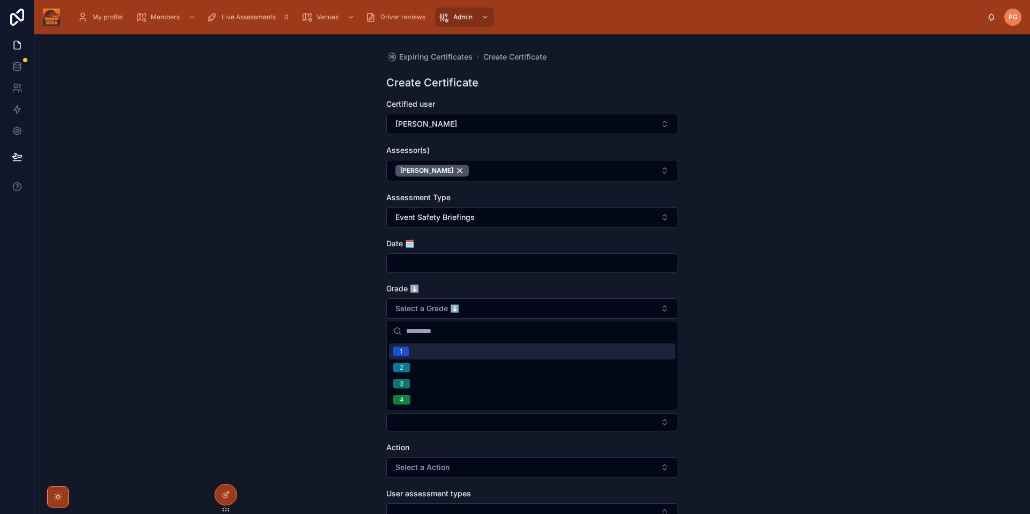
click at [407, 353] on span "1" at bounding box center [401, 352] width 16 height 10
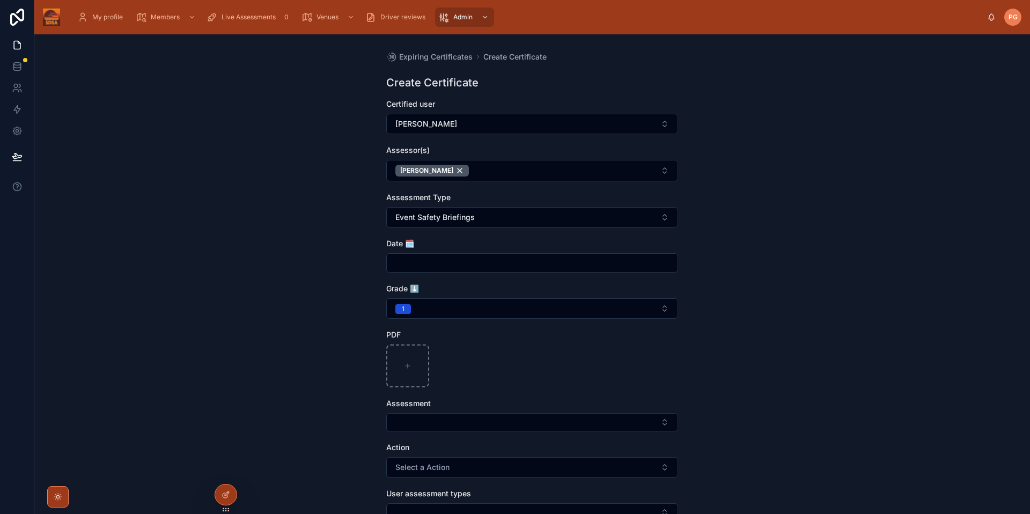
click at [866, 329] on div "Expiring Certificates Create Certificate Create Certificate Certified user [PER…" at bounding box center [532, 274] width 996 height 480
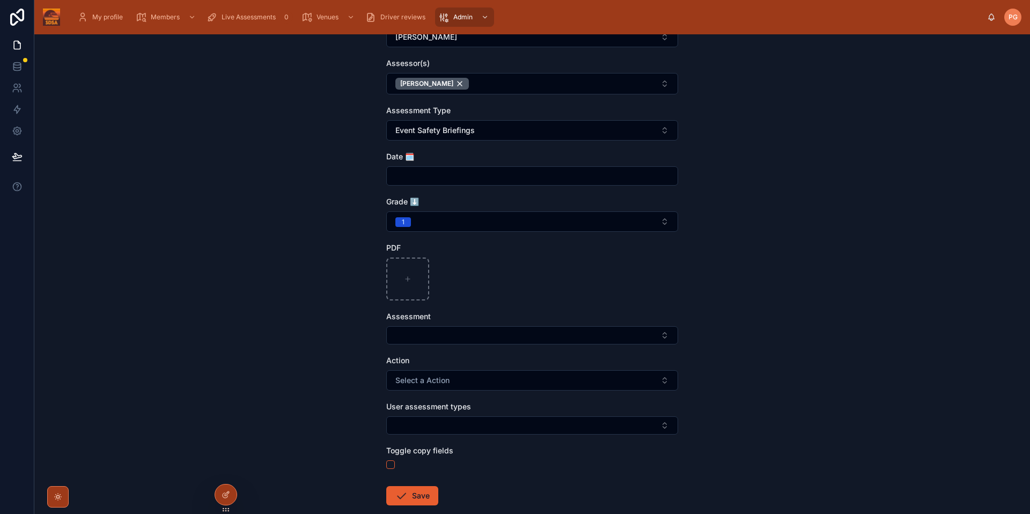
scroll to position [87, 0]
click at [431, 337] on button "Select Button" at bounding box center [532, 335] width 292 height 18
click at [935, 343] on div "Expiring Certificates Create Certificate Create Certificate Certified user [PER…" at bounding box center [532, 274] width 996 height 480
click at [513, 315] on div "Assessment" at bounding box center [532, 316] width 292 height 11
click at [509, 333] on button "Select Button" at bounding box center [532, 335] width 292 height 18
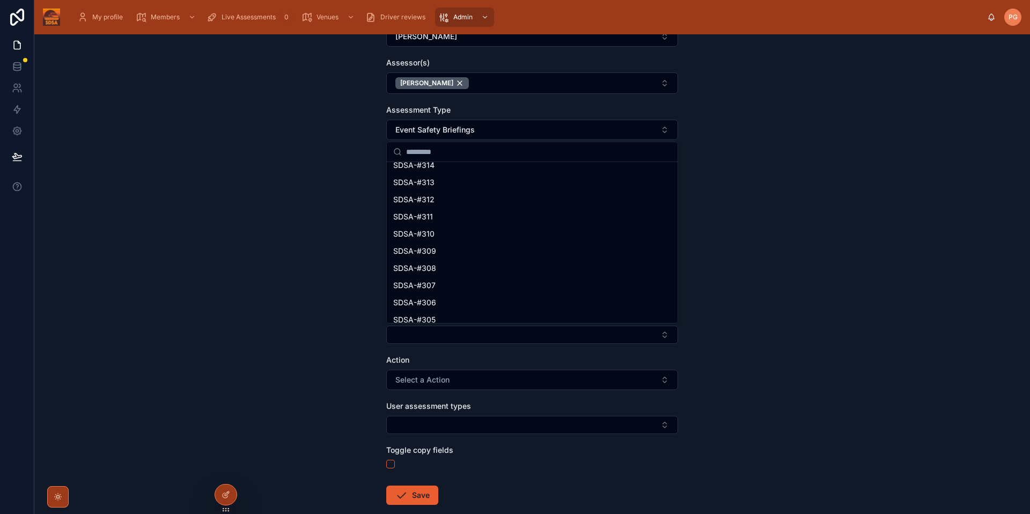
scroll to position [0, 0]
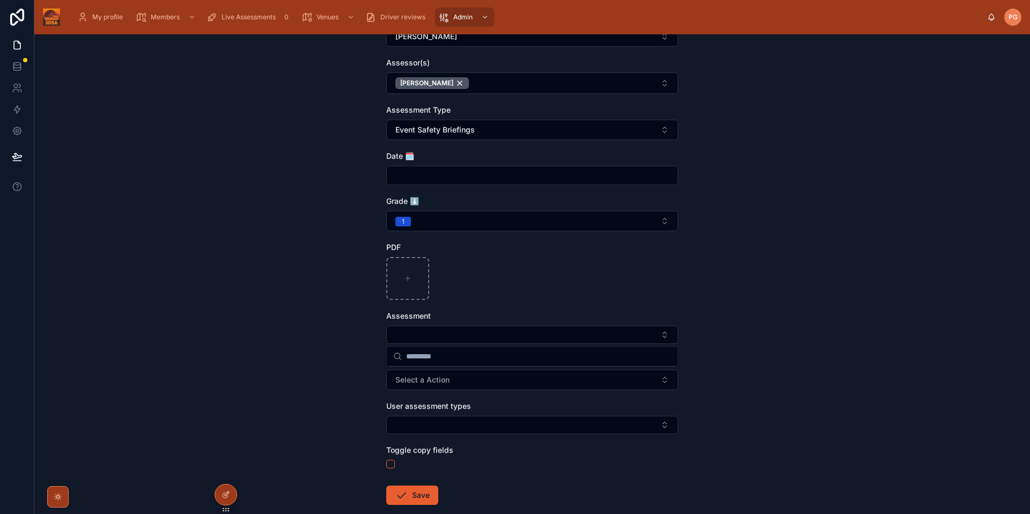
click at [756, 227] on div "Expiring Certificates Create Certificate Create Certificate Certified user [PER…" at bounding box center [532, 274] width 996 height 480
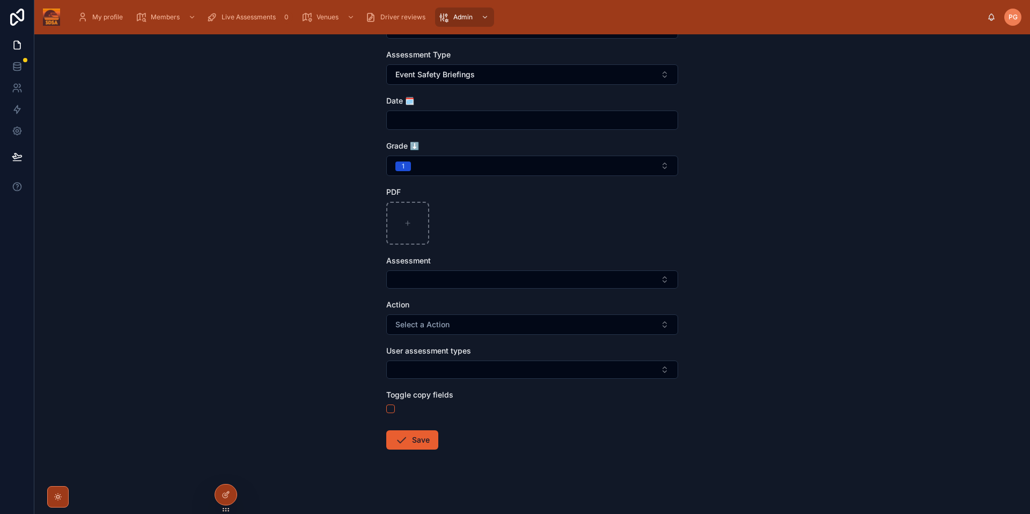
scroll to position [147, 0]
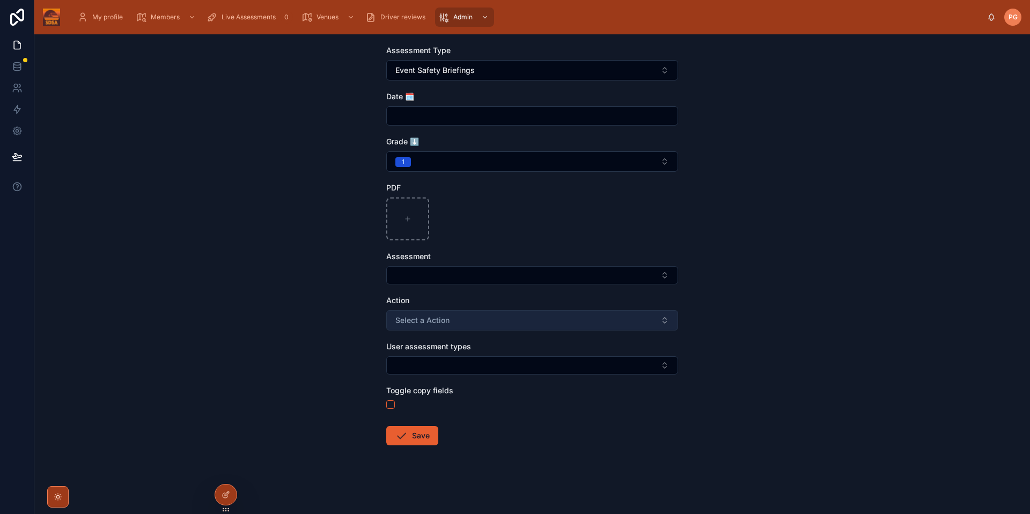
click at [457, 318] on button "Select a Action" at bounding box center [532, 320] width 292 height 20
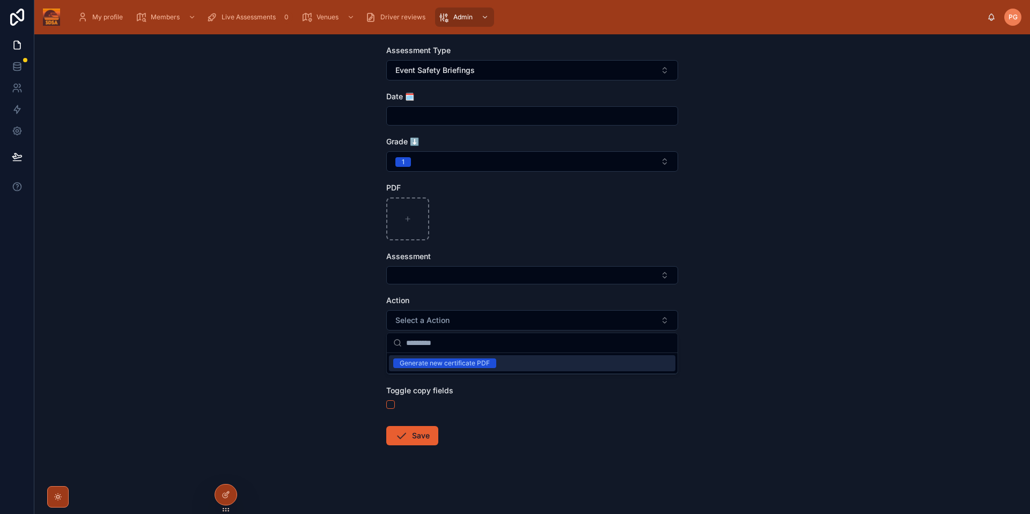
click at [819, 350] on div "Expiring Certificates Create Certificate Create Certificate Certified user [PER…" at bounding box center [532, 274] width 996 height 480
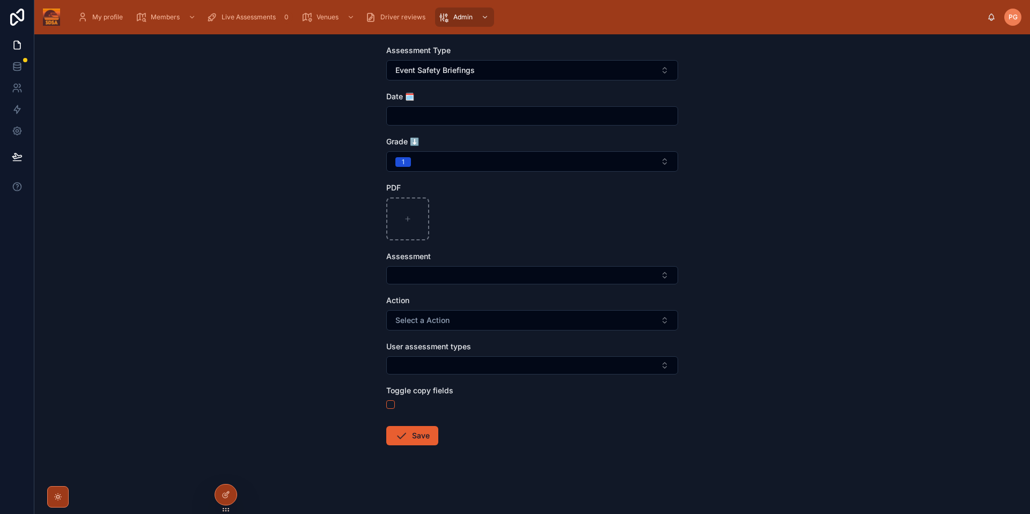
scroll to position [0, 0]
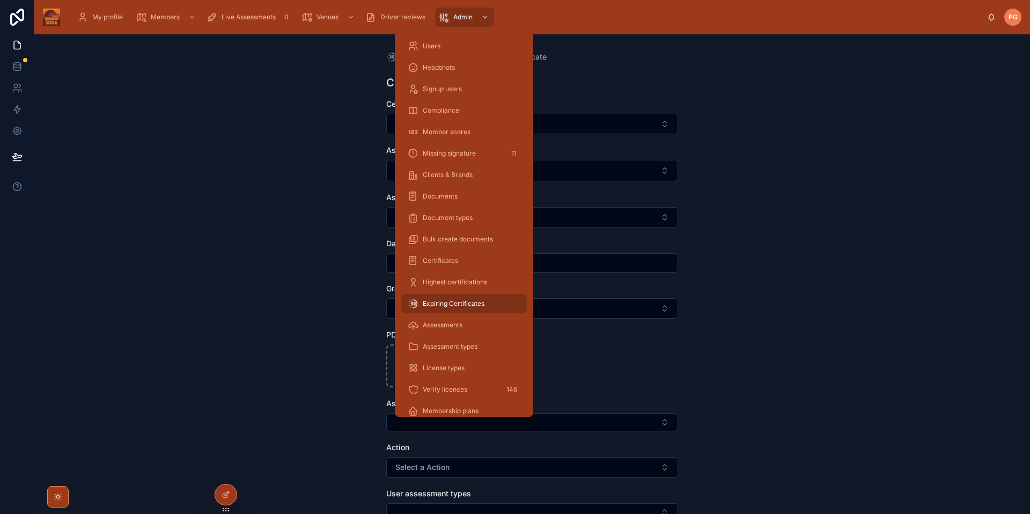
click at [439, 307] on span "Expiring Certificates" at bounding box center [454, 303] width 62 height 9
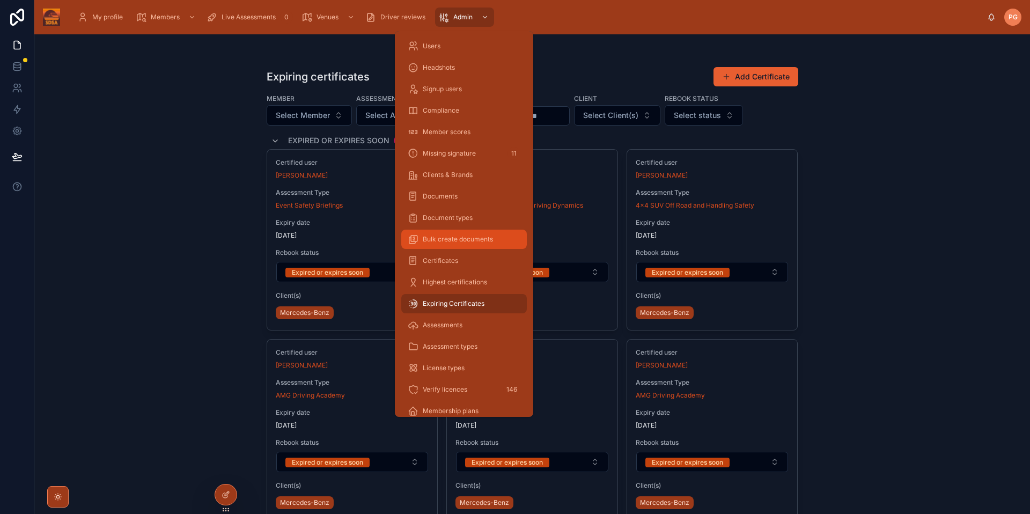
scroll to position [95, 0]
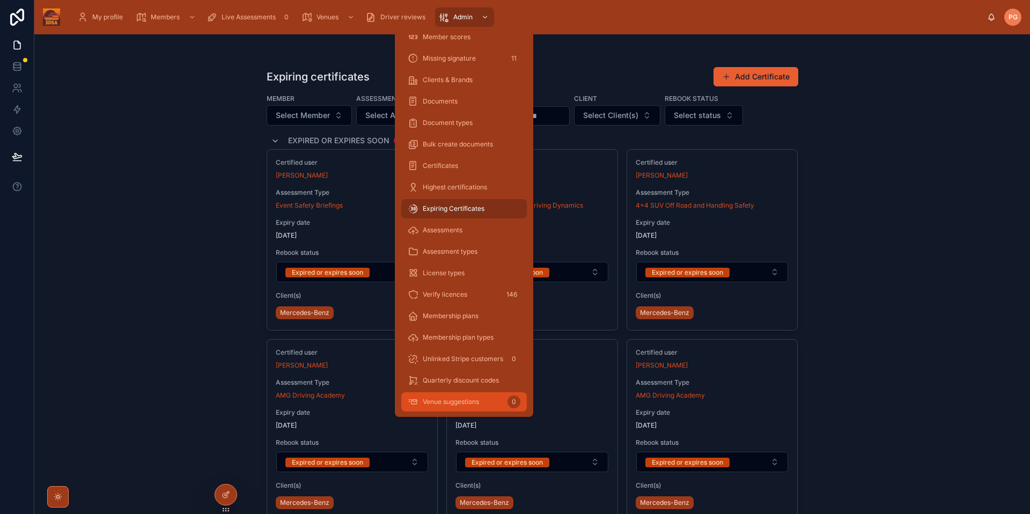
click at [461, 405] on span "Venue suggestions" at bounding box center [451, 402] width 56 height 9
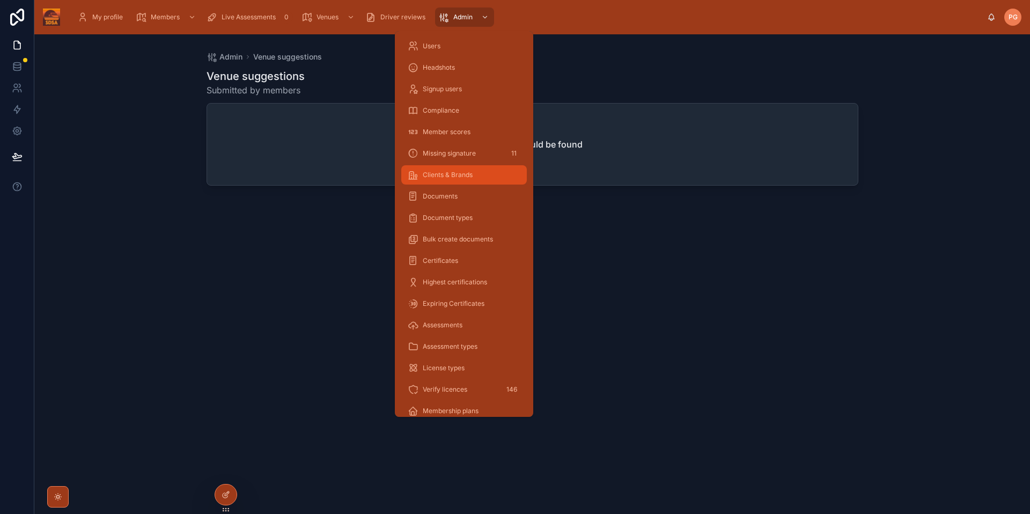
click at [447, 178] on span "Clients & Brands" at bounding box center [448, 175] width 50 height 9
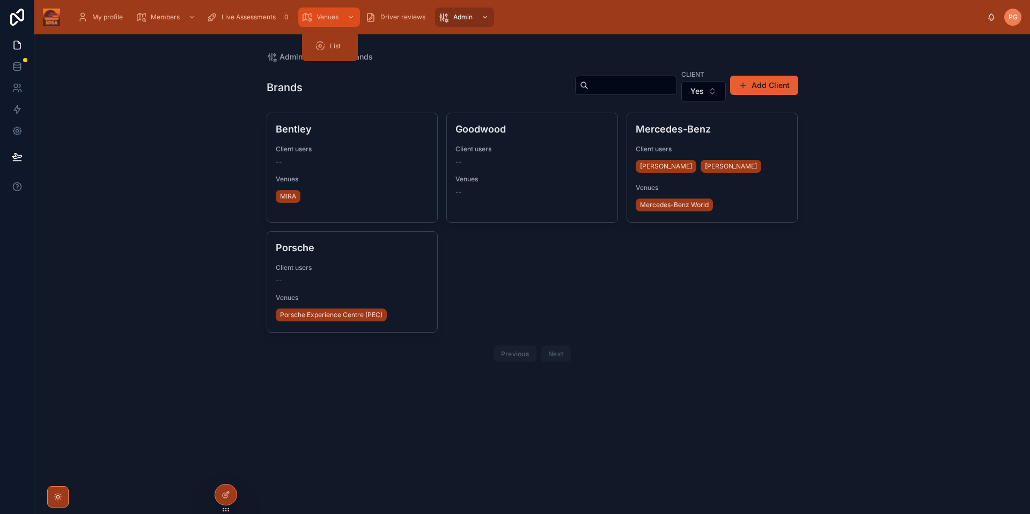
click at [324, 17] on span "Venues" at bounding box center [328, 17] width 22 height 9
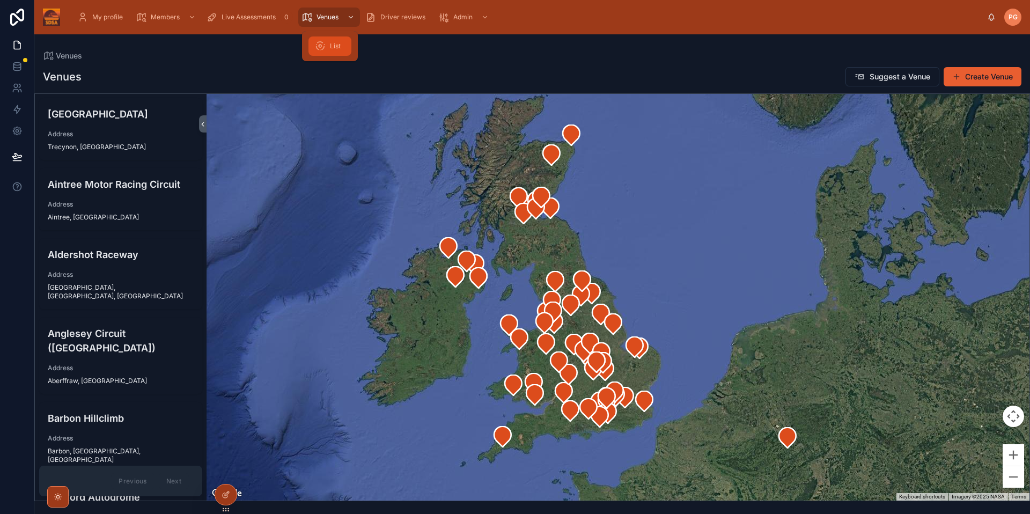
click at [335, 49] on span "List" at bounding box center [335, 46] width 11 height 9
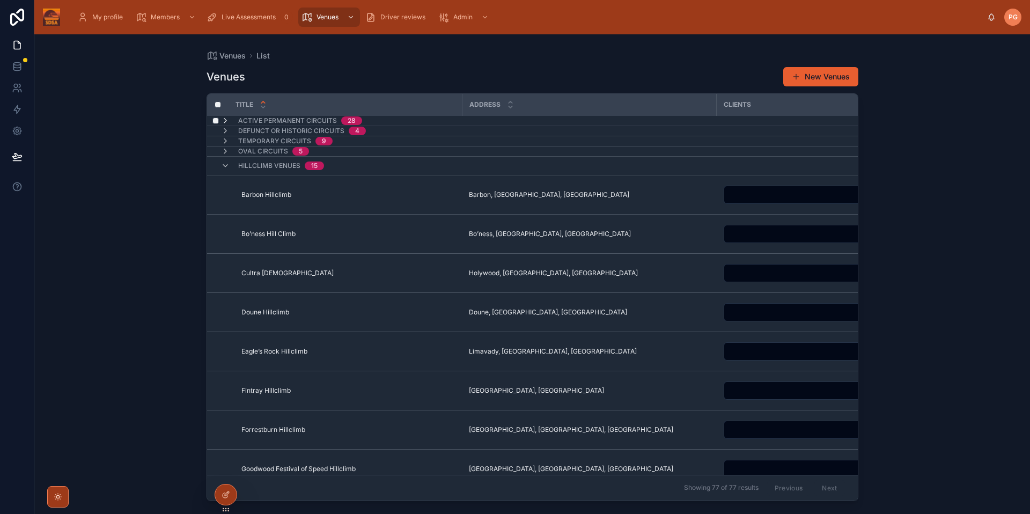
click at [227, 121] on icon at bounding box center [225, 120] width 9 height 9
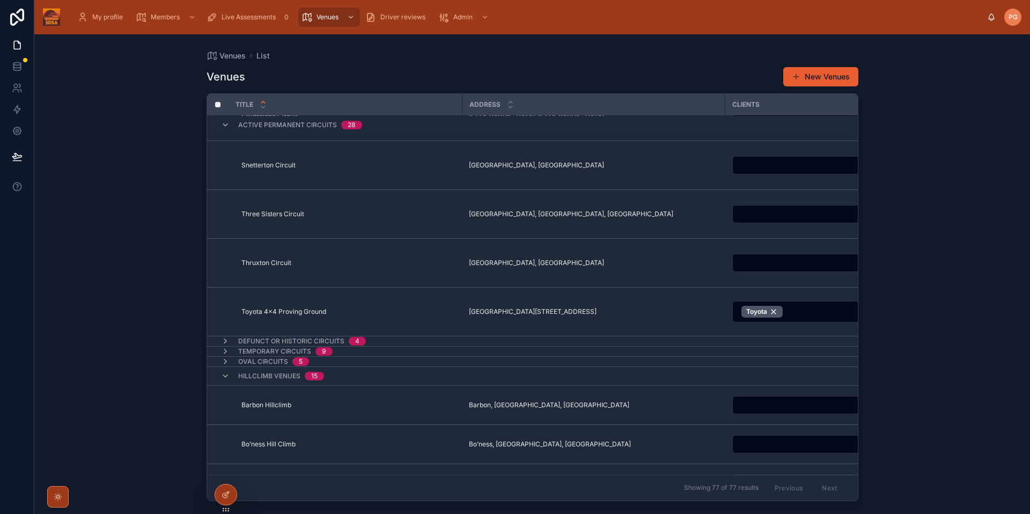
scroll to position [1253, 0]
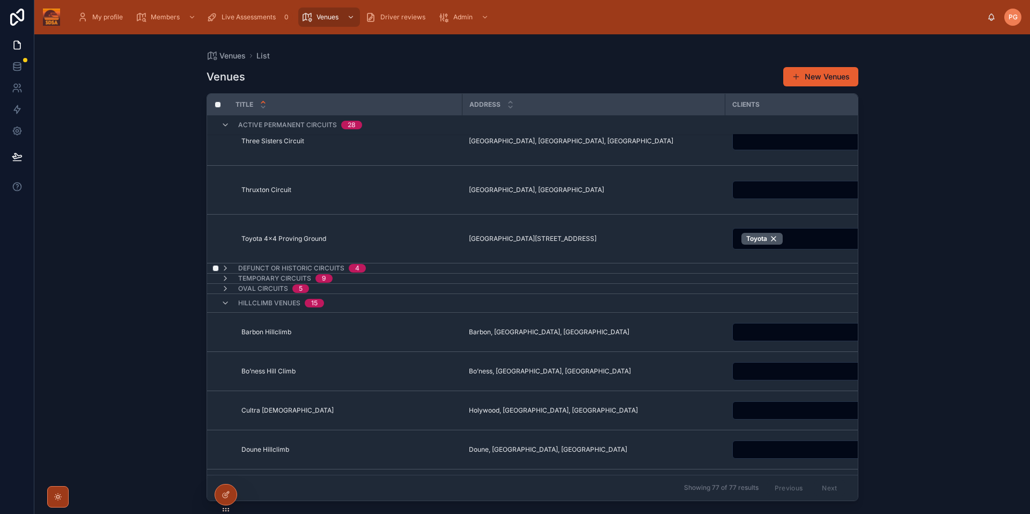
click at [249, 267] on span "Defunct or Historic Circuits" at bounding box center [291, 268] width 106 height 9
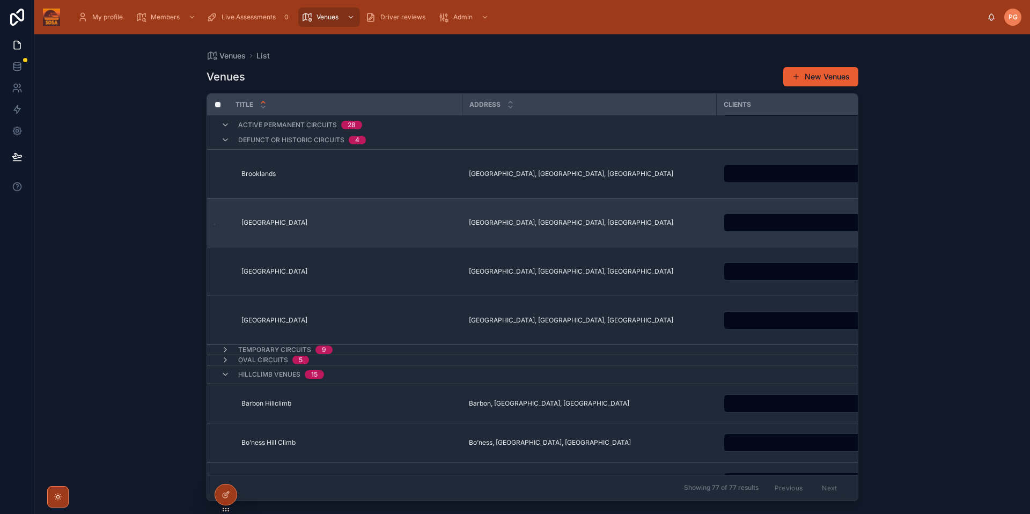
scroll to position [1464, 0]
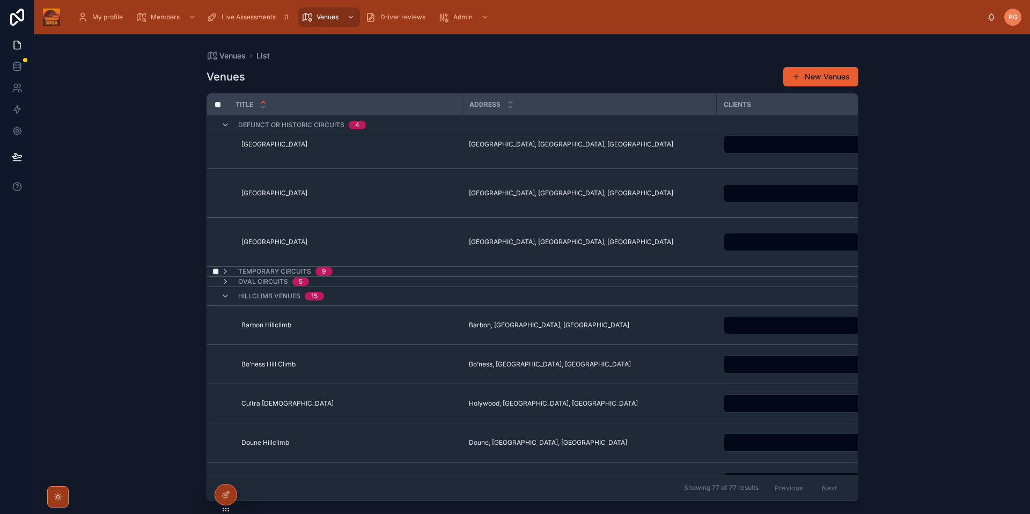
click at [271, 276] on span "Temporary Circuits" at bounding box center [274, 271] width 73 height 9
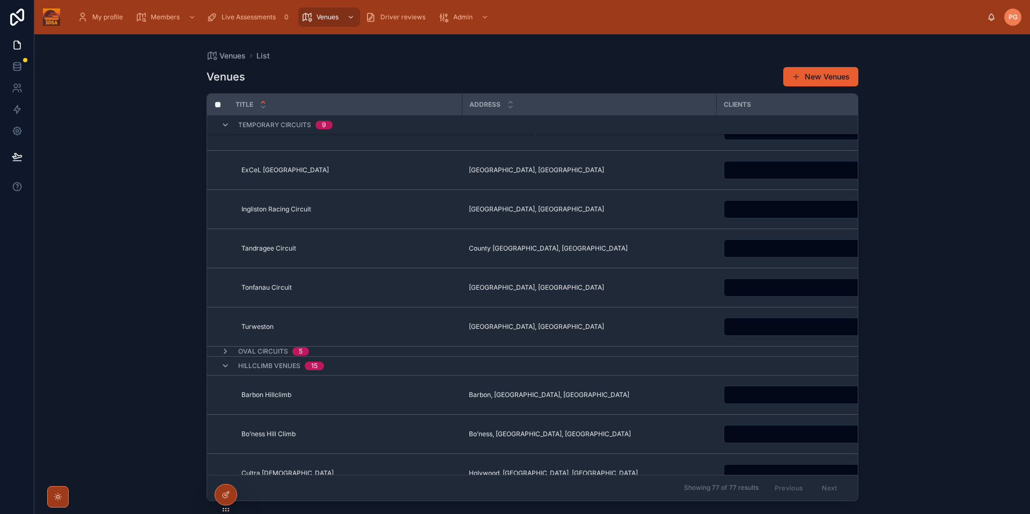
scroll to position [1758, 0]
click at [281, 354] on span "Oval Circuits" at bounding box center [263, 349] width 50 height 9
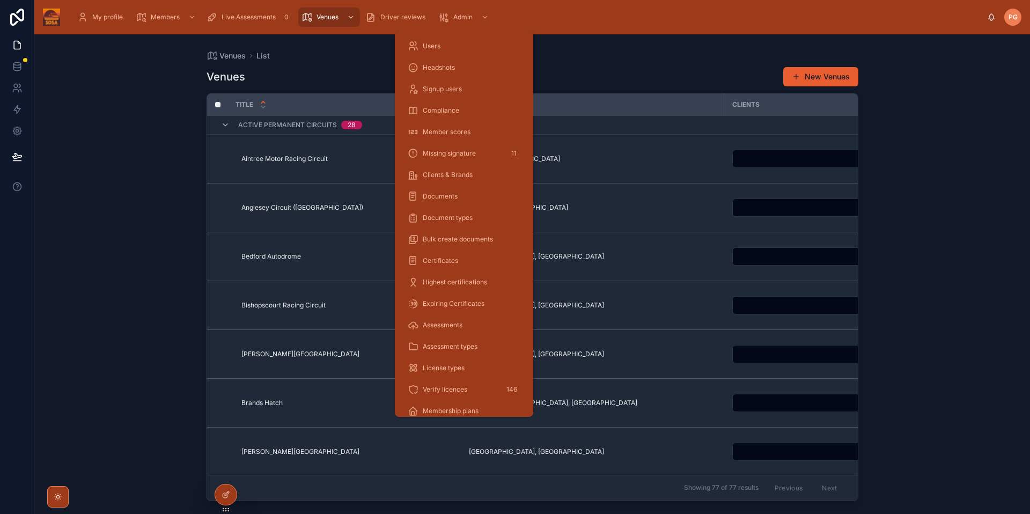
scroll to position [95, 0]
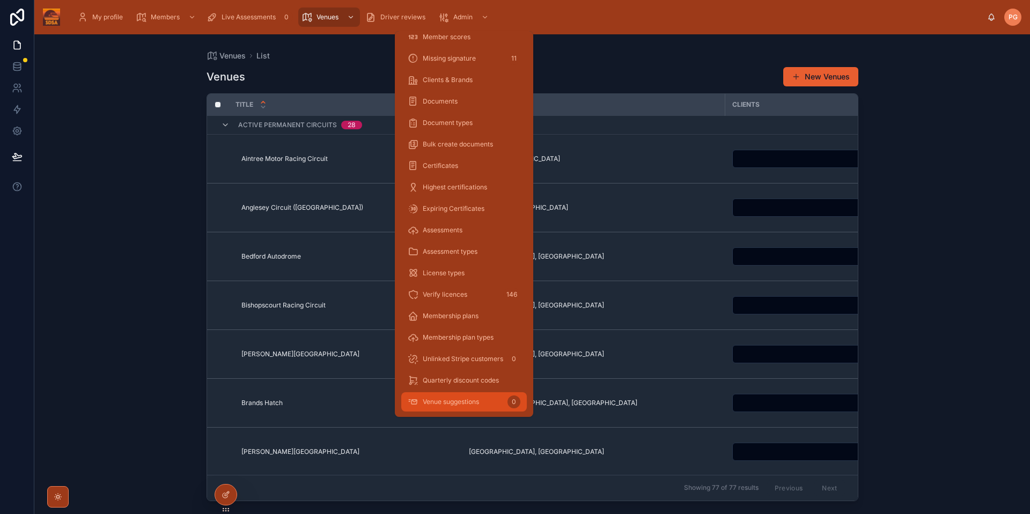
click at [460, 405] on span "Venue suggestions" at bounding box center [451, 402] width 56 height 9
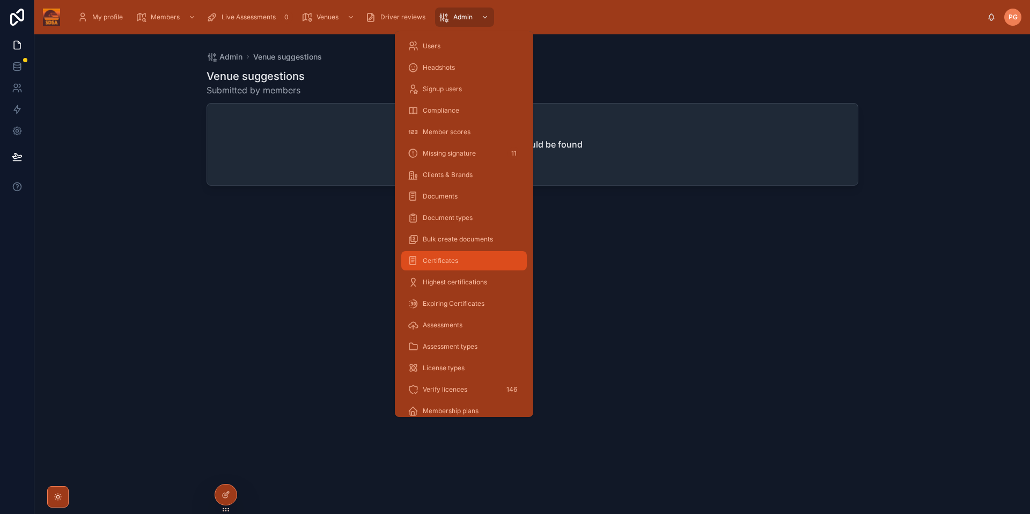
click at [449, 264] on span "Certificates" at bounding box center [440, 260] width 35 height 9
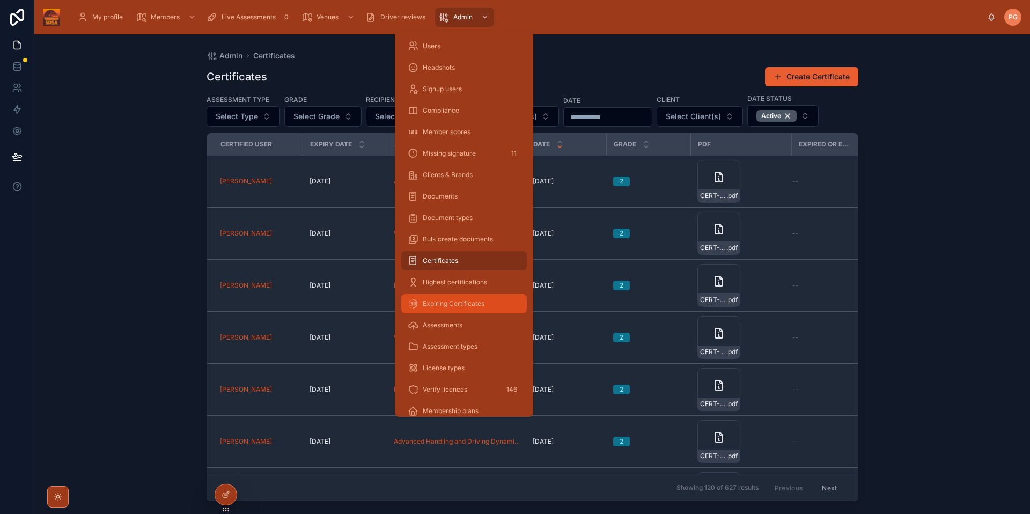
click at [454, 304] on span "Expiring Certificates" at bounding box center [454, 303] width 62 height 9
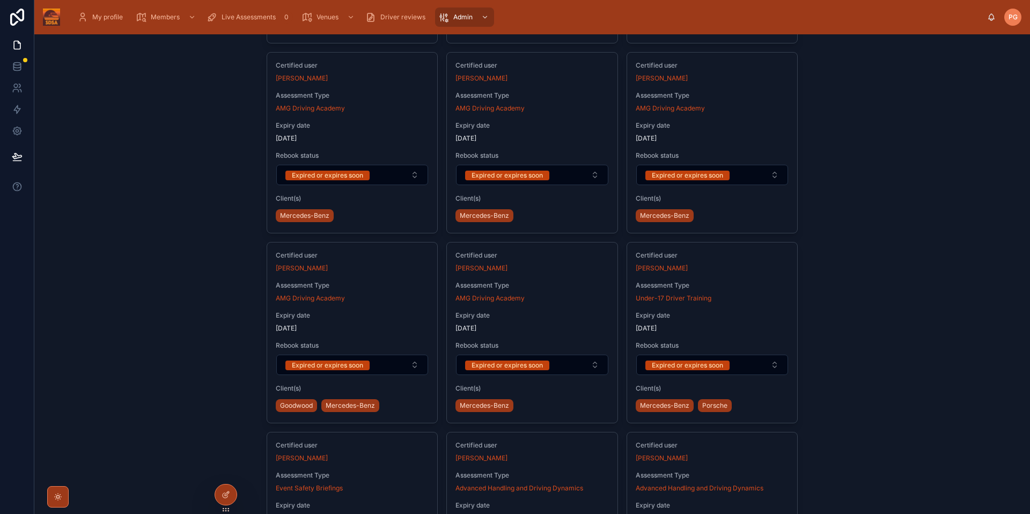
scroll to position [478, 0]
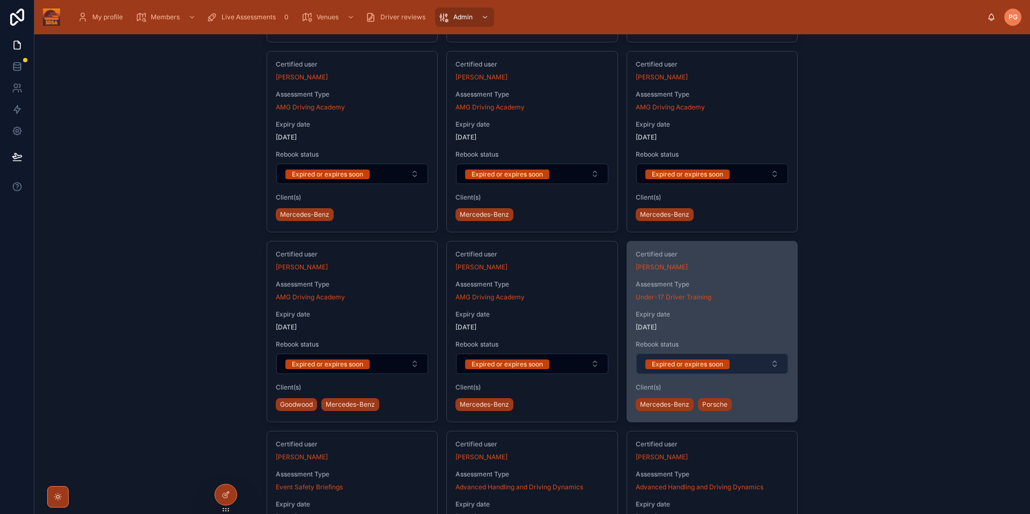
click at [774, 364] on button "Expired or expires soon" at bounding box center [712, 364] width 152 height 20
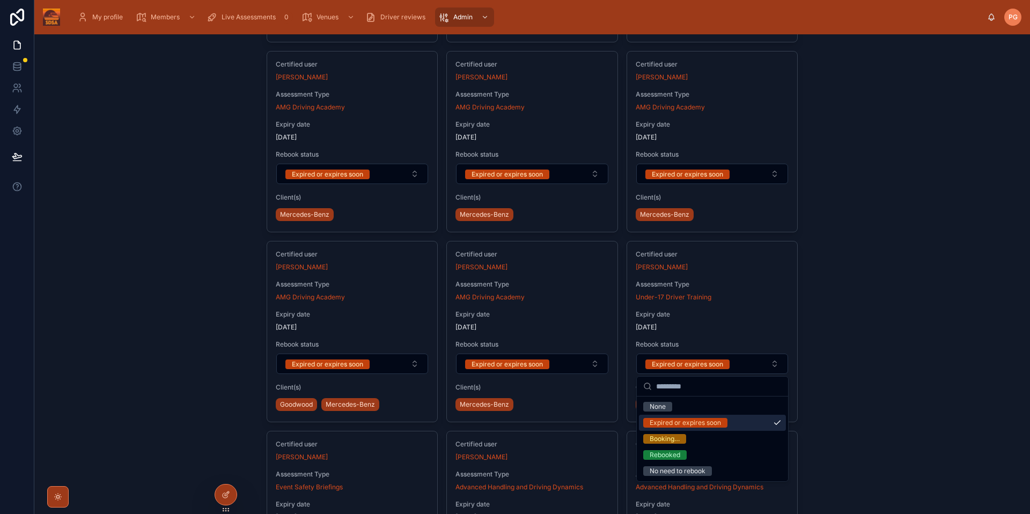
click at [899, 366] on div "Expiring certificates Add Certificate Member Select Member Assessment Type Sele…" at bounding box center [532, 274] width 996 height 480
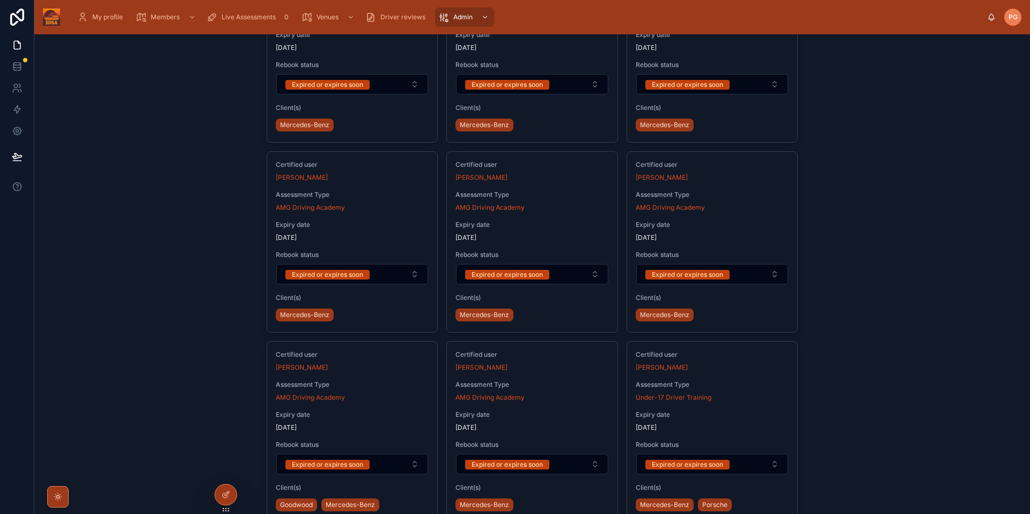
scroll to position [0, 0]
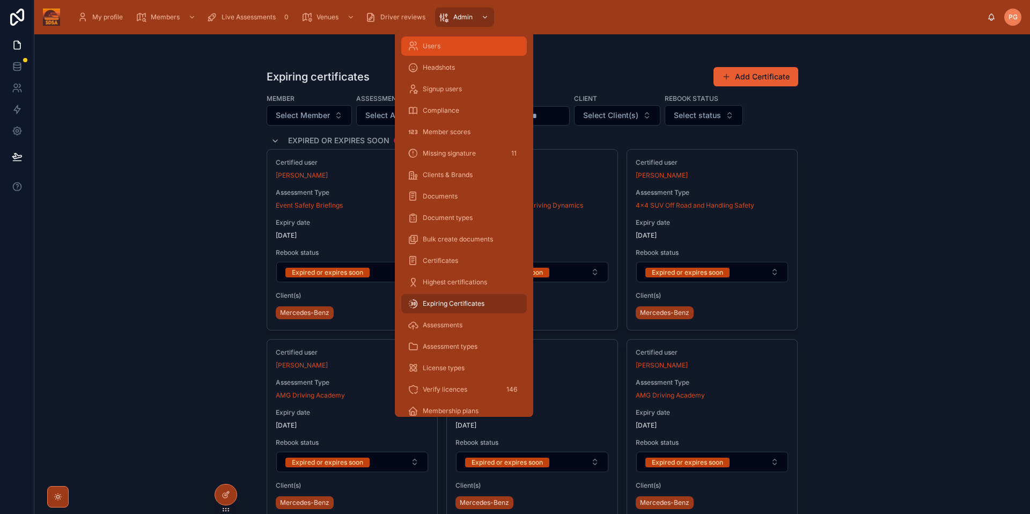
click at [432, 49] on span "Users" at bounding box center [432, 46] width 18 height 9
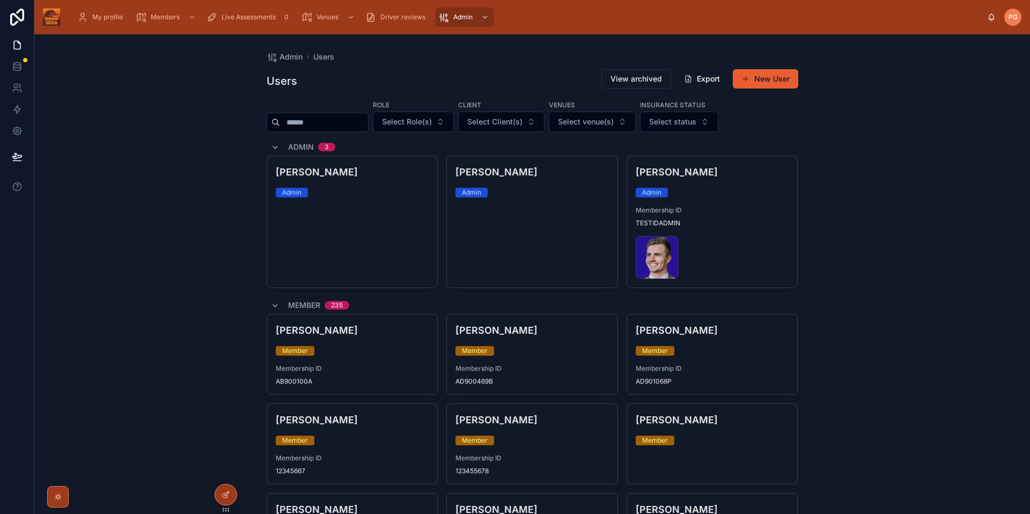
click at [898, 138] on div "Admin Users Users View archived Export New User Role Select Role(s) Client Sele…" at bounding box center [532, 274] width 996 height 480
click at [299, 121] on input "text" at bounding box center [324, 122] width 88 height 15
click at [885, 144] on div "Admin Users Users View archived Export New User Role Select Role(s) Client Sele…" at bounding box center [532, 274] width 996 height 480
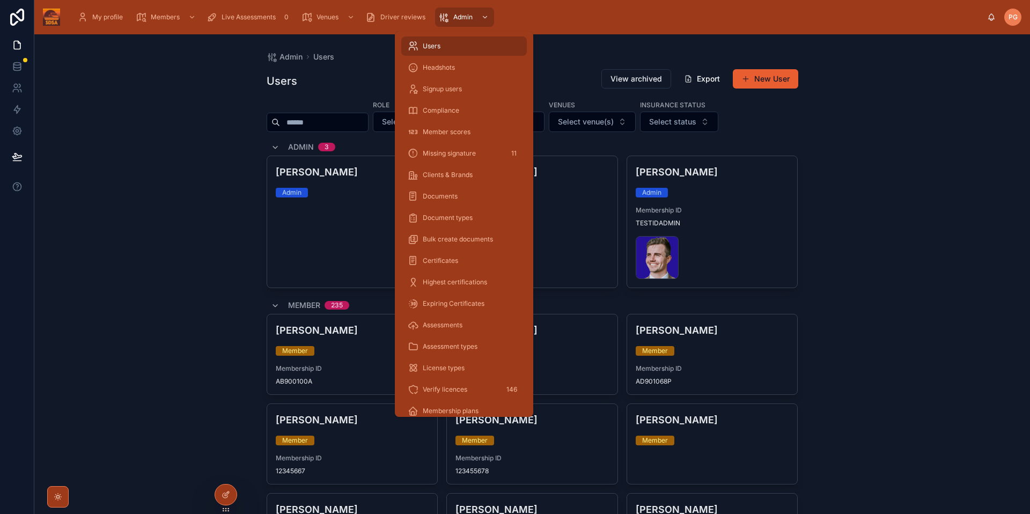
click at [208, 159] on div "Admin Users Users View archived Export New User Role Select Role(s) Client Sele…" at bounding box center [532, 274] width 996 height 480
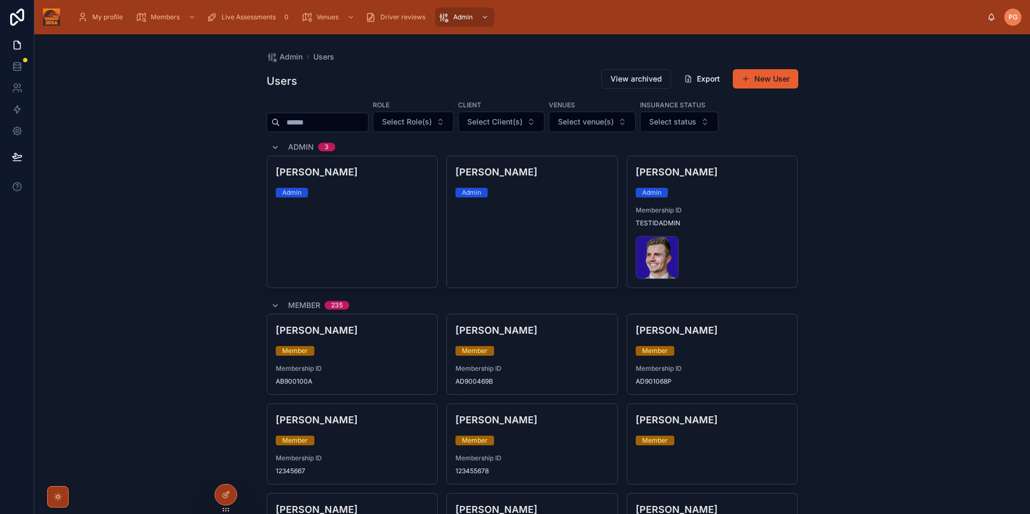
click at [305, 122] on input "text" at bounding box center [324, 122] width 88 height 15
type input "****"
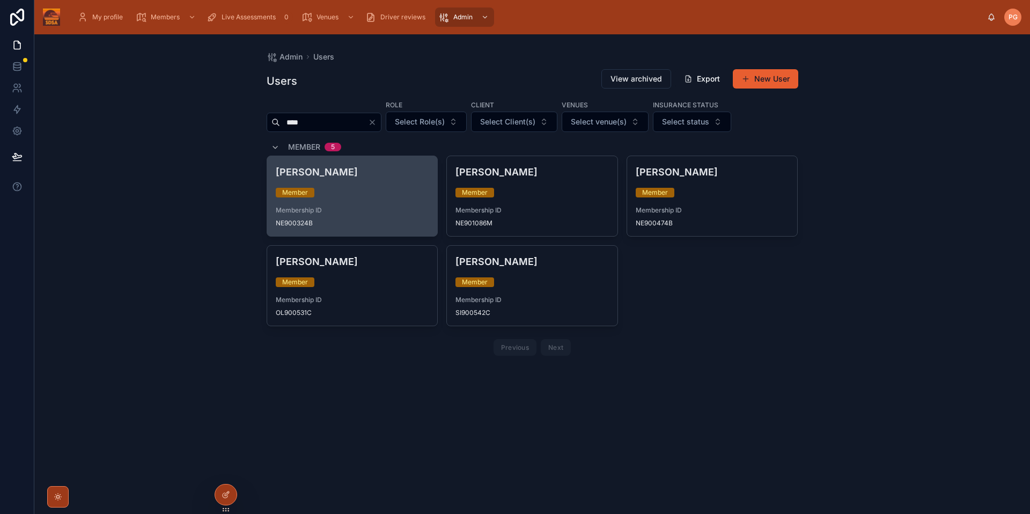
click at [406, 209] on span "Membership ID" at bounding box center [352, 210] width 153 height 9
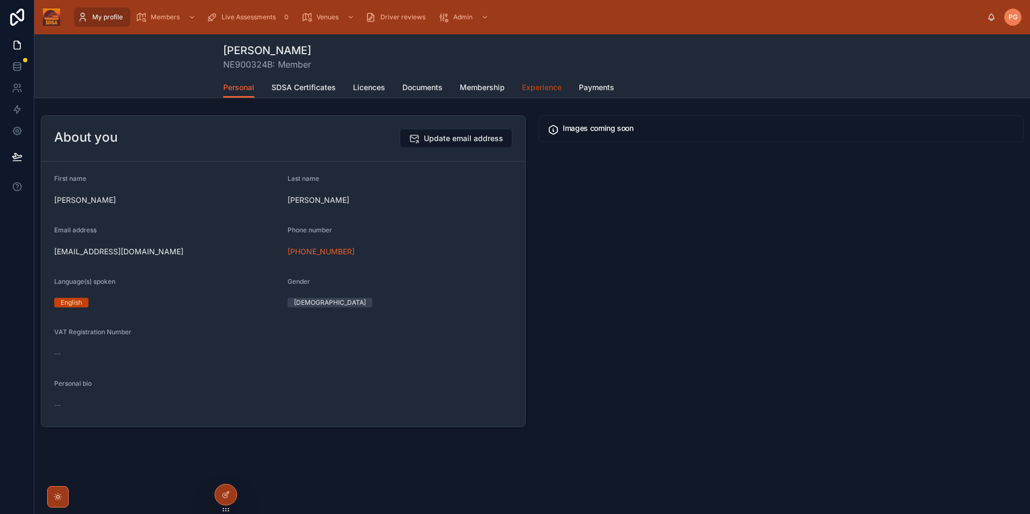
click at [536, 85] on span "Experience" at bounding box center [542, 87] width 40 height 11
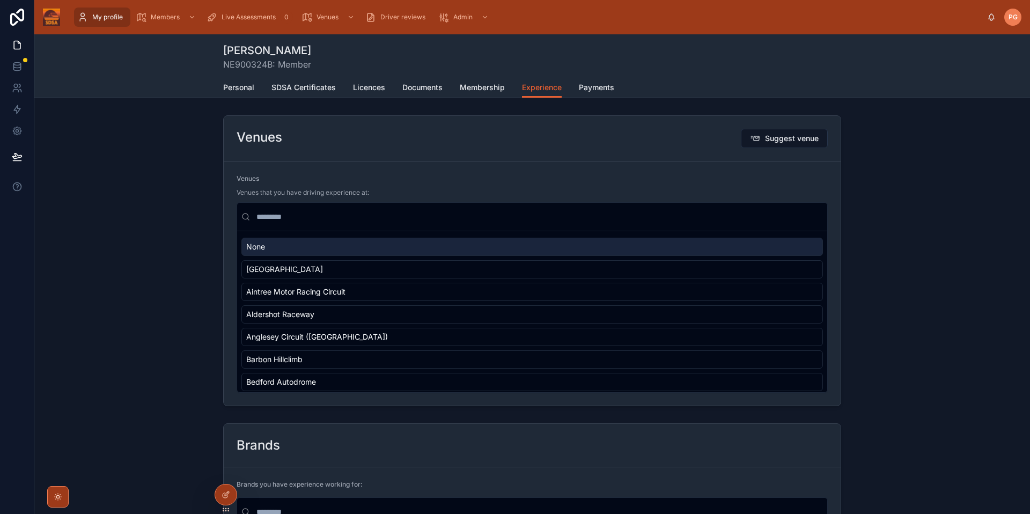
click at [654, 91] on div "Personal SDSA Certificates Licences Documents Membership Experience Payments" at bounding box center [532, 87] width 618 height 20
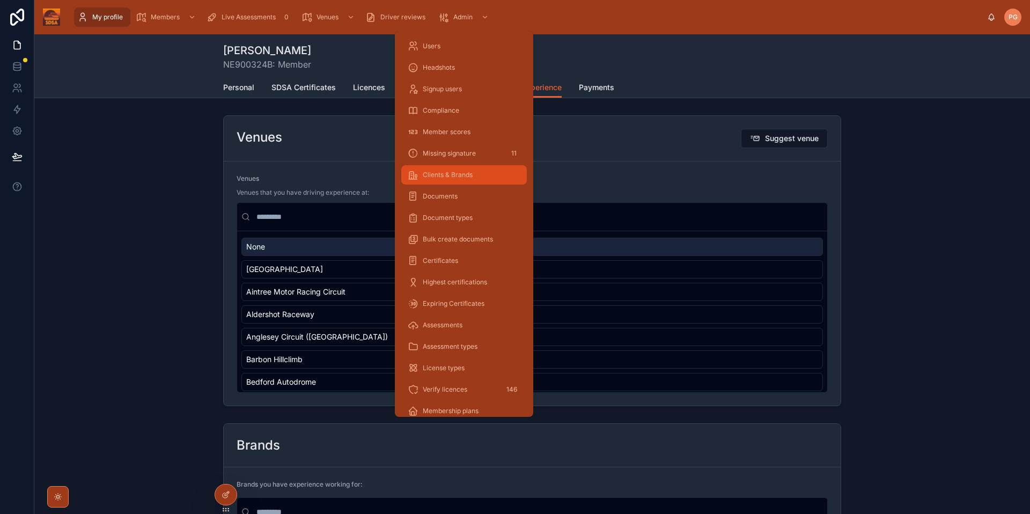
click at [449, 179] on span "Clients & Brands" at bounding box center [448, 175] width 50 height 9
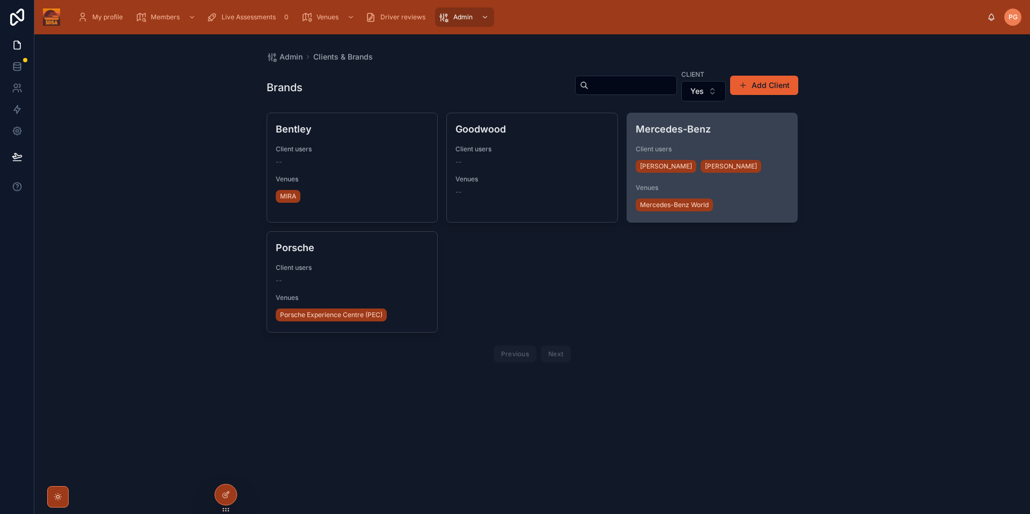
click at [786, 180] on div "Mercedes-Benz Client users [PERSON_NAME] [PERSON_NAME] Venues Mercedes-Benz Wor…" at bounding box center [712, 167] width 171 height 109
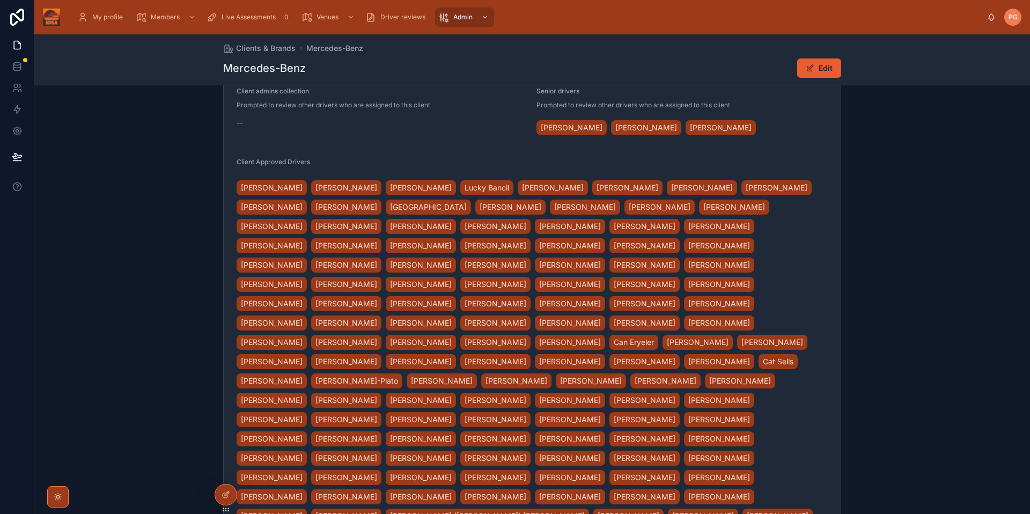
scroll to position [428, 0]
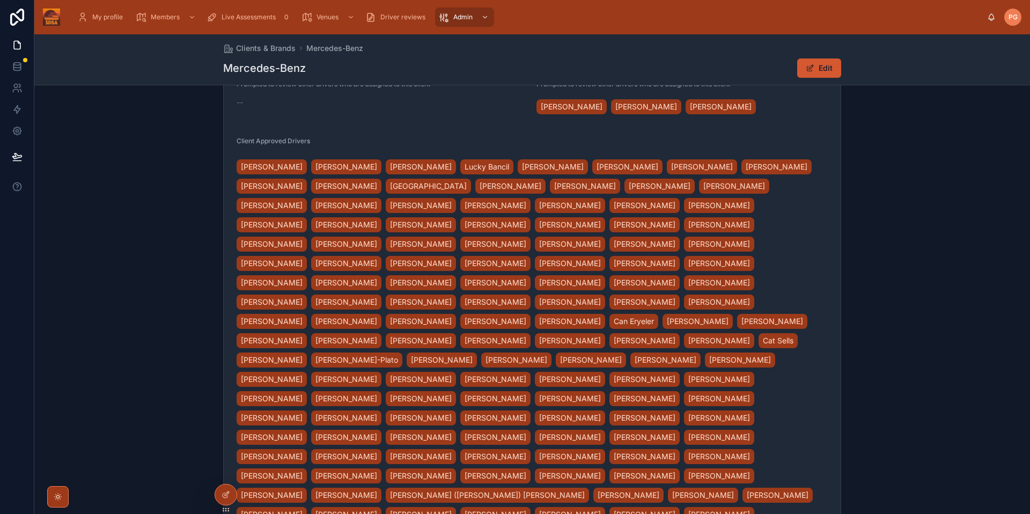
click at [809, 71] on span at bounding box center [810, 68] width 9 height 9
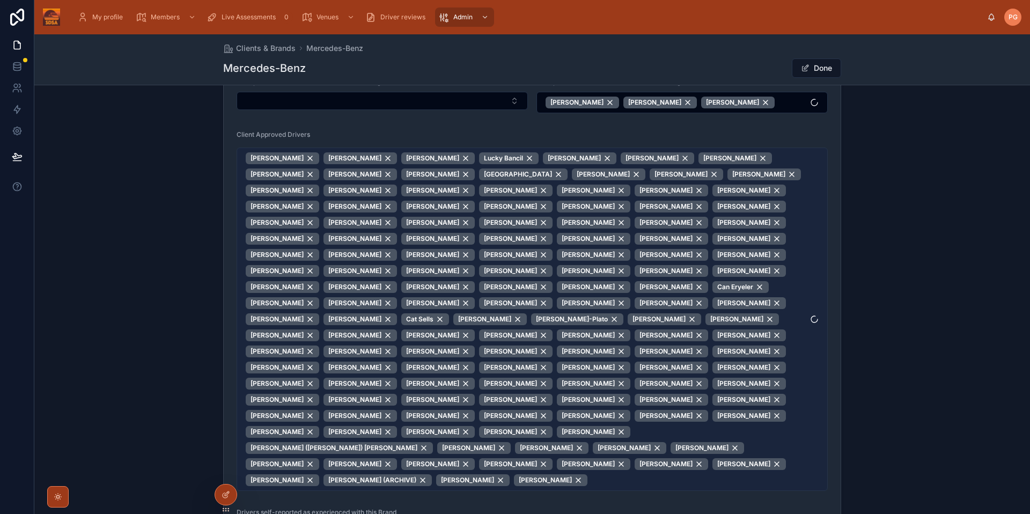
scroll to position [426, 0]
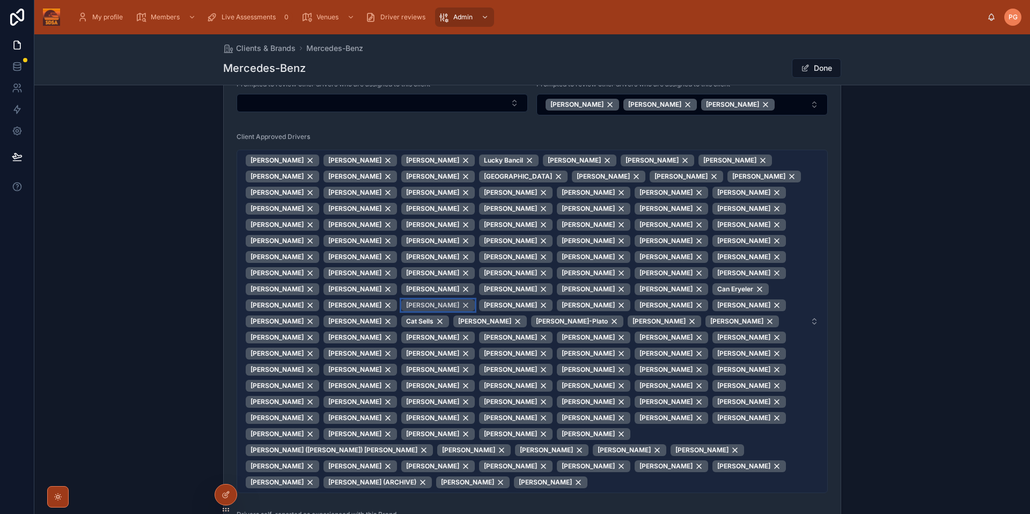
click at [415, 299] on div "[PERSON_NAME]" at bounding box center [438, 305] width 74 height 12
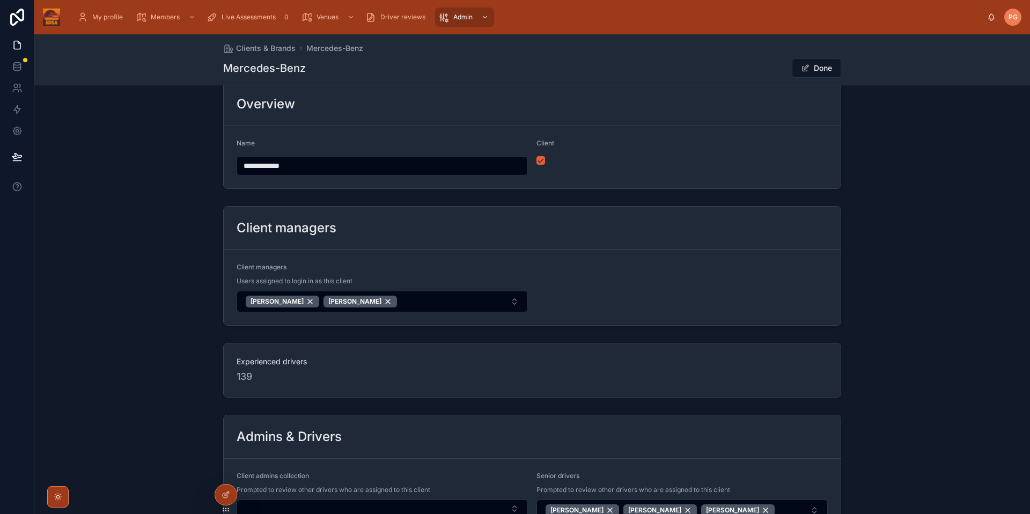
scroll to position [0, 0]
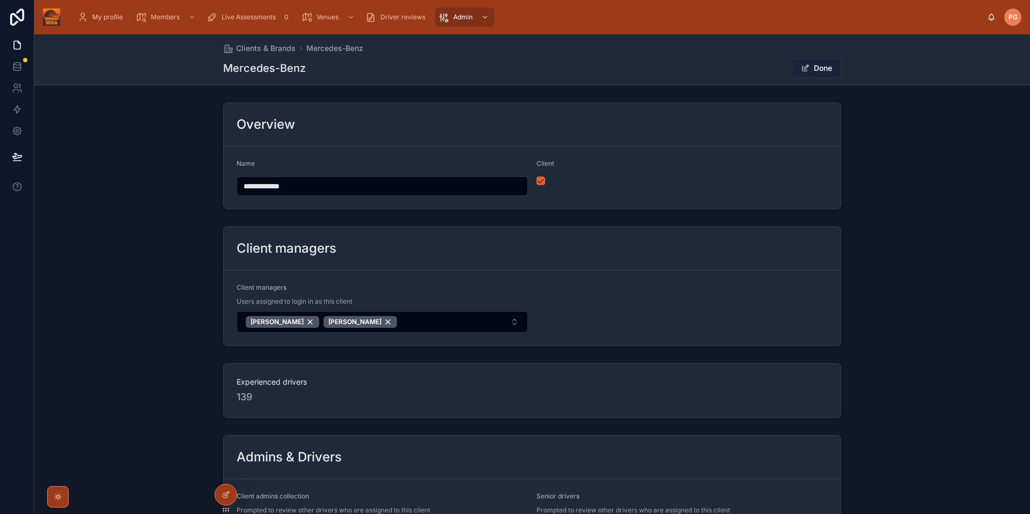
click at [820, 69] on button "Done" at bounding box center [816, 67] width 49 height 19
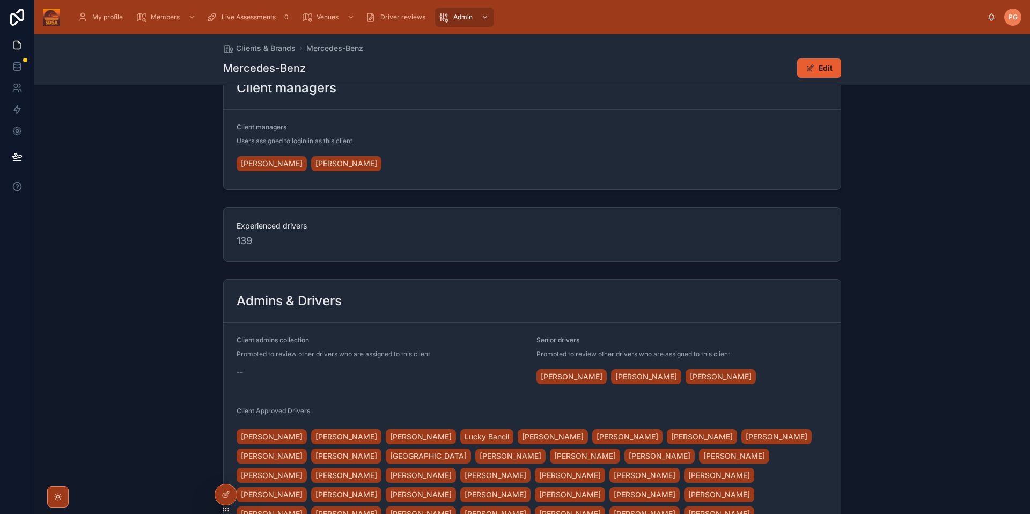
scroll to position [156, 0]
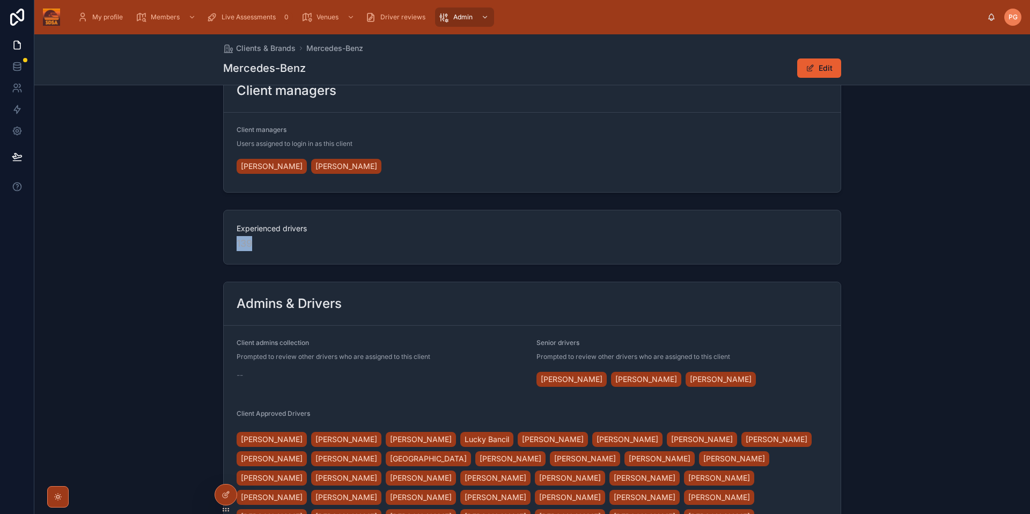
drag, startPoint x: 257, startPoint y: 244, endPoint x: 218, endPoint y: 244, distance: 39.2
click at [218, 244] on div "Experienced drivers 139" at bounding box center [532, 236] width 996 height 63
click at [900, 234] on div "Experienced drivers 139" at bounding box center [532, 236] width 996 height 63
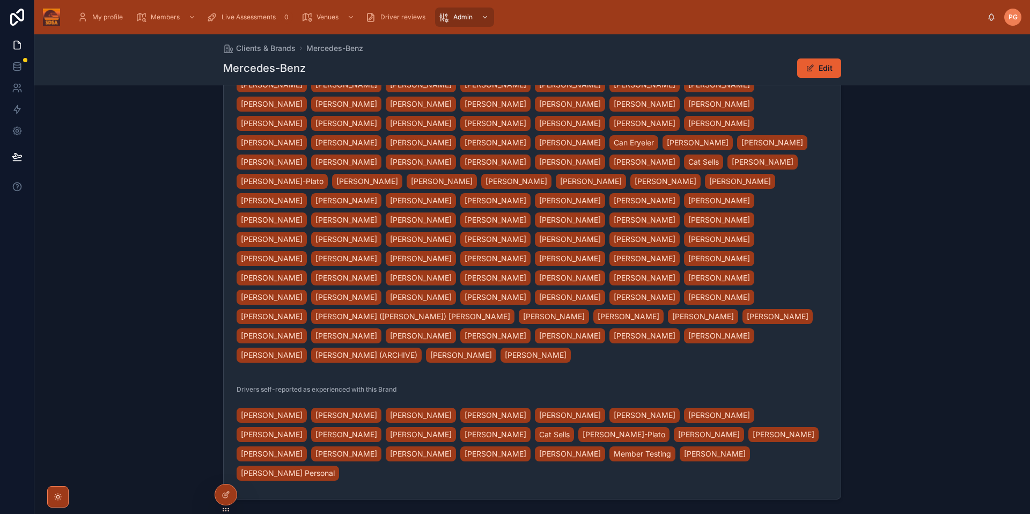
scroll to position [0, 0]
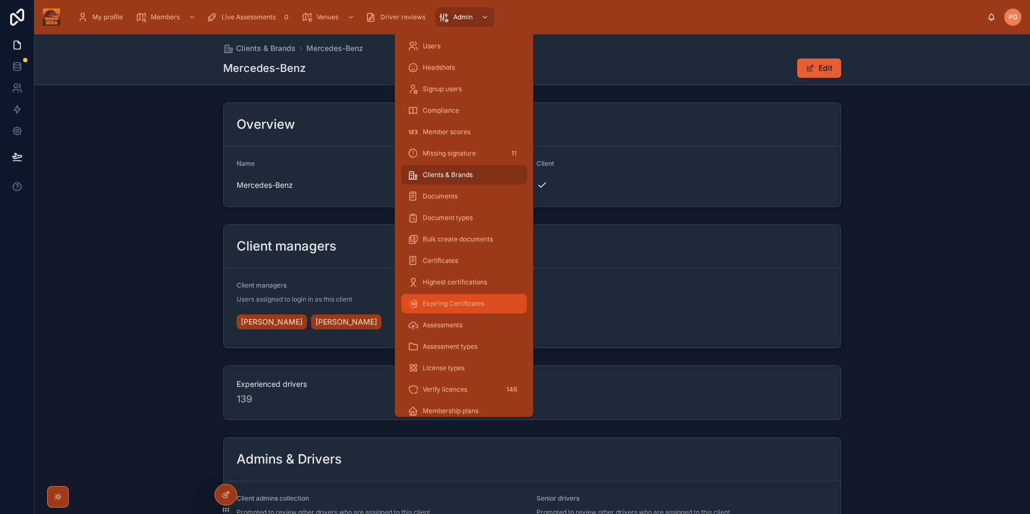
click at [462, 300] on span "Expiring Certificates" at bounding box center [454, 303] width 62 height 9
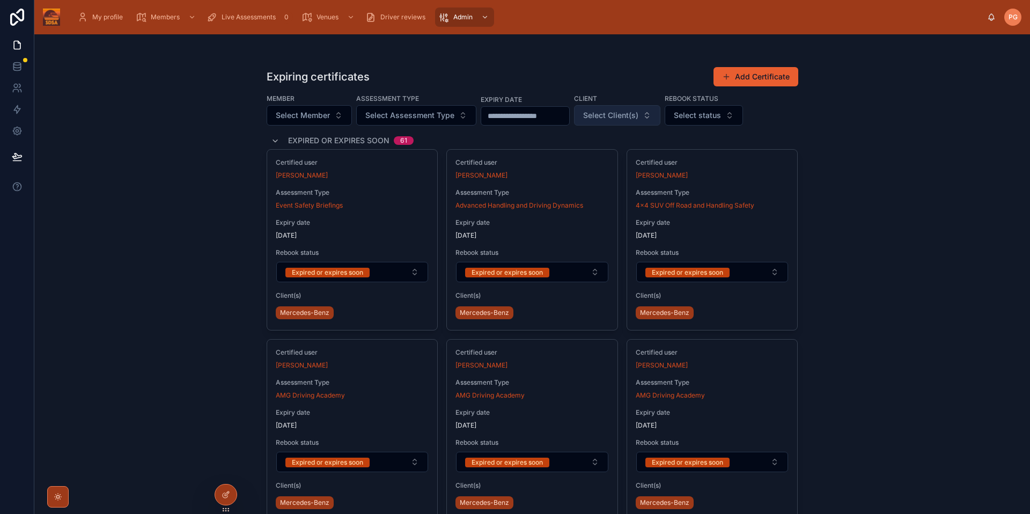
click at [638, 118] on span "Select Client(s)" at bounding box center [610, 115] width 55 height 11
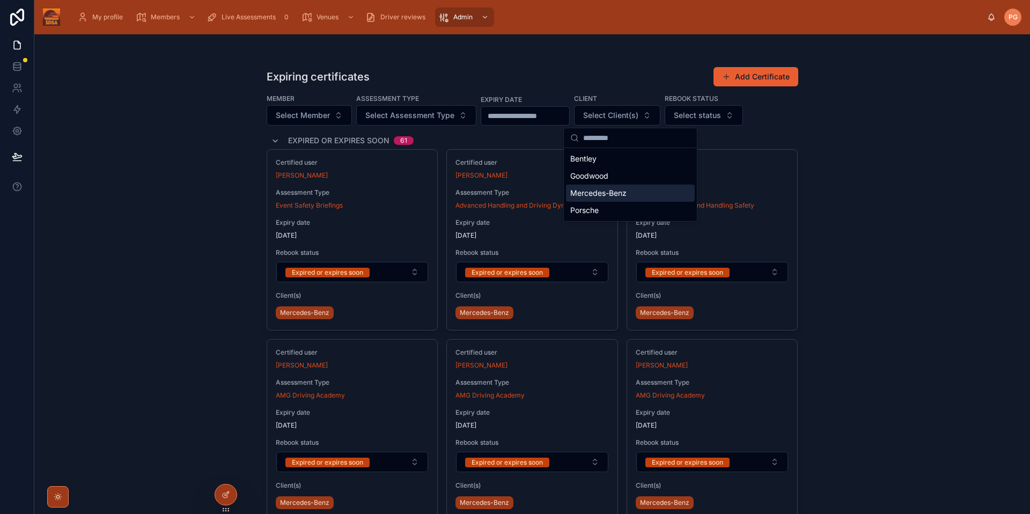
click at [605, 194] on span "Mercedes-Benz" at bounding box center [598, 193] width 56 height 11
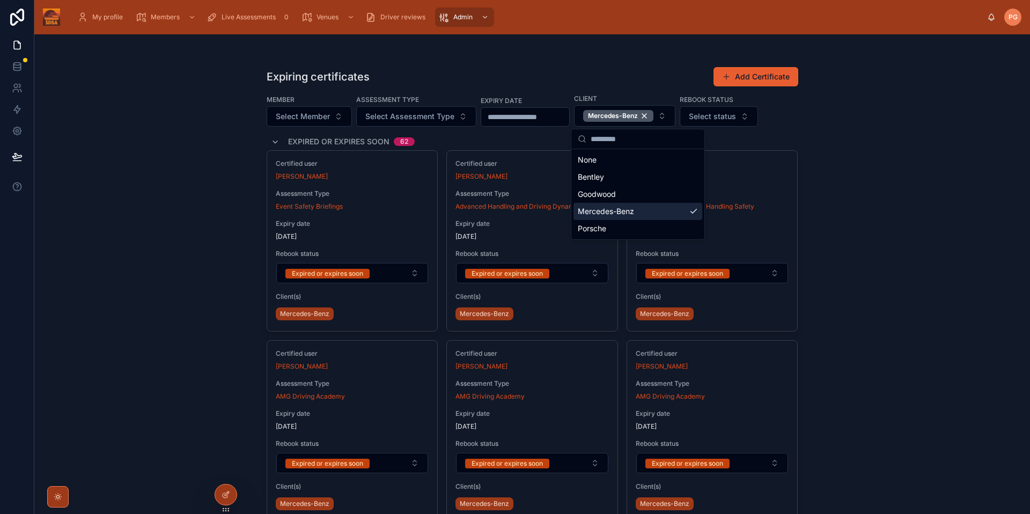
click at [901, 223] on div "Expiring certificates Add Certificate Member Select Member Assessment Type Sele…" at bounding box center [532, 274] width 996 height 480
